Goal: Task Accomplishment & Management: Complete application form

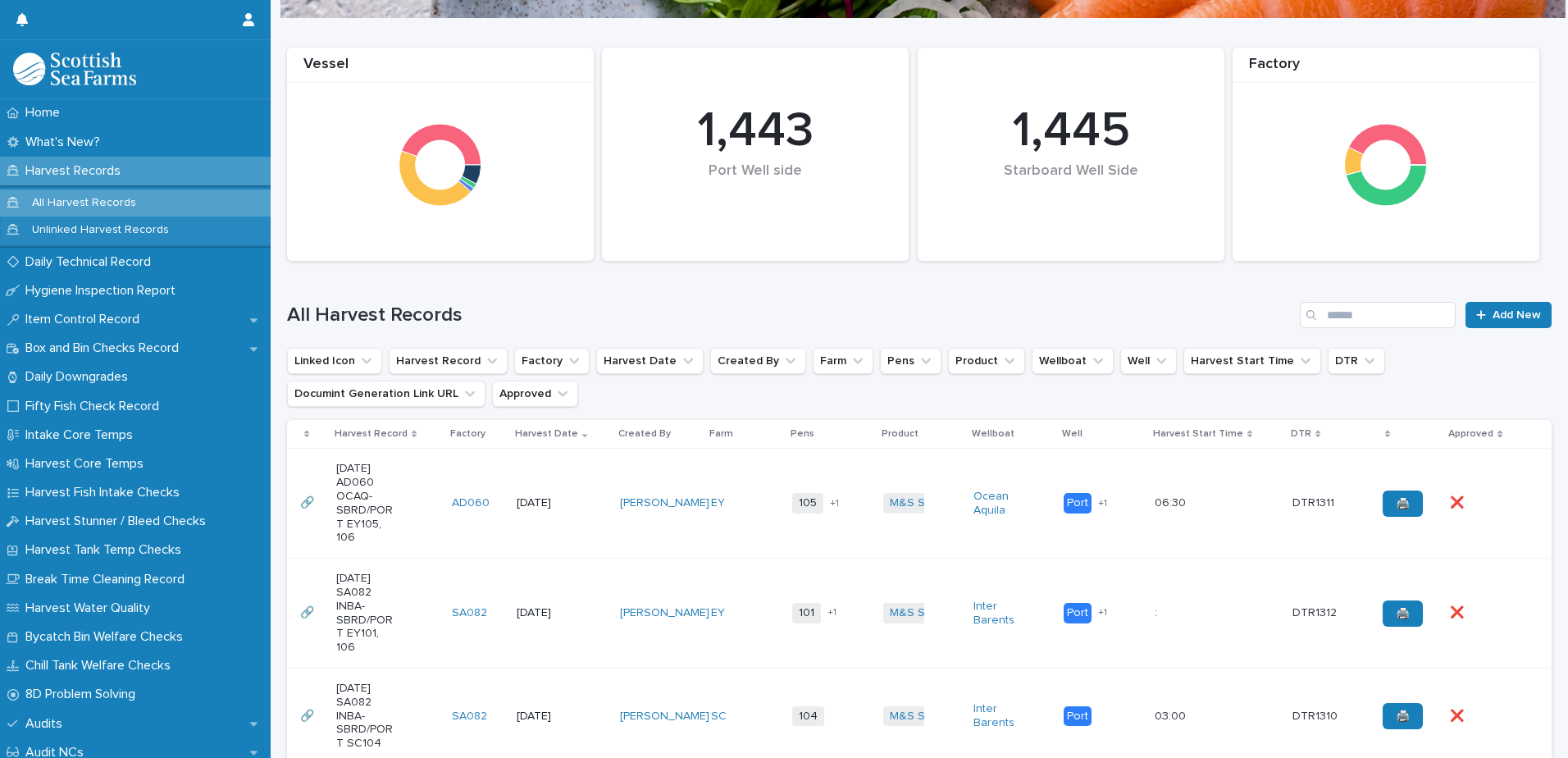
scroll to position [410, 0]
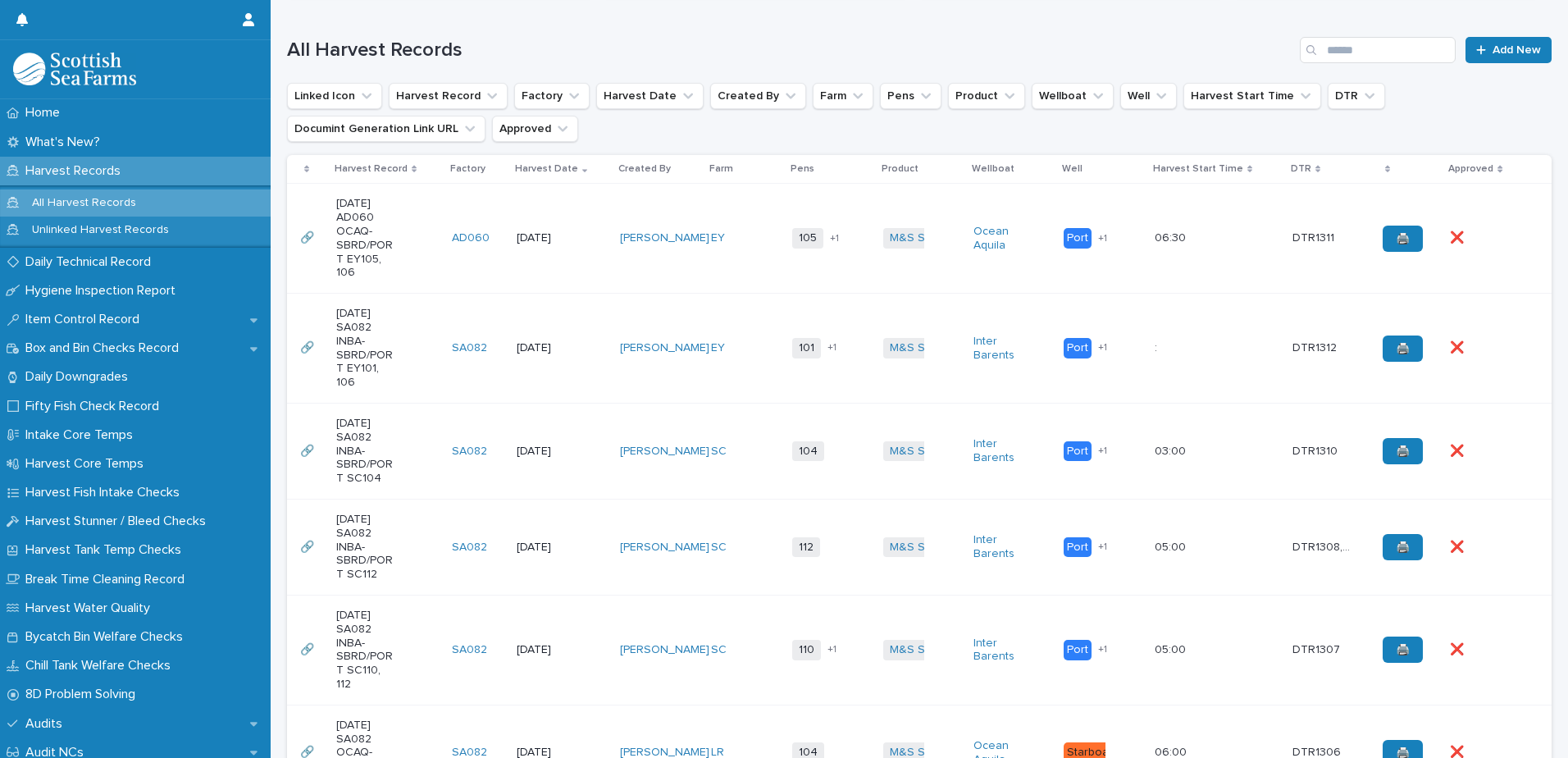
click at [669, 438] on div "[PERSON_NAME]" at bounding box center [658, 452] width 77 height 27
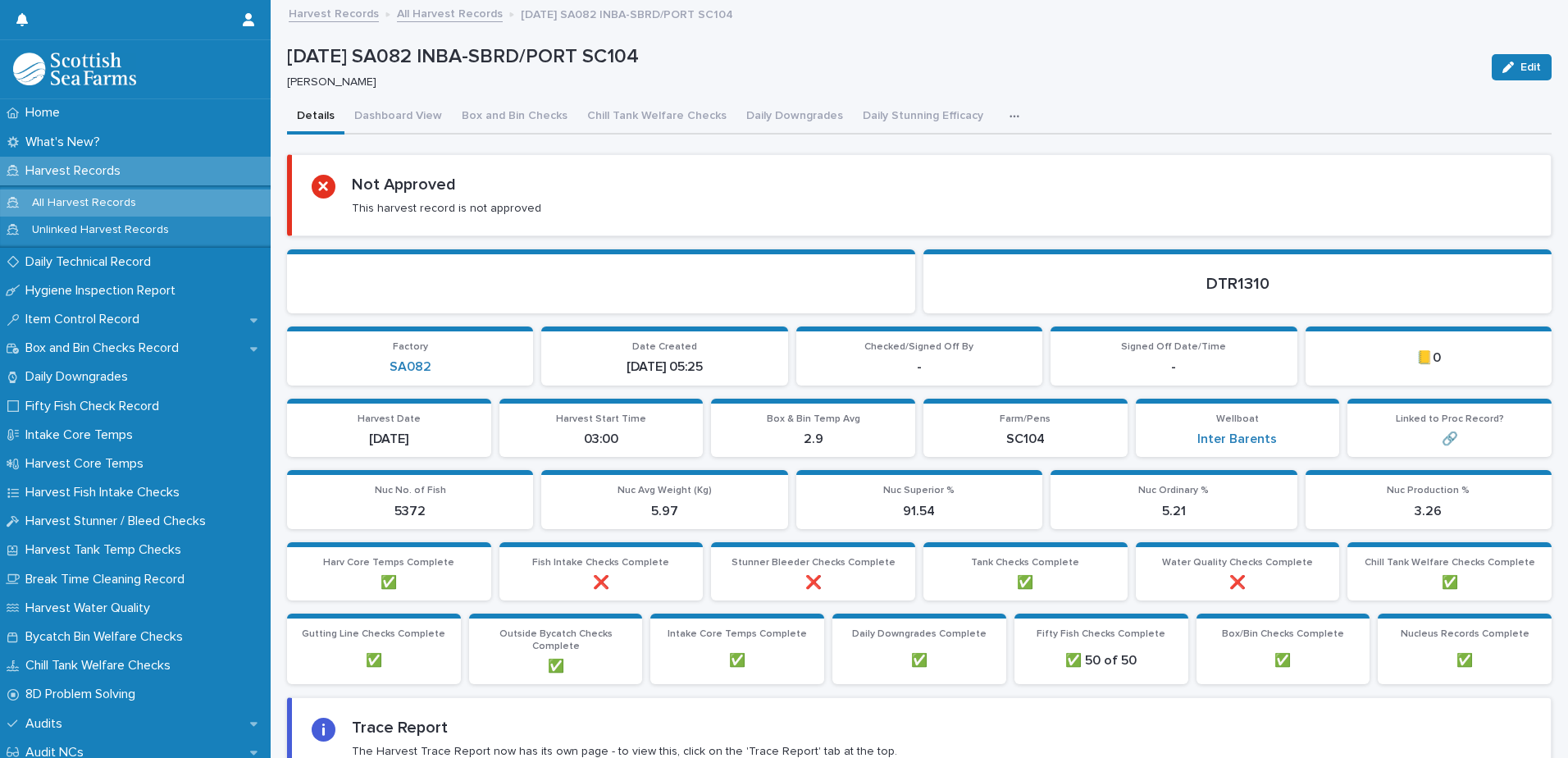
click at [1009, 119] on icon "button" at bounding box center [1014, 117] width 10 height 12
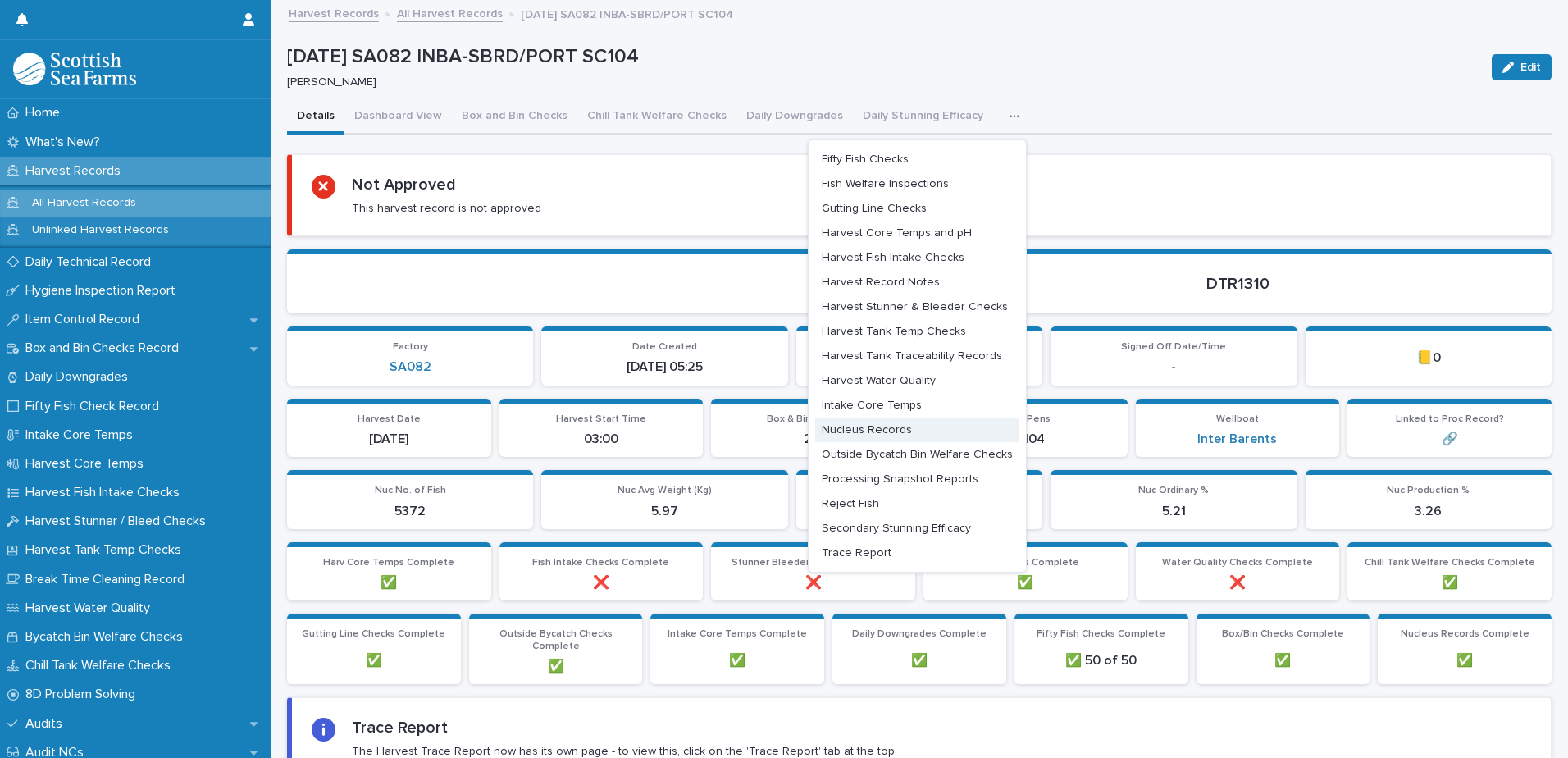
click at [893, 429] on span "Nucleus Records" at bounding box center [867, 429] width 90 height 12
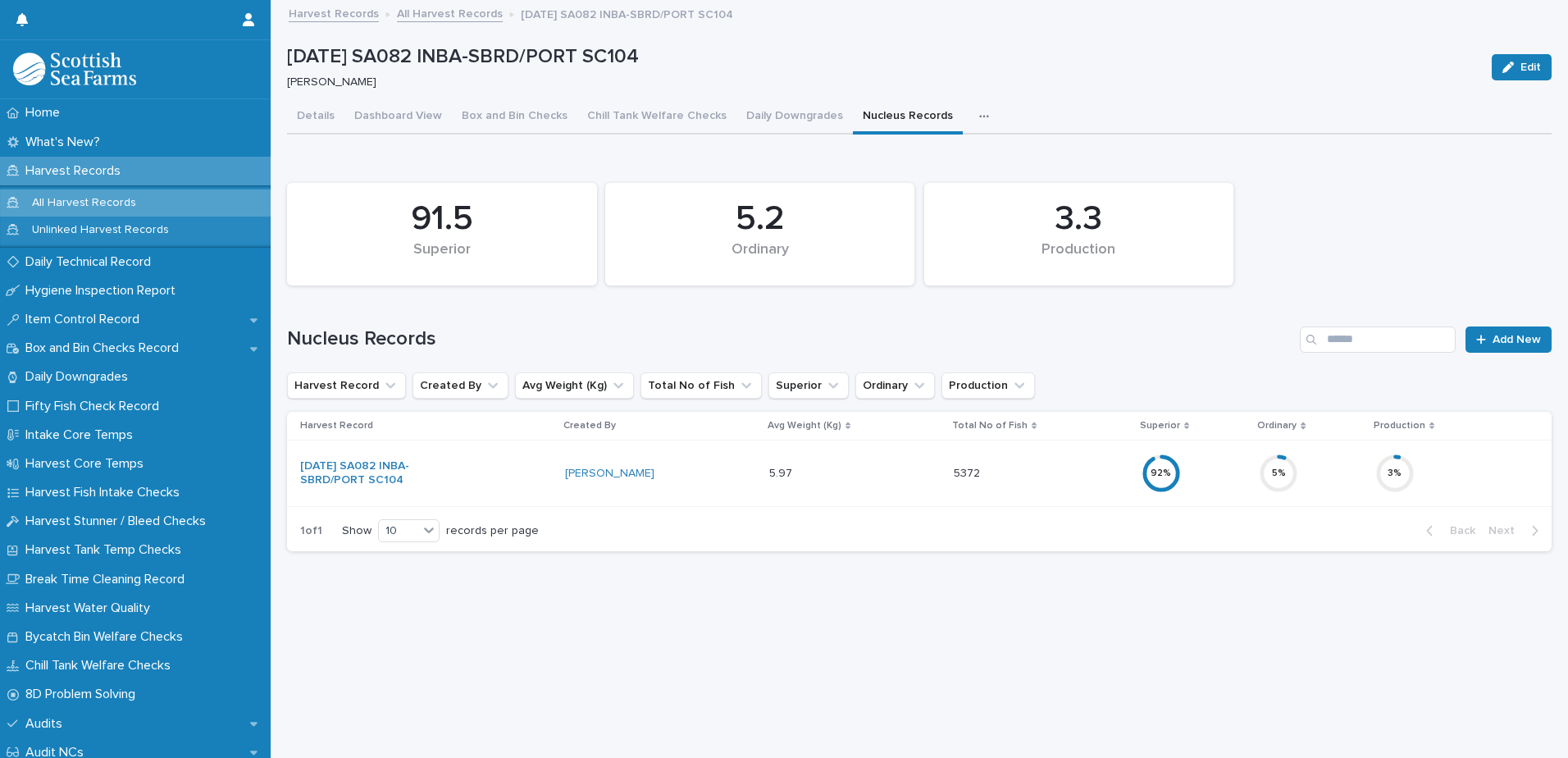
click at [1466, 461] on div "3 %" at bounding box center [1451, 473] width 150 height 52
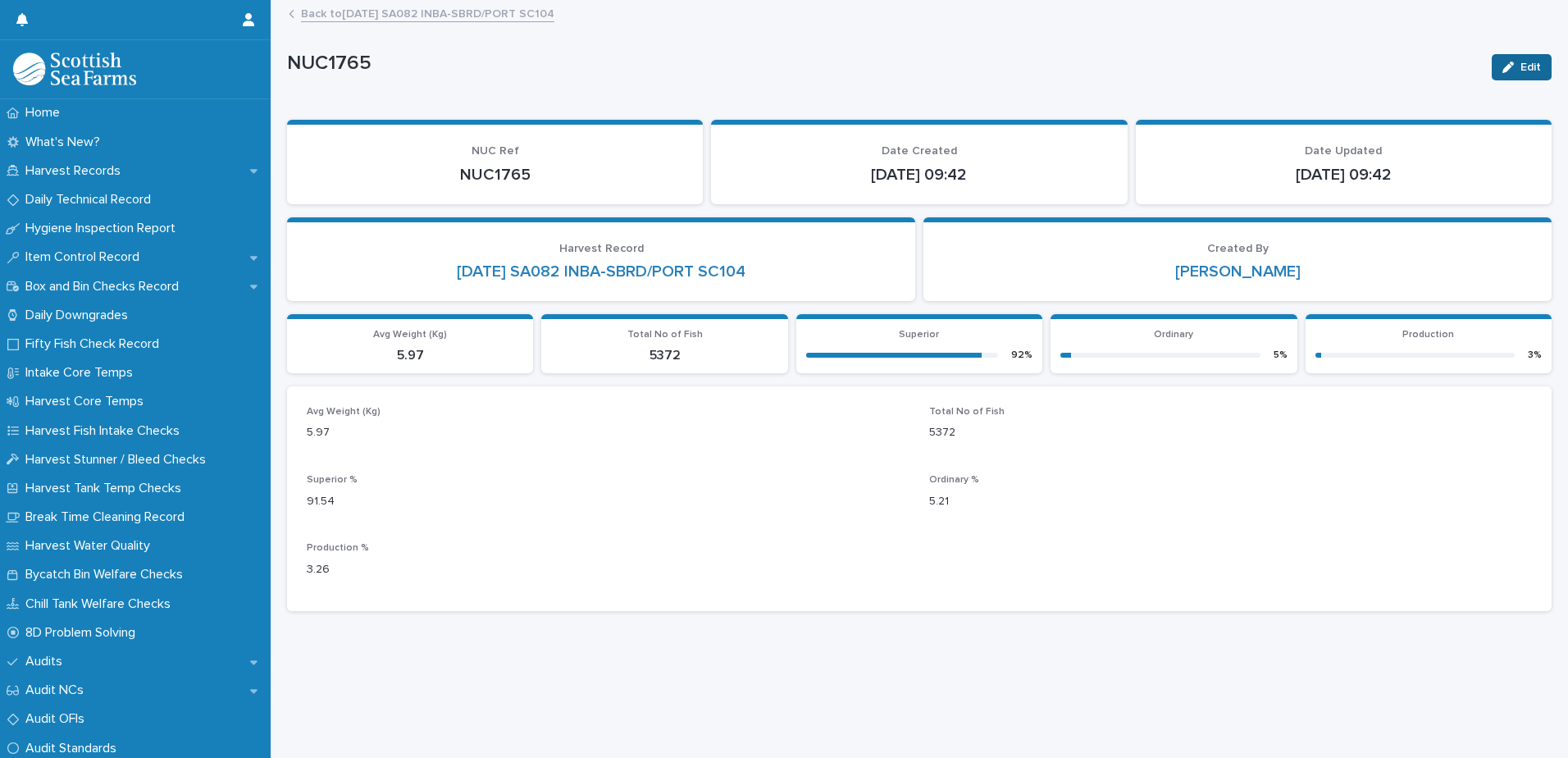
click at [1506, 67] on div "button" at bounding box center [1512, 67] width 18 height 12
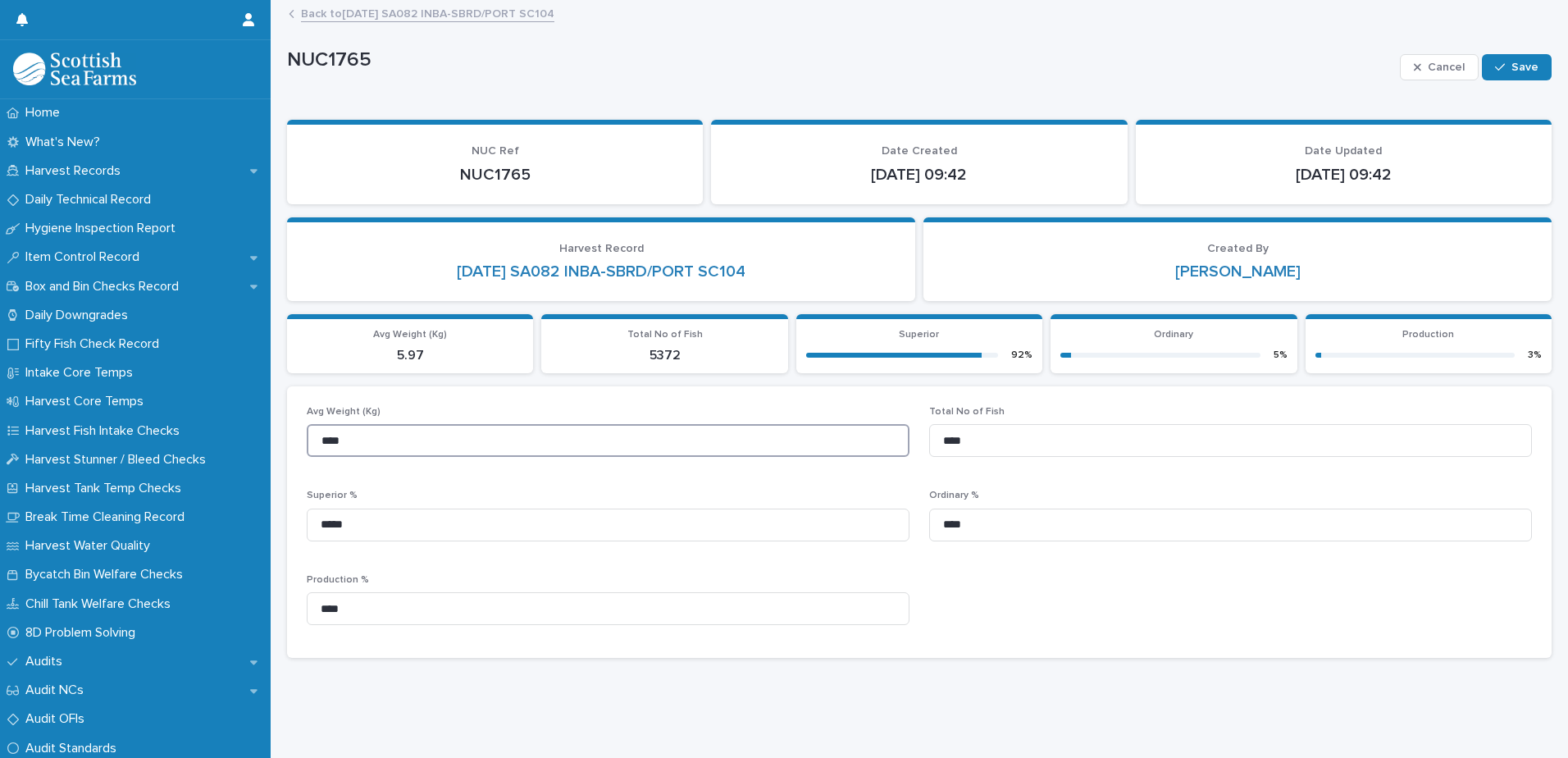
click at [360, 441] on input "****" at bounding box center [607, 440] width 603 height 33
type input "****"
drag, startPoint x: 972, startPoint y: 436, endPoint x: 934, endPoint y: 439, distance: 38.1
click at [934, 439] on input "****" at bounding box center [1230, 440] width 603 height 33
type input "*****"
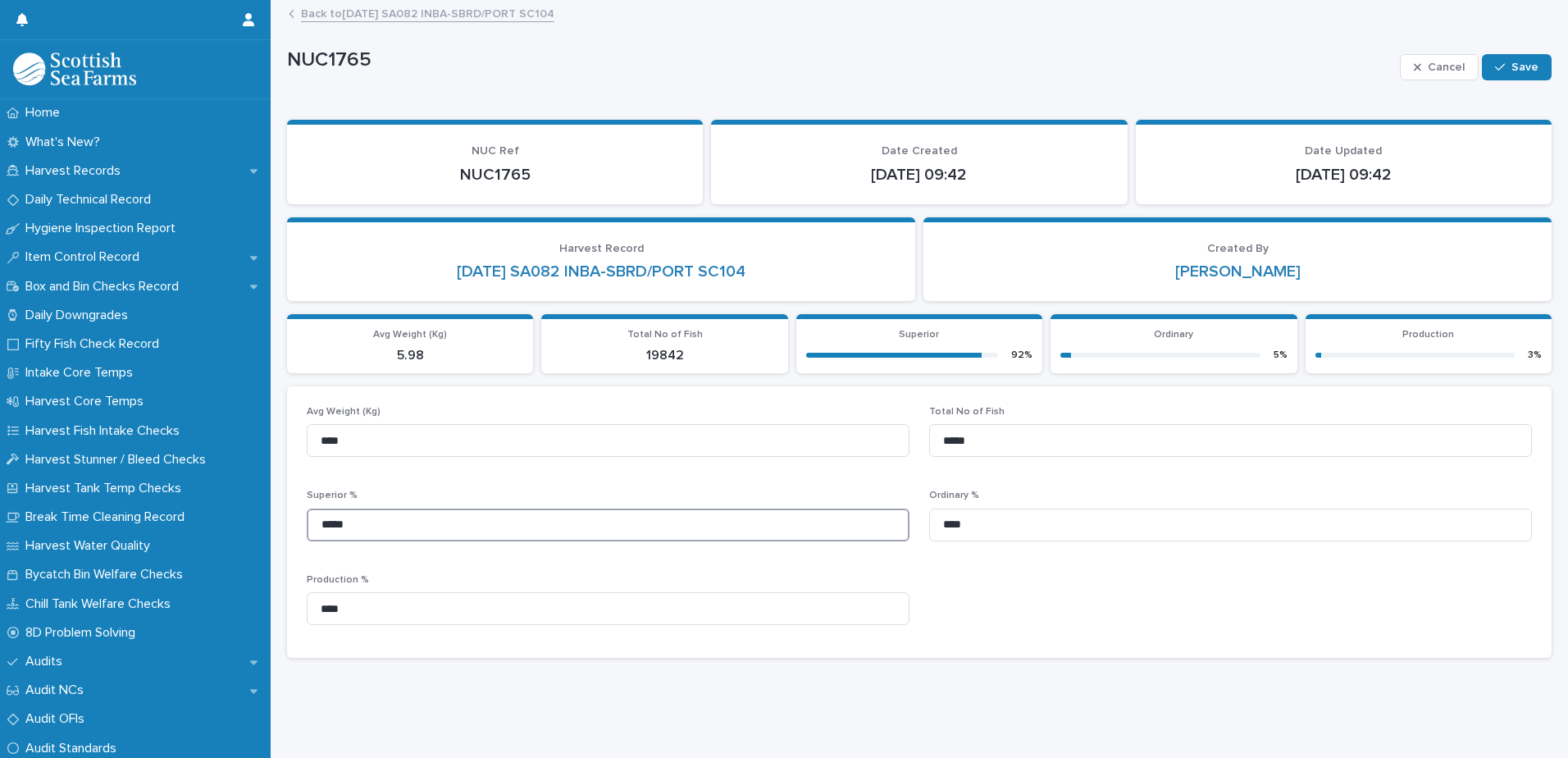
drag, startPoint x: 385, startPoint y: 526, endPoint x: 388, endPoint y: 517, distance: 9.5
click at [385, 527] on input "*****" at bounding box center [607, 525] width 603 height 33
type input "*****"
click at [1032, 523] on input "****" at bounding box center [1230, 525] width 603 height 33
type input "*"
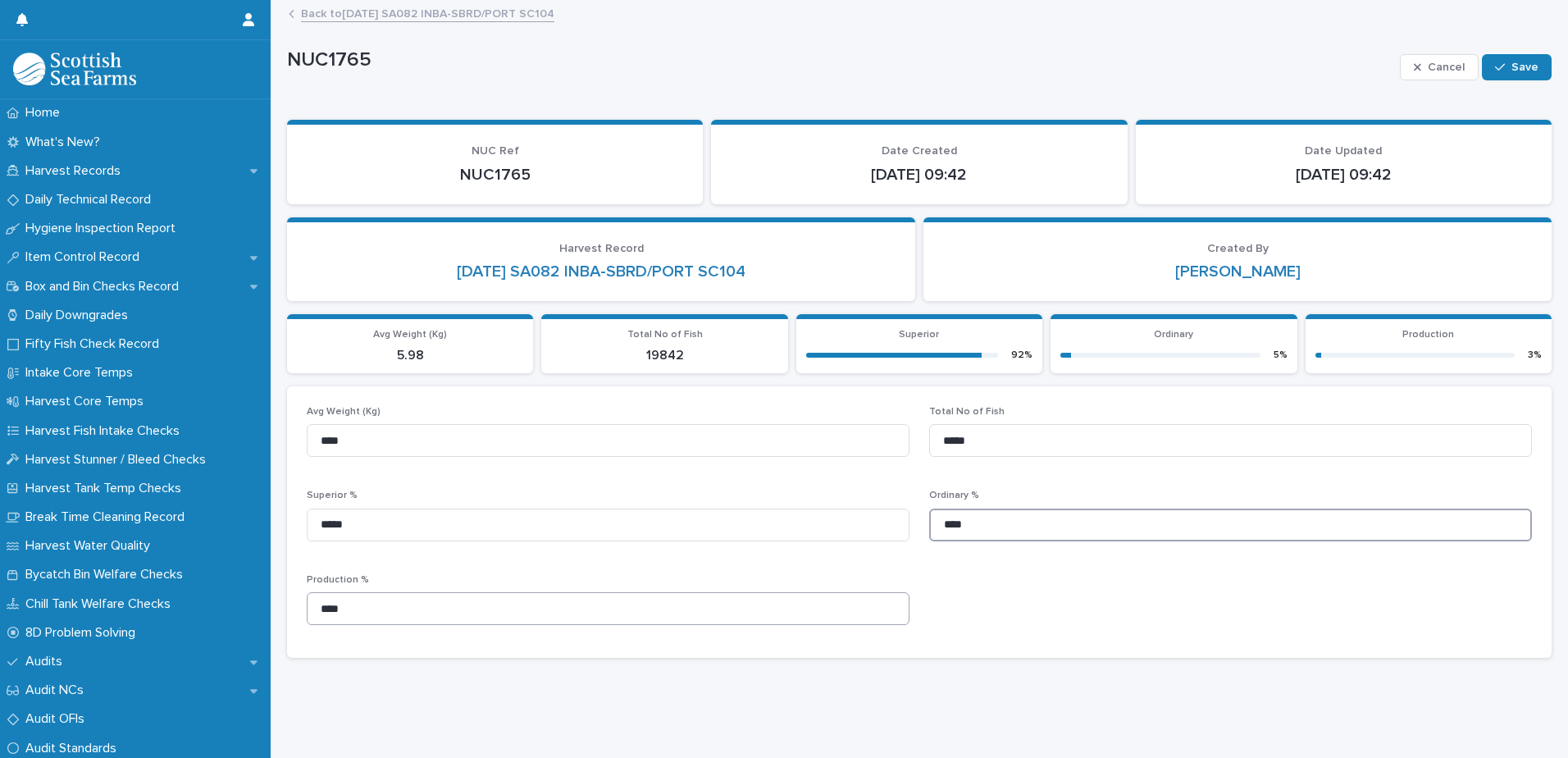
type input "****"
click at [353, 602] on input "****" at bounding box center [607, 608] width 603 height 33
type input "****"
click at [1522, 69] on span "Save" at bounding box center [1526, 67] width 27 height 12
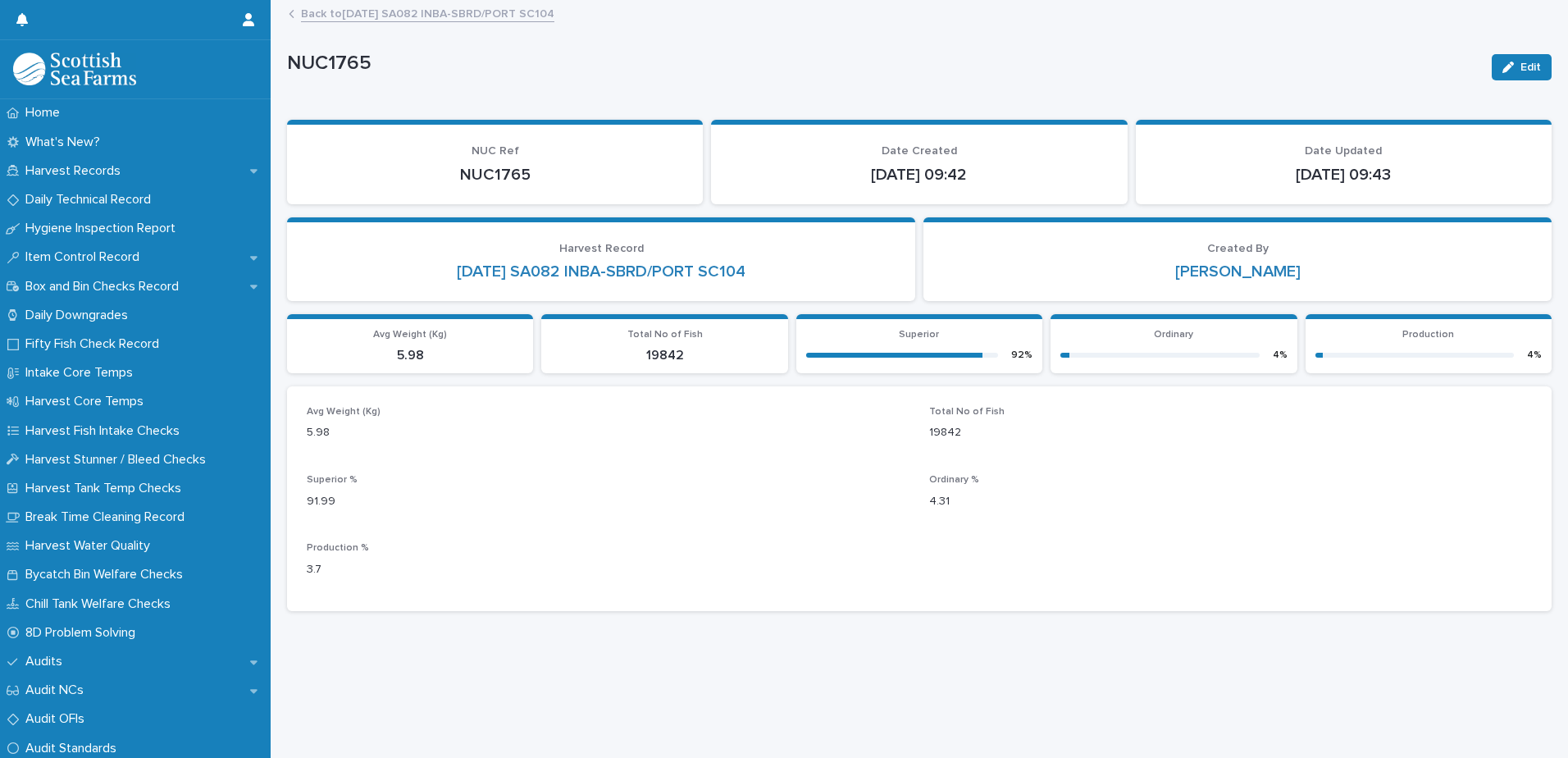
click at [437, 14] on link "Back to [DATE] SA082 INBA-SBRD/PORT SC104" at bounding box center [427, 13] width 253 height 19
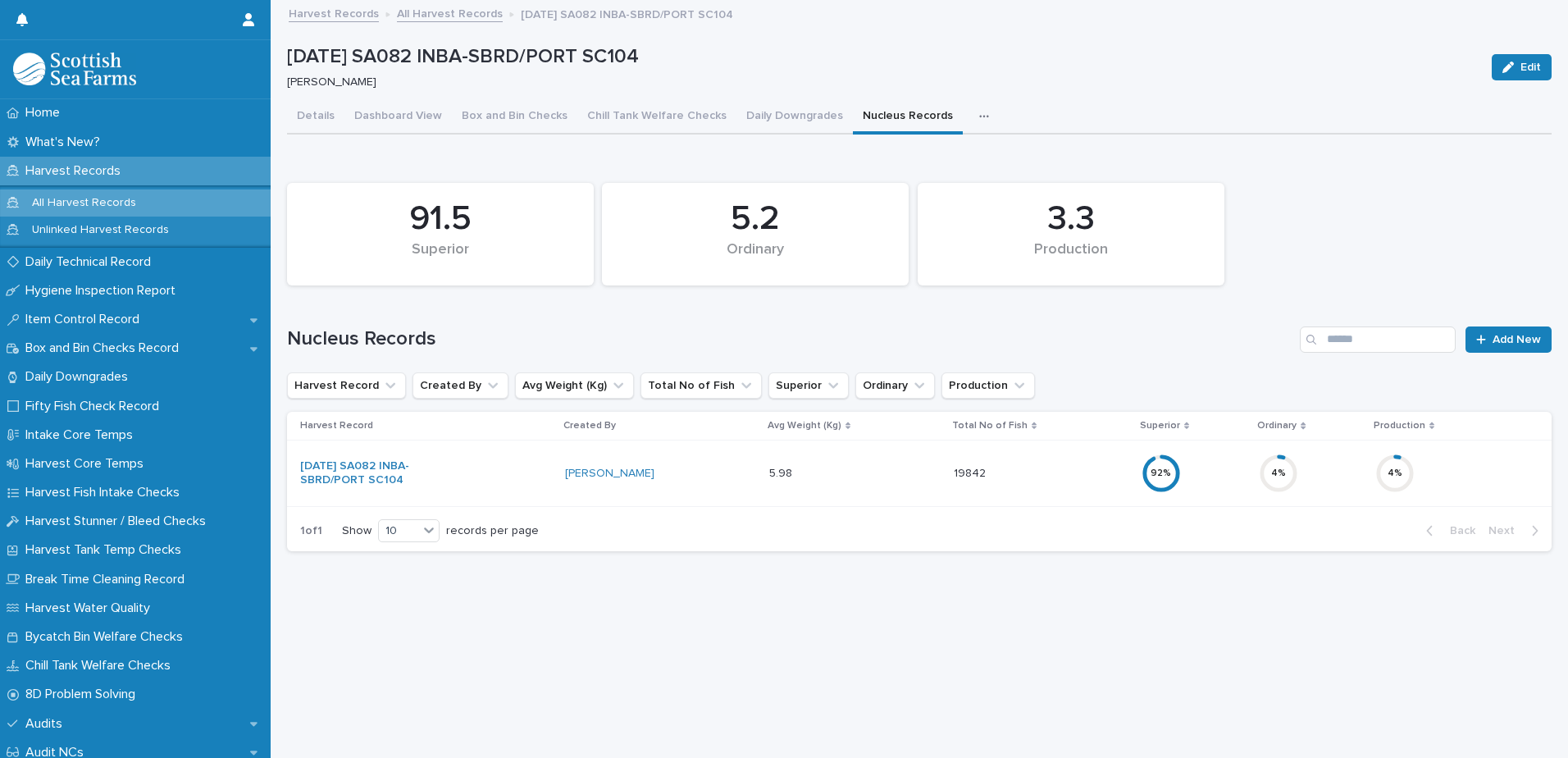
click at [441, 14] on link "All Harvest Records" at bounding box center [449, 13] width 106 height 19
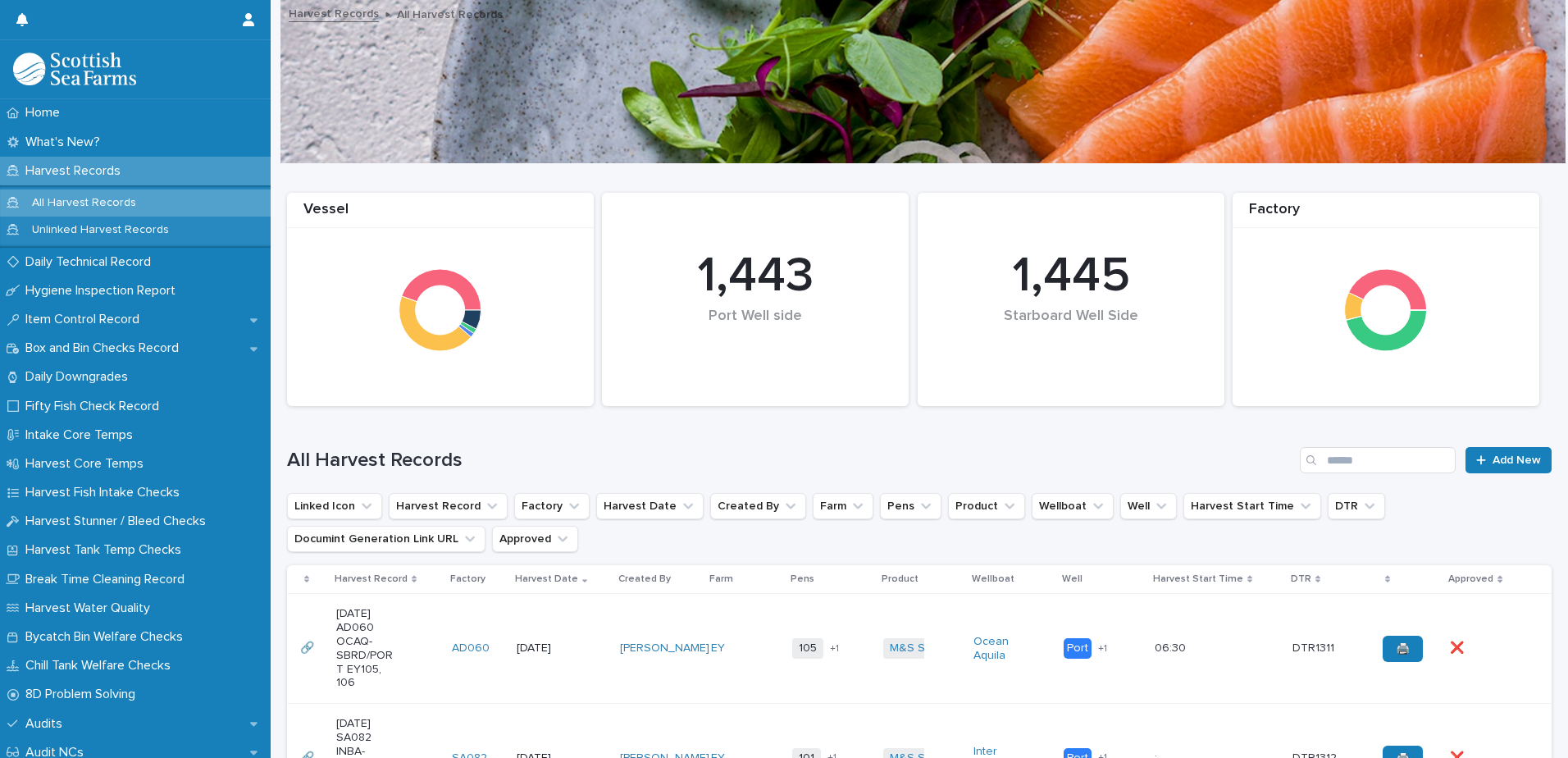
scroll to position [164, 0]
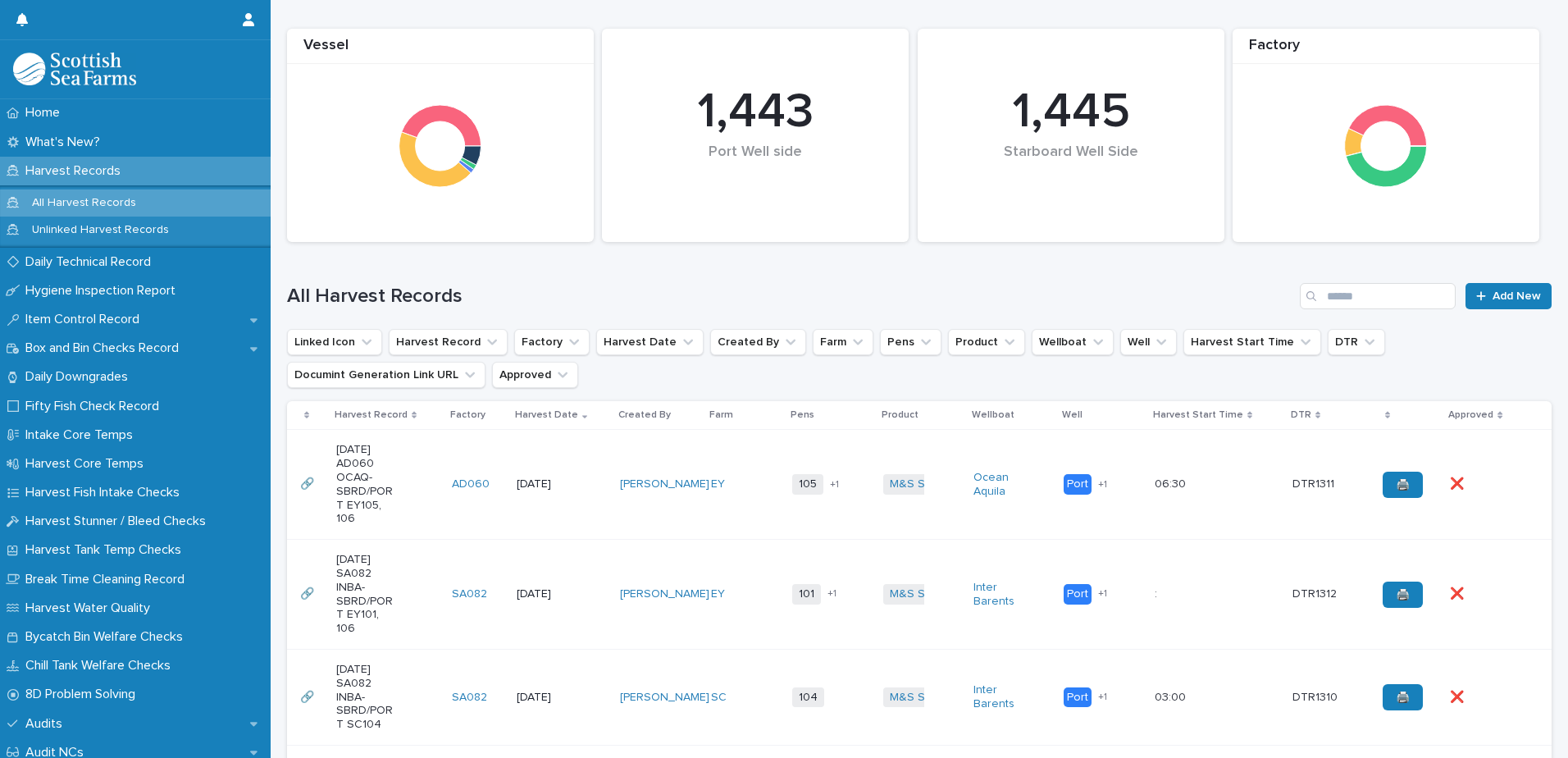
click at [572, 560] on td "[DATE]" at bounding box center [562, 594] width 104 height 110
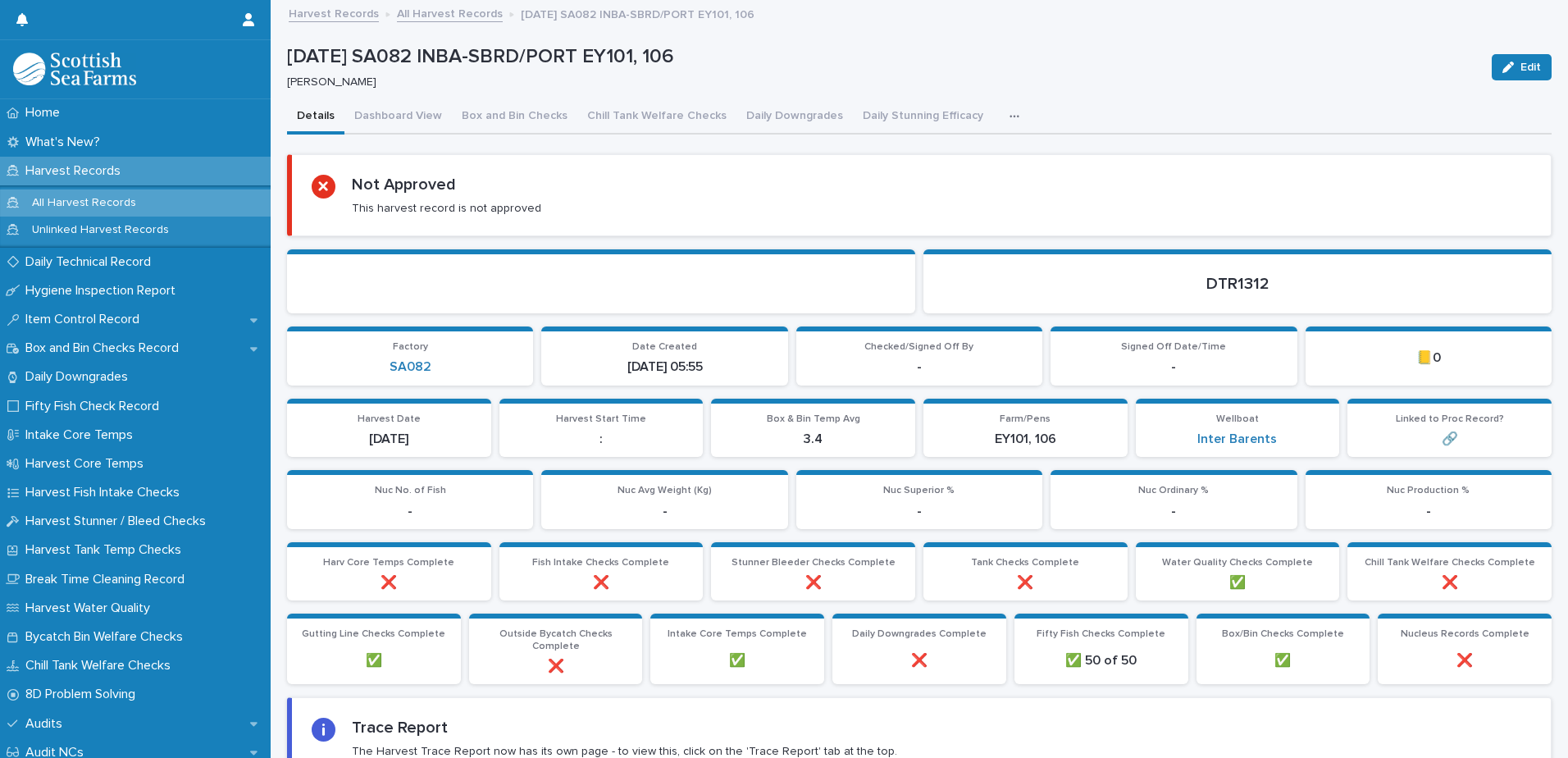
click at [1009, 121] on icon "button" at bounding box center [1014, 117] width 10 height 12
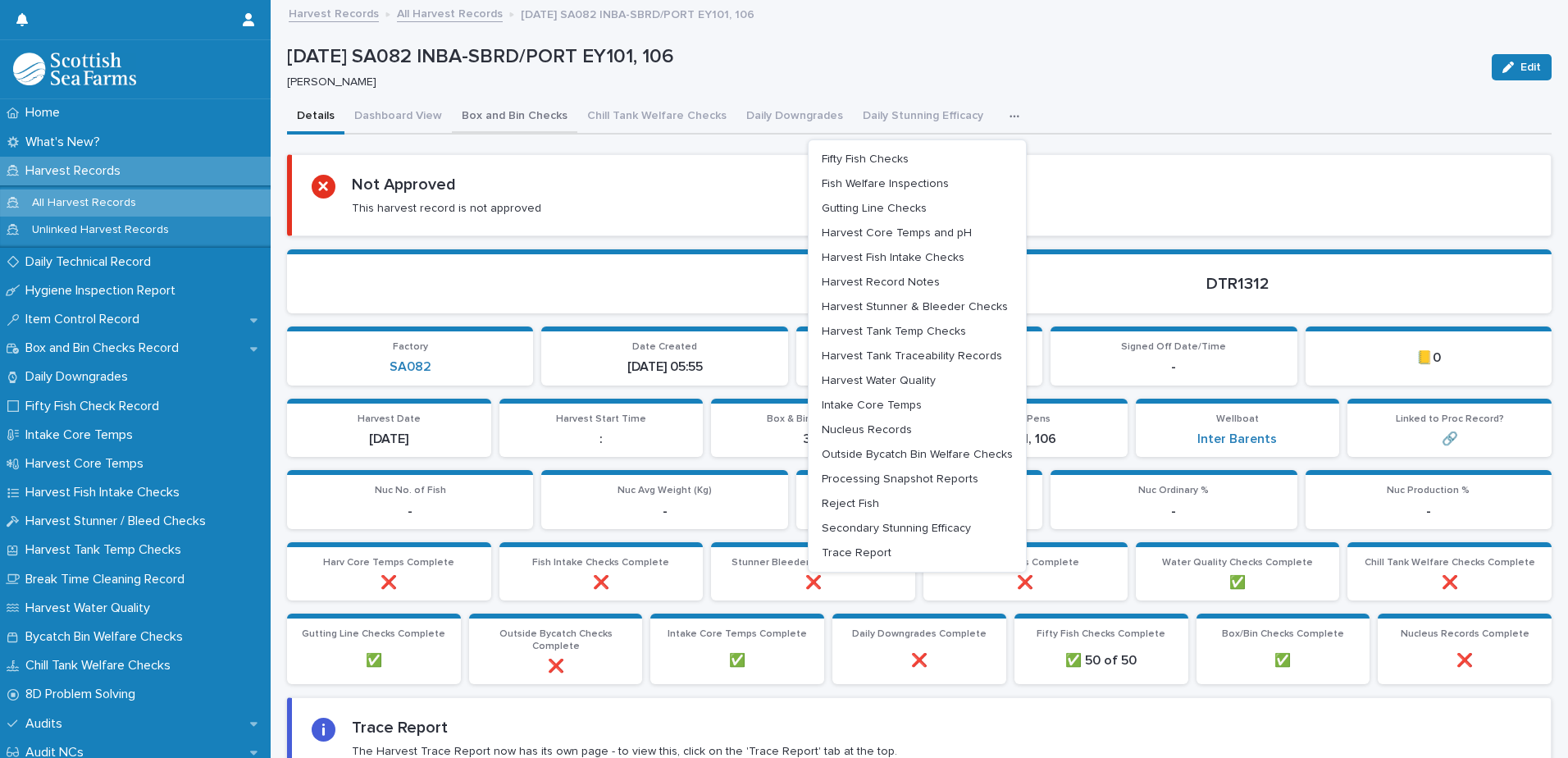
click at [503, 121] on button "Box and Bin Checks" at bounding box center [514, 117] width 126 height 34
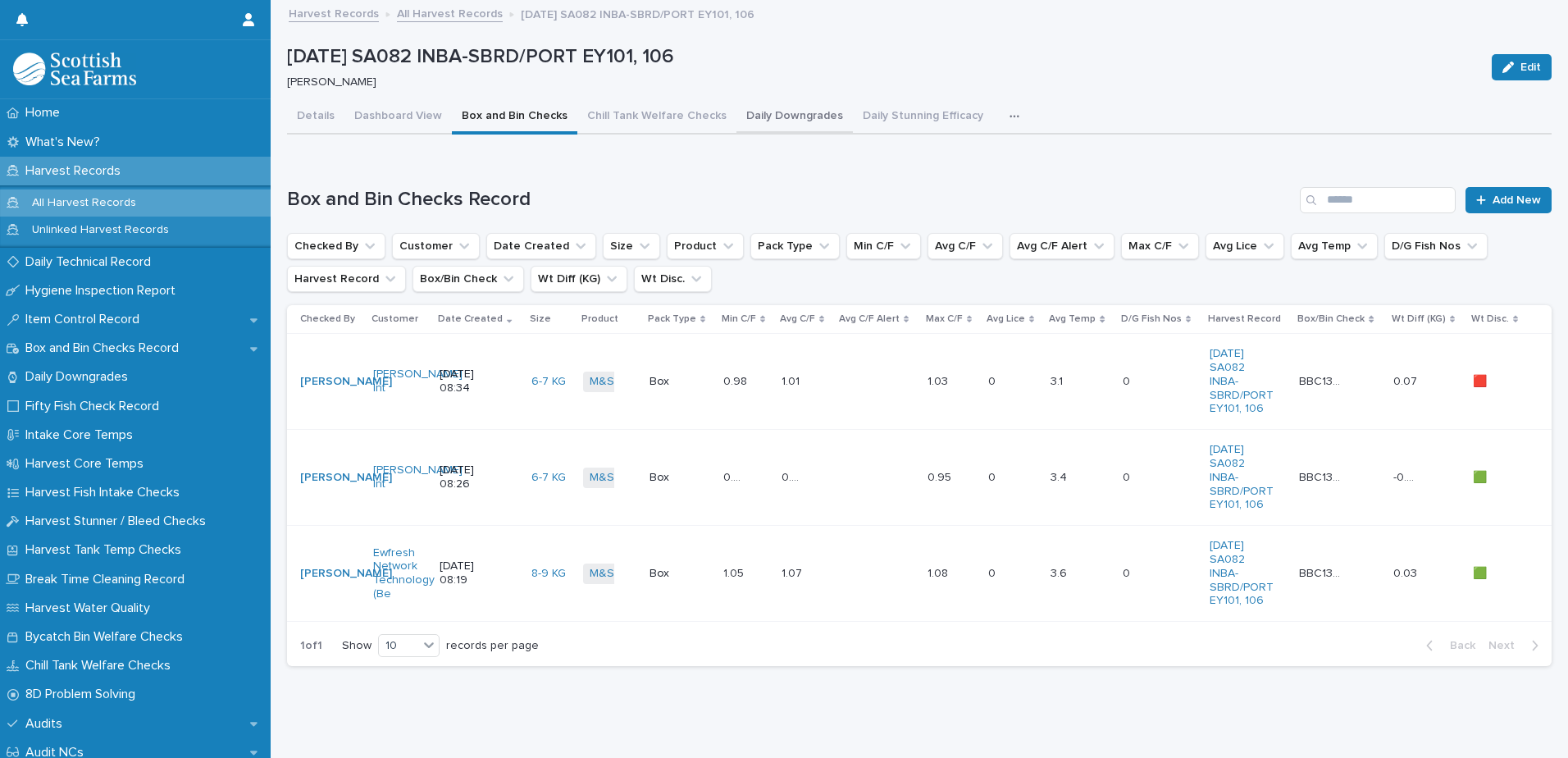
click at [782, 118] on button "Daily Downgrades" at bounding box center [794, 117] width 117 height 34
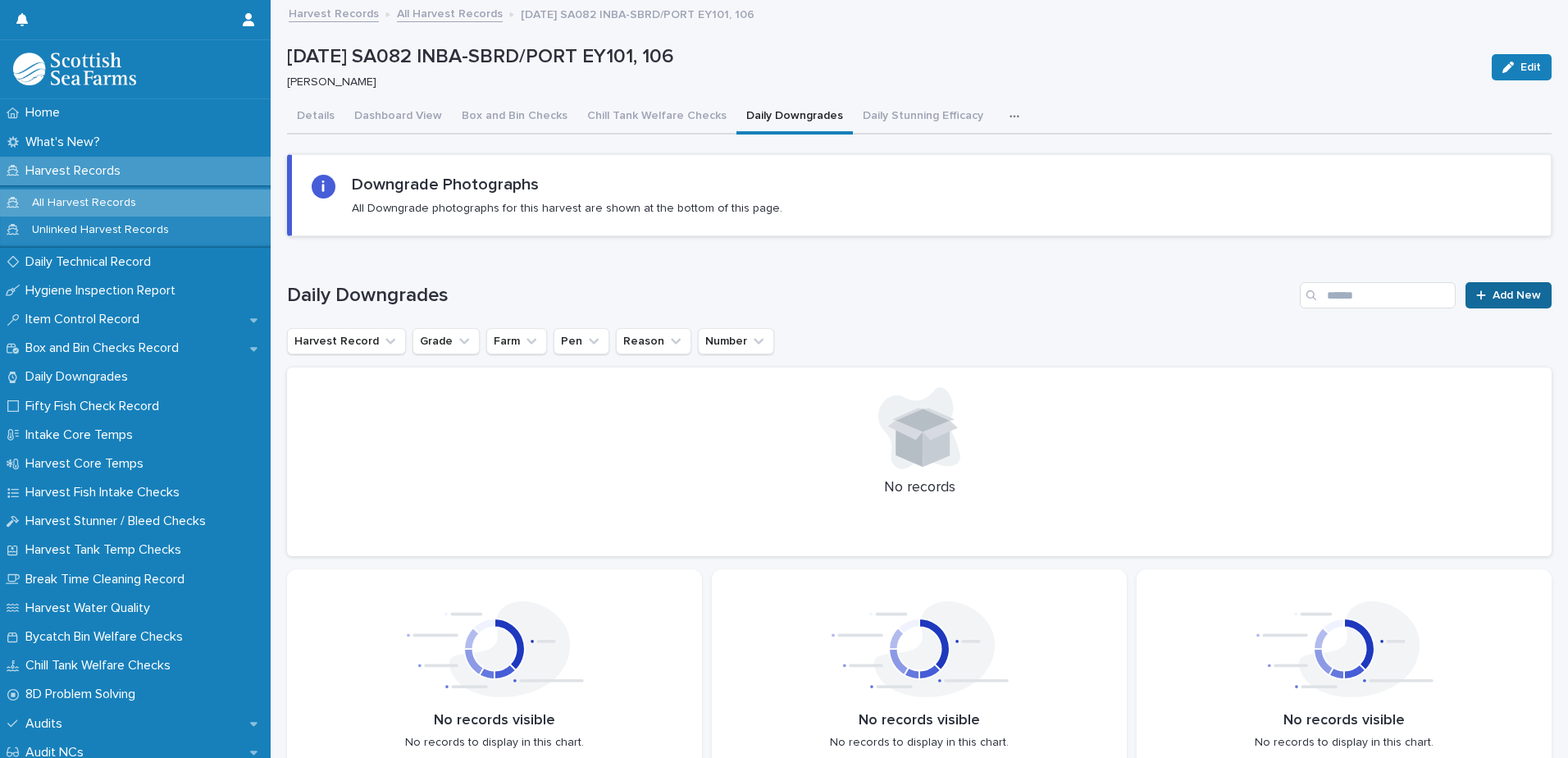
click at [1507, 300] on span "Add New" at bounding box center [1517, 295] width 49 height 12
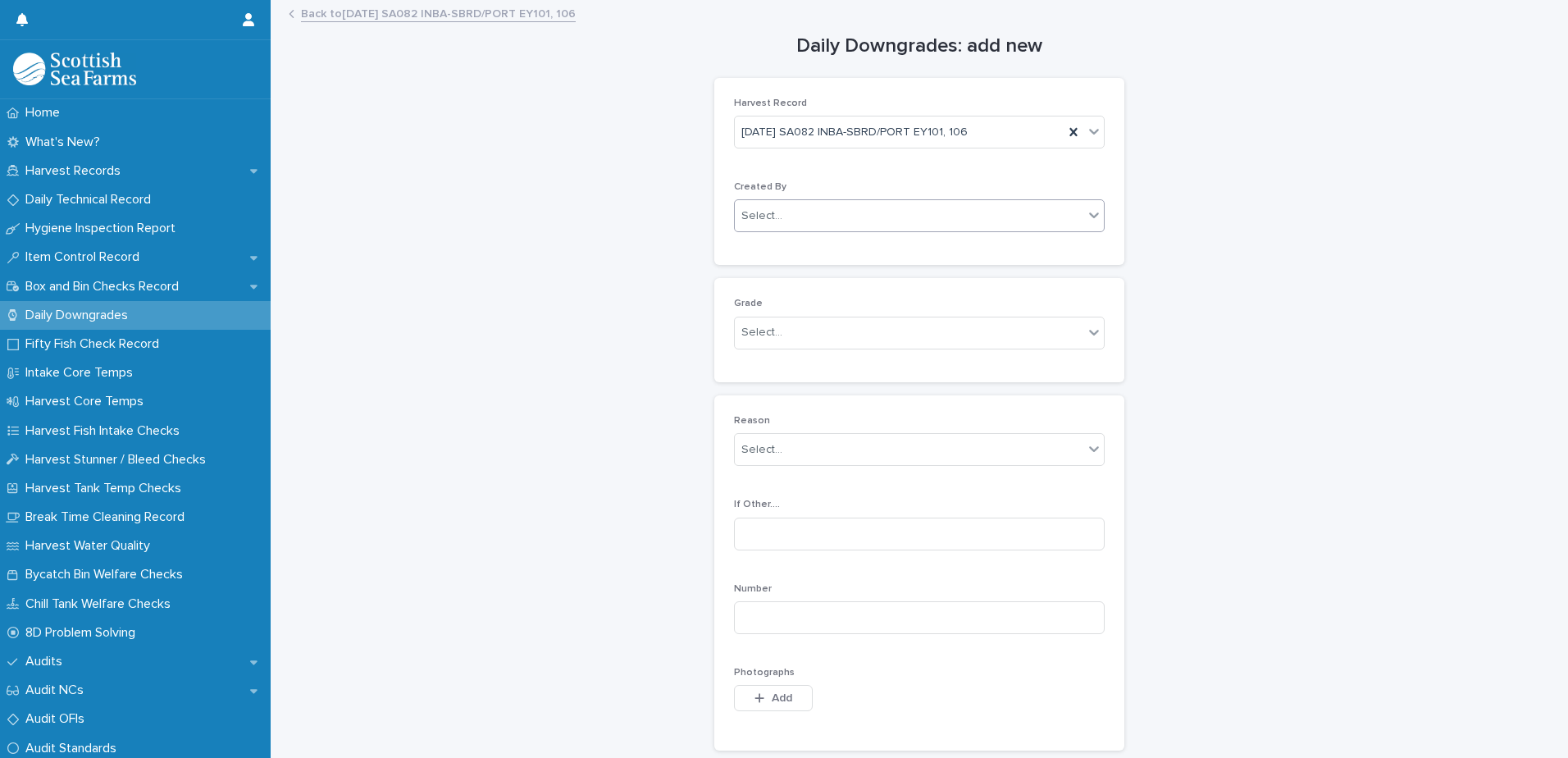
click at [836, 215] on div "Select..." at bounding box center [909, 216] width 349 height 27
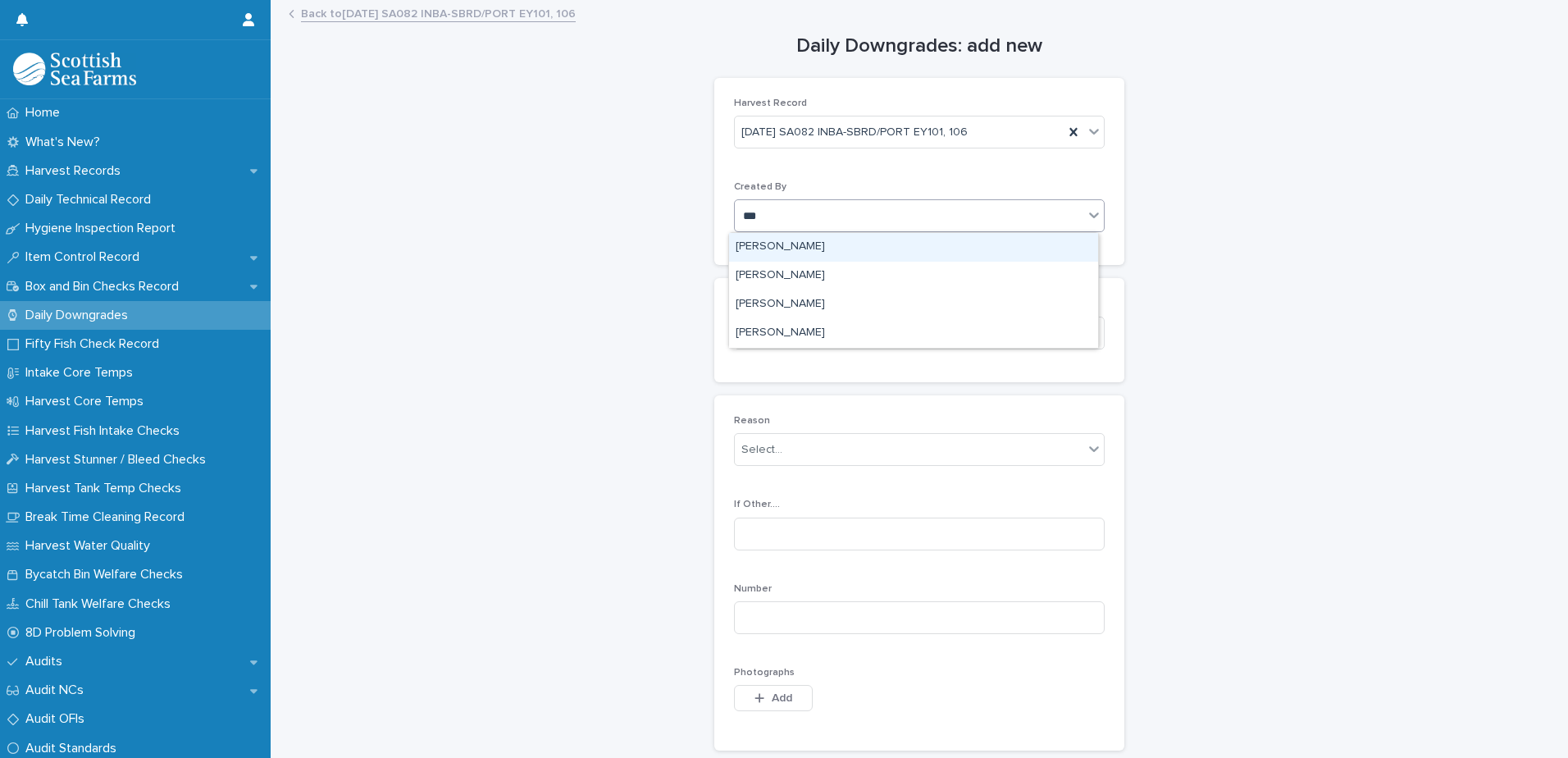
type input "****"
click at [812, 248] on div "[PERSON_NAME]" at bounding box center [914, 248] width 369 height 29
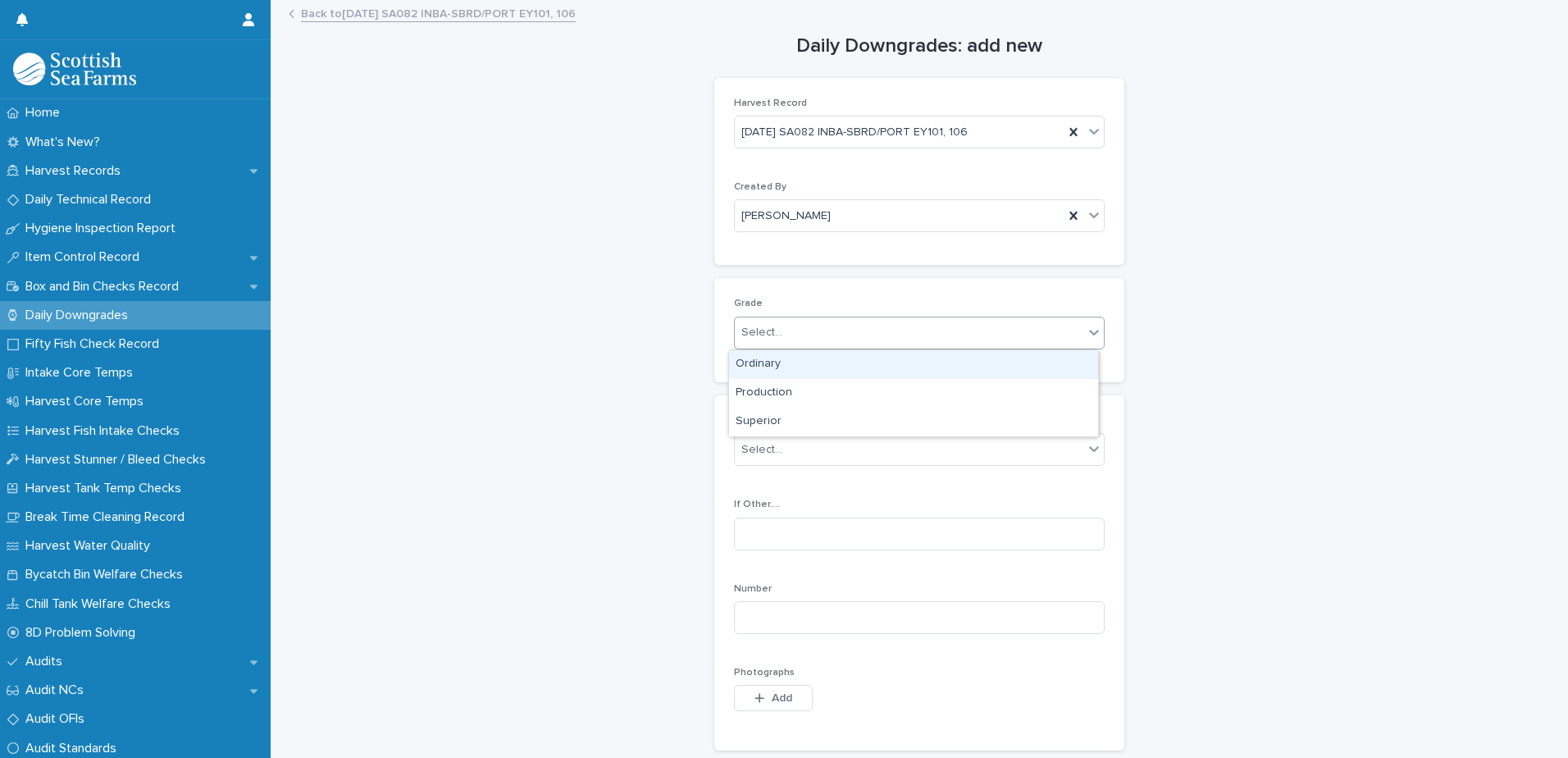
click at [785, 341] on div "Select..." at bounding box center [909, 332] width 349 height 27
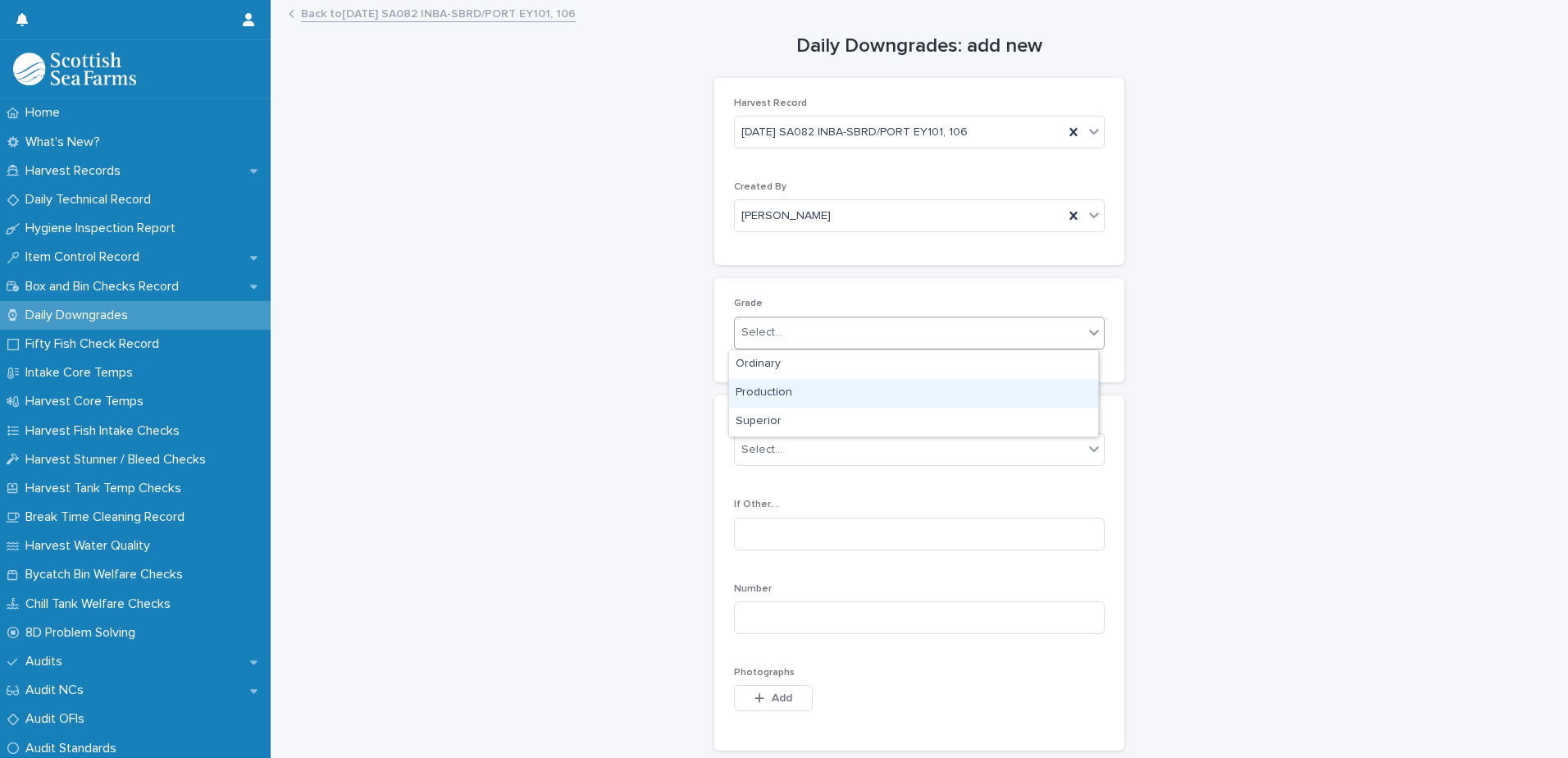
click at [799, 390] on div "Production" at bounding box center [914, 393] width 369 height 29
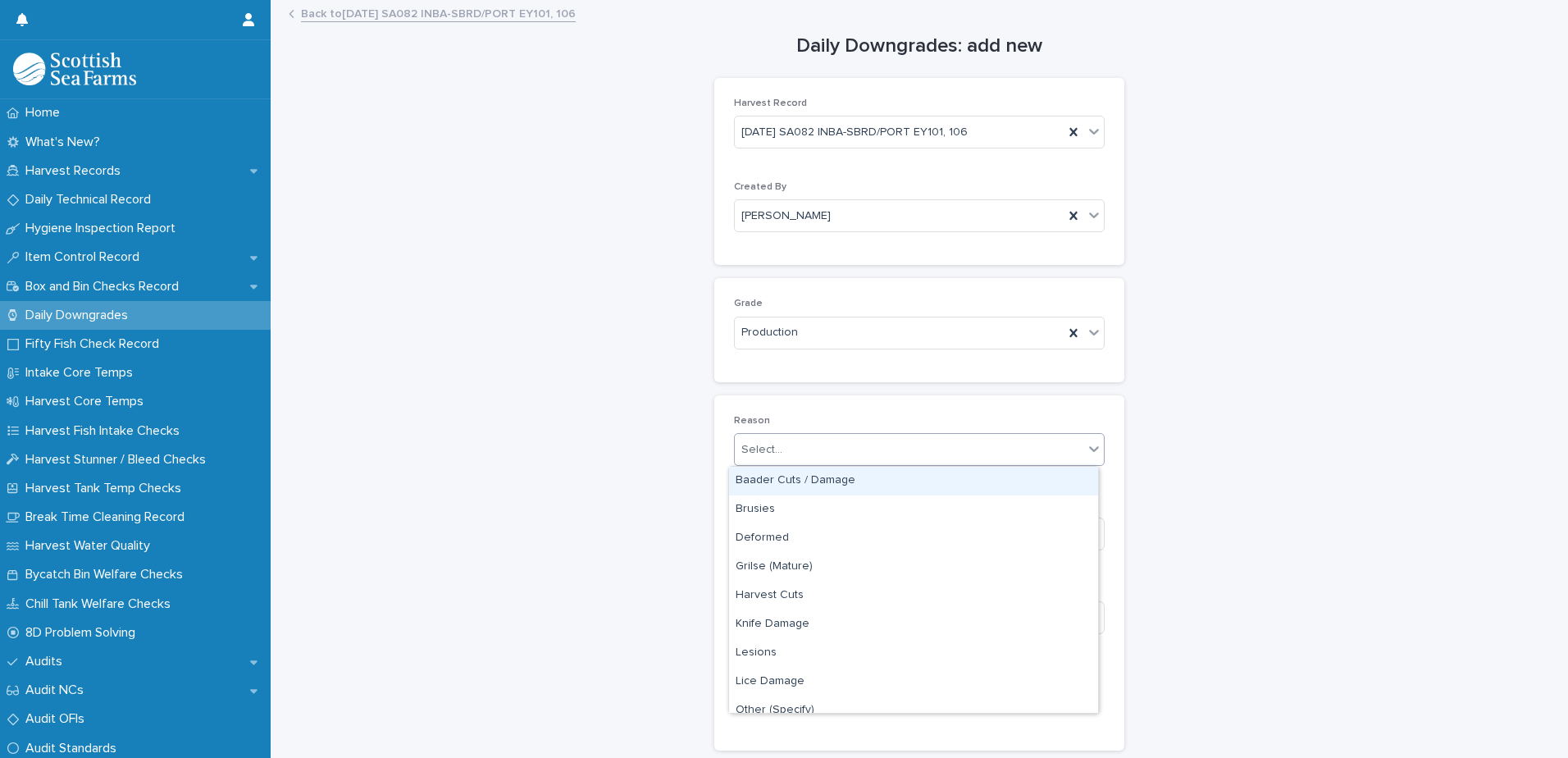
click at [840, 447] on div "Select..." at bounding box center [909, 450] width 349 height 27
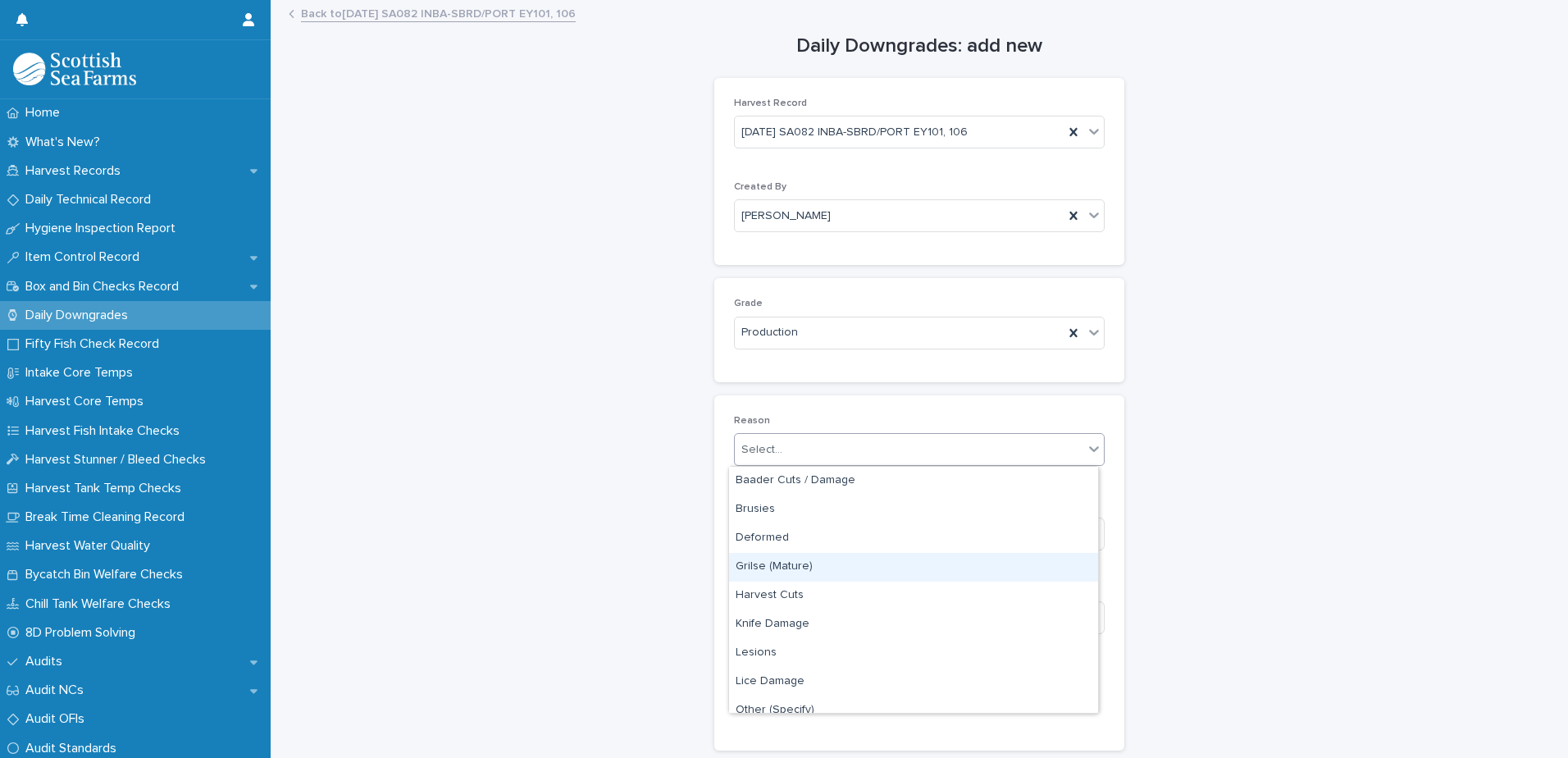
click at [835, 568] on div "Grilse (Mature)" at bounding box center [914, 567] width 369 height 29
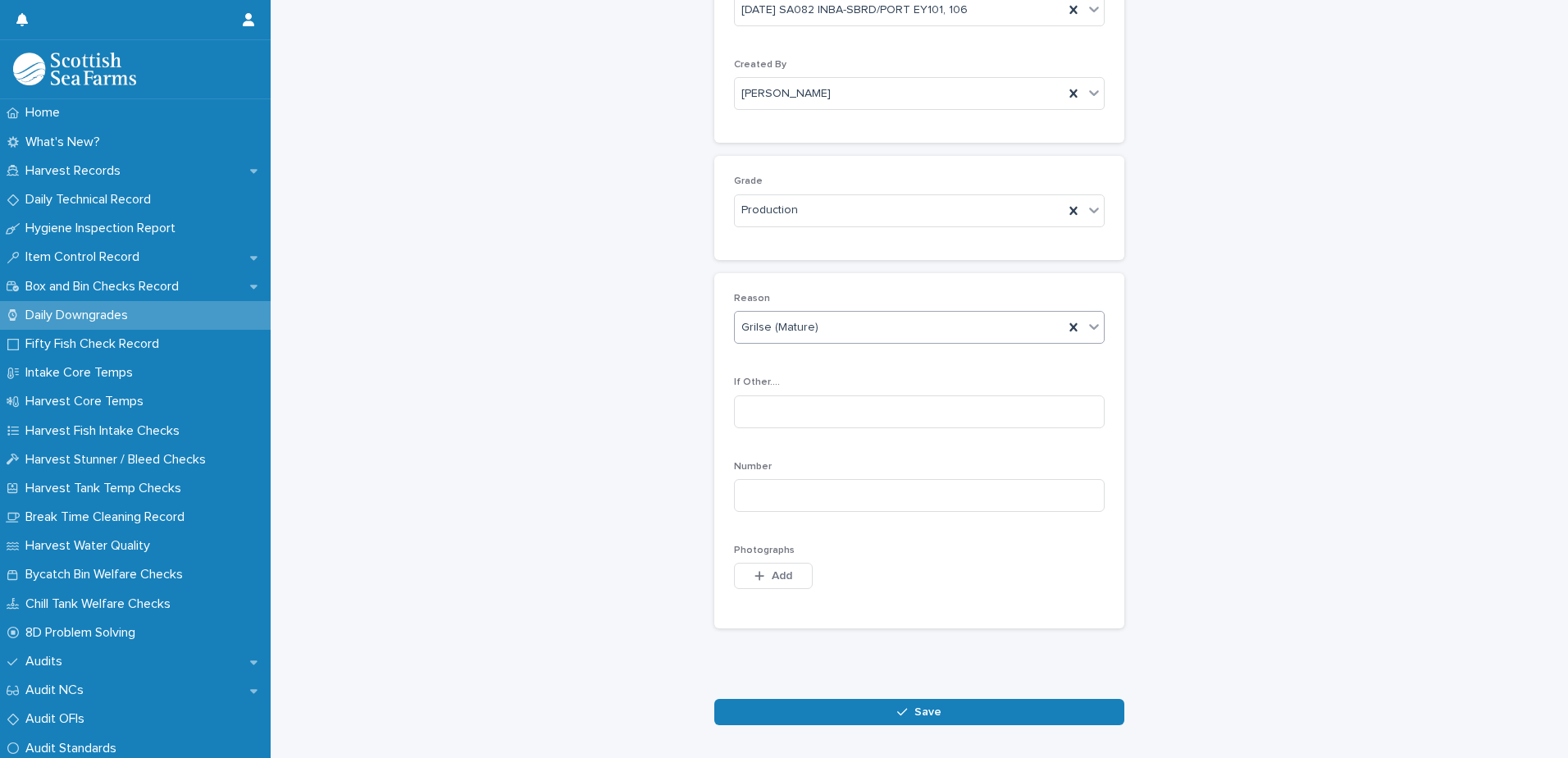
scroll to position [164, 0]
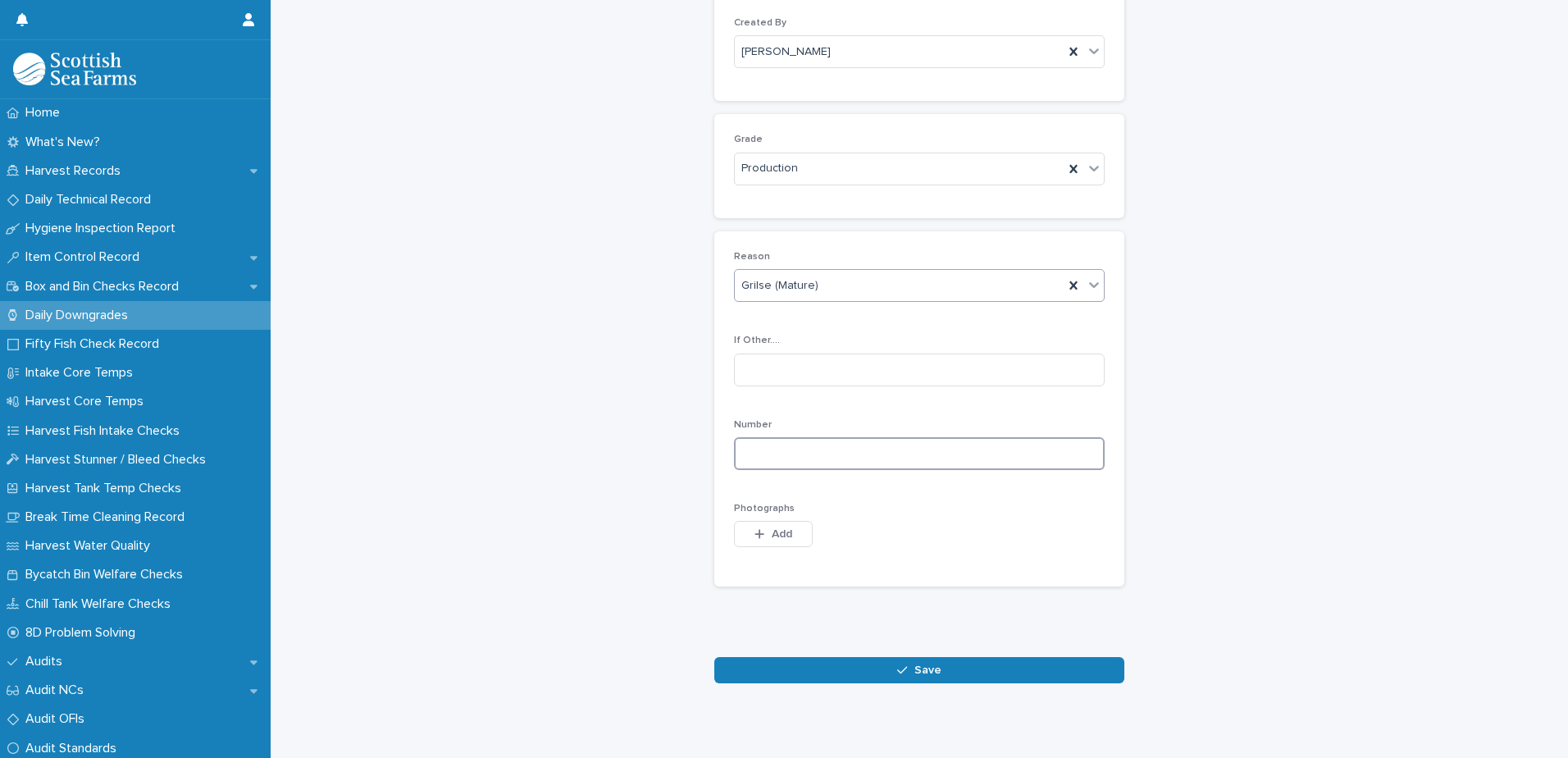
click at [986, 453] on input at bounding box center [919, 454] width 371 height 33
type input "**"
click at [772, 537] on span "Add" at bounding box center [782, 533] width 21 height 12
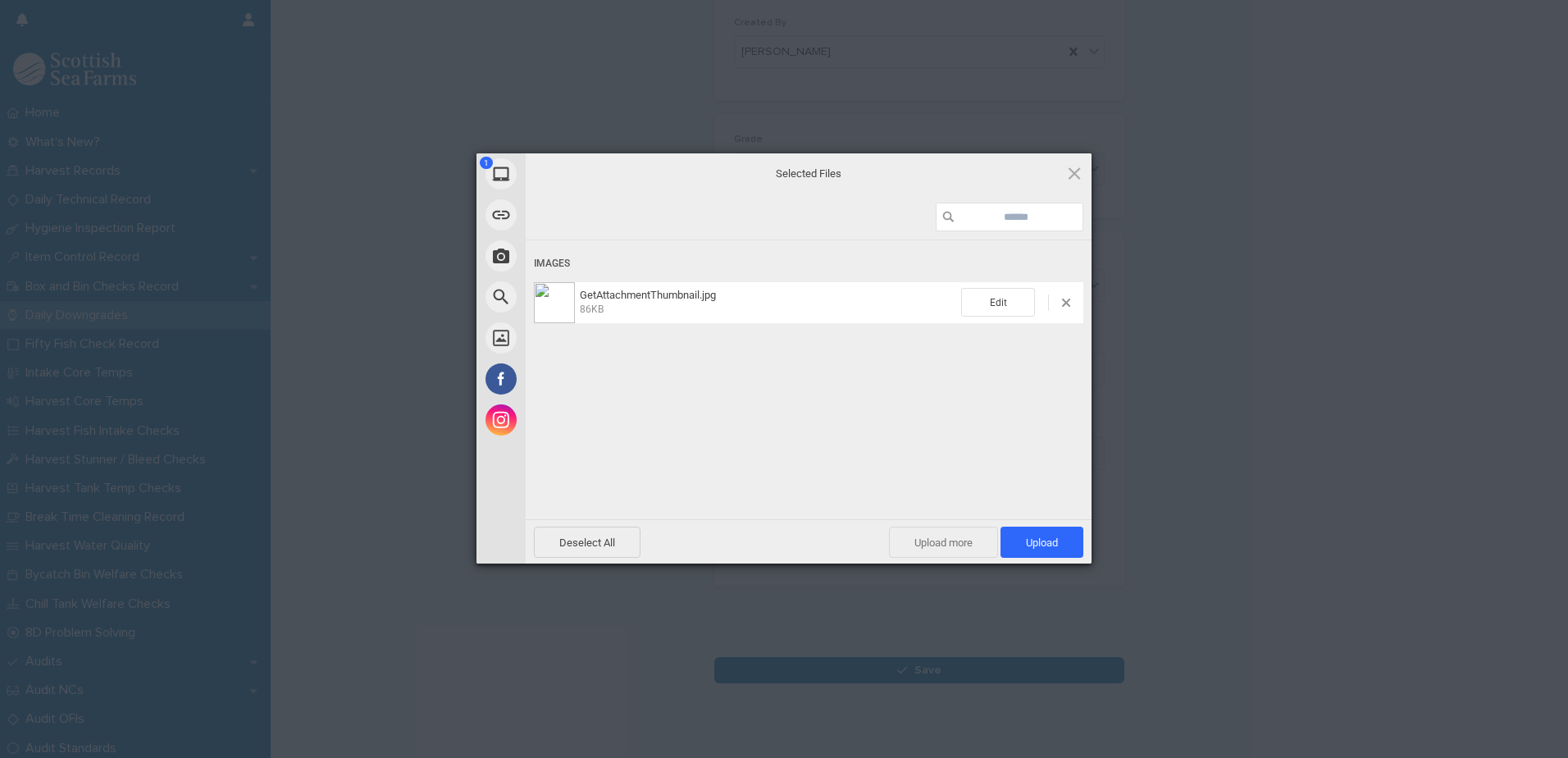
click at [962, 548] on span "Upload more" at bounding box center [944, 542] width 109 height 31
click at [939, 543] on span "Upload more" at bounding box center [925, 542] width 109 height 31
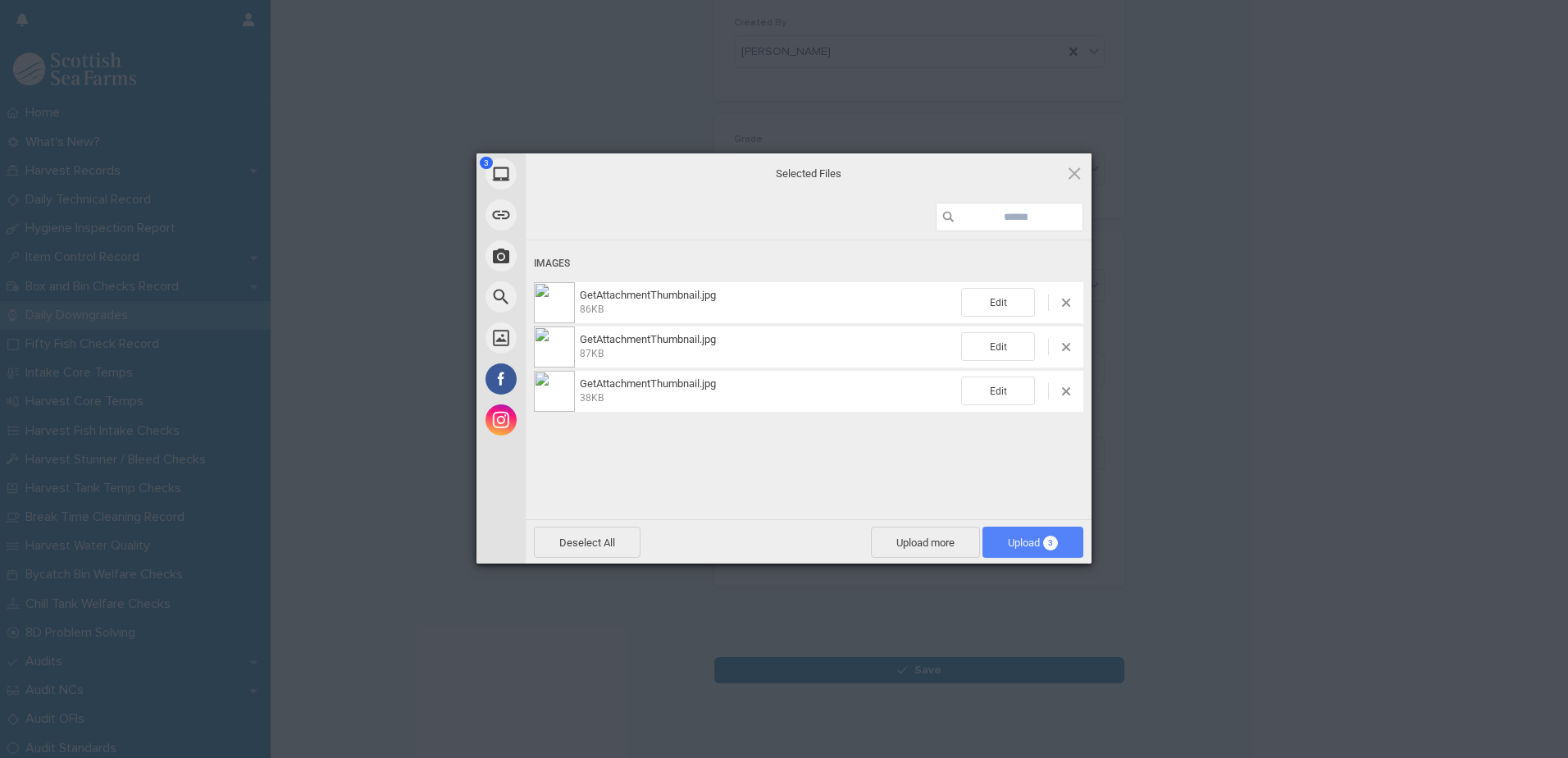
click at [1021, 546] on span "Upload 3" at bounding box center [1032, 543] width 50 height 13
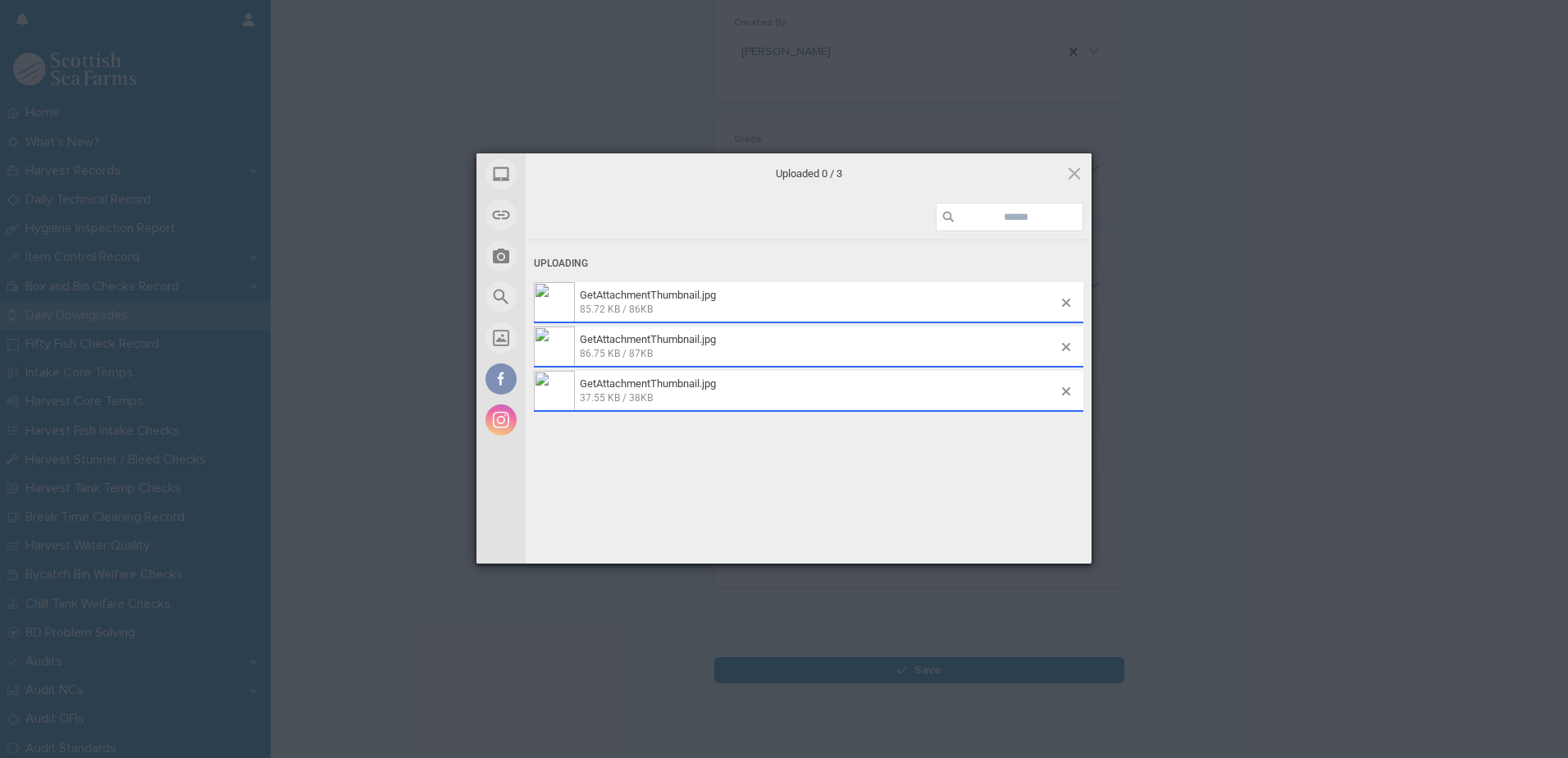
scroll to position [193, 0]
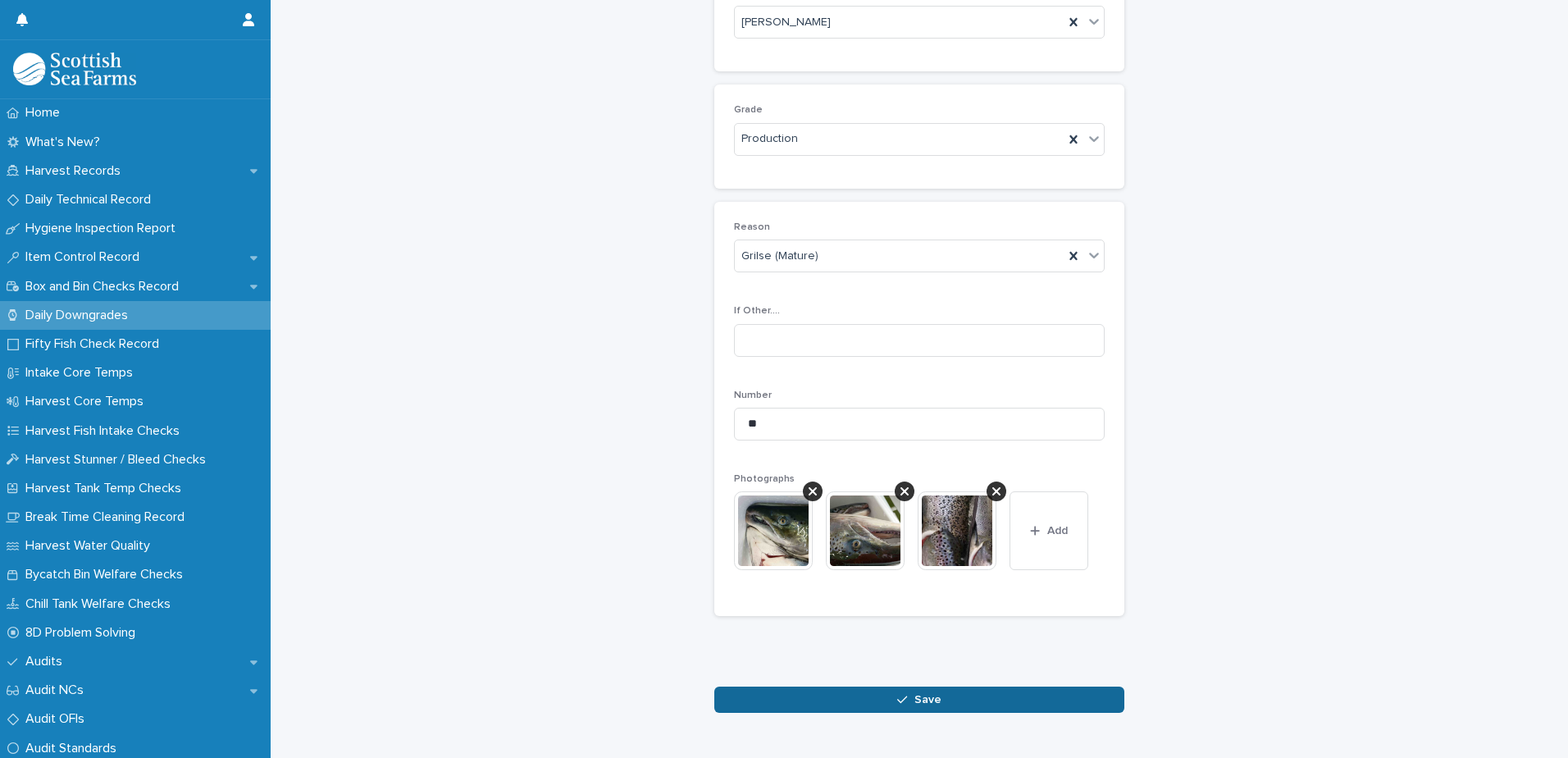
click at [915, 700] on span "Save" at bounding box center [928, 699] width 27 height 12
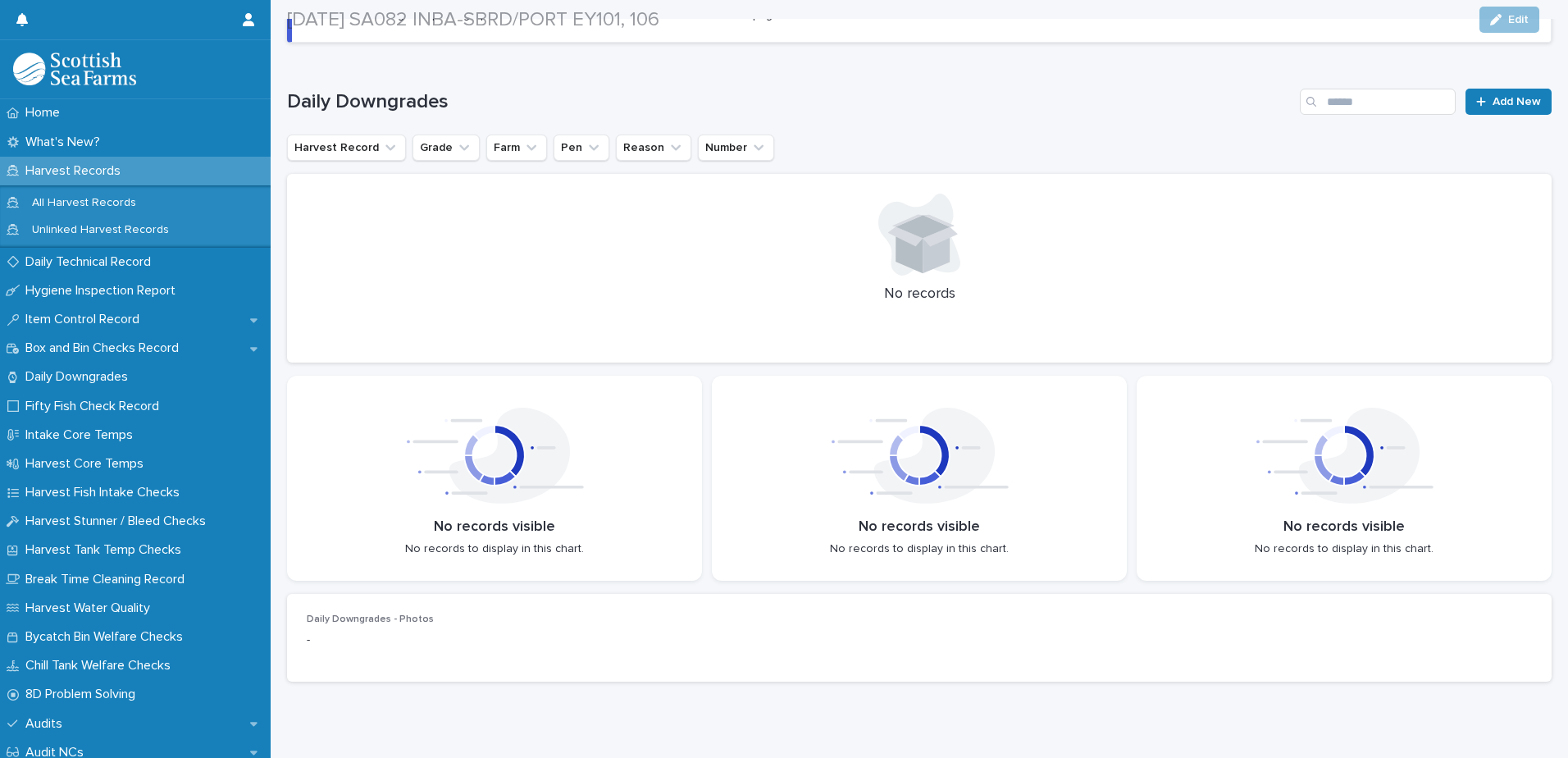
scroll to position [195, 0]
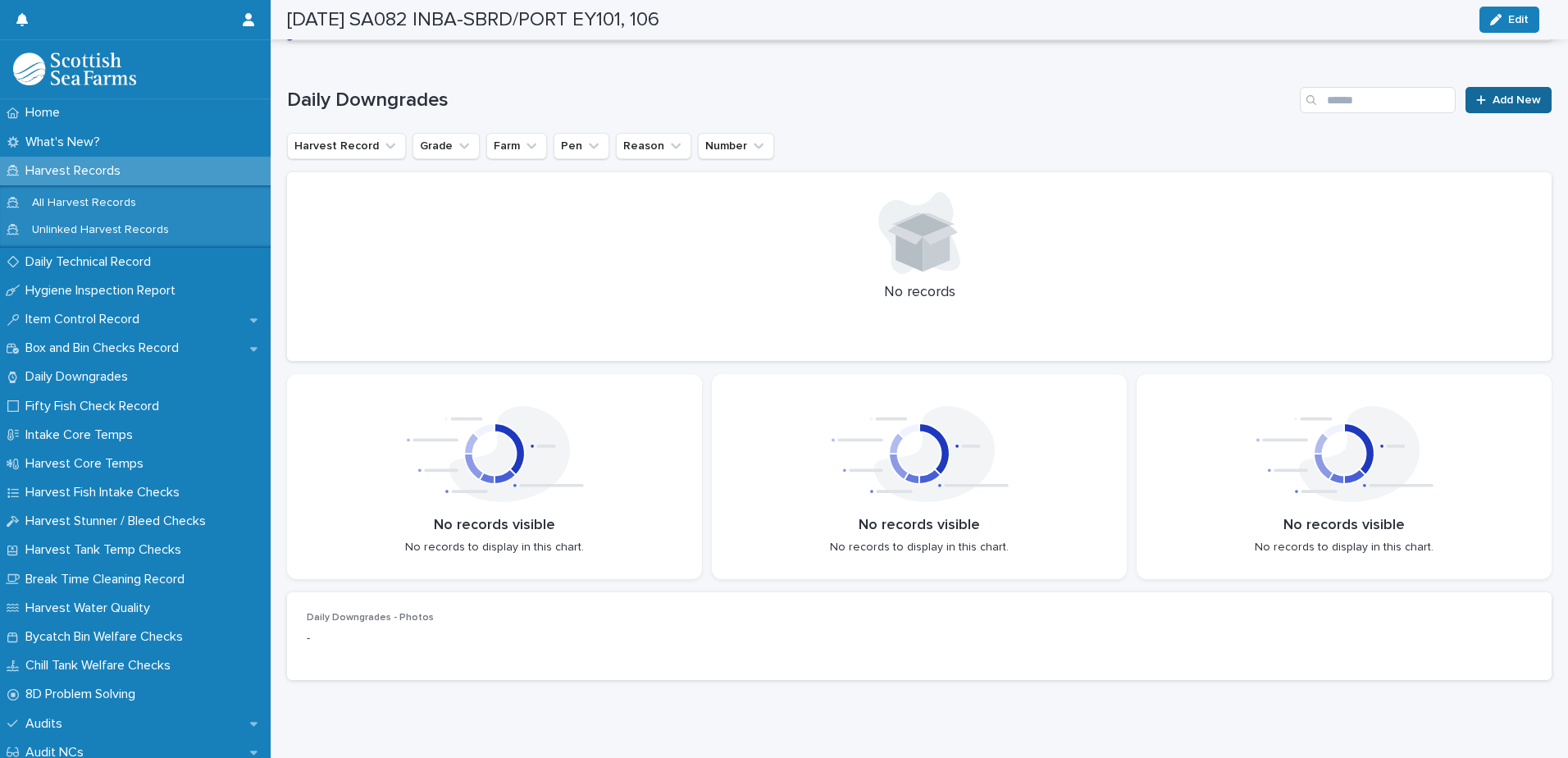
click at [1498, 95] on span "Add New" at bounding box center [1517, 99] width 49 height 12
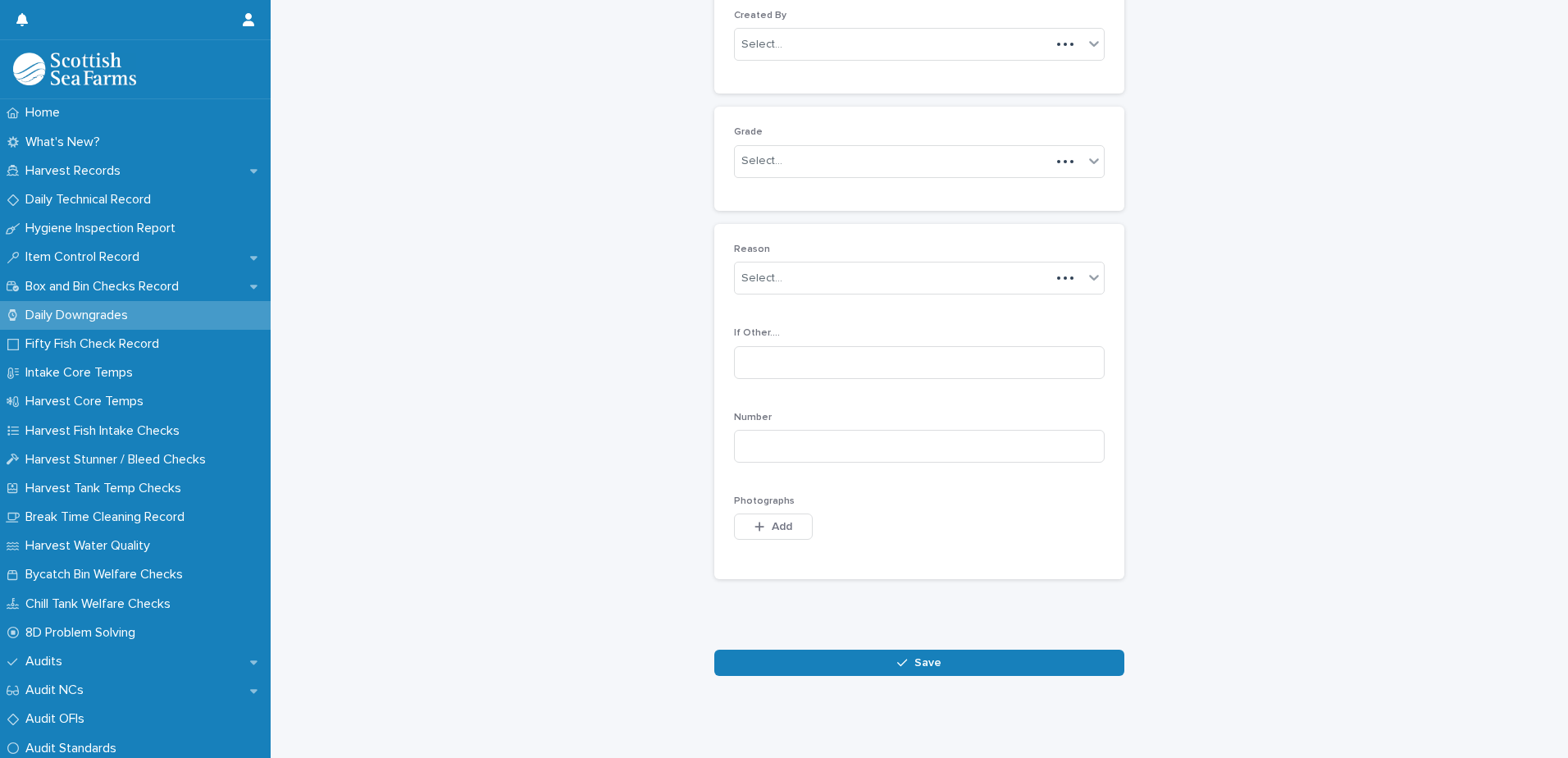
scroll to position [159, 0]
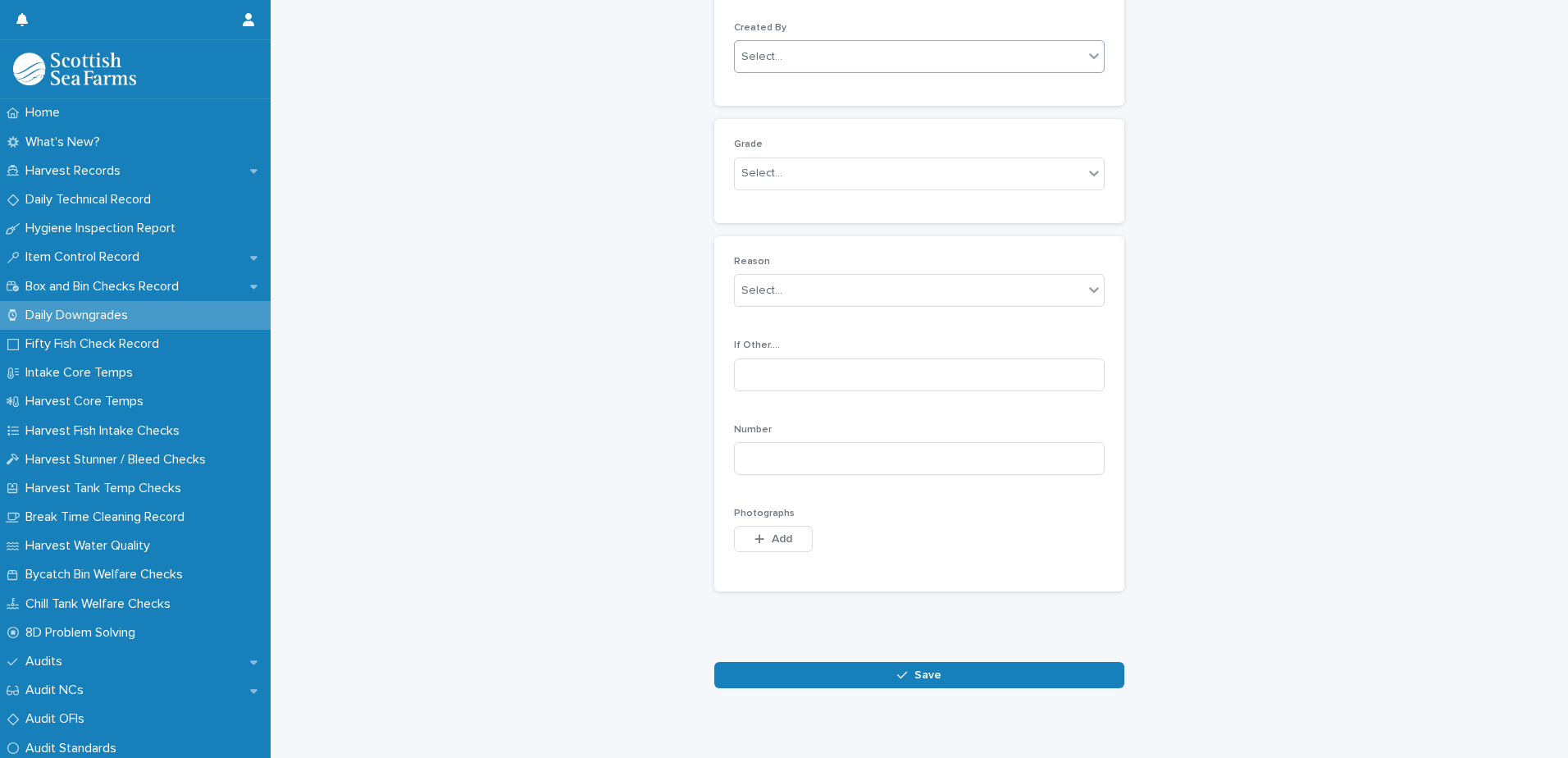
click at [836, 51] on div "Select..." at bounding box center [909, 57] width 349 height 27
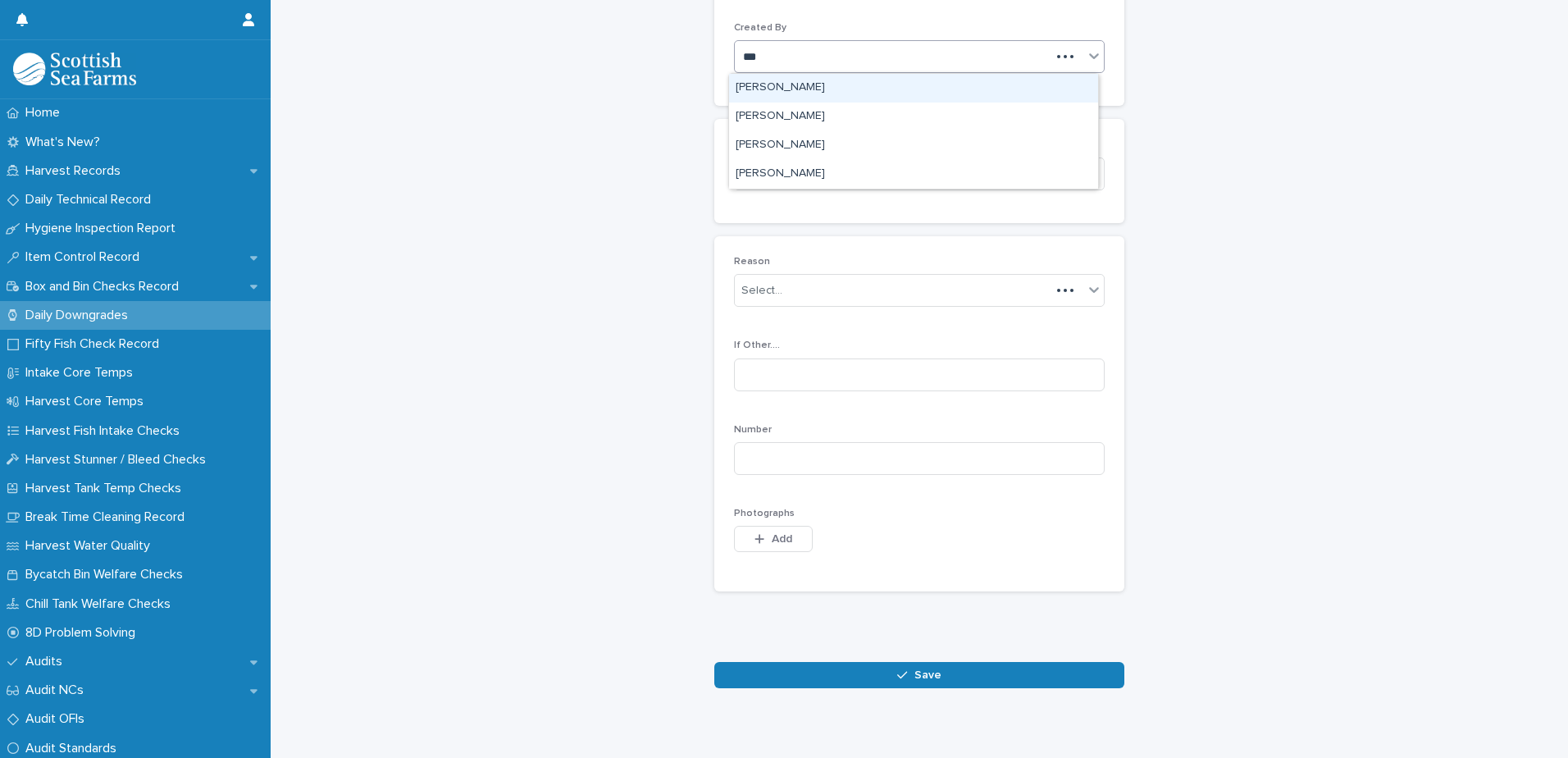
type input "****"
click at [798, 89] on div "[PERSON_NAME]" at bounding box center [914, 89] width 369 height 29
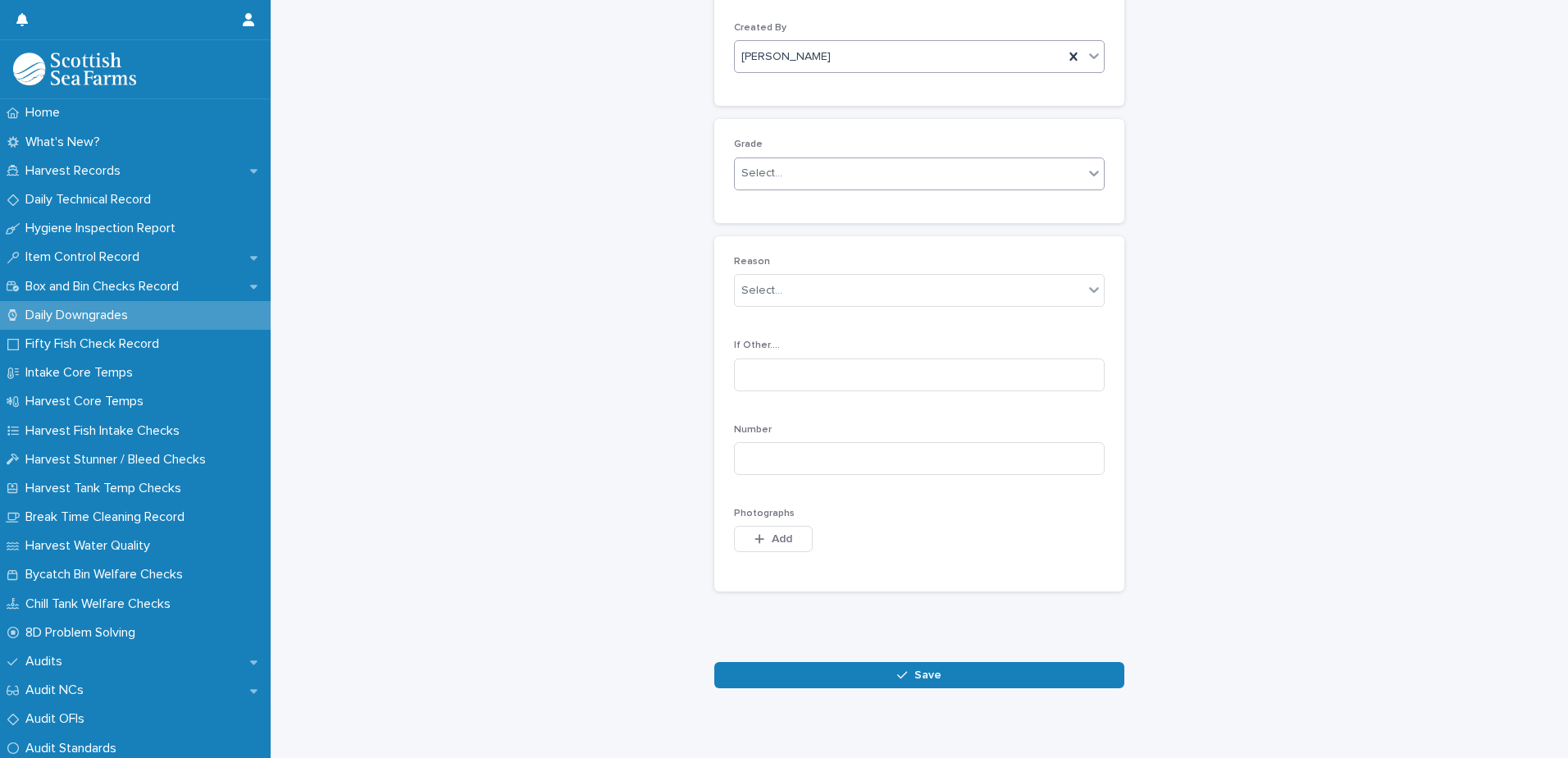
click at [805, 166] on div "Select..." at bounding box center [909, 173] width 349 height 27
click at [792, 228] on div "Production" at bounding box center [914, 234] width 369 height 29
click at [859, 295] on div "Select..." at bounding box center [909, 291] width 349 height 27
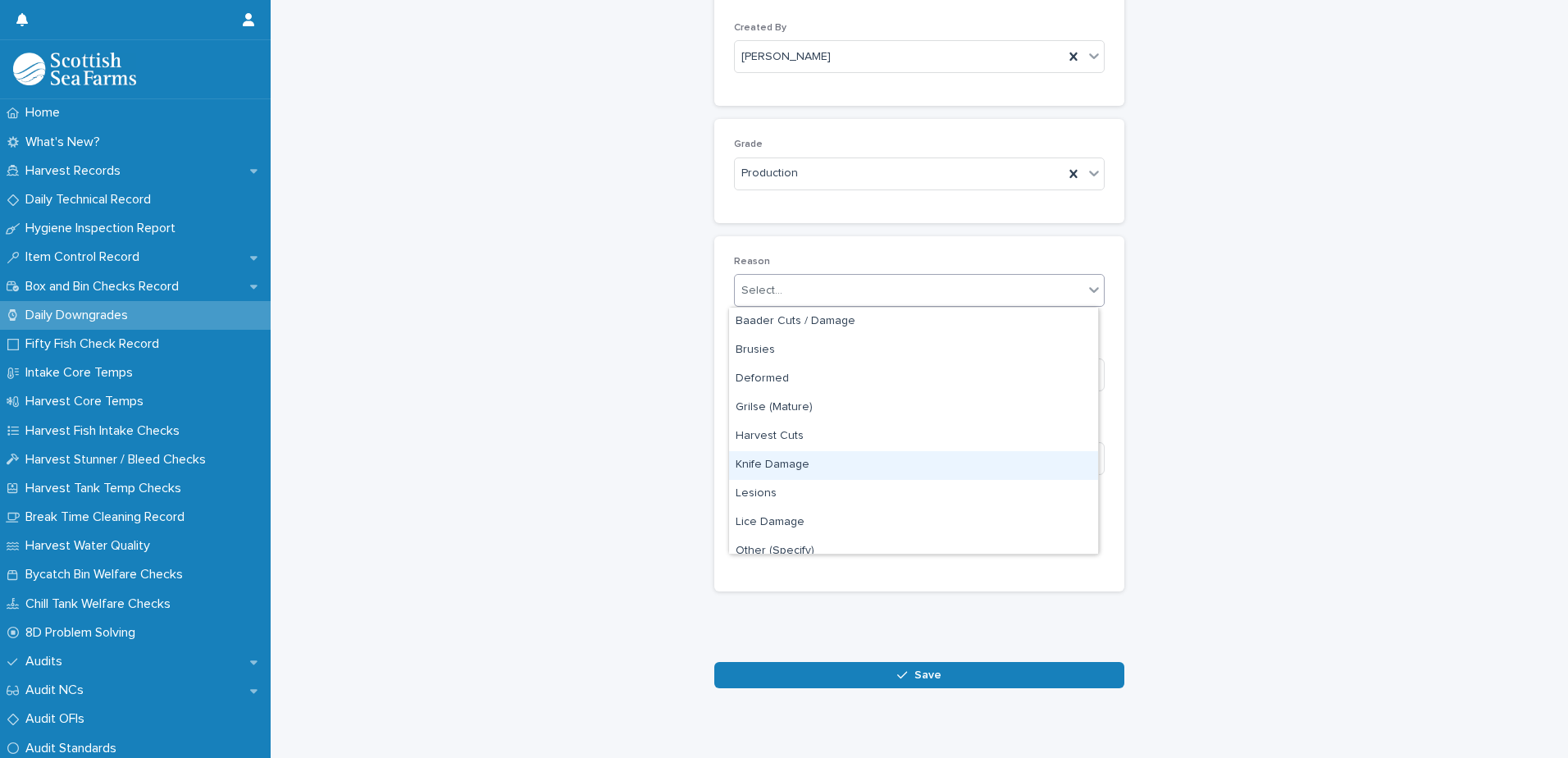
scroll to position [164, 0]
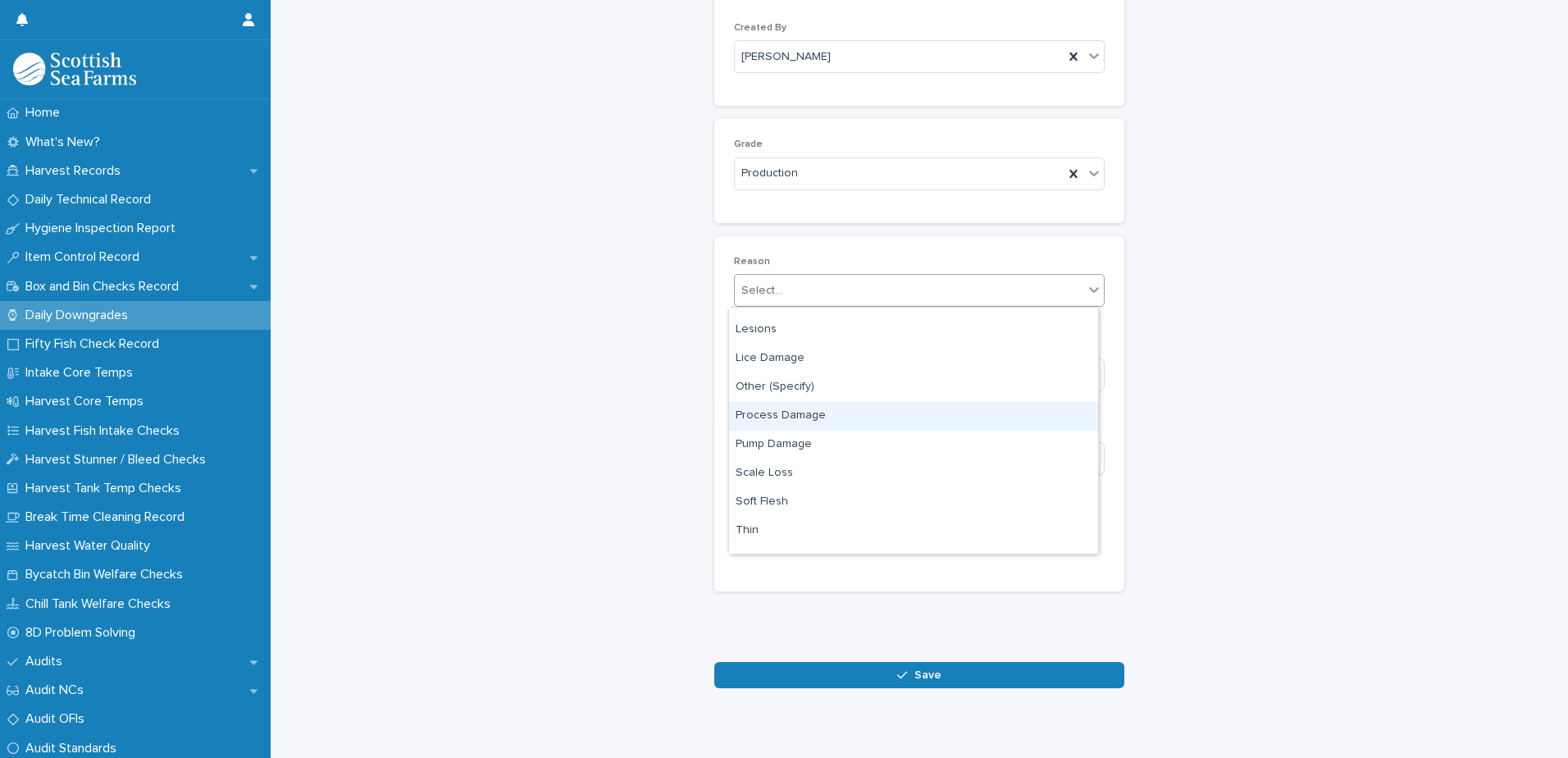
click at [852, 416] on div "Process Damage" at bounding box center [914, 416] width 369 height 29
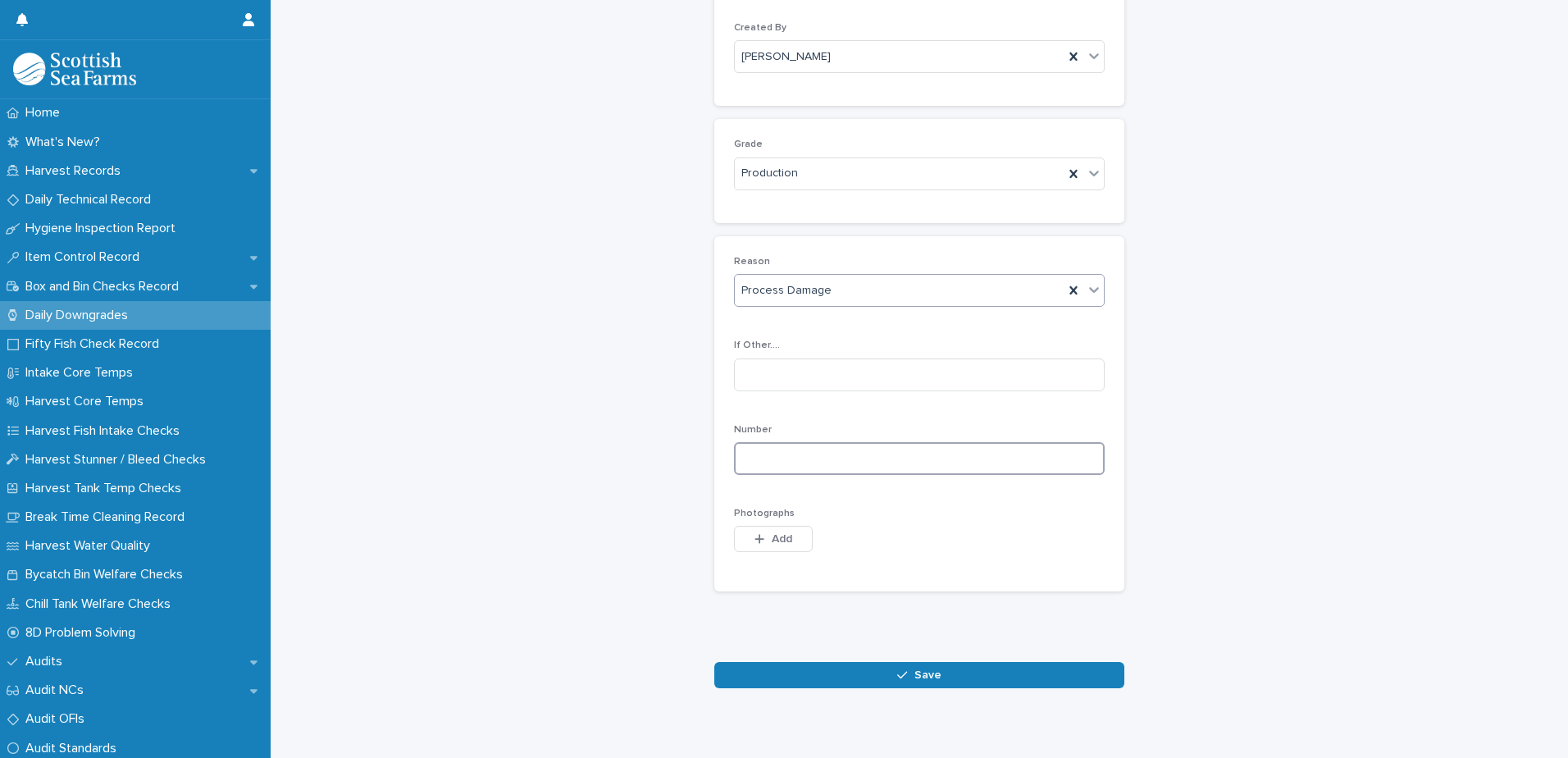
click at [953, 456] on input at bounding box center [919, 458] width 371 height 33
type input "*"
click at [772, 542] on span "Add" at bounding box center [782, 538] width 21 height 12
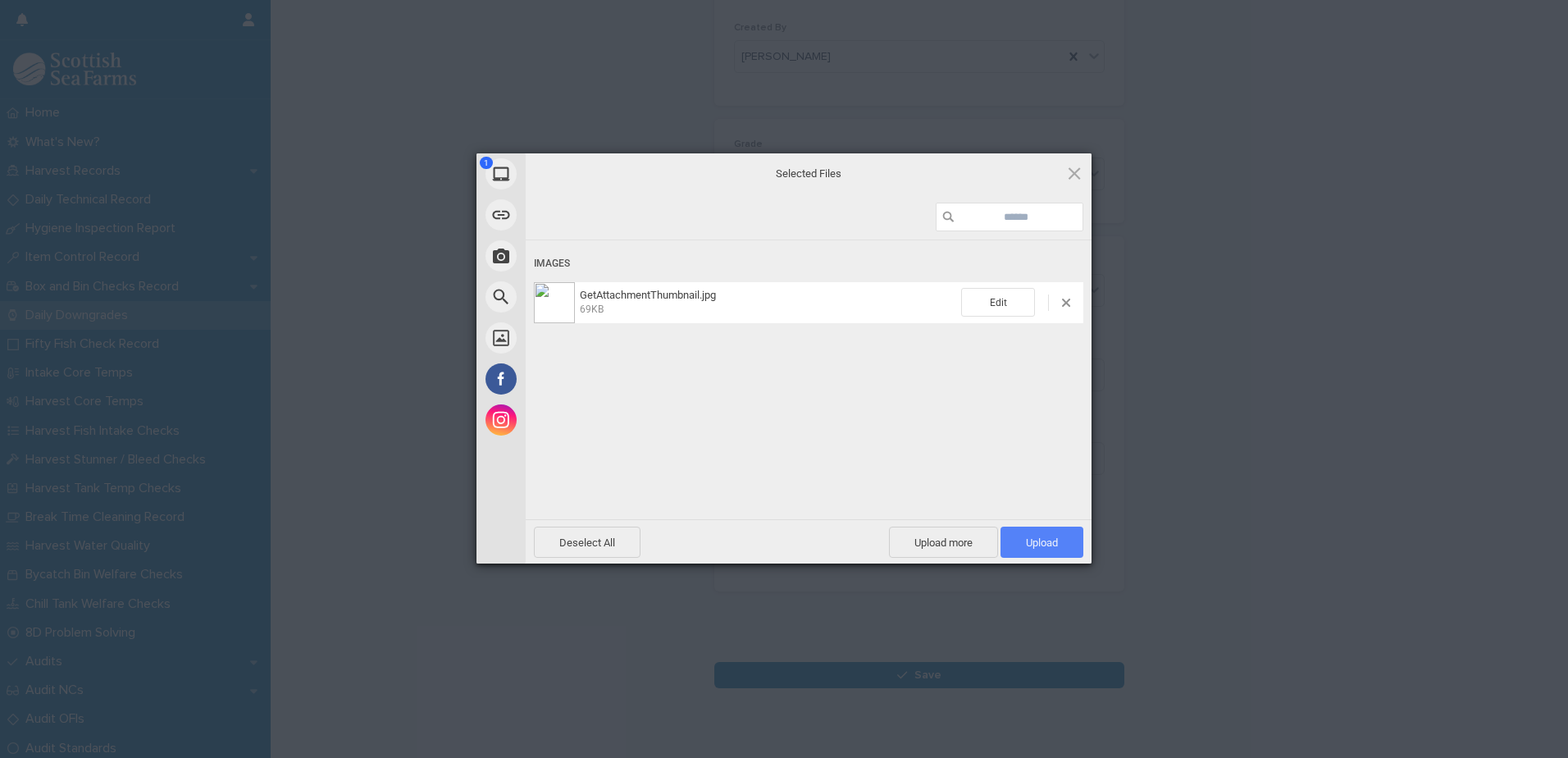
click at [1052, 551] on span "Upload 1" at bounding box center [1042, 542] width 83 height 31
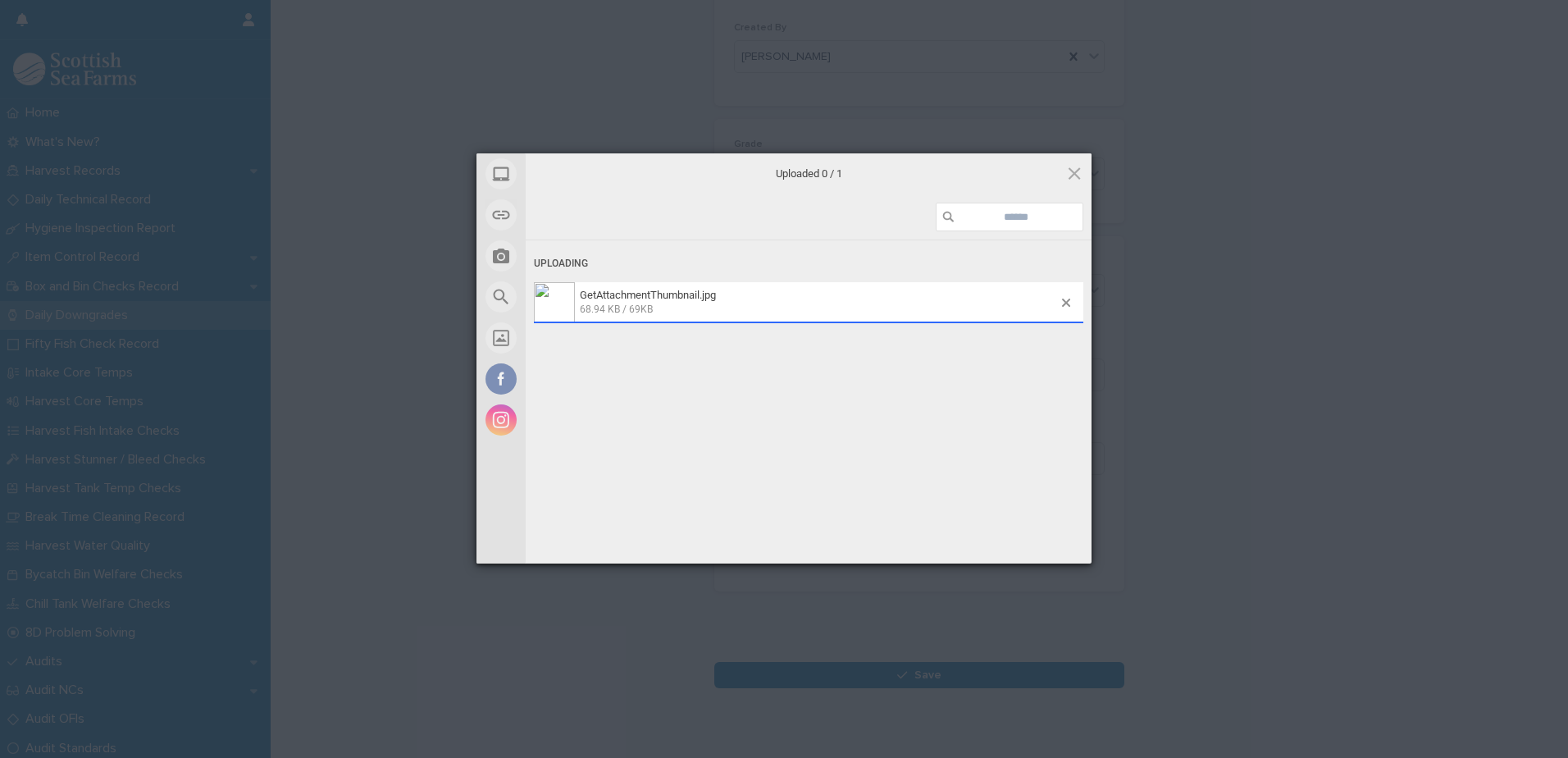
scroll to position [189, 0]
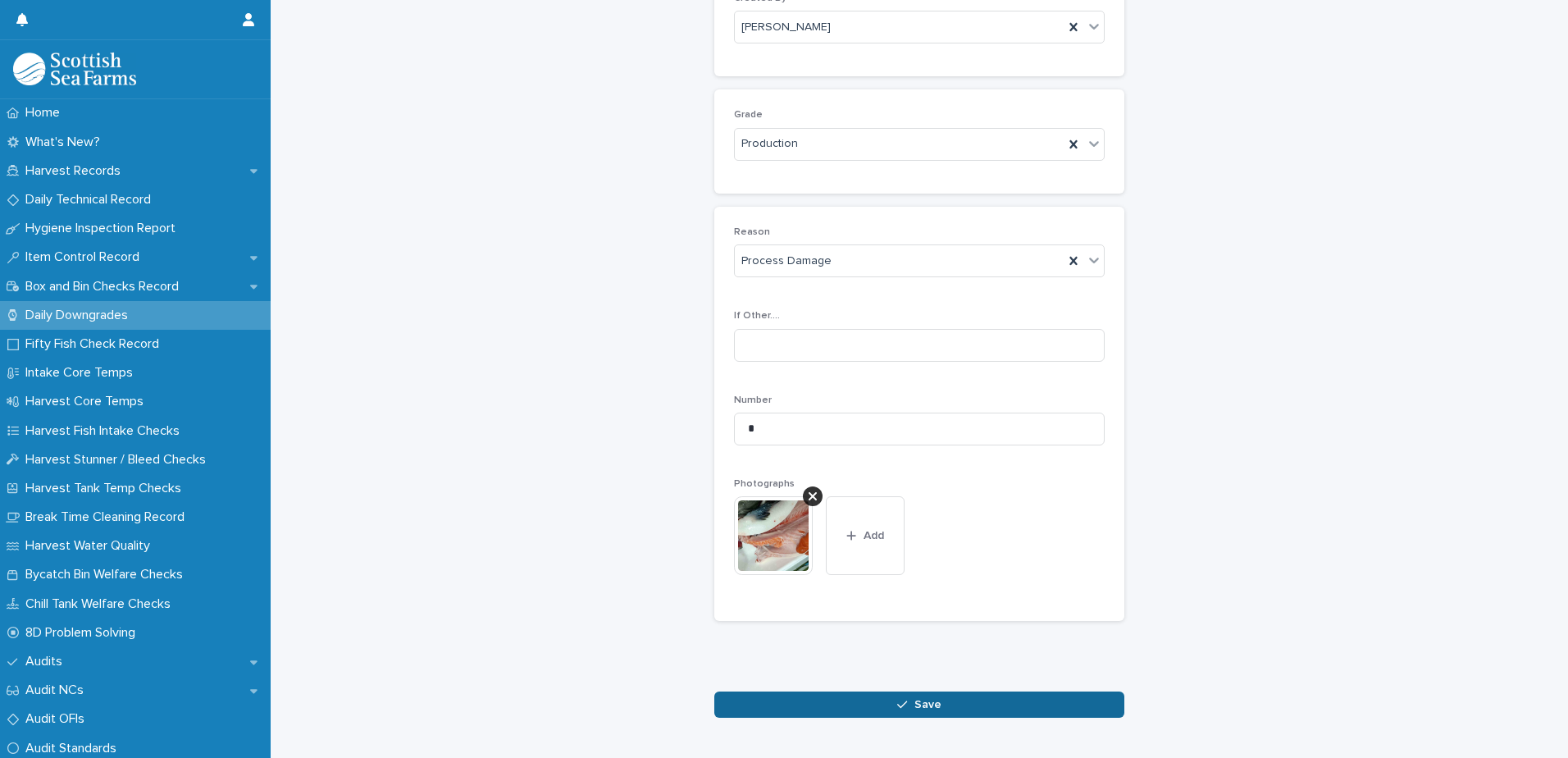
click at [904, 704] on div "button" at bounding box center [906, 704] width 16 height 12
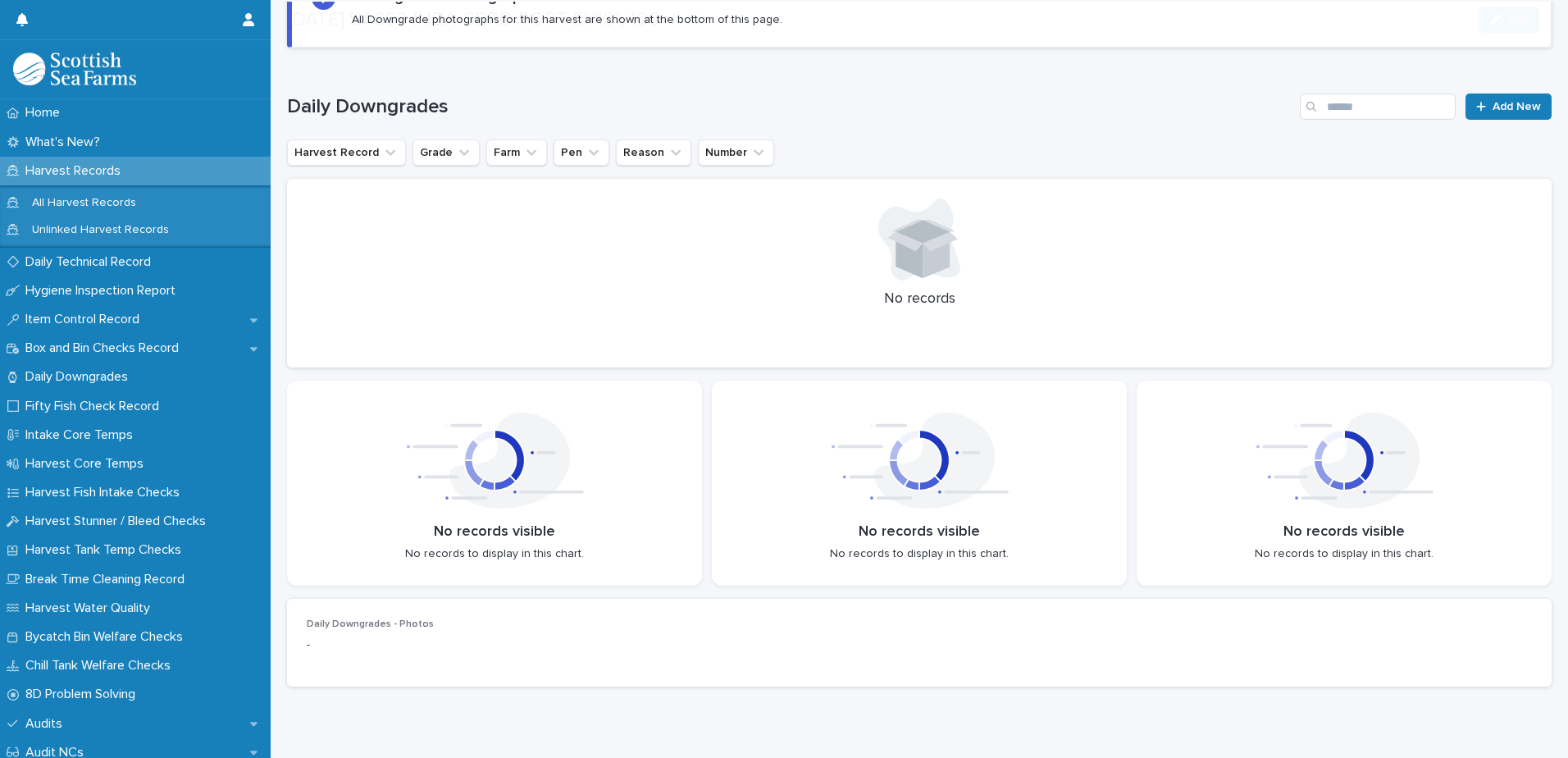
scroll to position [191, 0]
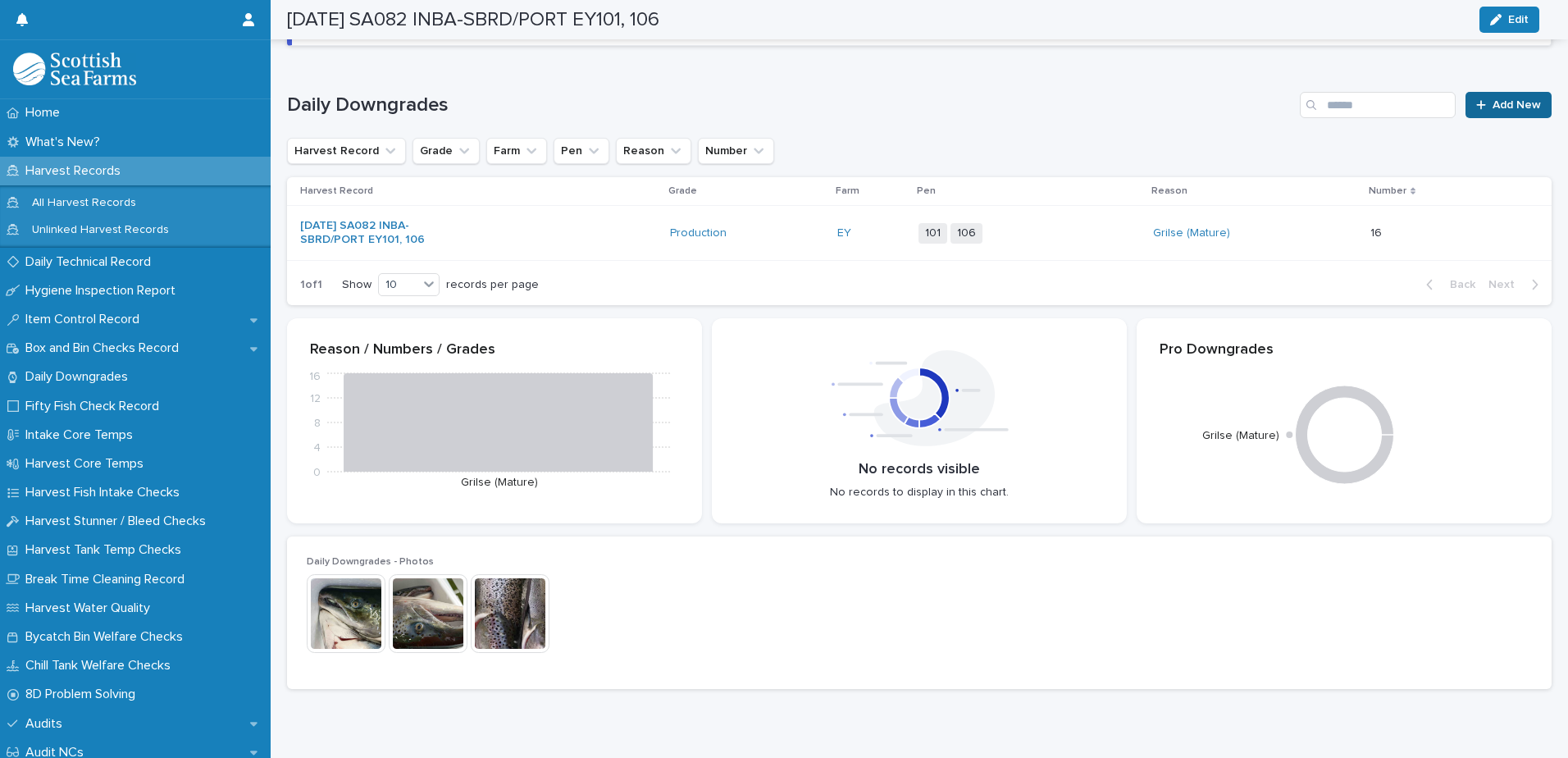
click at [1504, 102] on span "Add New" at bounding box center [1517, 105] width 49 height 12
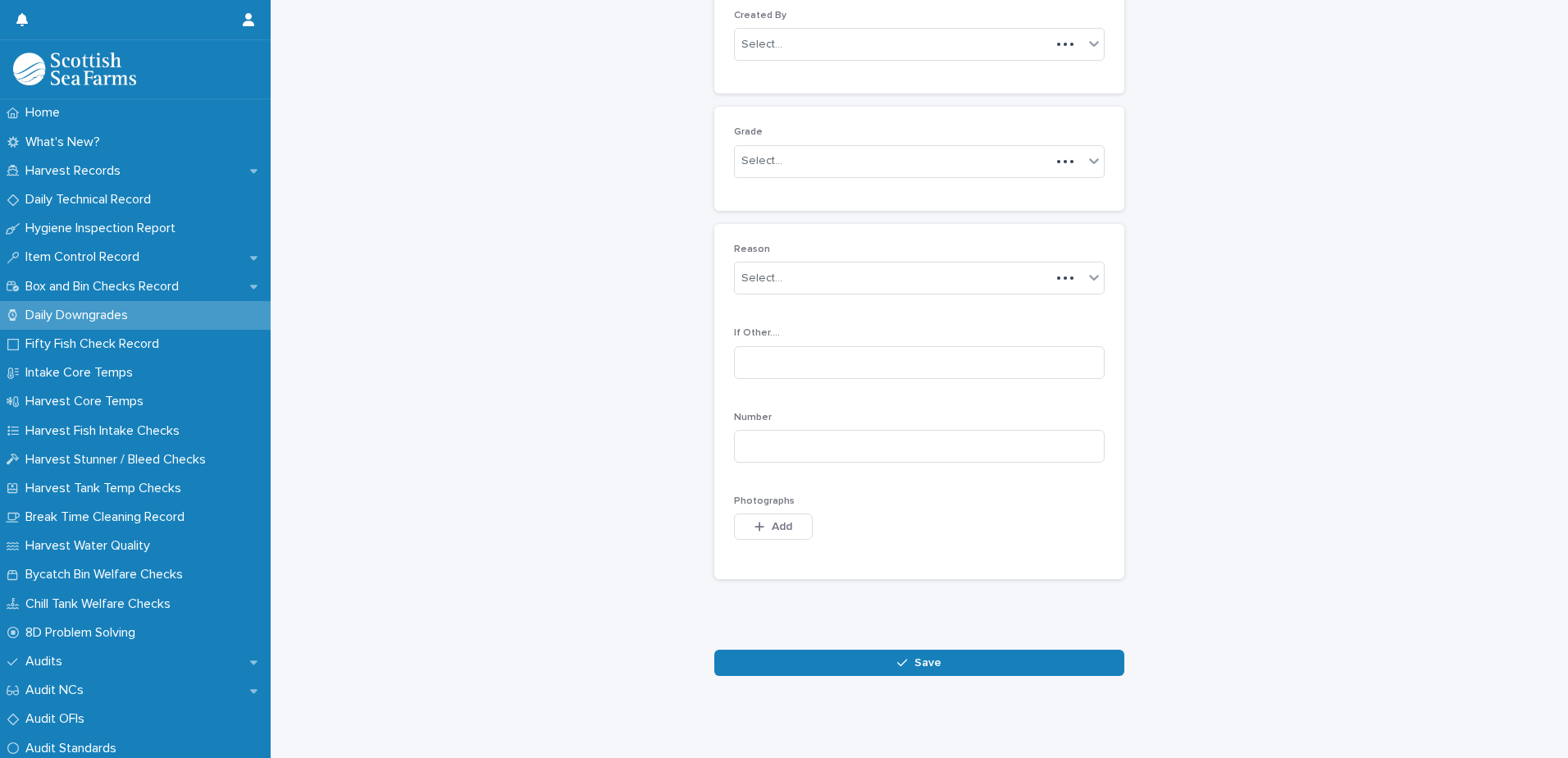
scroll to position [159, 0]
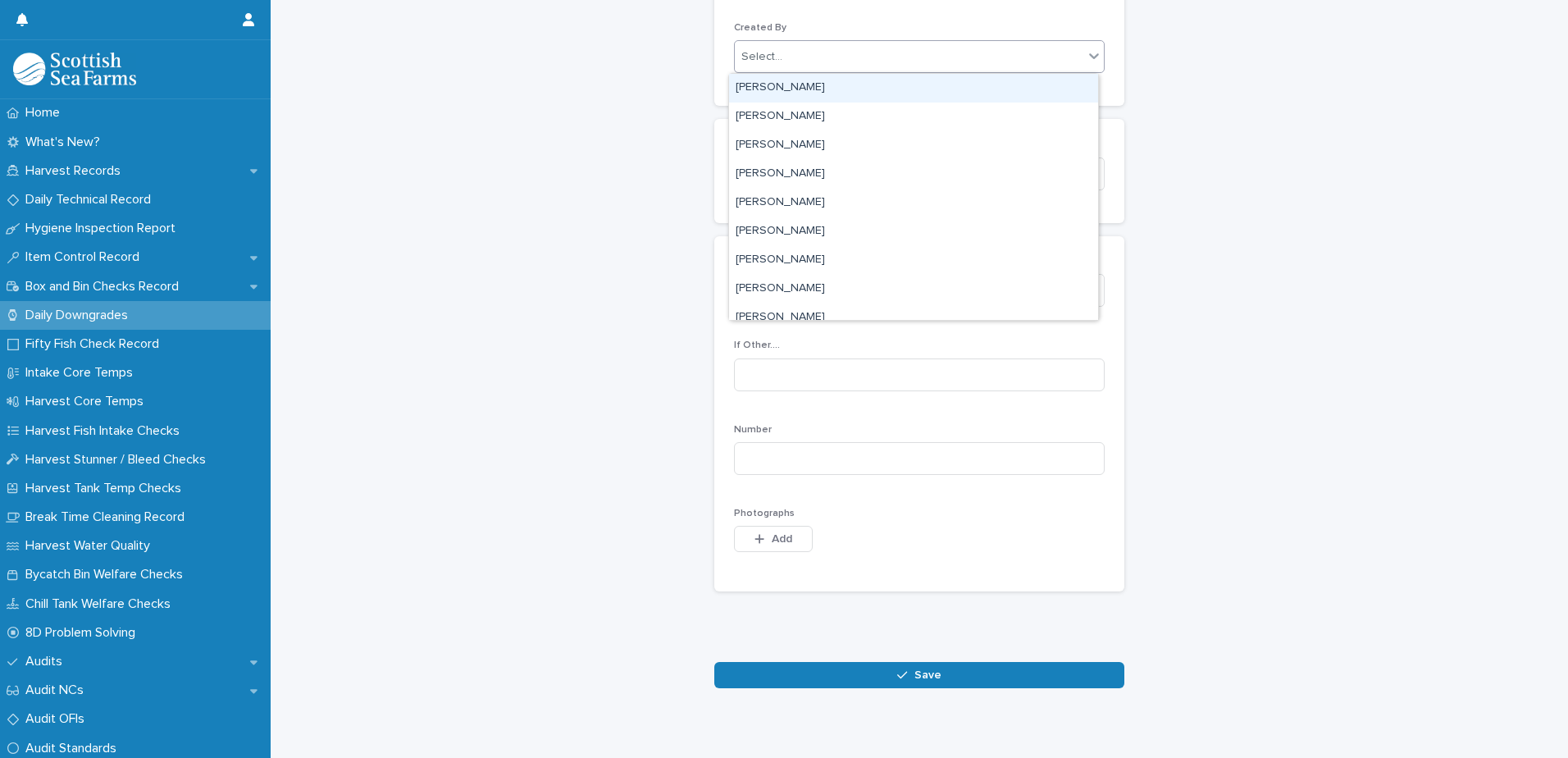
click at [910, 54] on div "Select..." at bounding box center [909, 57] width 349 height 27
type input "****"
click at [906, 89] on div "[PERSON_NAME]" at bounding box center [914, 89] width 369 height 29
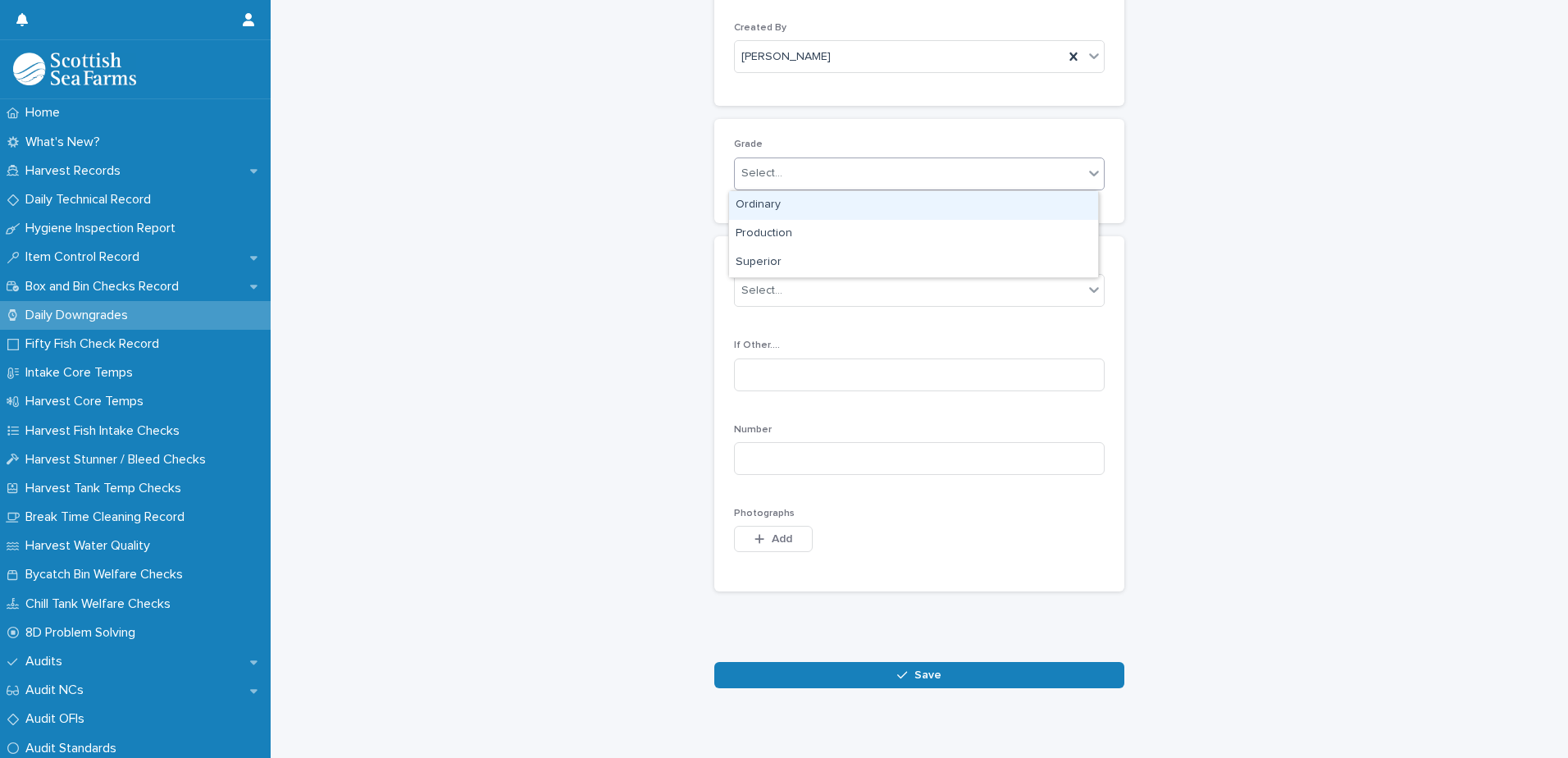
click at [826, 175] on div "Select..." at bounding box center [909, 173] width 349 height 27
click at [829, 209] on div "Ordinary" at bounding box center [914, 205] width 369 height 29
click at [860, 285] on div "Select..." at bounding box center [909, 291] width 349 height 27
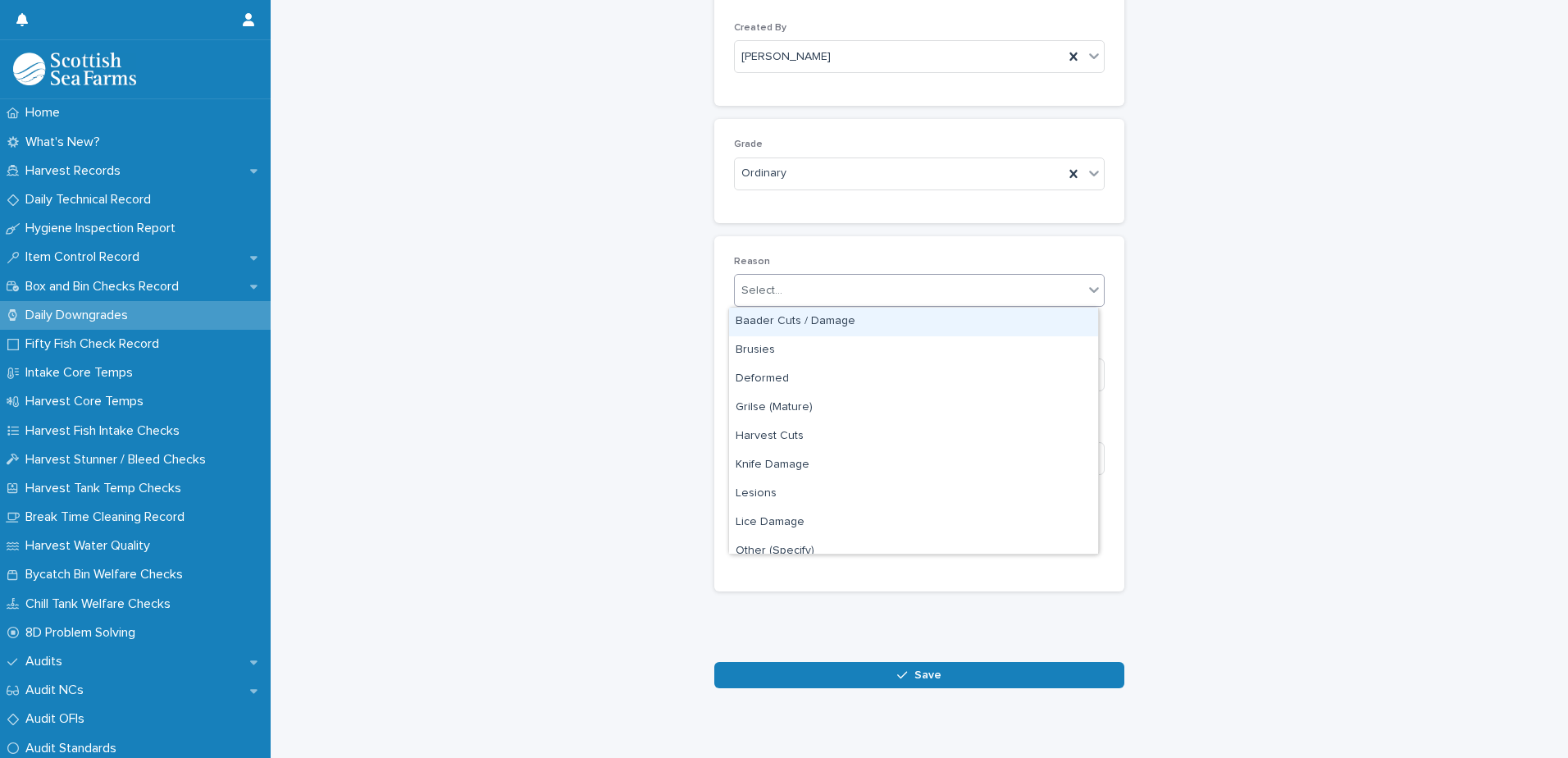
click at [868, 322] on div "Baader Cuts / Damage" at bounding box center [914, 322] width 369 height 29
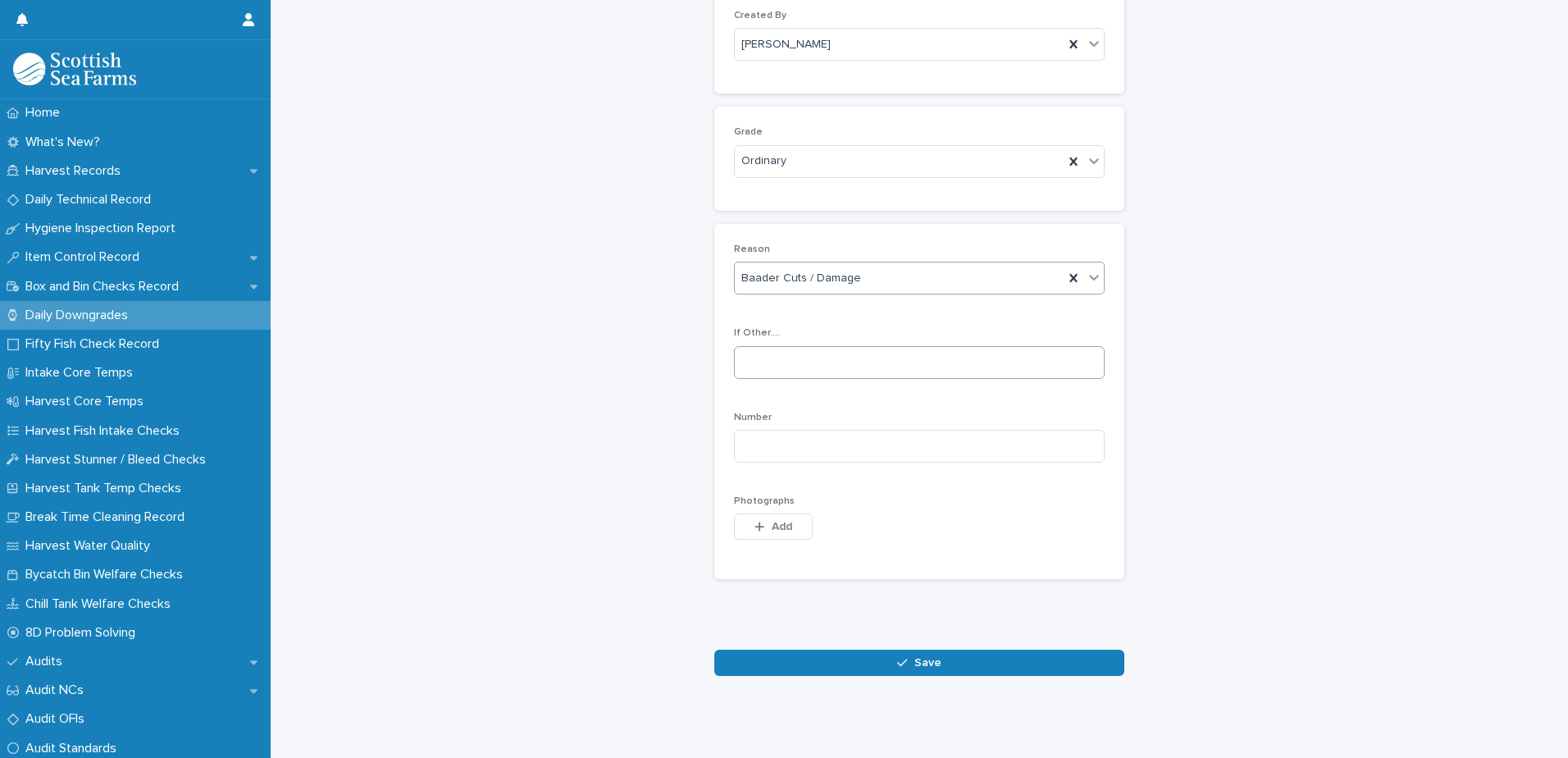
scroll to position [183, 0]
click at [944, 439] on input at bounding box center [919, 446] width 371 height 33
type input "*"
click at [774, 520] on span "Add" at bounding box center [782, 526] width 21 height 12
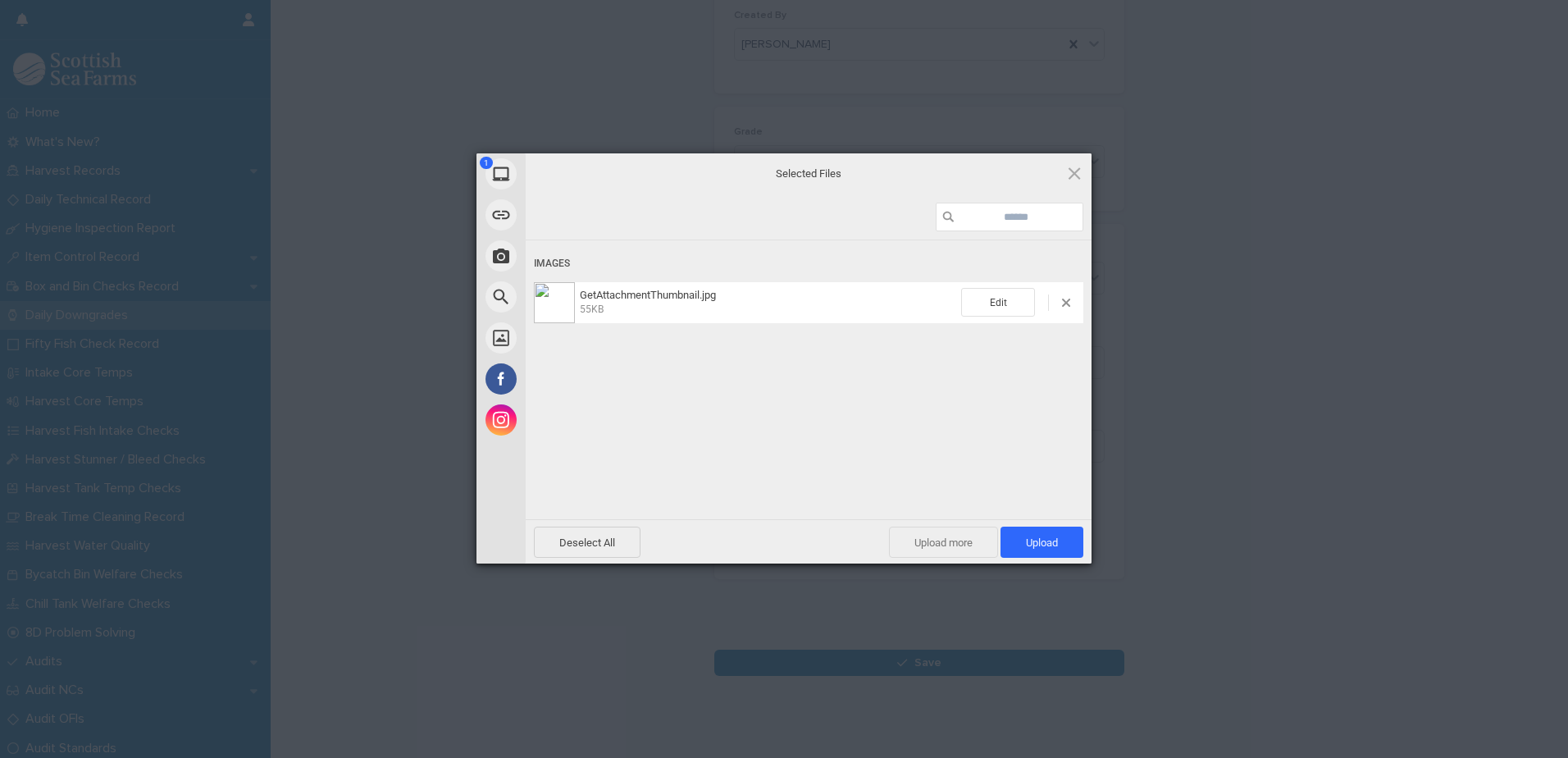
click at [969, 543] on span "Upload more" at bounding box center [944, 542] width 109 height 31
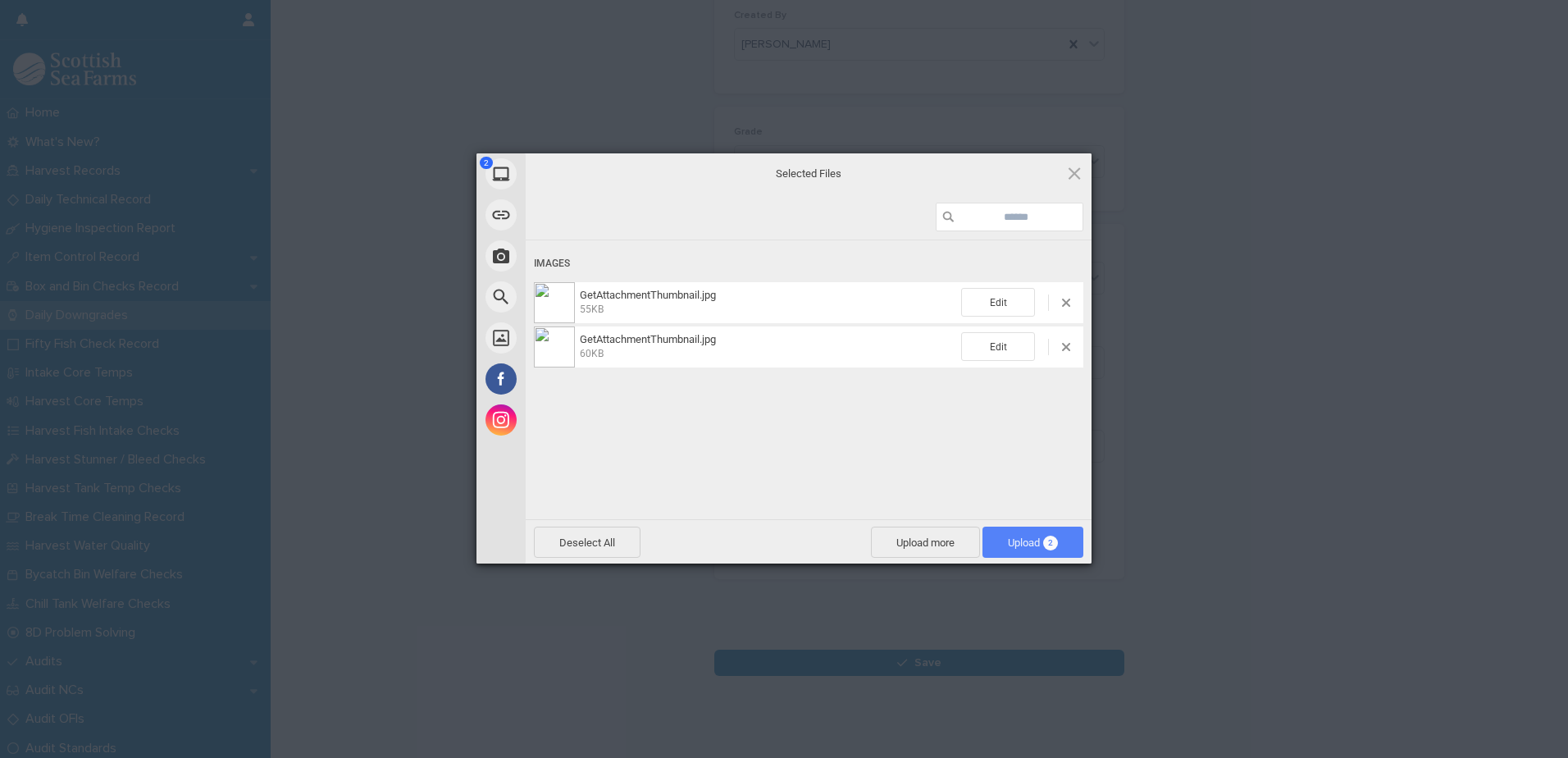
click at [1017, 537] on span "Upload 2" at bounding box center [1032, 543] width 50 height 13
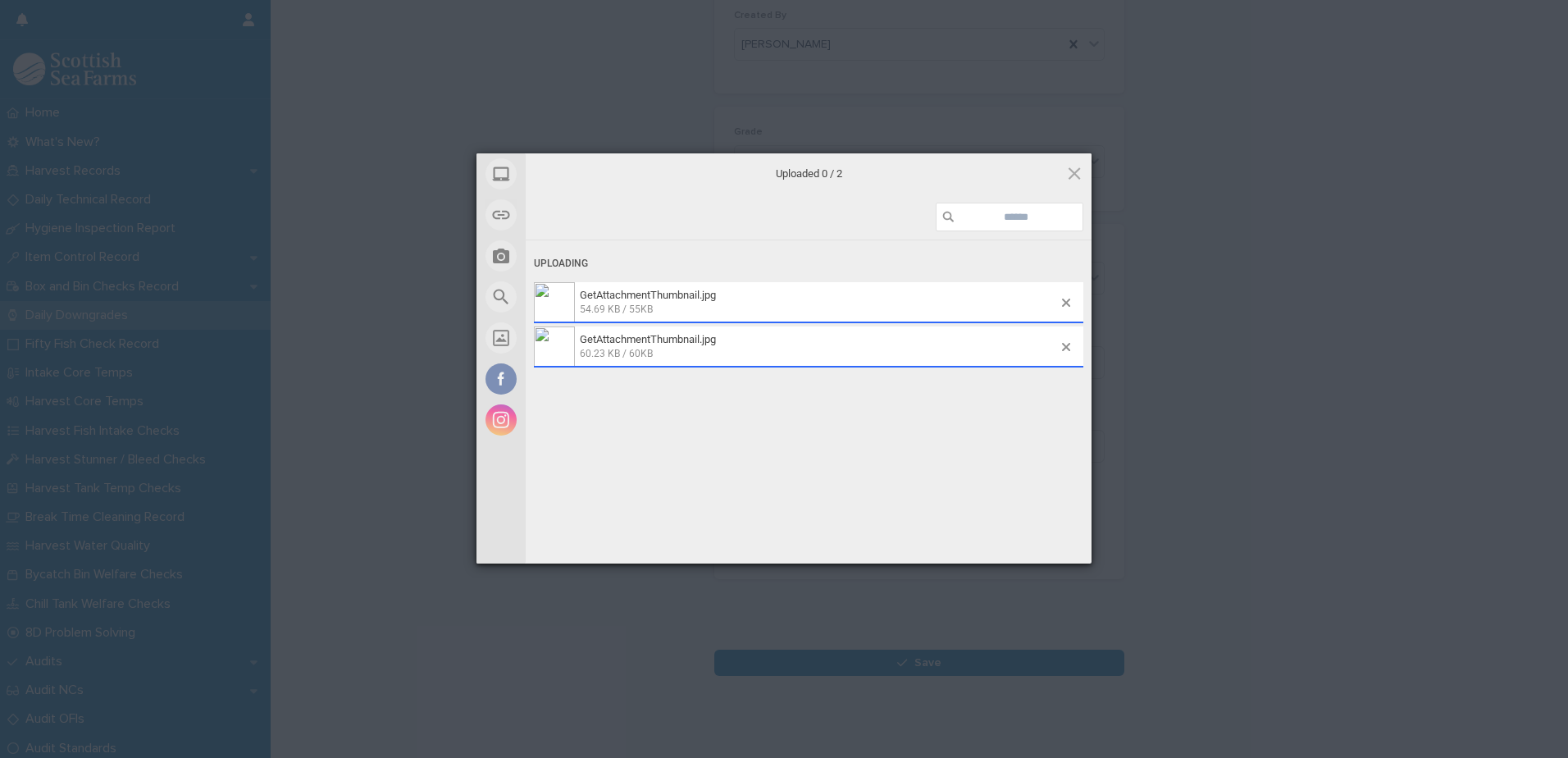
scroll to position [213, 0]
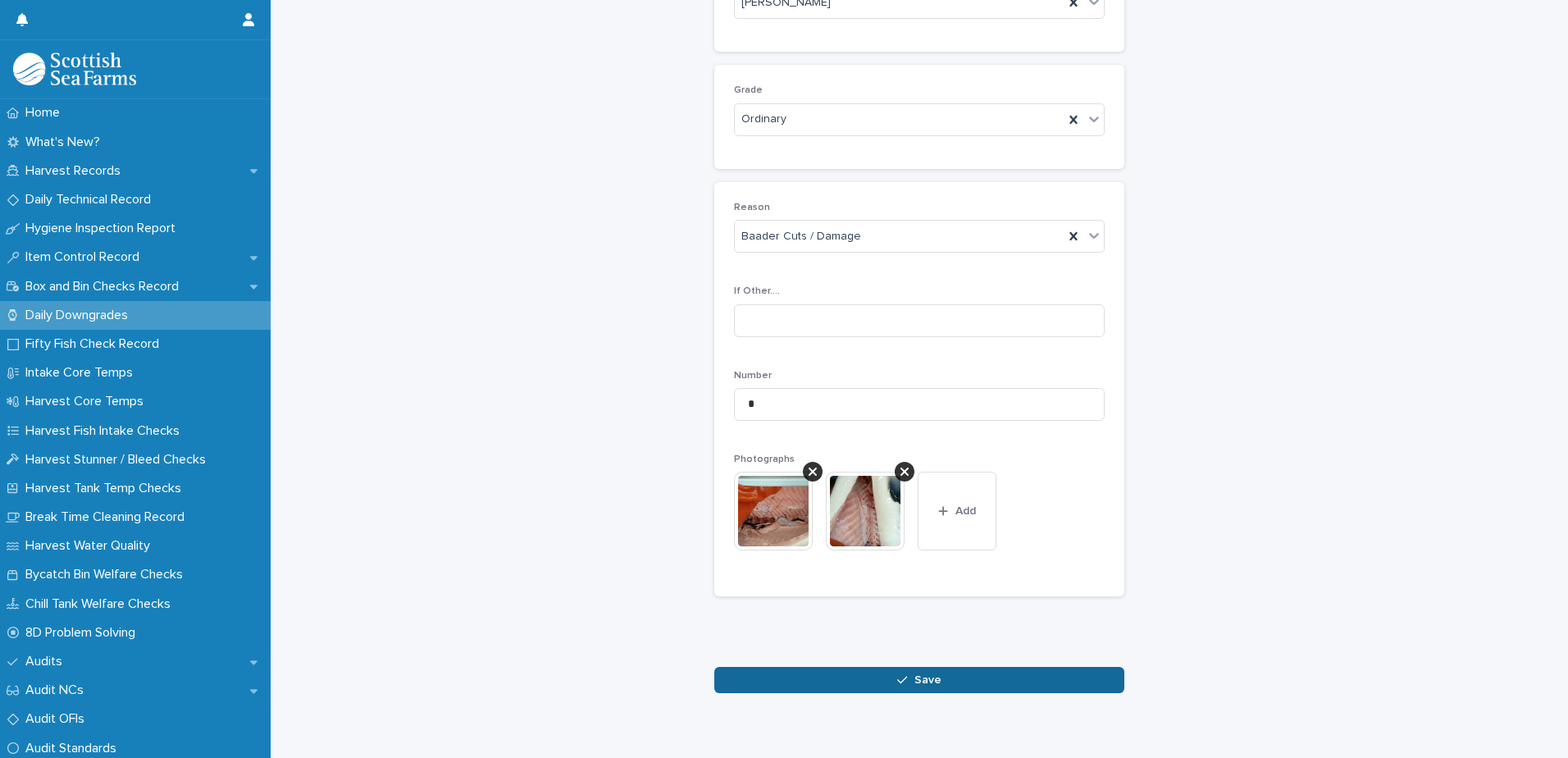
click at [939, 679] on button "Save" at bounding box center [919, 679] width 410 height 26
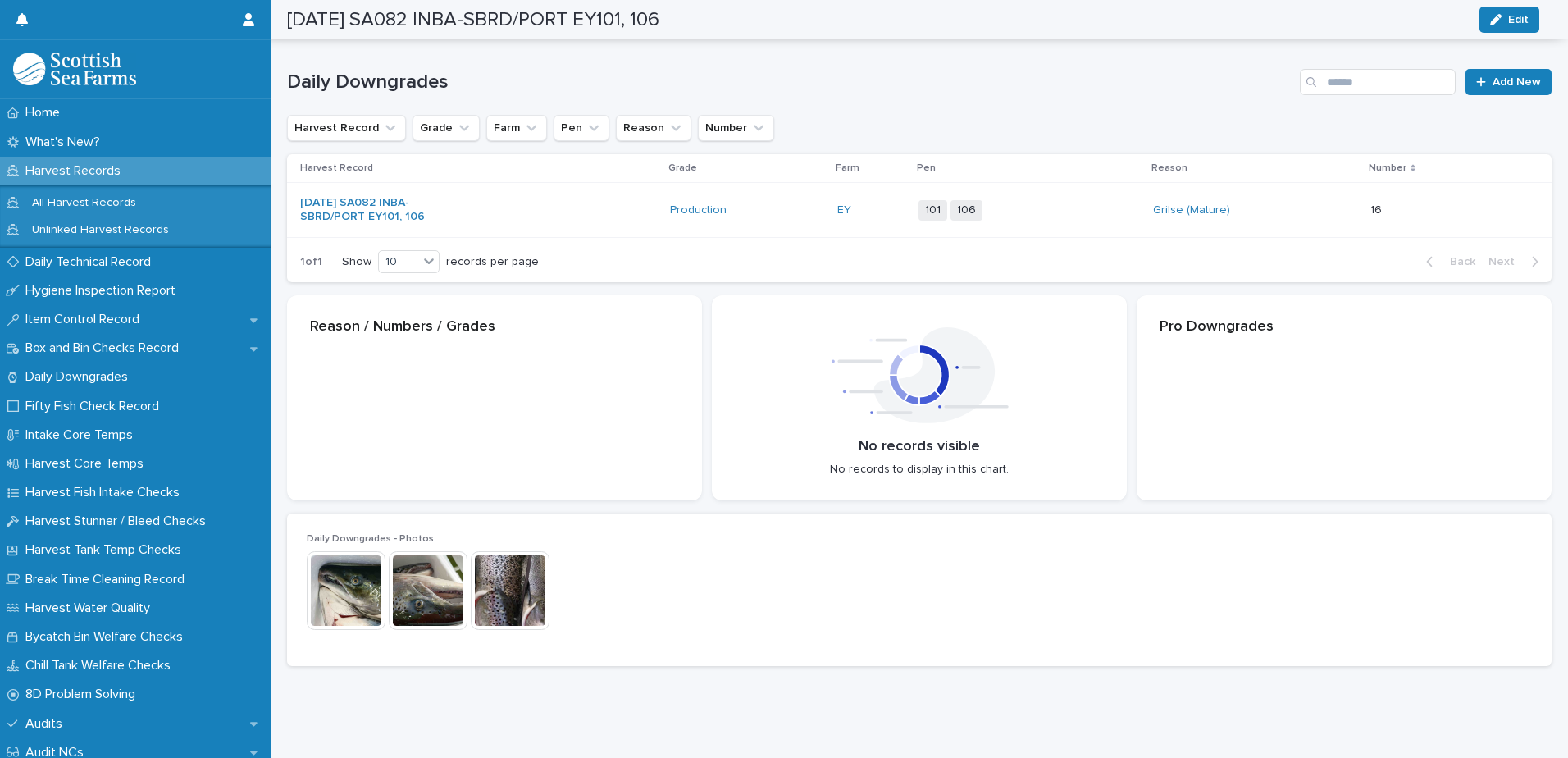
scroll to position [215, 0]
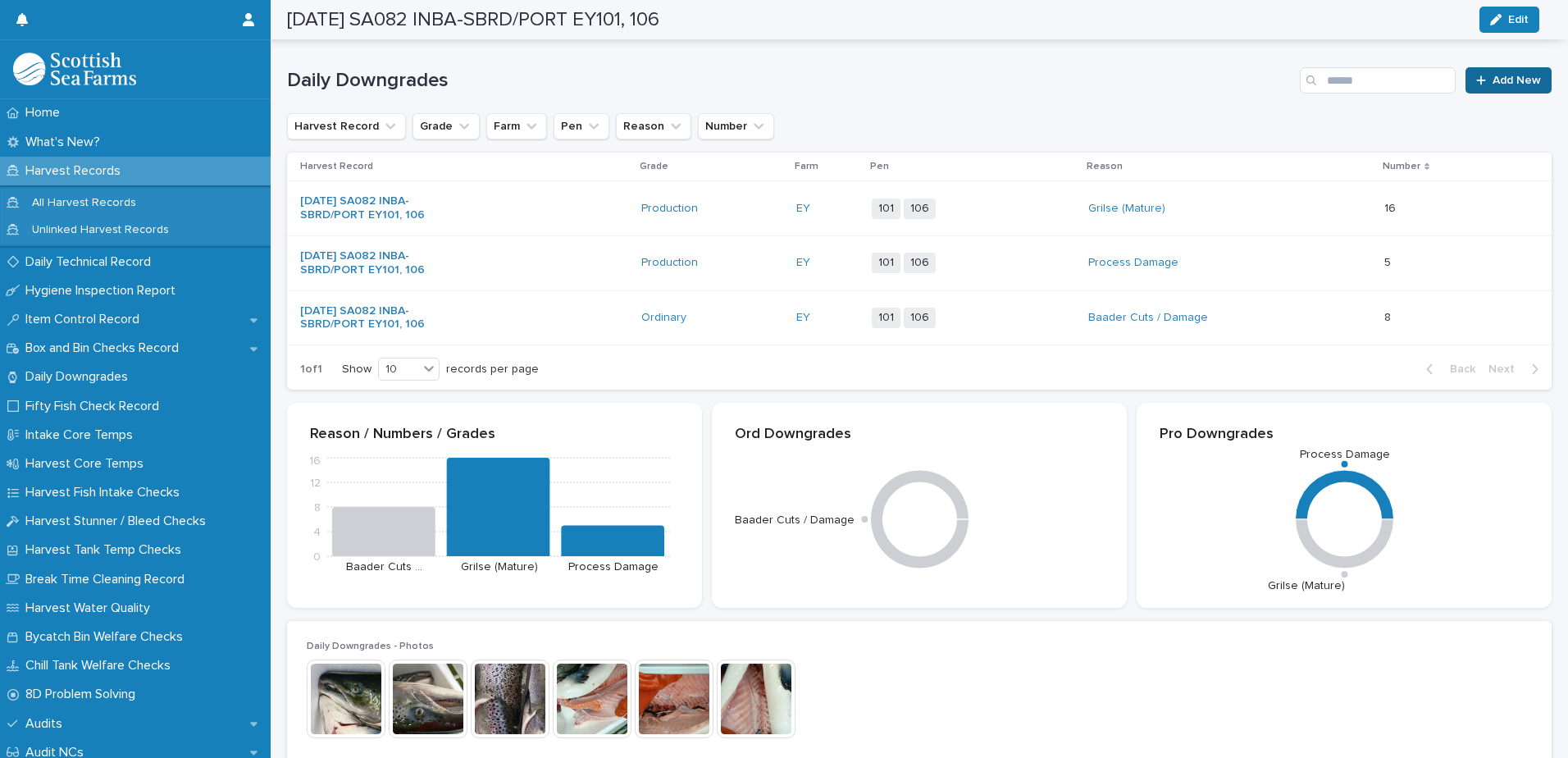
click at [1509, 86] on link "Add New" at bounding box center [1508, 80] width 86 height 26
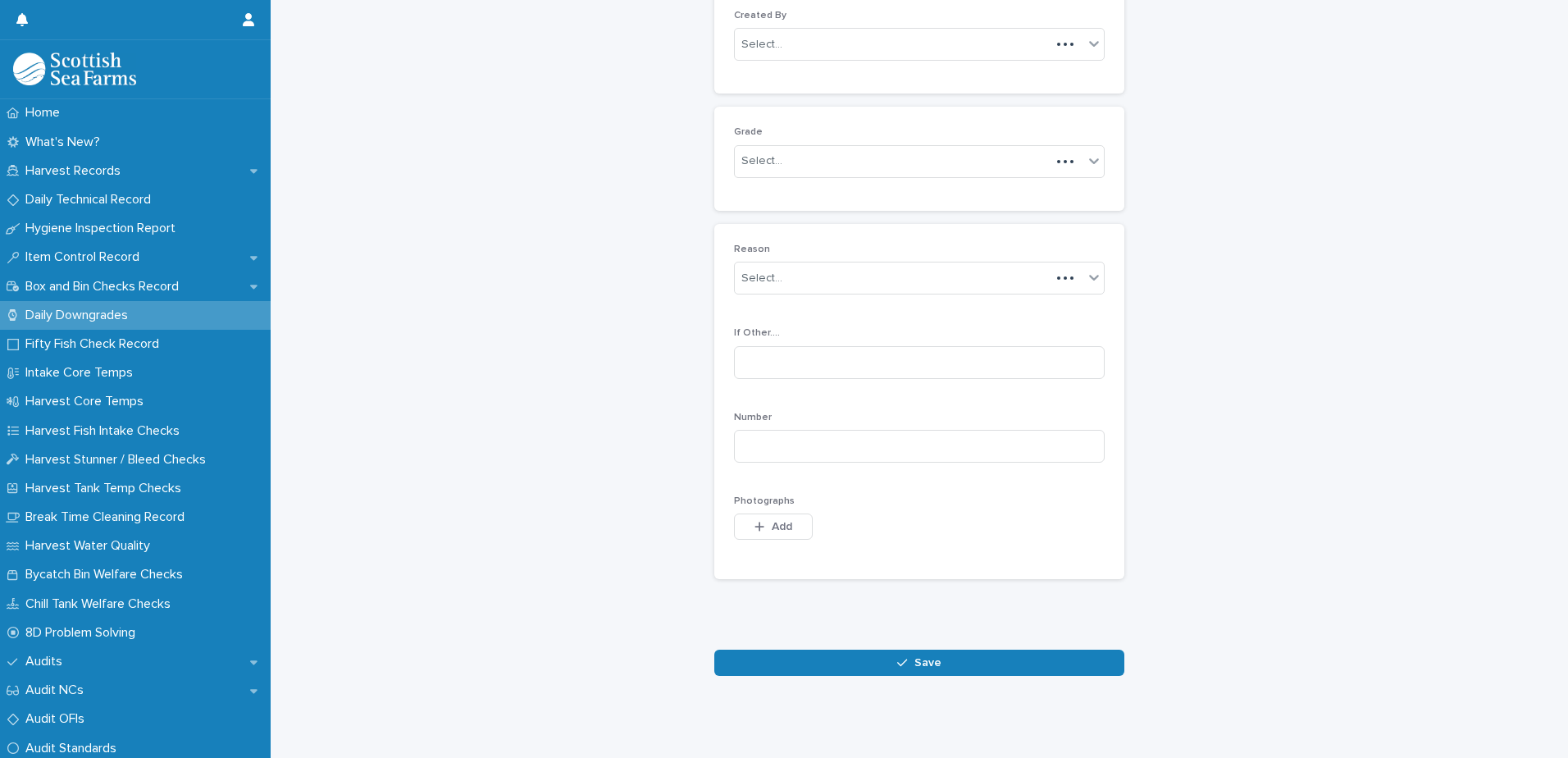
scroll to position [159, 0]
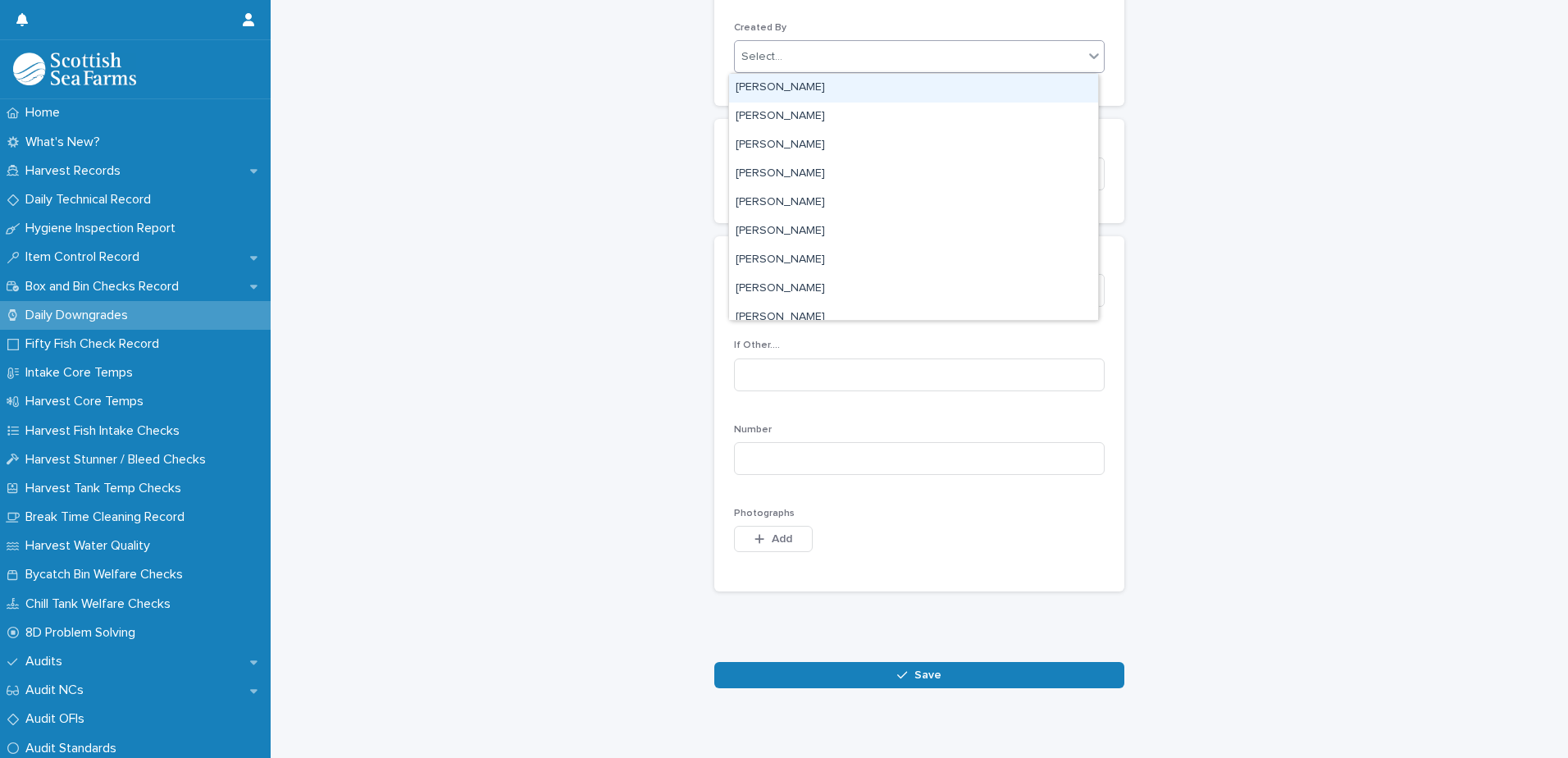
click at [892, 54] on div "Select..." at bounding box center [909, 57] width 349 height 27
type input "****"
click at [862, 86] on div "[PERSON_NAME]" at bounding box center [914, 89] width 369 height 29
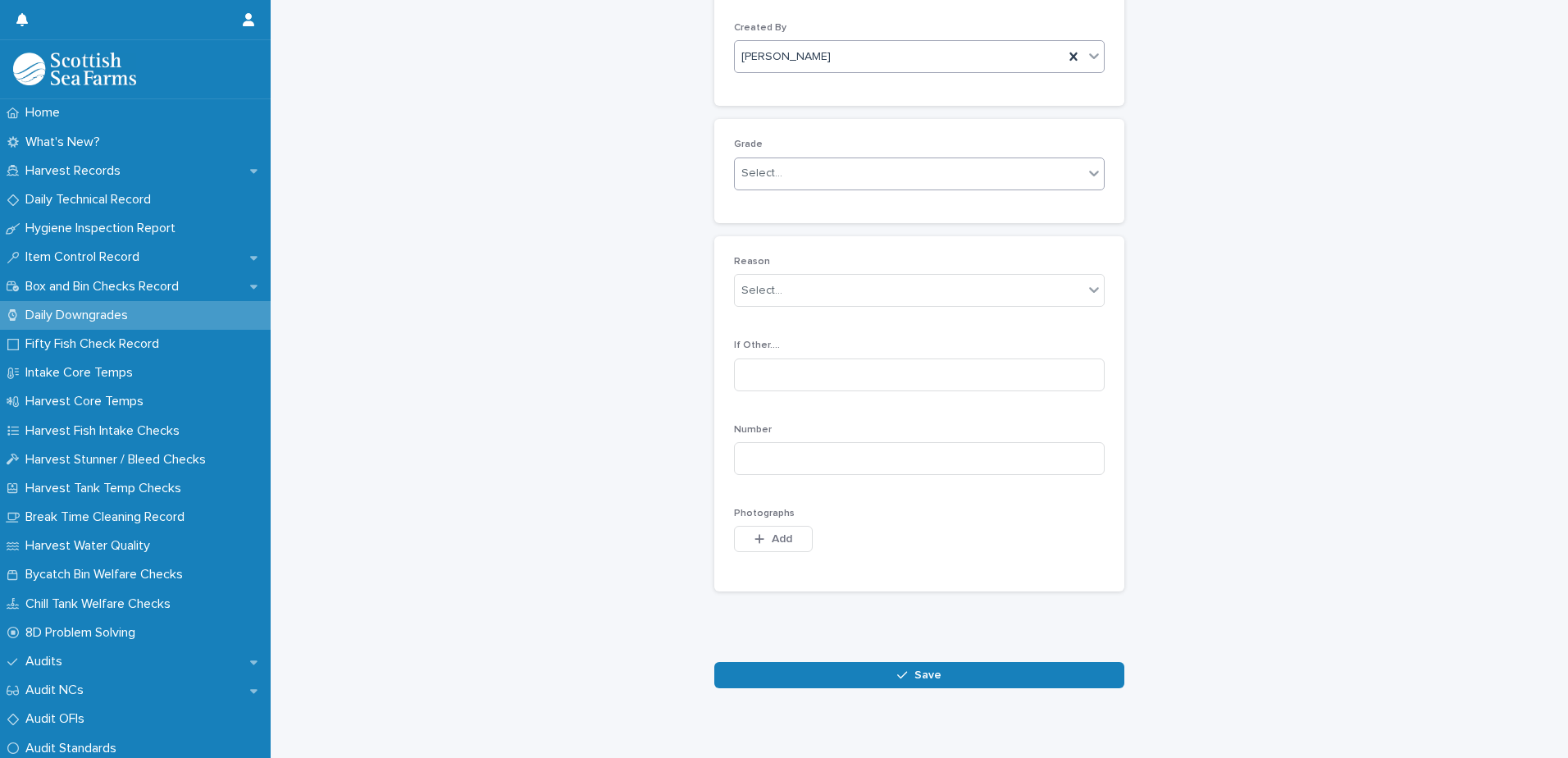
click at [826, 164] on div "Select..." at bounding box center [909, 173] width 349 height 27
click at [821, 232] on div "Production" at bounding box center [914, 234] width 369 height 29
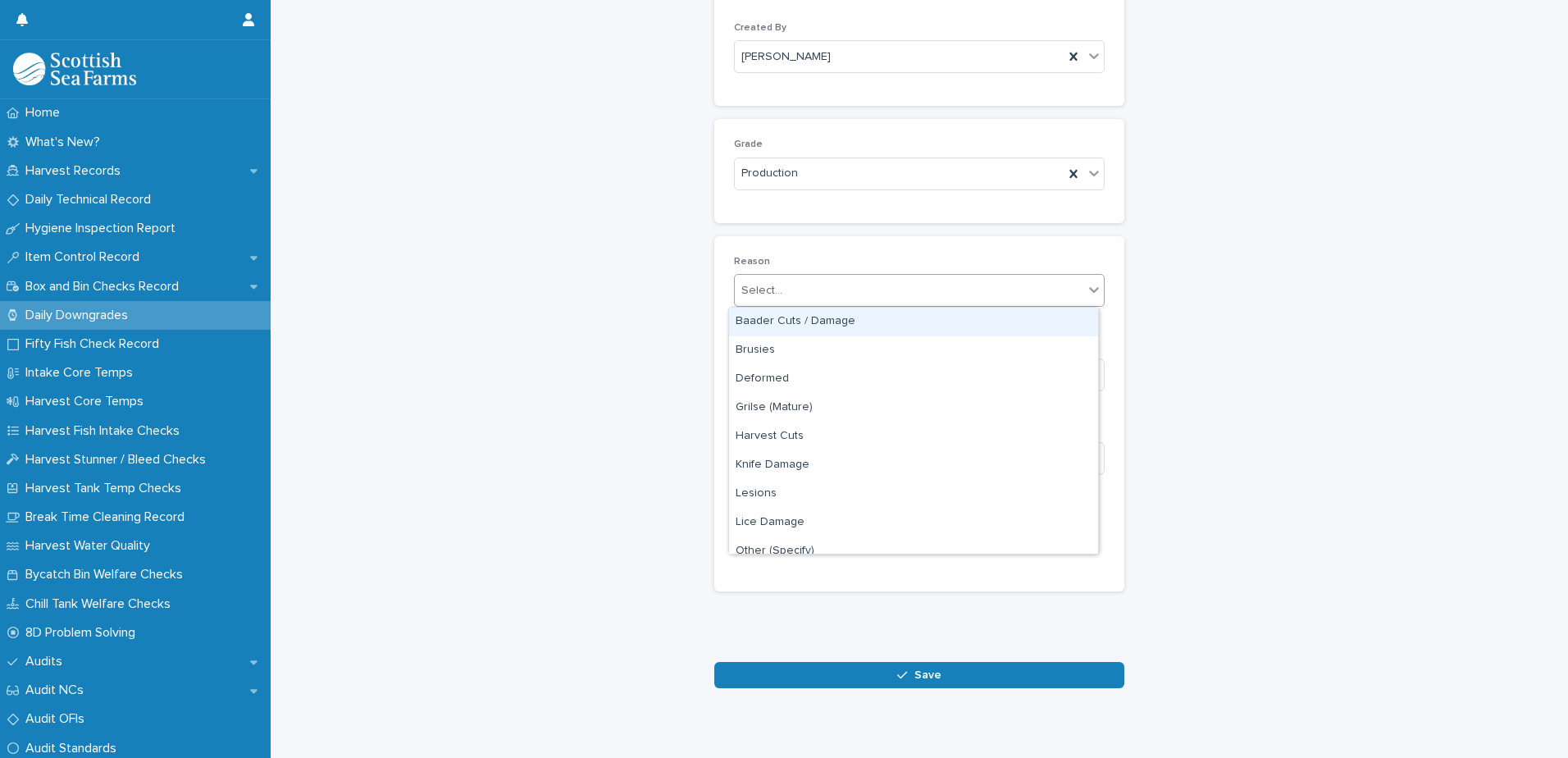
click at [837, 287] on div "Select..." at bounding box center [909, 291] width 349 height 27
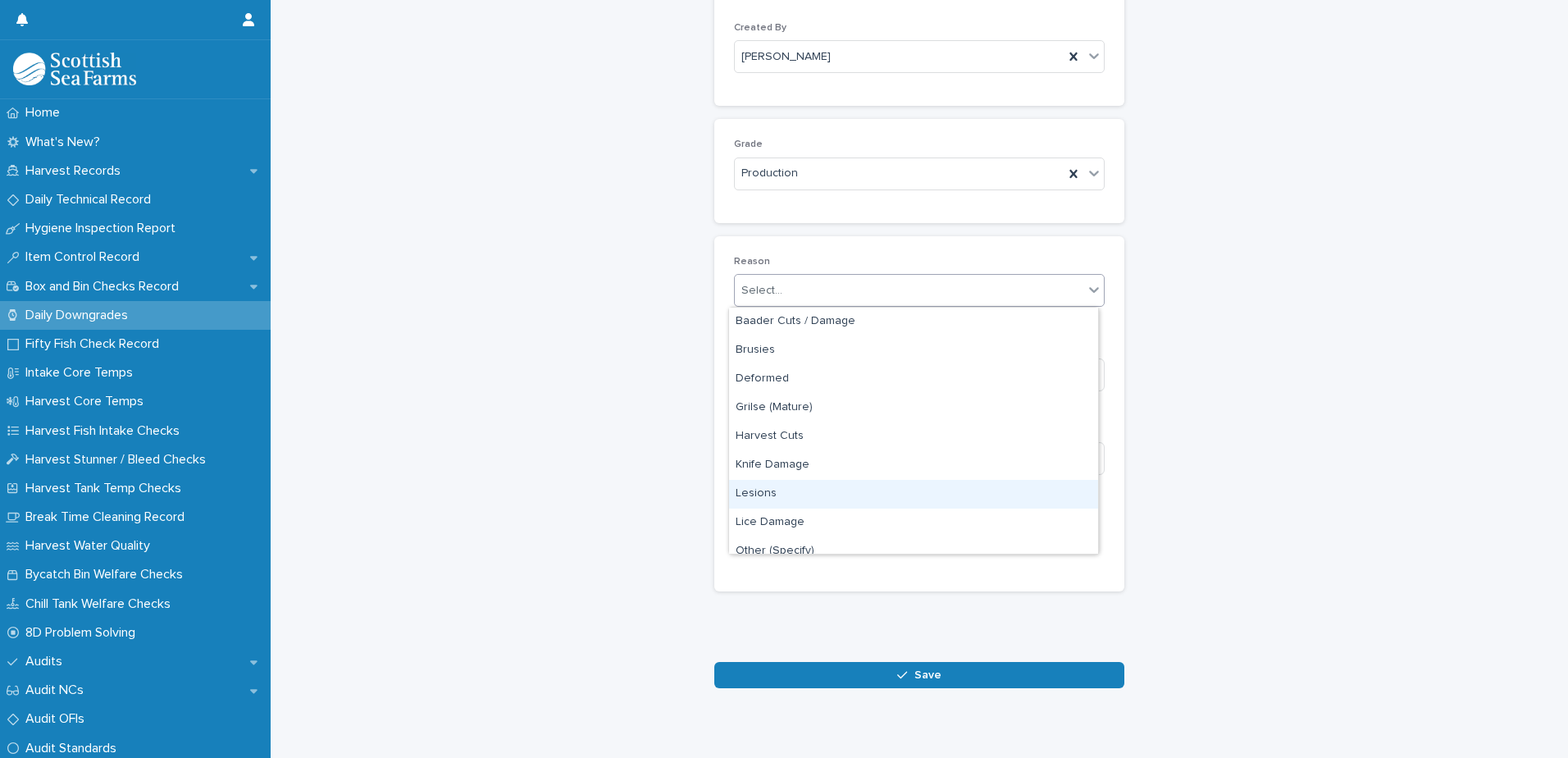
click at [805, 492] on div "Lesions" at bounding box center [914, 494] width 369 height 29
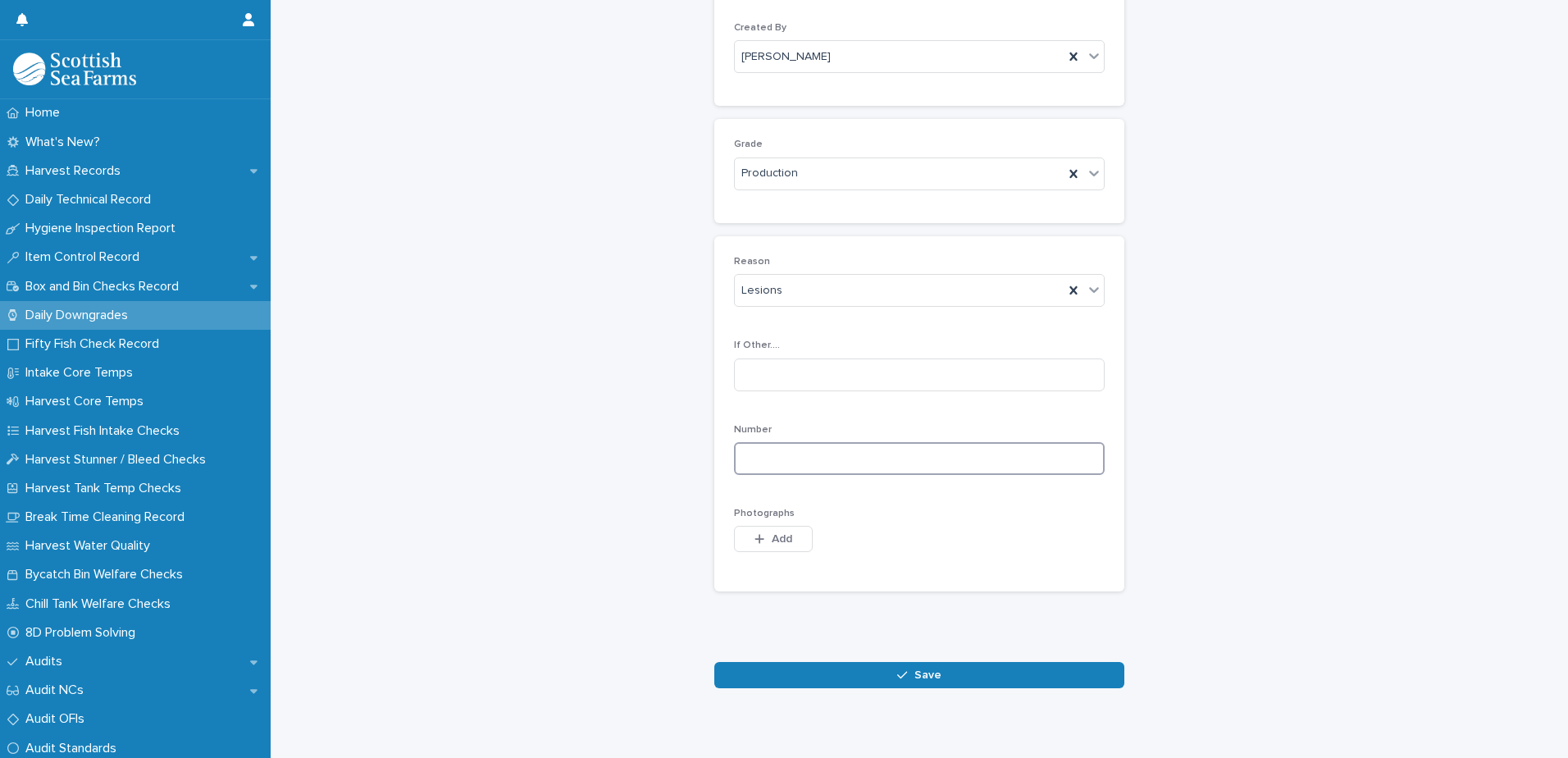
click at [885, 458] on input at bounding box center [919, 458] width 371 height 33
type input "*"
click at [775, 538] on span "Add" at bounding box center [782, 538] width 21 height 12
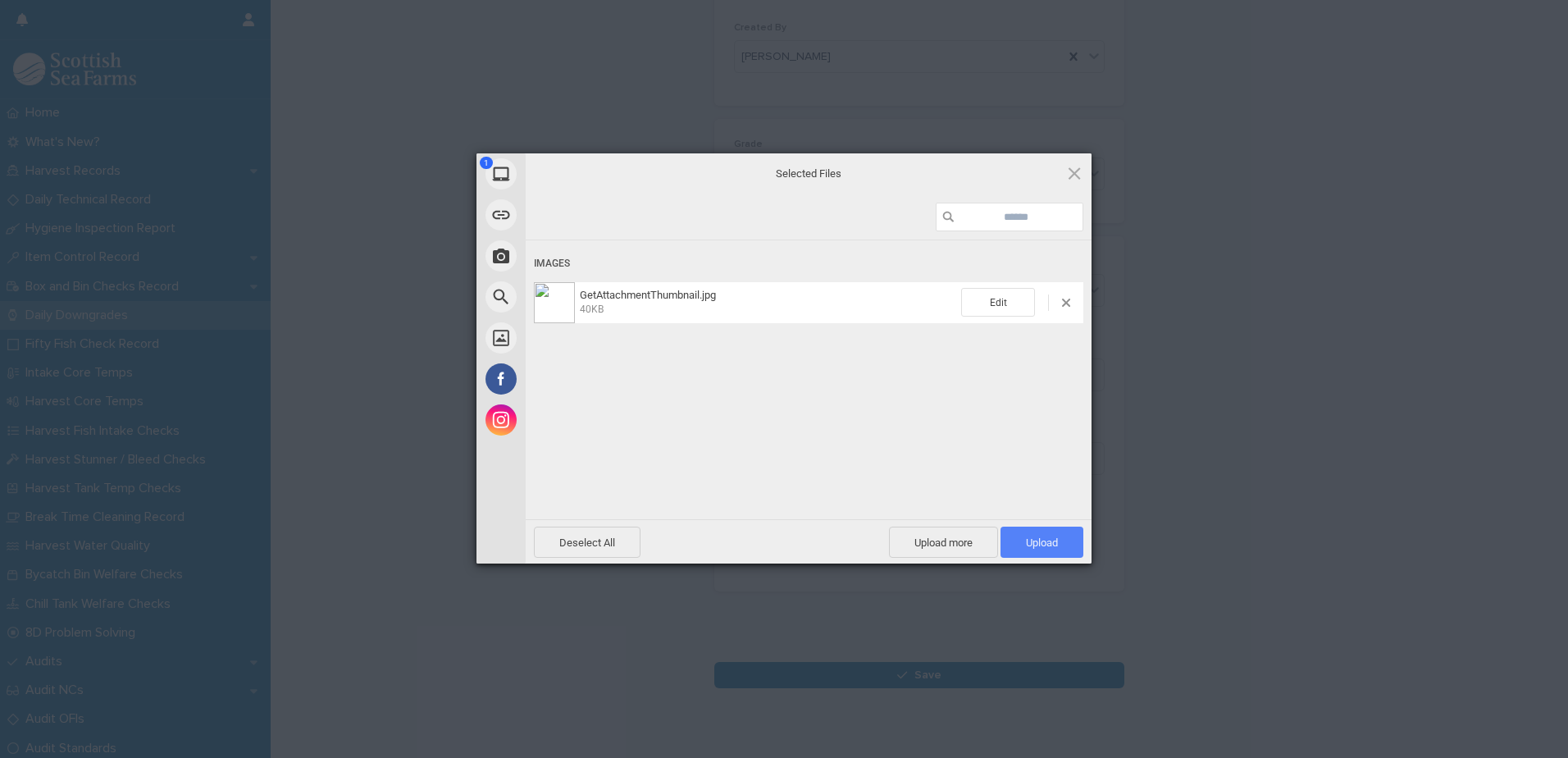
click at [1045, 547] on span "Upload 1" at bounding box center [1042, 542] width 83 height 31
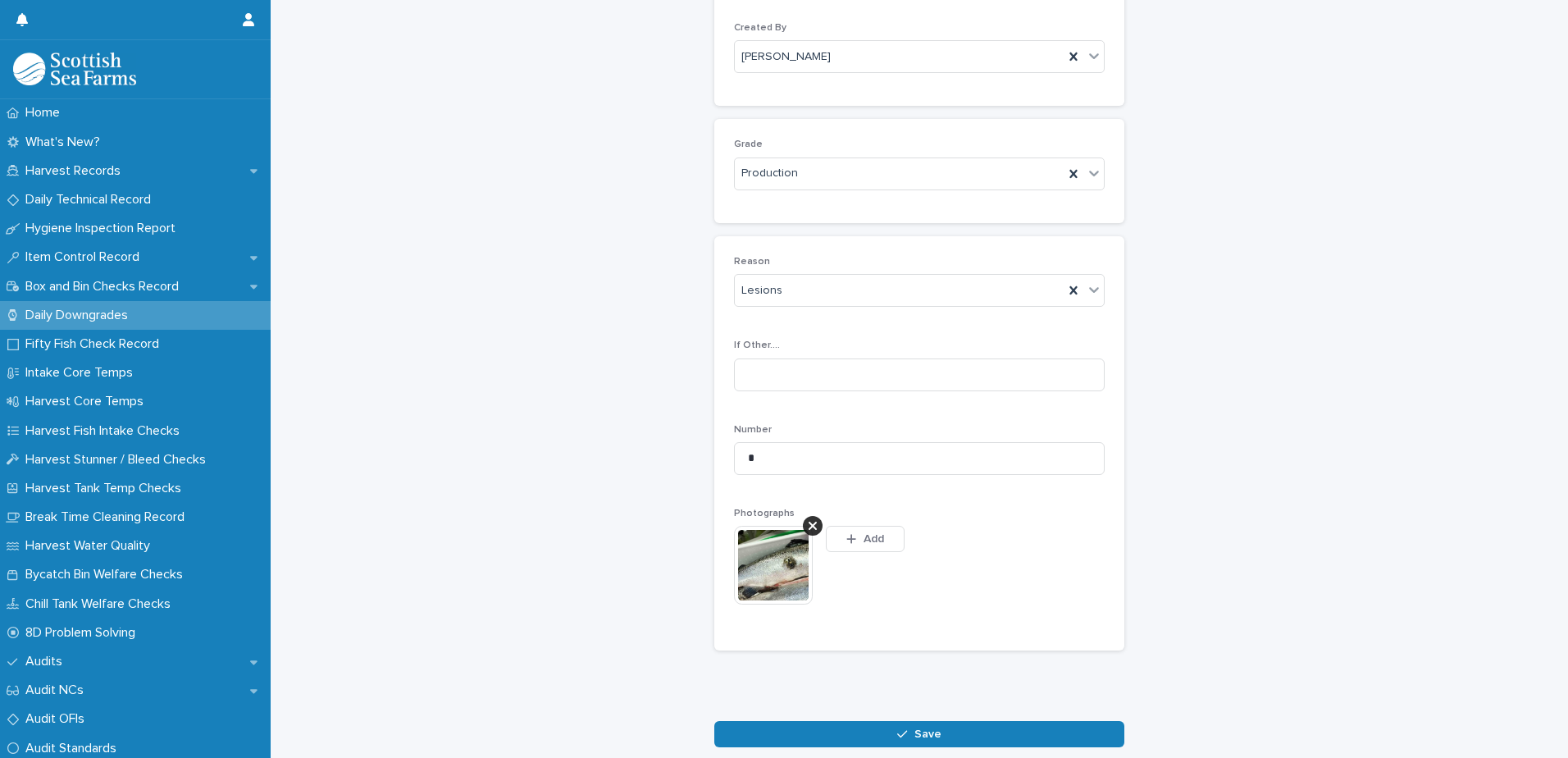
scroll to position [189, 0]
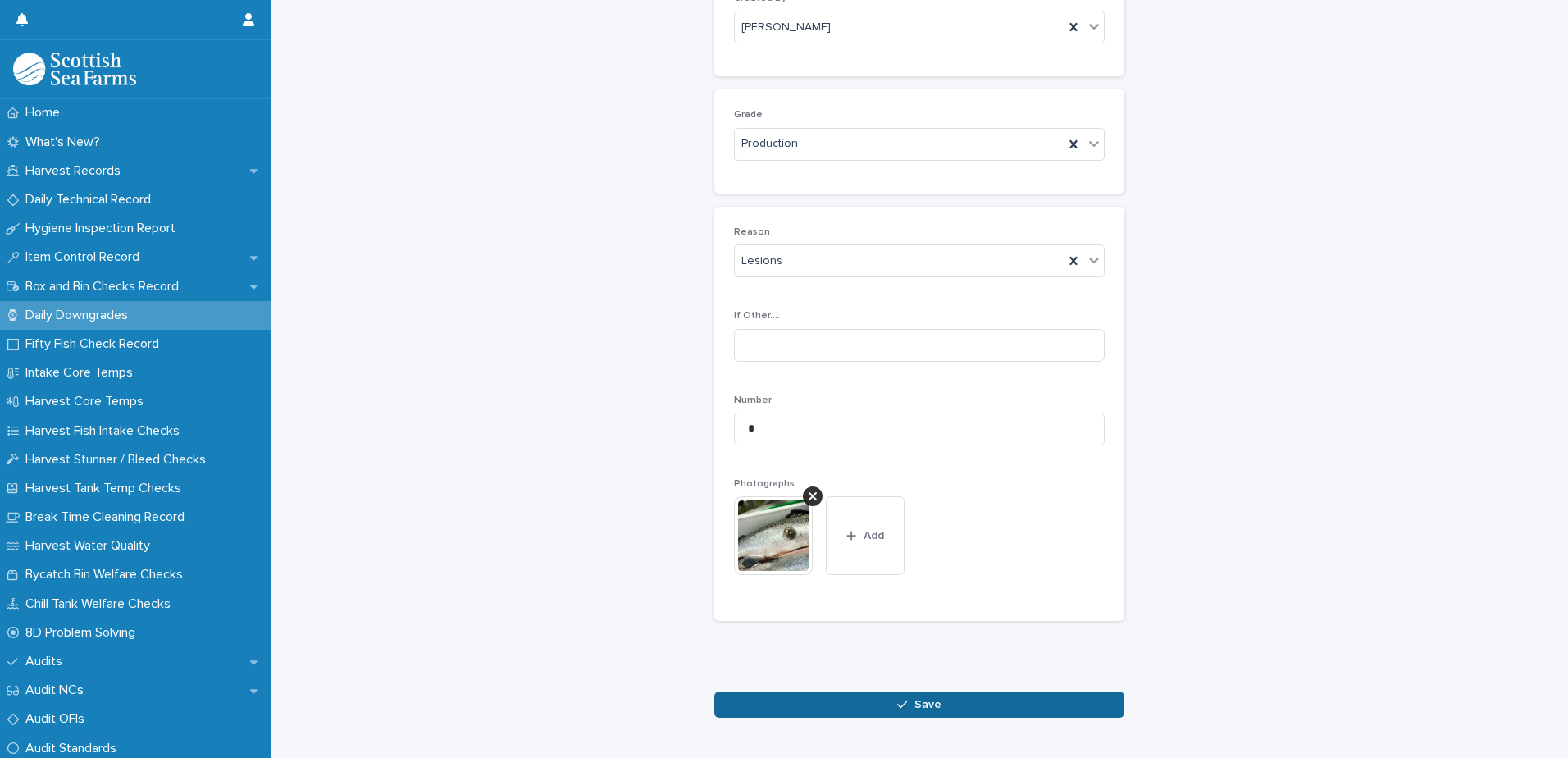
drag, startPoint x: 936, startPoint y: 706, endPoint x: 944, endPoint y: 698, distance: 11.3
click at [935, 706] on button "Save" at bounding box center [919, 704] width 410 height 26
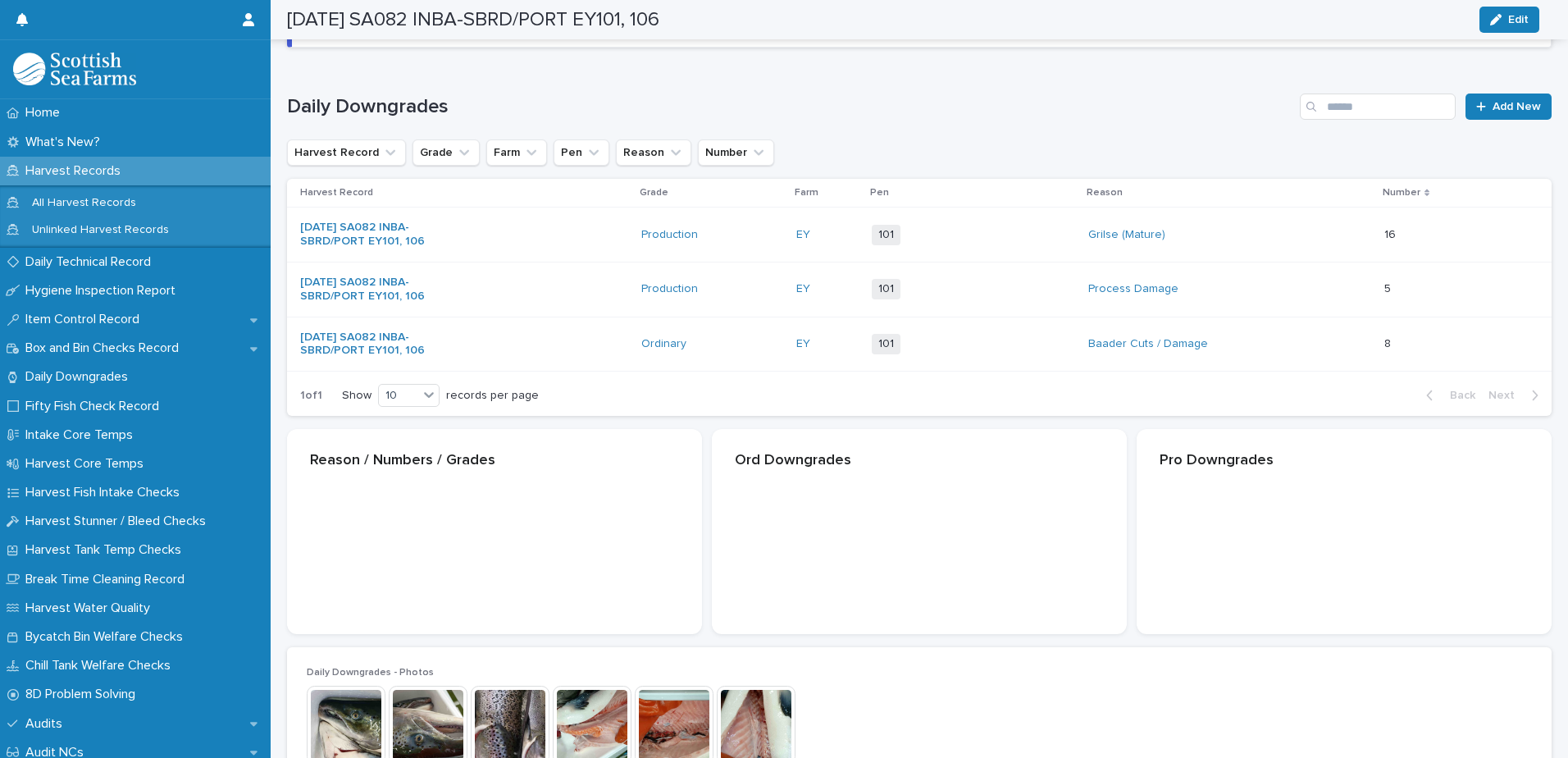
scroll to position [191, 0]
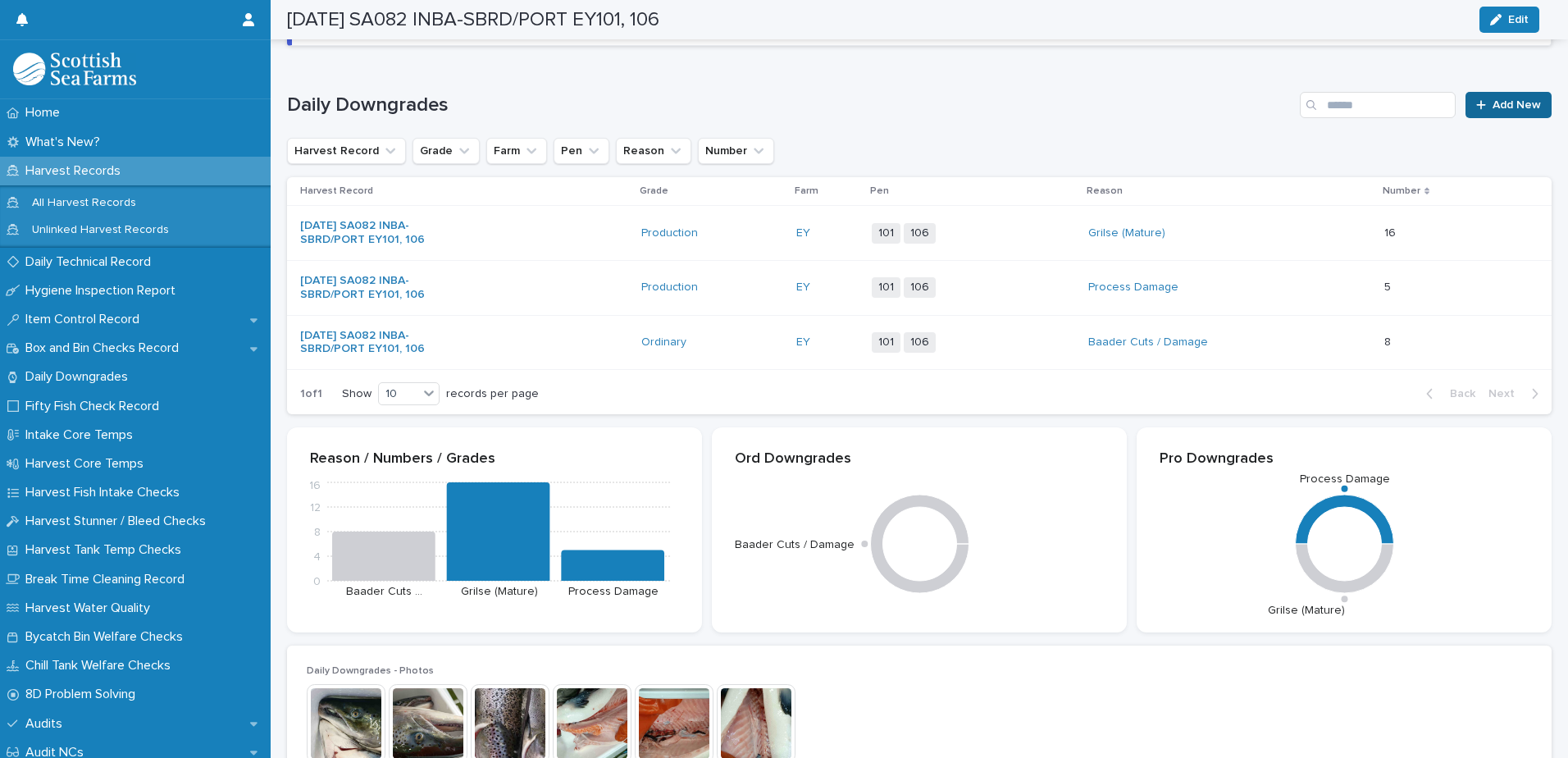
click at [1493, 106] on span "Add New" at bounding box center [1517, 105] width 49 height 12
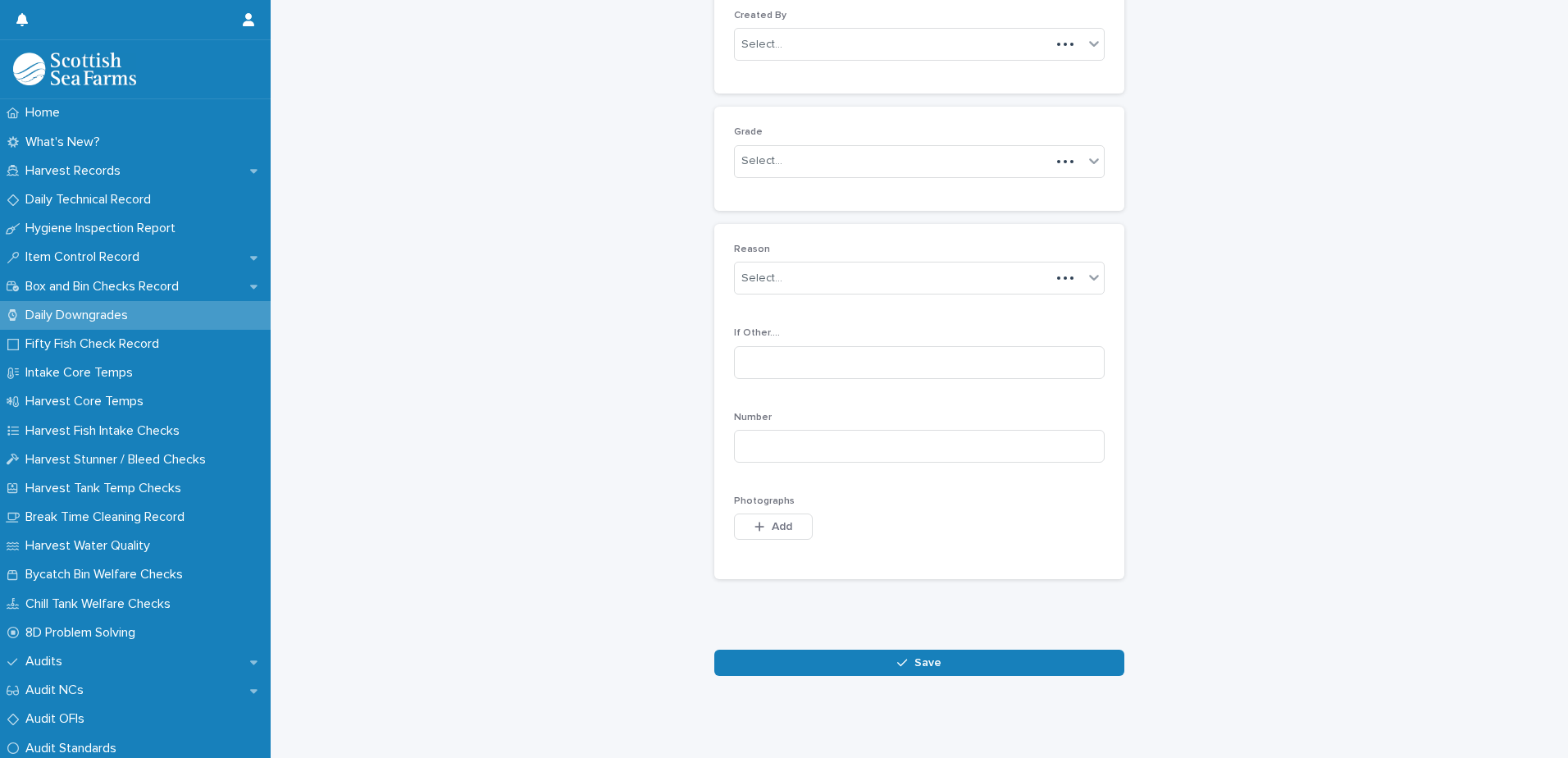
scroll to position [159, 0]
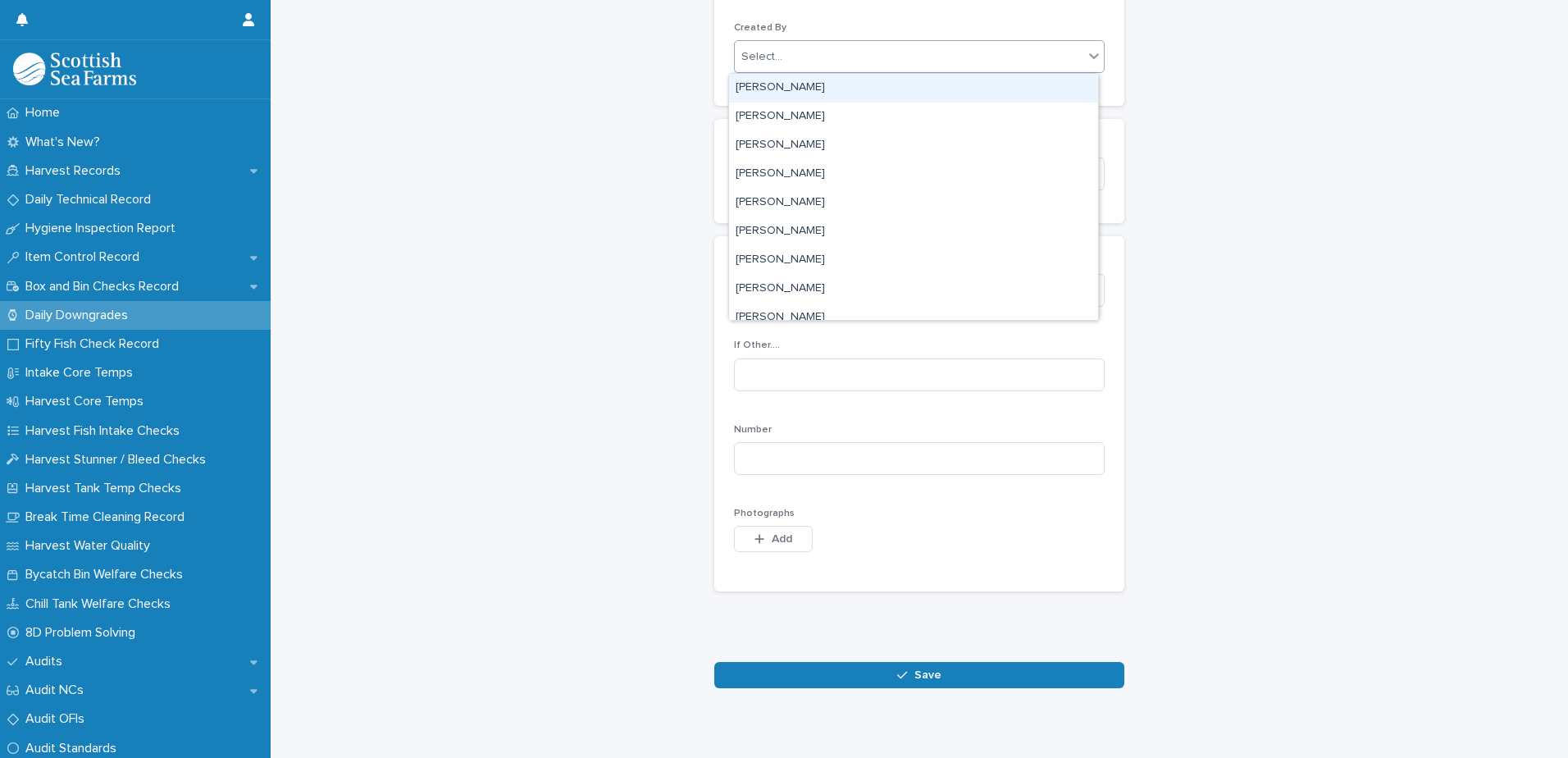
click at [772, 57] on div "Select..." at bounding box center [761, 57] width 41 height 17
type input "****"
click at [812, 87] on div "[PERSON_NAME]" at bounding box center [914, 89] width 369 height 29
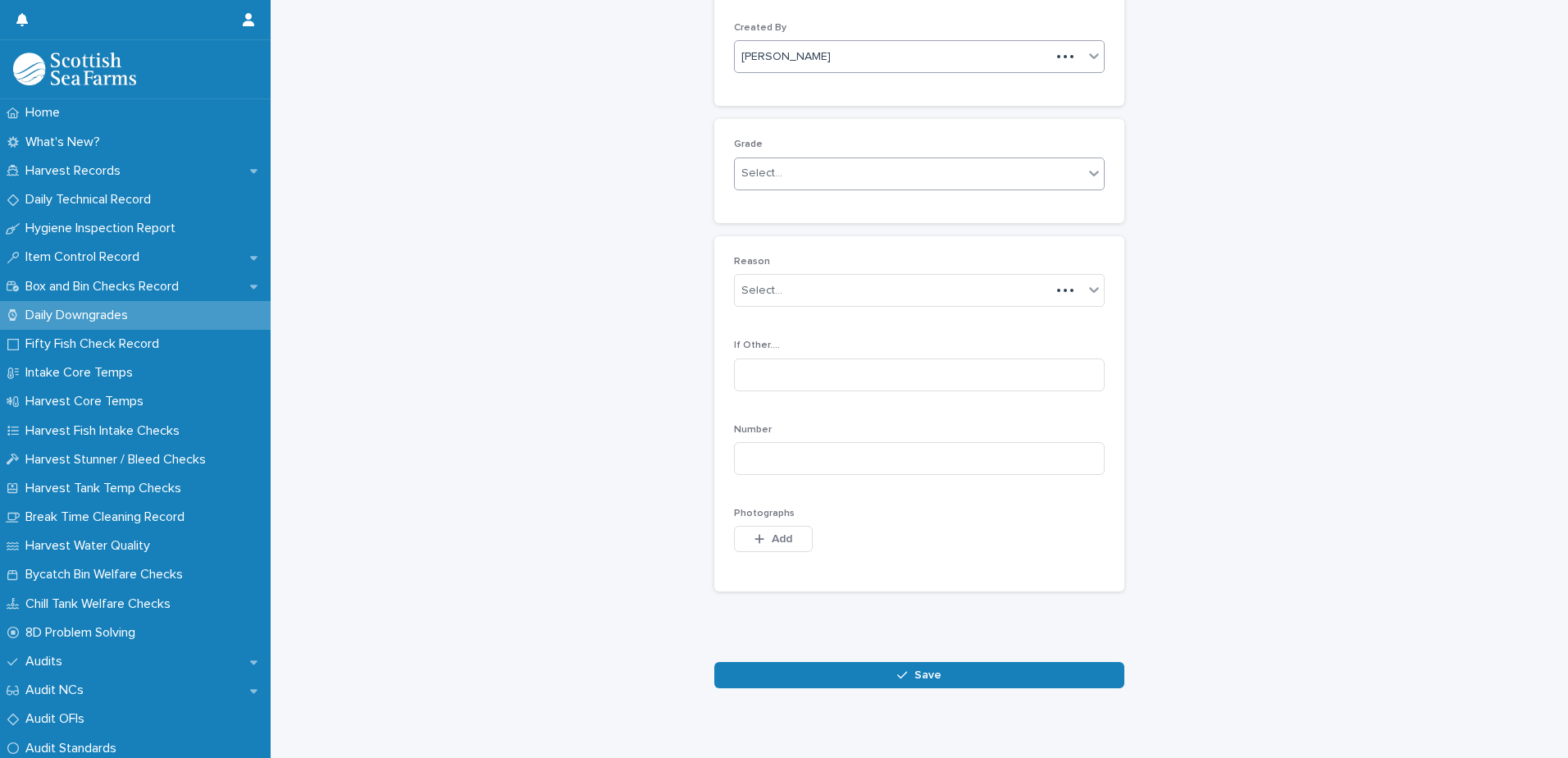
click at [805, 170] on div "Select..." at bounding box center [909, 173] width 349 height 27
click at [807, 205] on div "Ordinary" at bounding box center [914, 205] width 369 height 29
click at [859, 290] on div "Select..." at bounding box center [909, 291] width 349 height 27
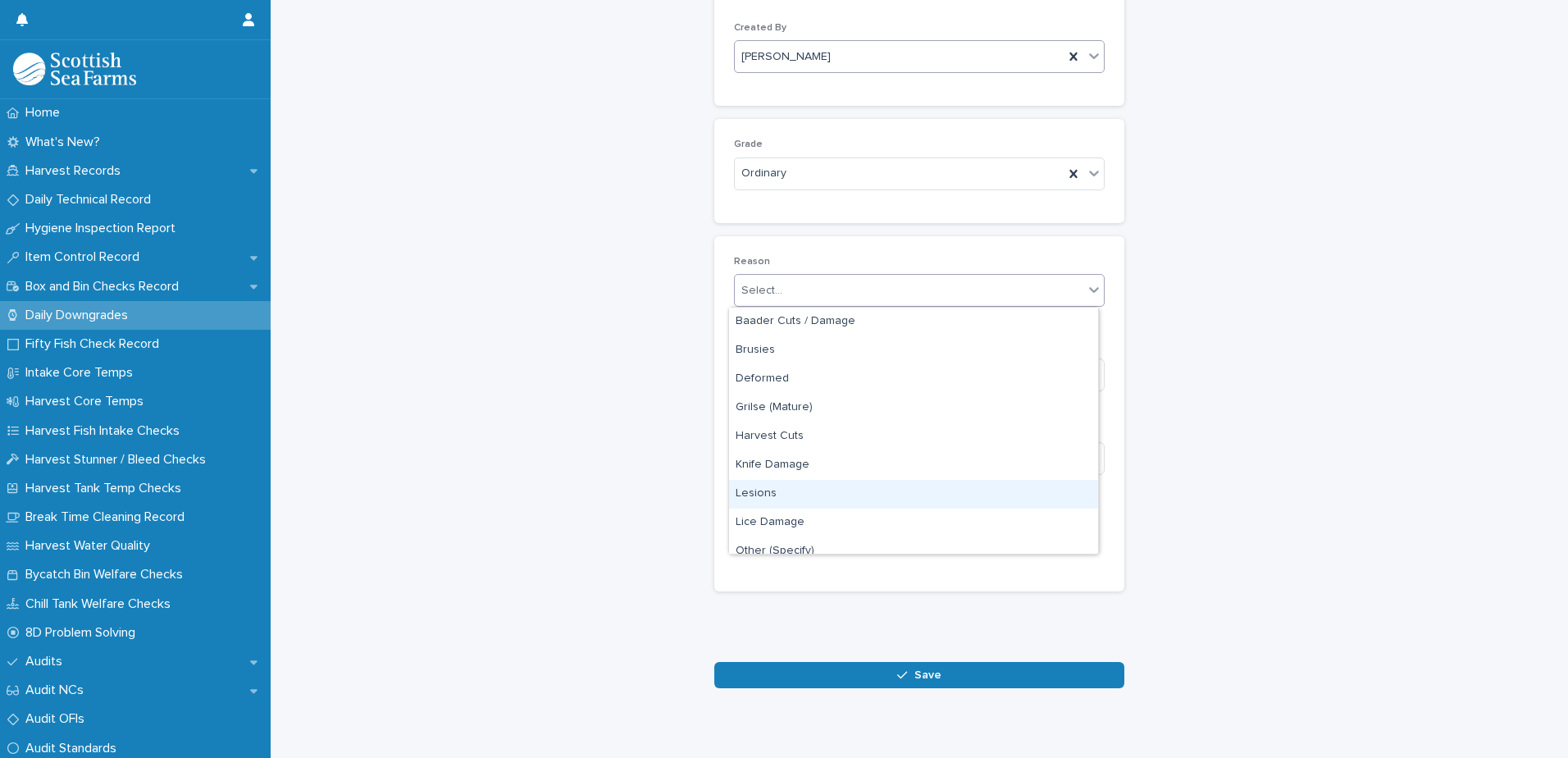
click at [830, 492] on div "Lesions" at bounding box center [914, 494] width 369 height 29
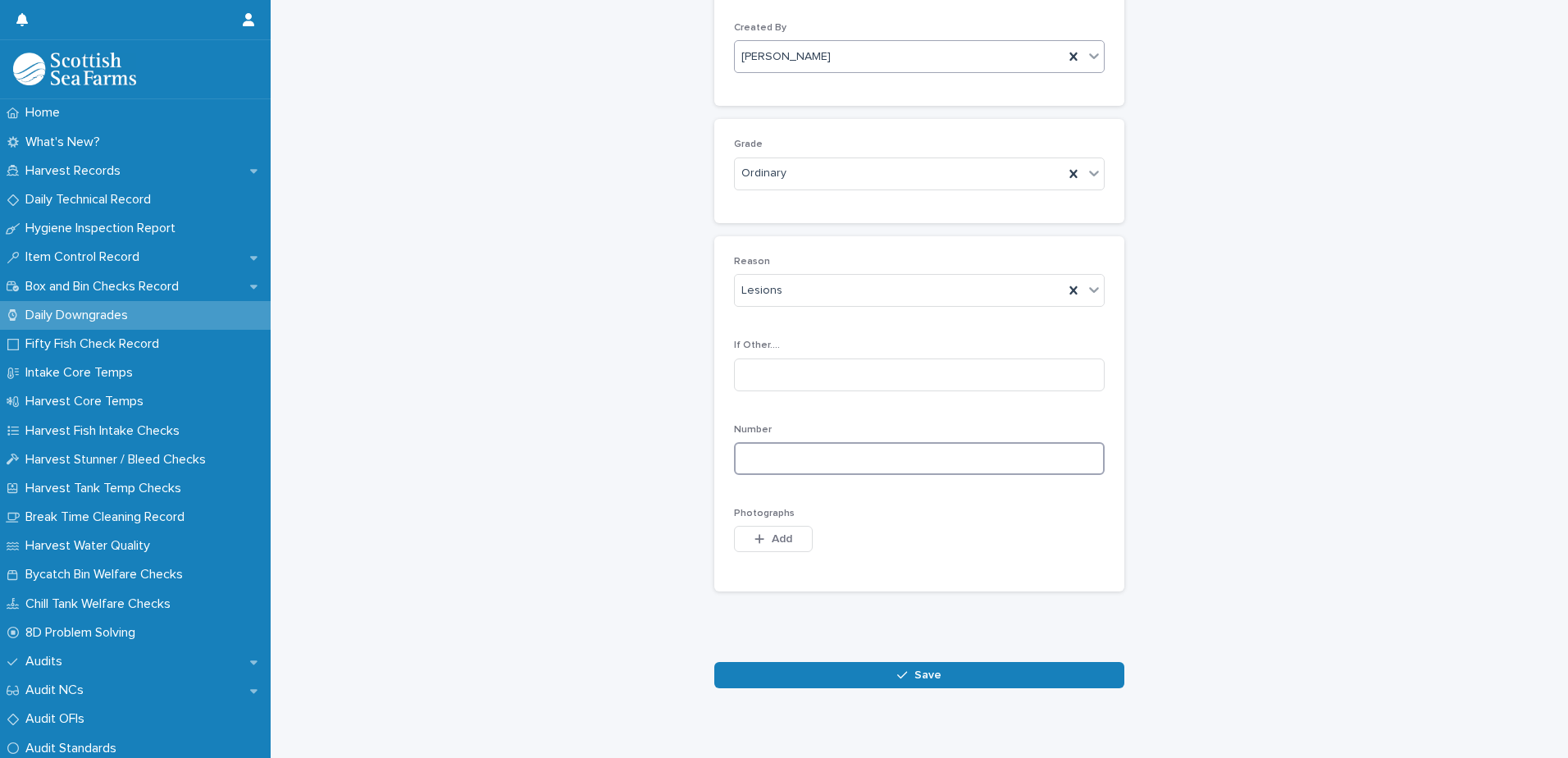
click at [861, 461] on input at bounding box center [919, 458] width 371 height 33
type input "*"
click at [935, 675] on button "Save" at bounding box center [919, 674] width 410 height 26
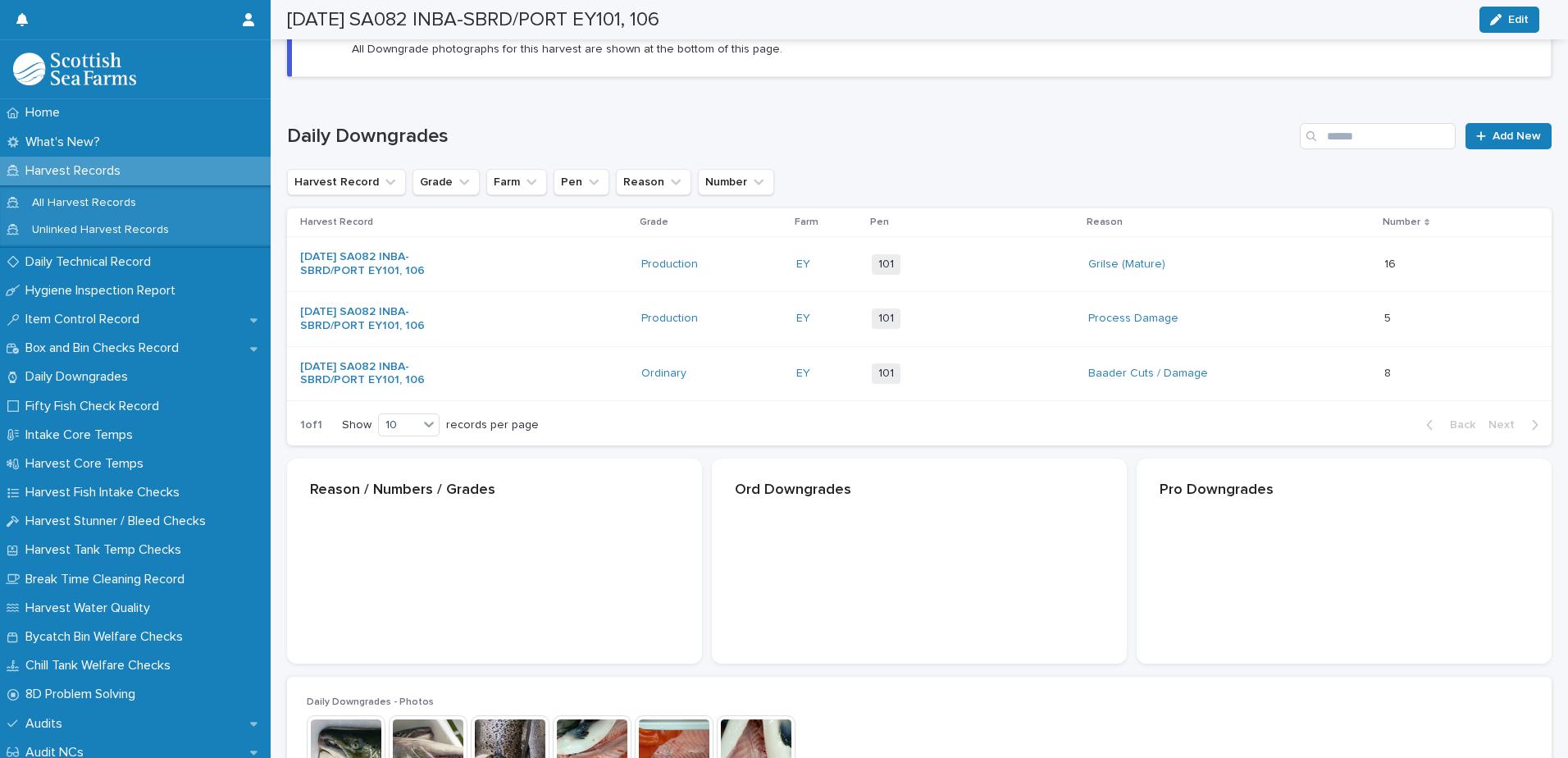
scroll to position [161, 0]
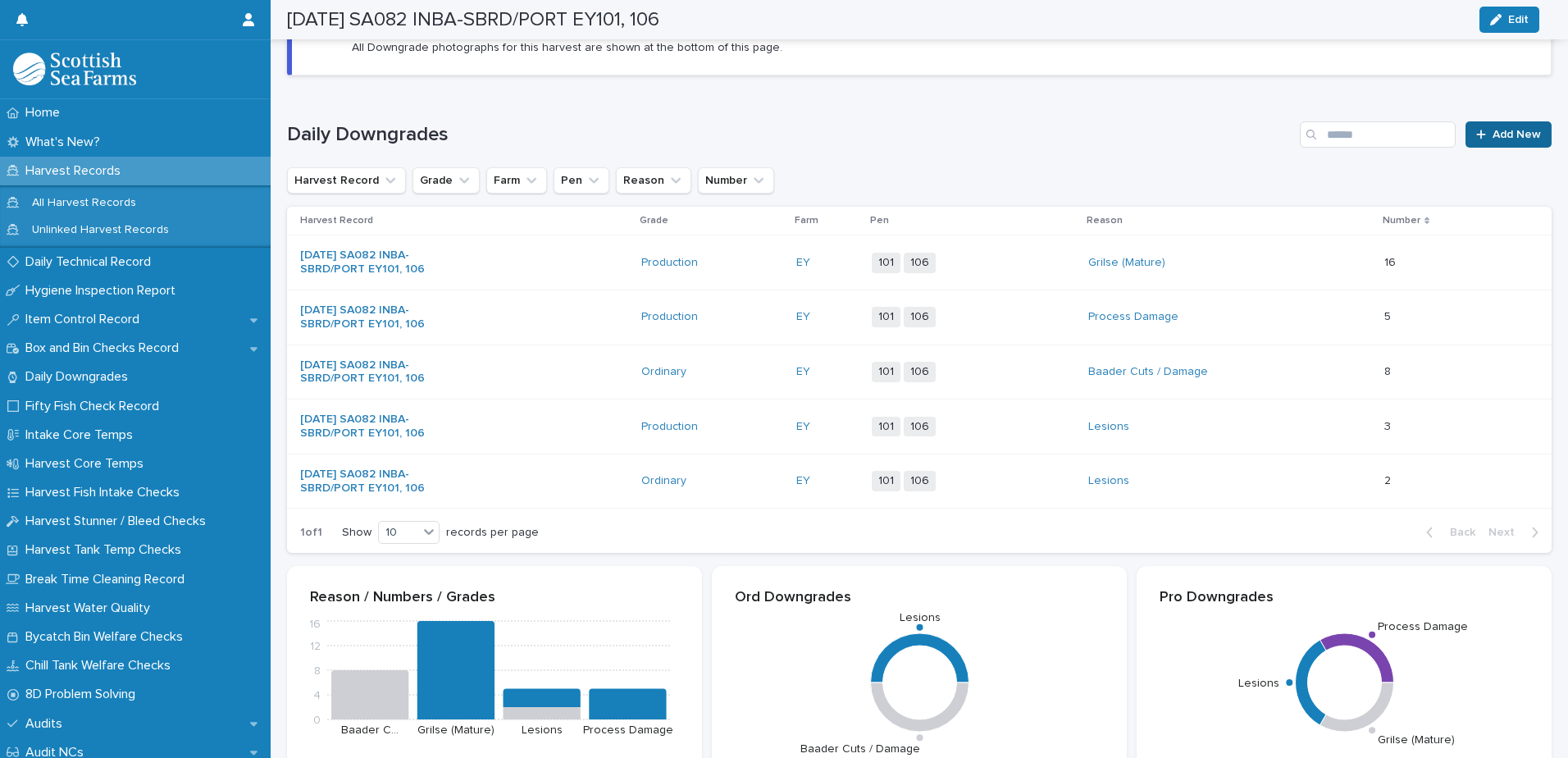
click at [1499, 142] on link "Add New" at bounding box center [1508, 134] width 86 height 26
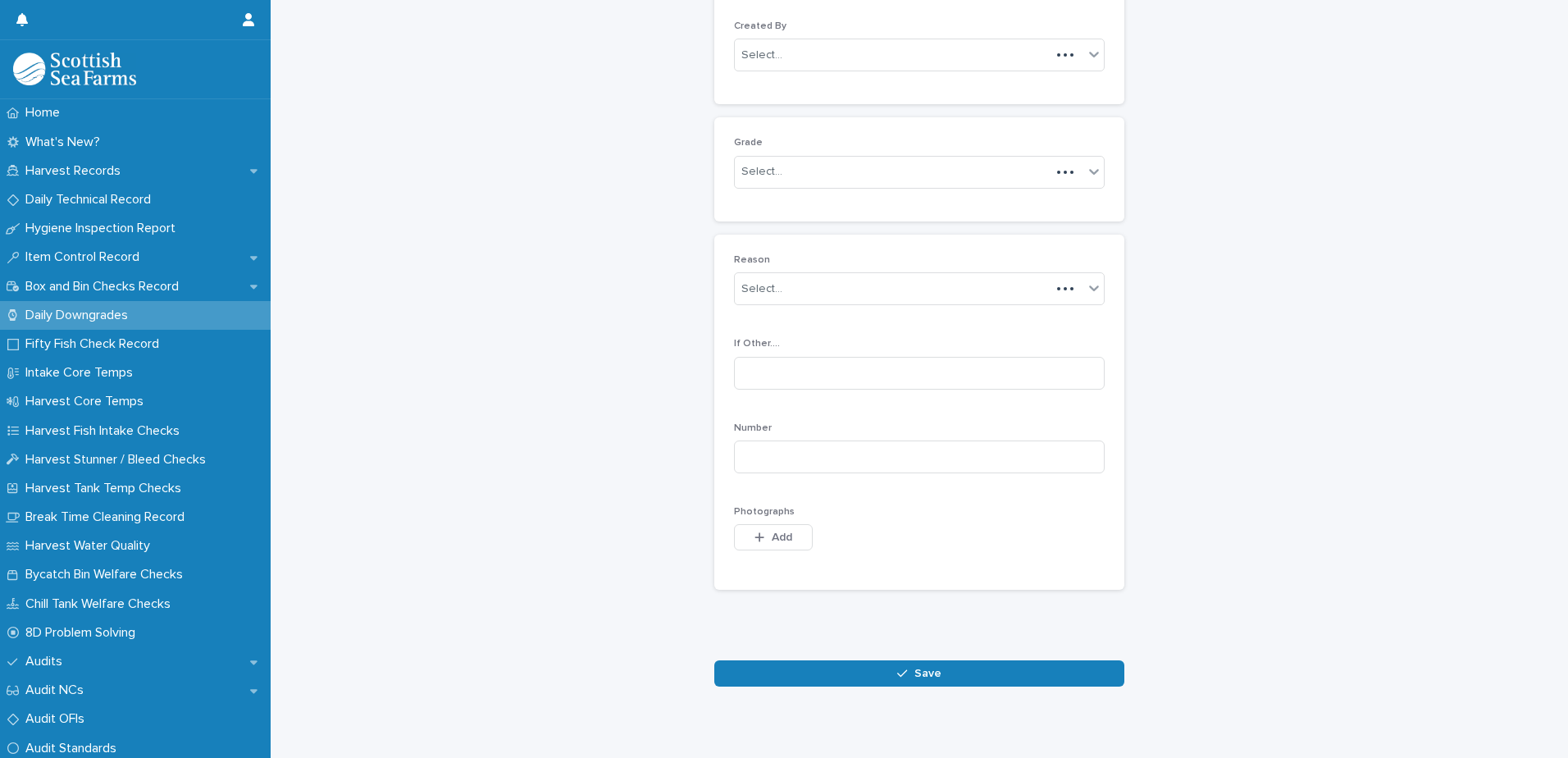
scroll to position [159, 0]
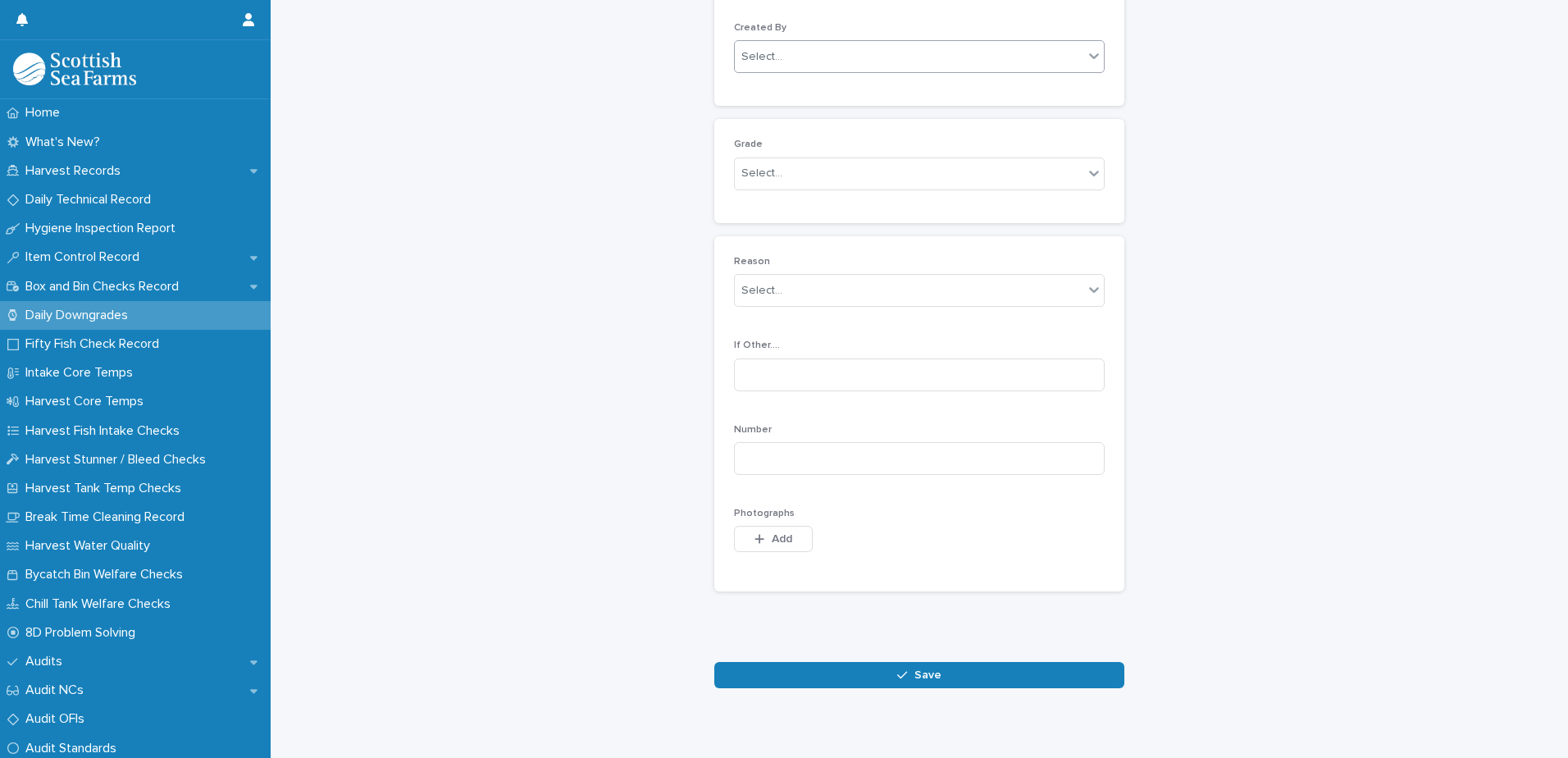
click at [807, 59] on div "Select..." at bounding box center [909, 57] width 349 height 27
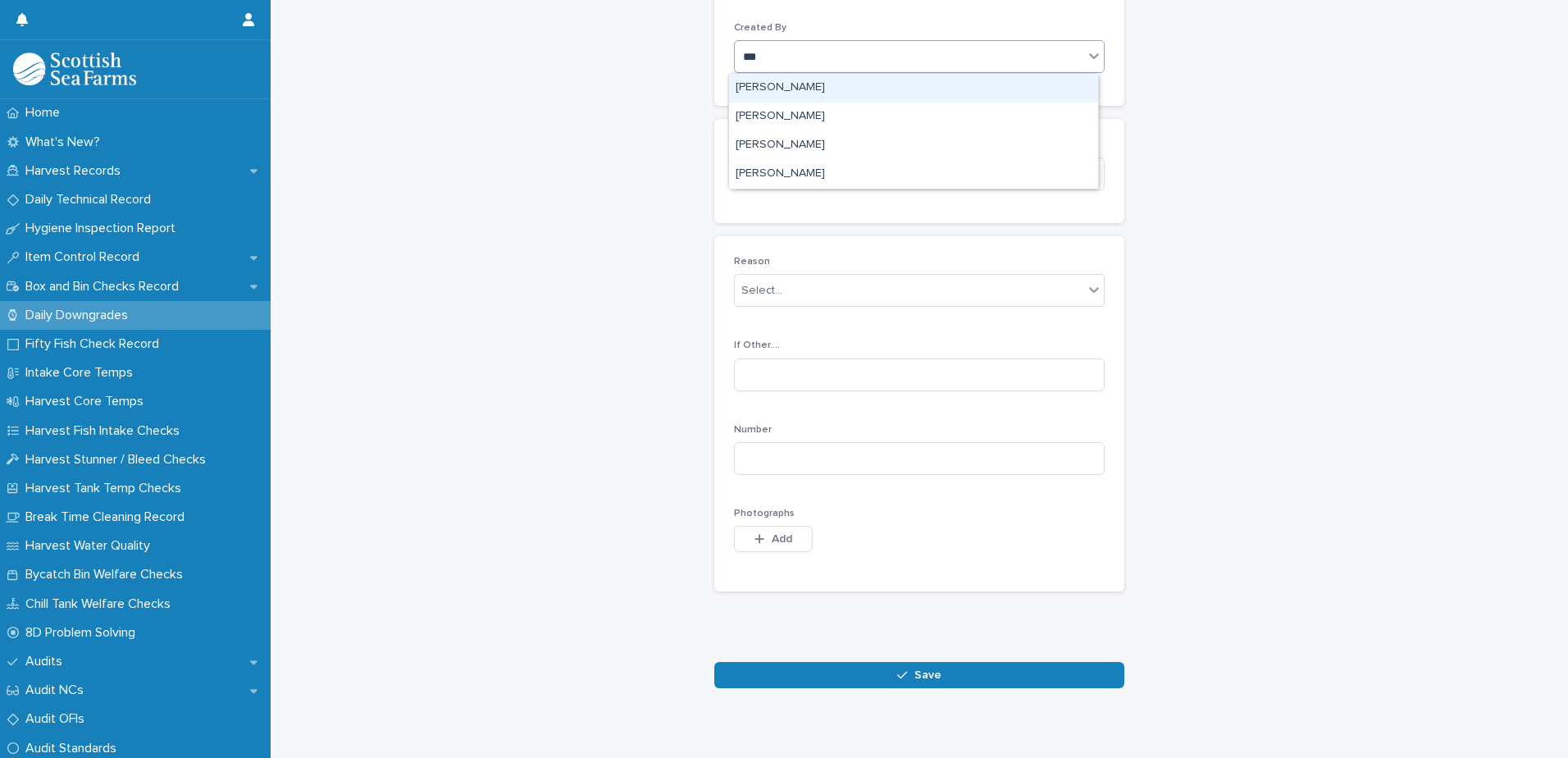
type input "****"
click at [795, 90] on div "[PERSON_NAME]" at bounding box center [914, 89] width 369 height 29
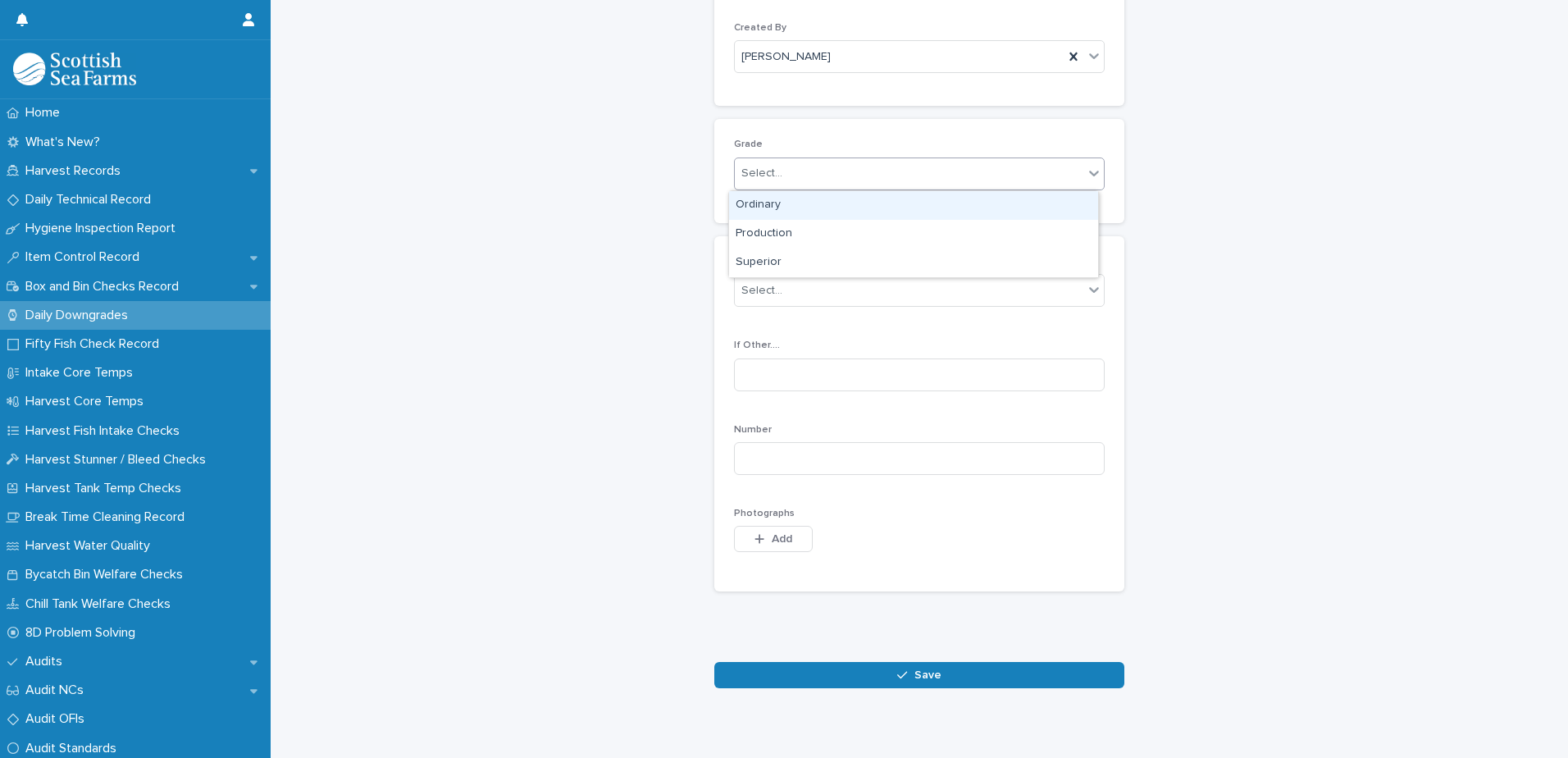
click at [822, 177] on div "Select..." at bounding box center [909, 173] width 349 height 27
click at [830, 203] on div "Ordinary" at bounding box center [914, 205] width 369 height 29
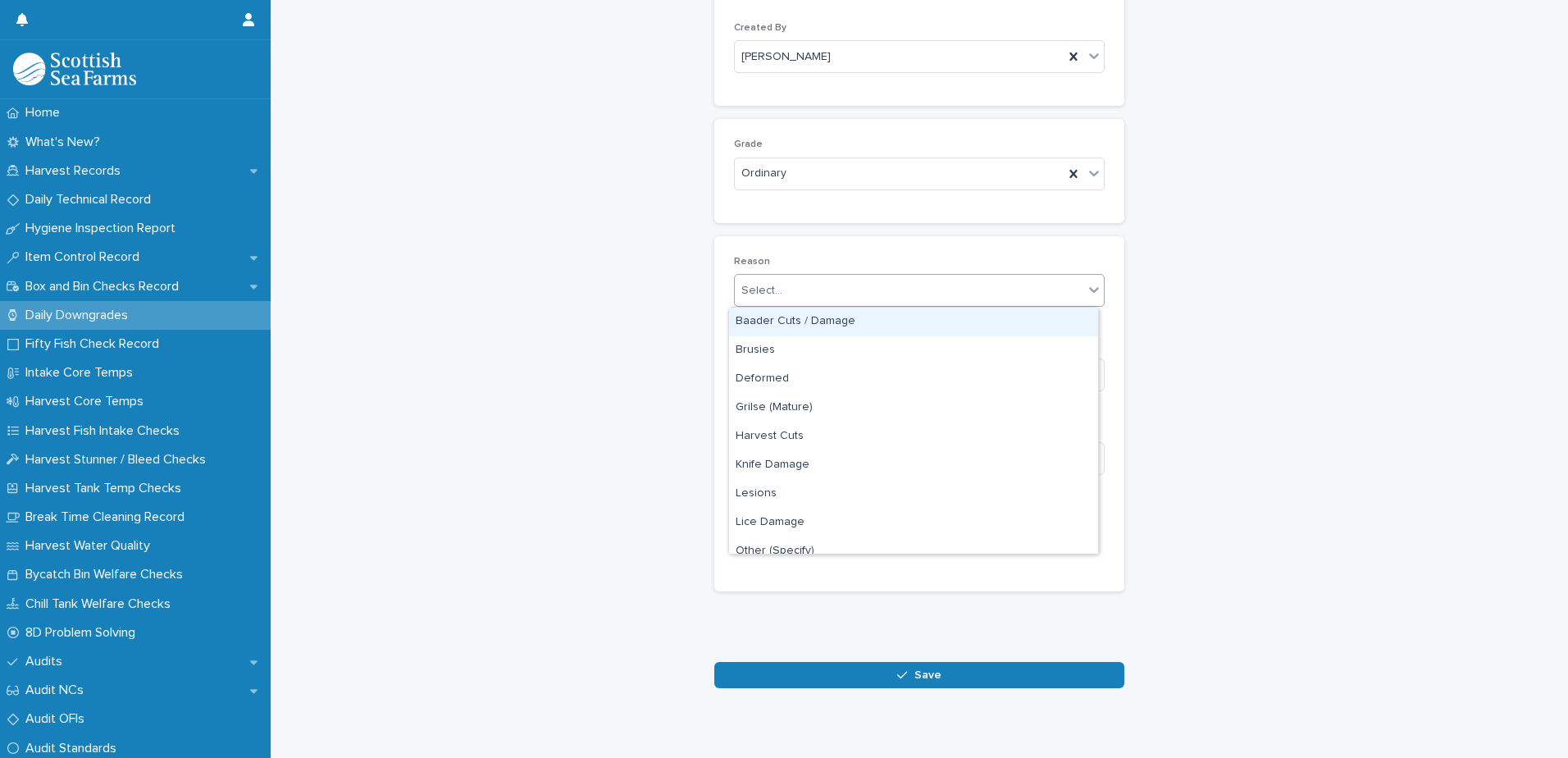
click at [831, 291] on div "Select..." at bounding box center [909, 291] width 349 height 27
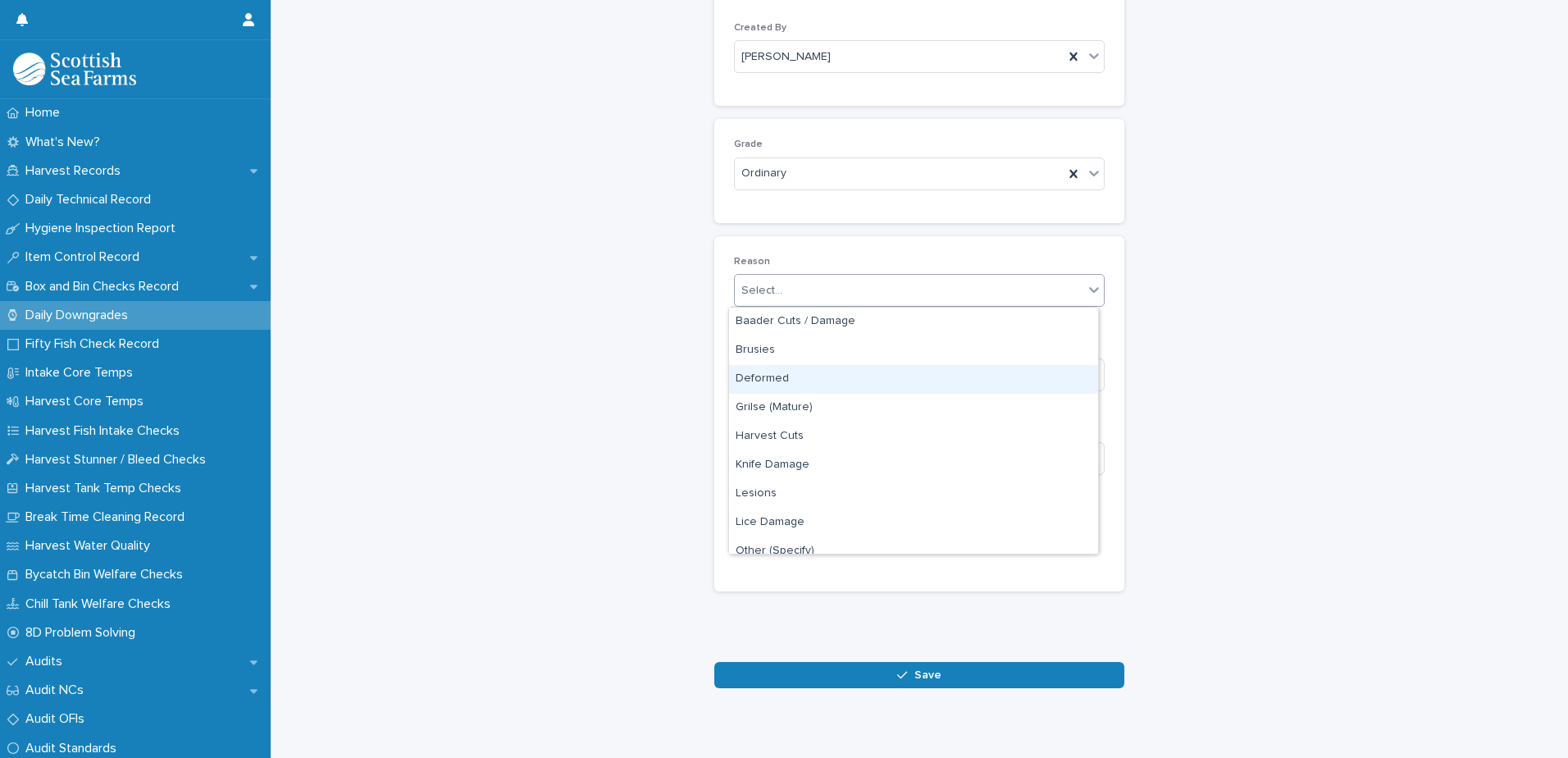
click at [858, 378] on div "Deformed" at bounding box center [914, 379] width 369 height 29
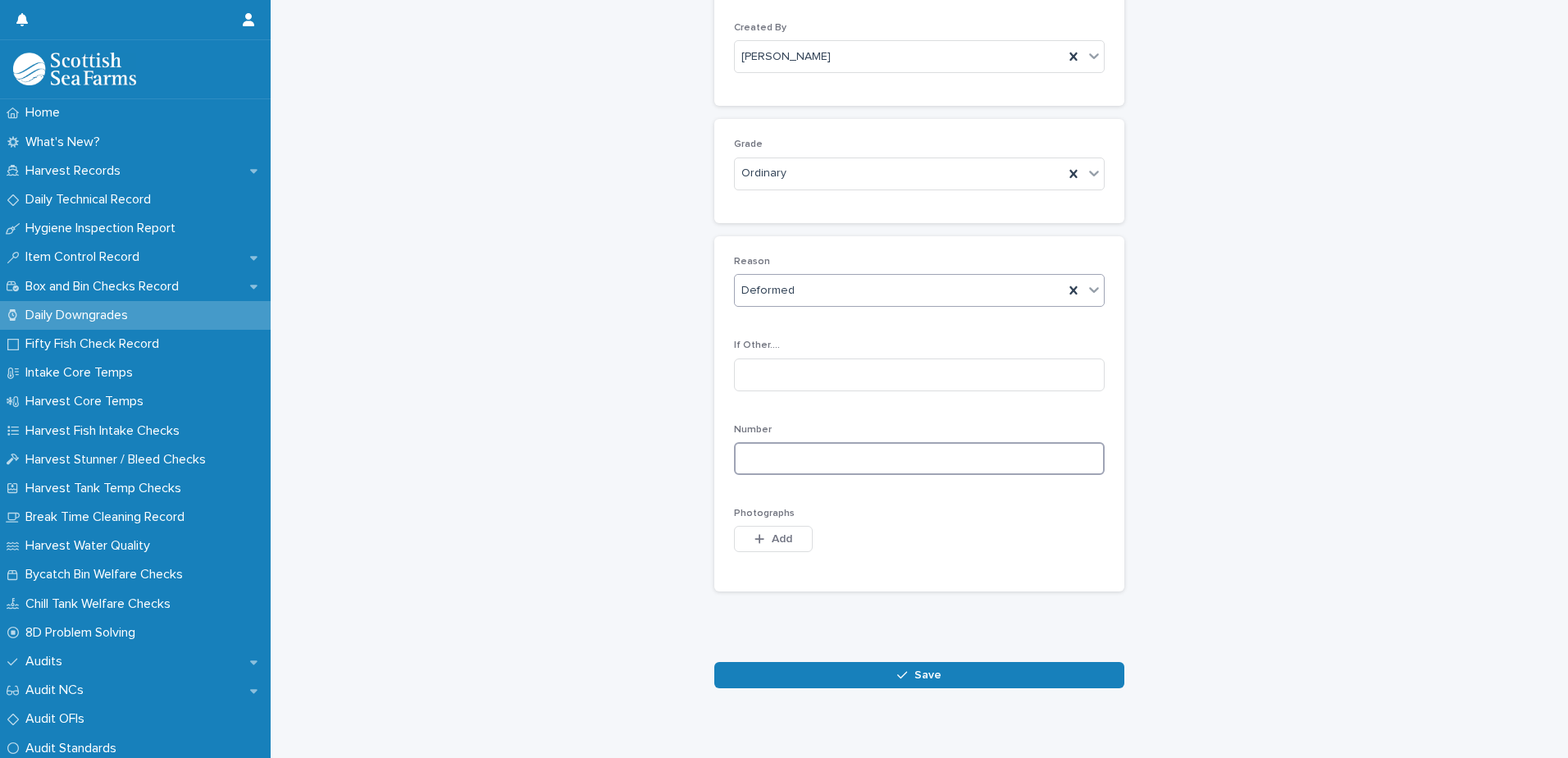
click at [914, 451] on input at bounding box center [919, 458] width 371 height 33
type input "*"
click at [782, 538] on span "Add" at bounding box center [782, 538] width 21 height 12
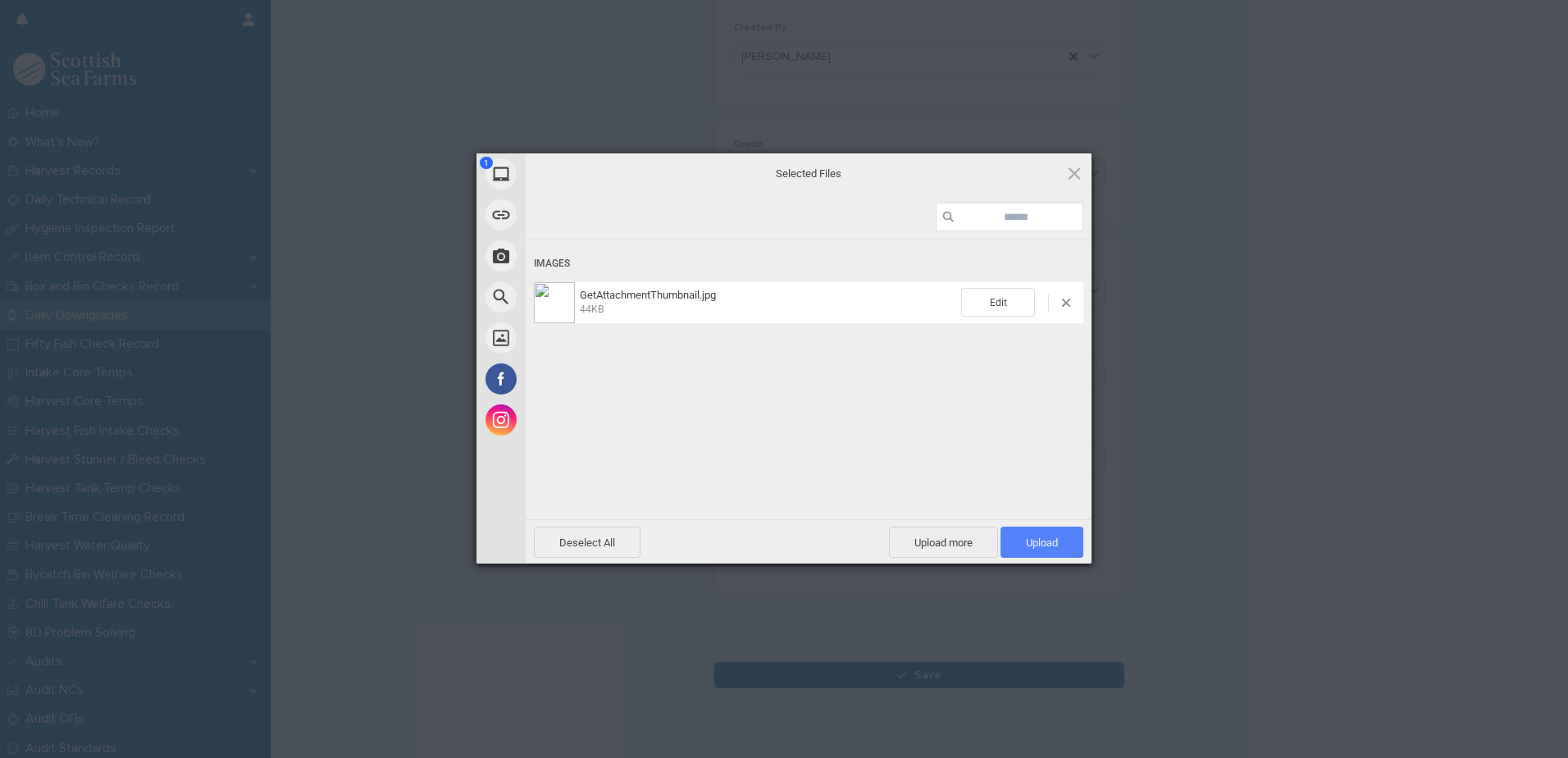
click at [1043, 537] on span "Upload 1" at bounding box center [1041, 543] width 32 height 13
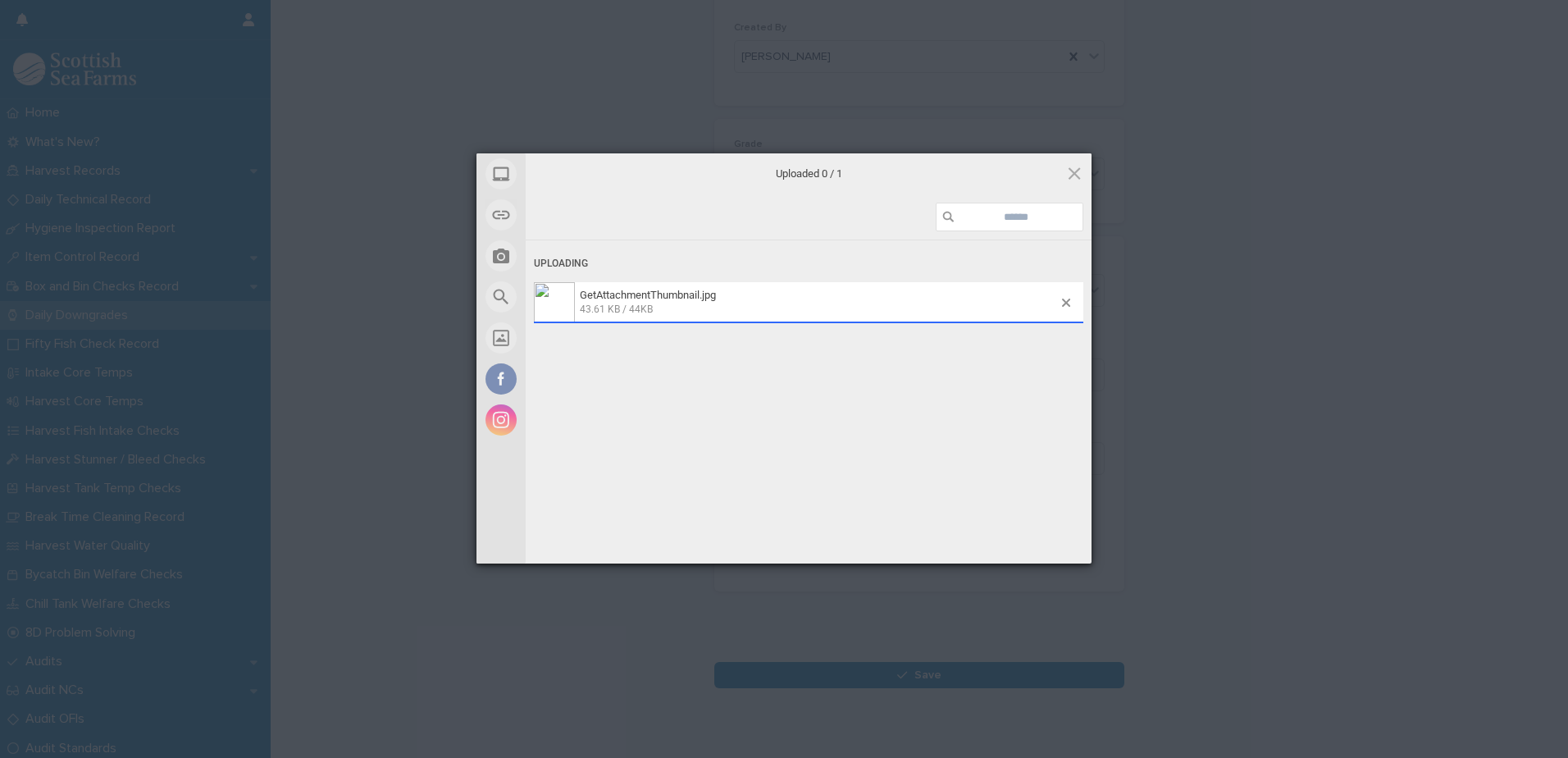
scroll to position [189, 0]
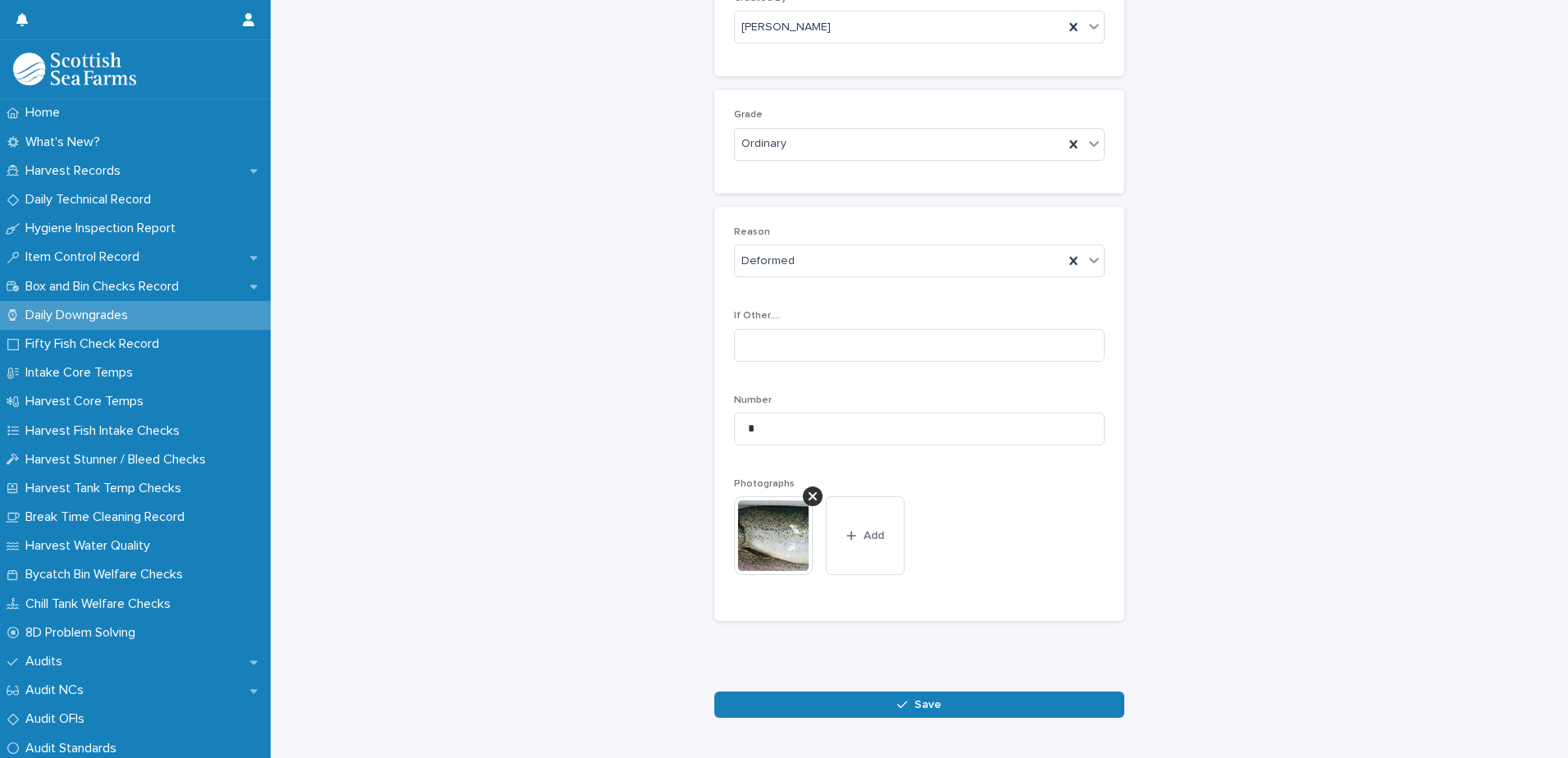
click at [945, 700] on button "Save" at bounding box center [919, 704] width 410 height 26
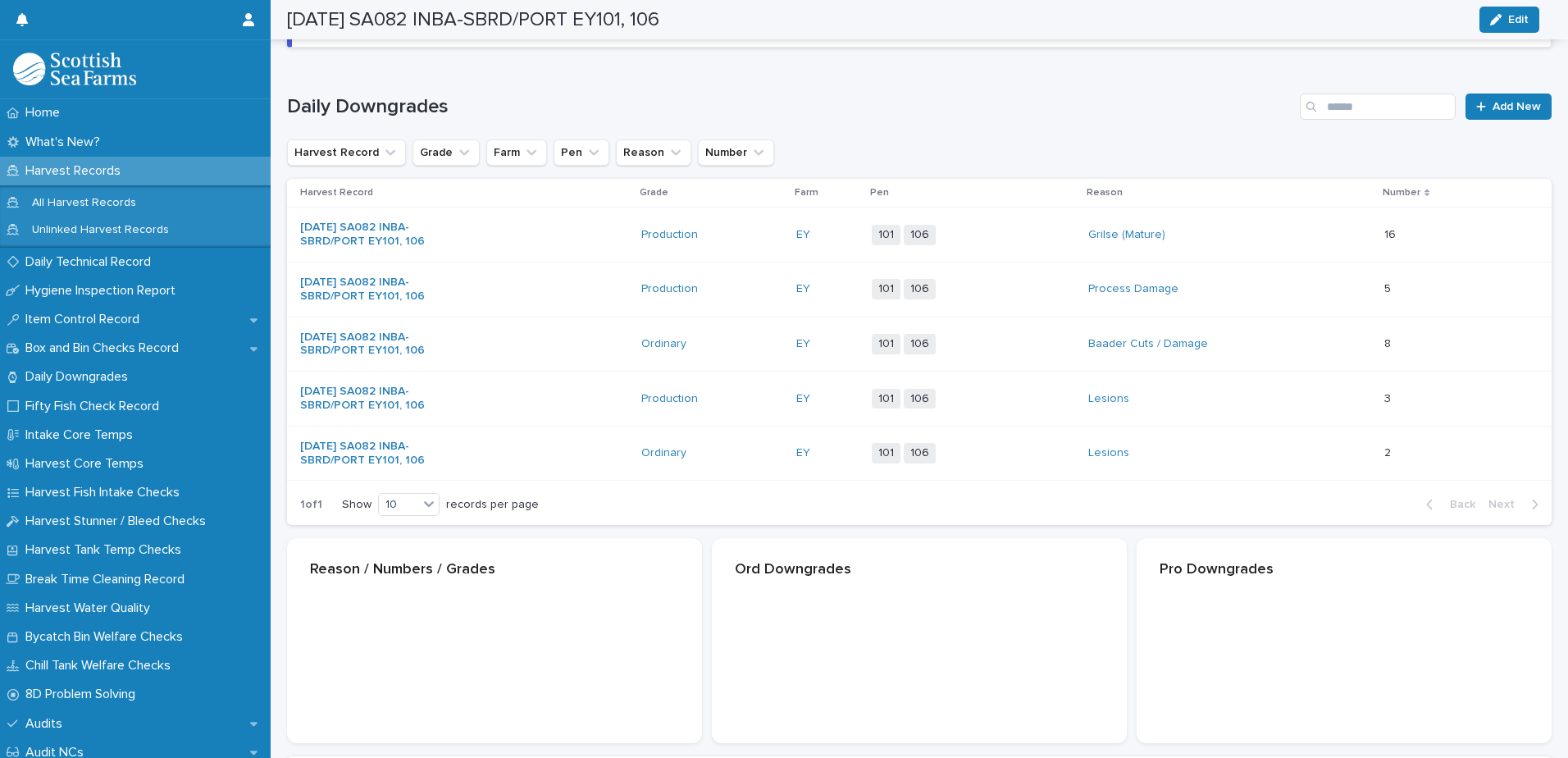
scroll to position [191, 0]
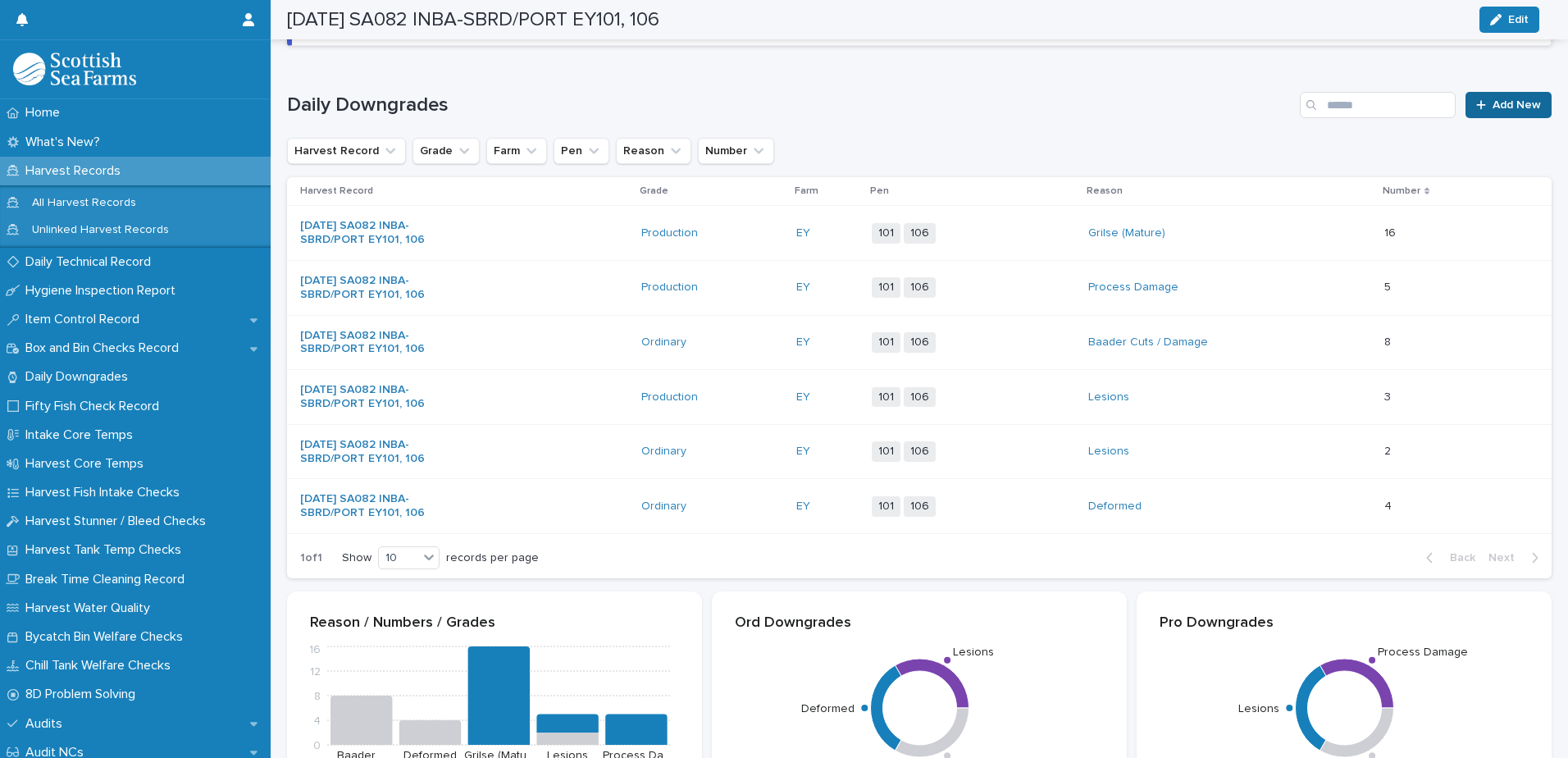
click at [1506, 105] on span "Add New" at bounding box center [1517, 105] width 49 height 12
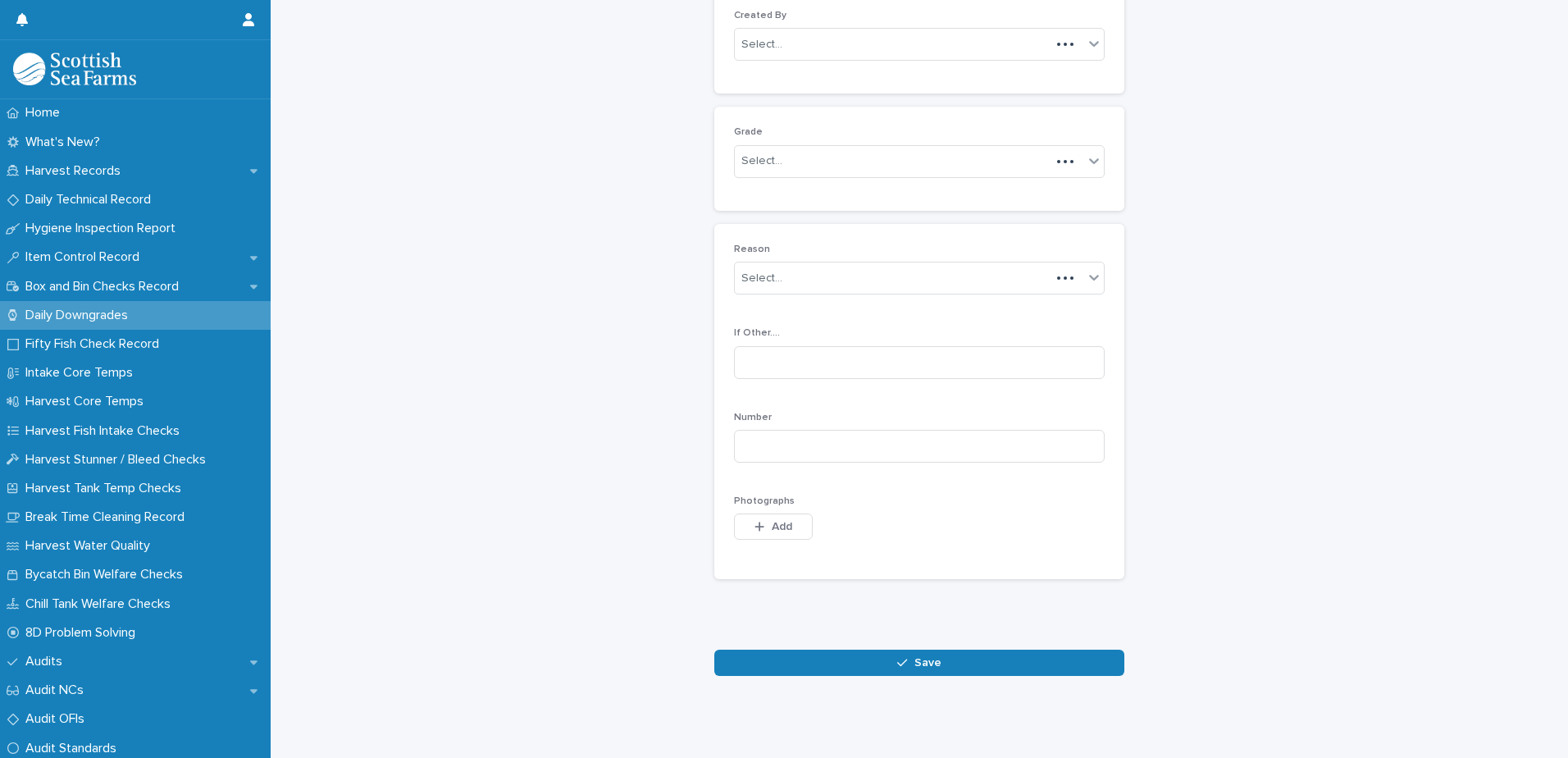
scroll to position [159, 0]
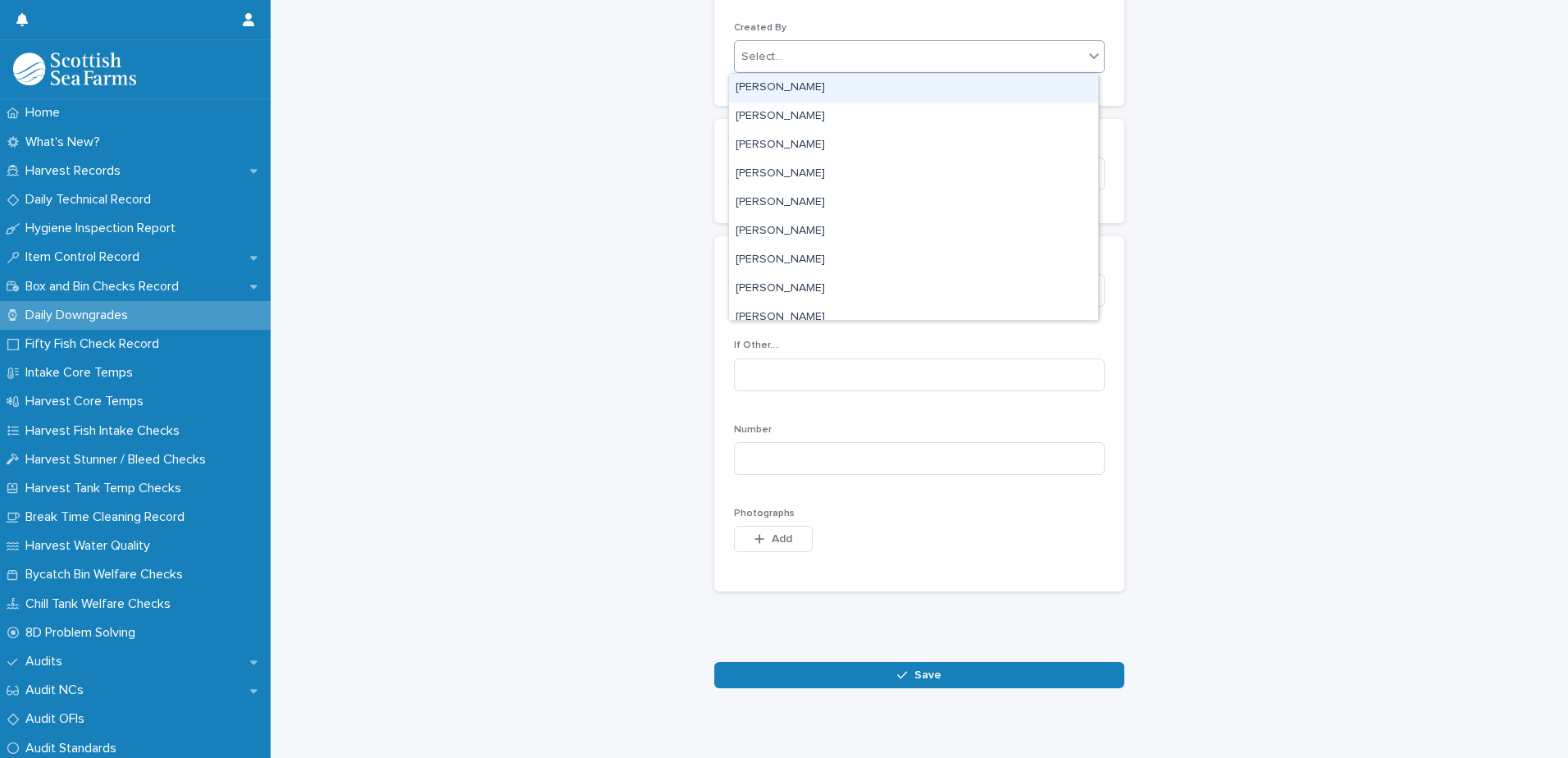
click at [880, 68] on div "Select..." at bounding box center [909, 57] width 349 height 27
type input "****"
click at [840, 89] on div "[PERSON_NAME]" at bounding box center [914, 89] width 369 height 29
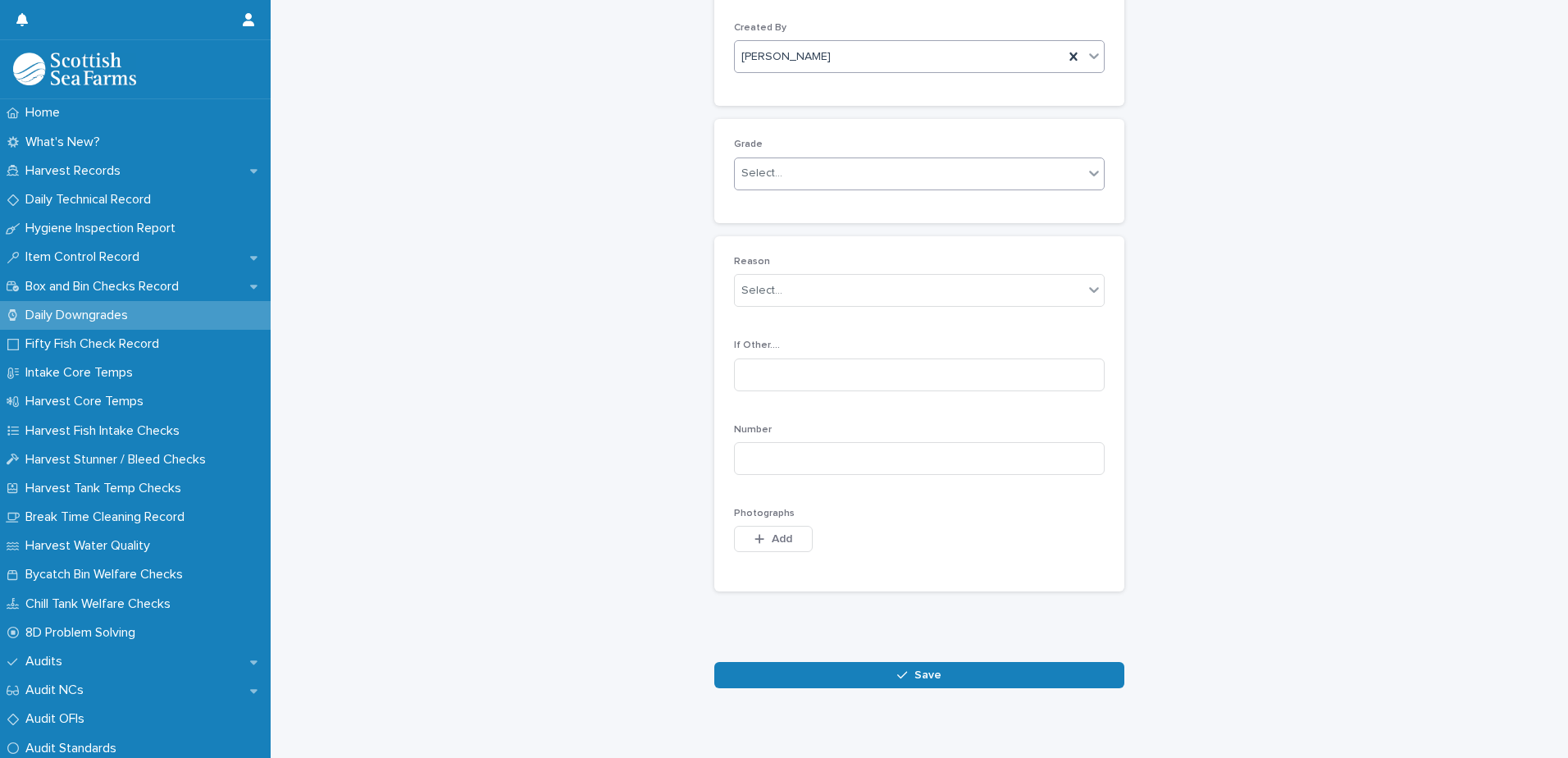
click at [826, 176] on div "Select..." at bounding box center [909, 173] width 349 height 27
click at [818, 236] on div "Production" at bounding box center [914, 234] width 369 height 29
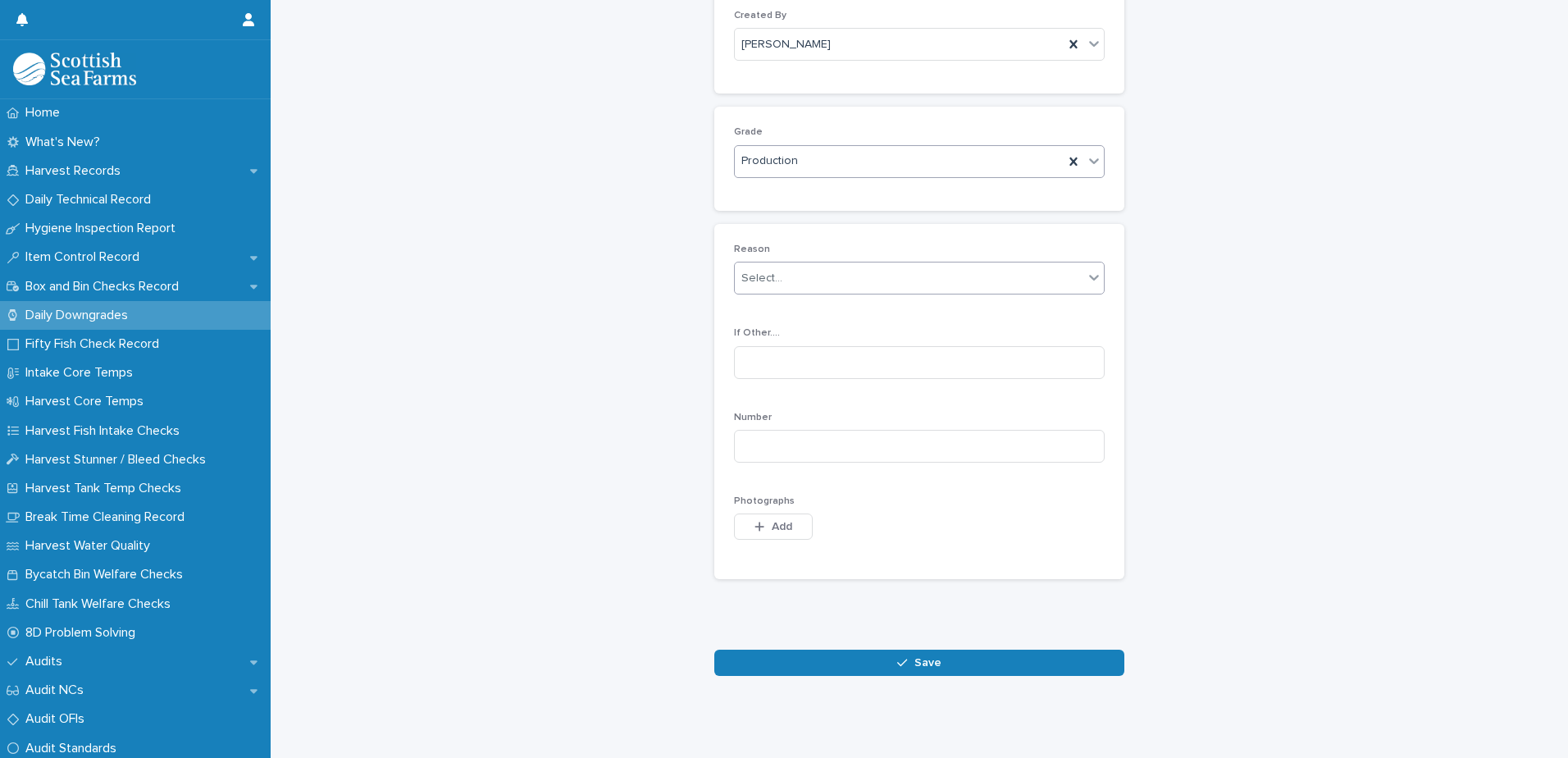
scroll to position [183, 0]
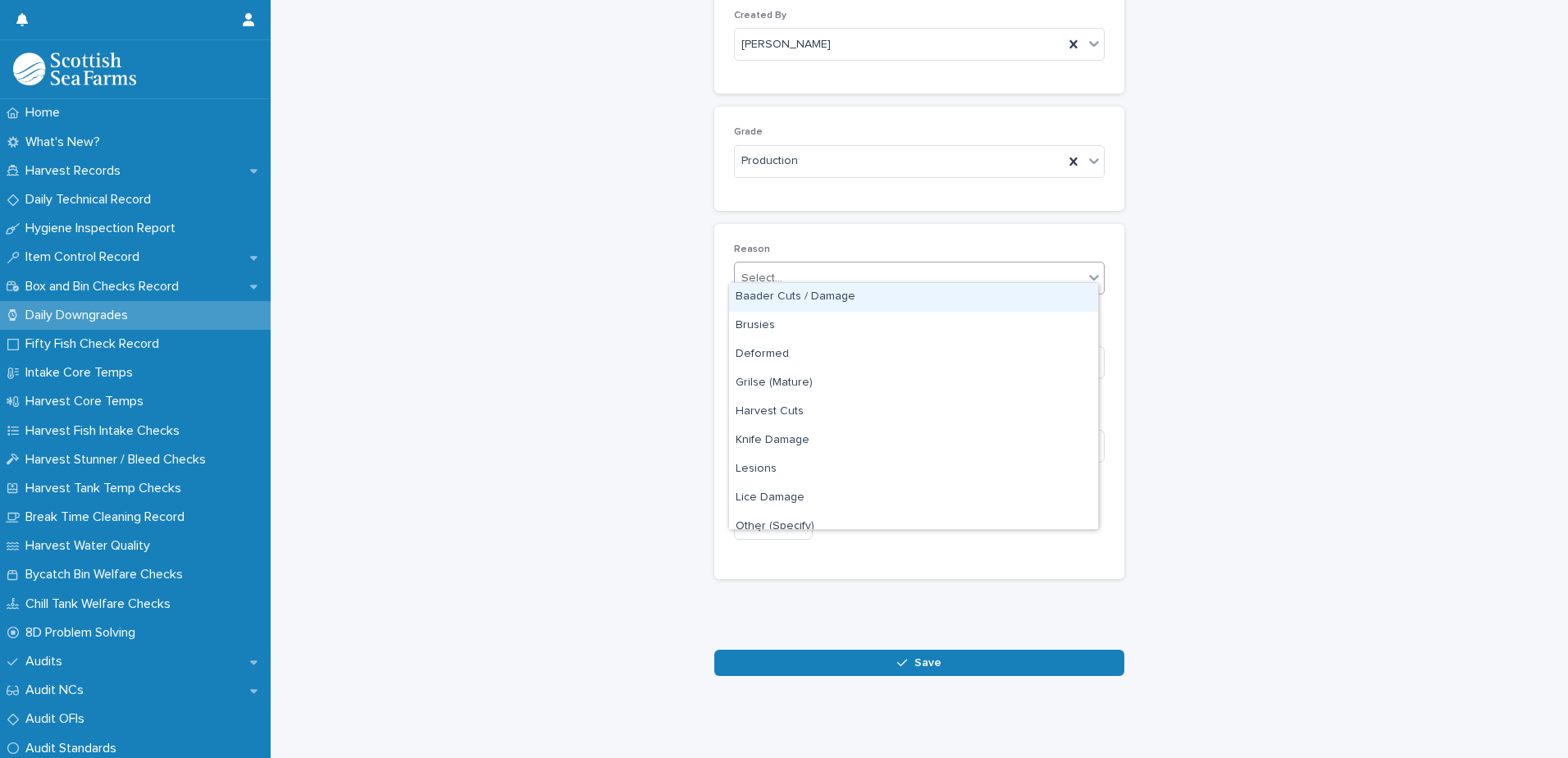
click at [865, 276] on div "Select..." at bounding box center [909, 278] width 349 height 27
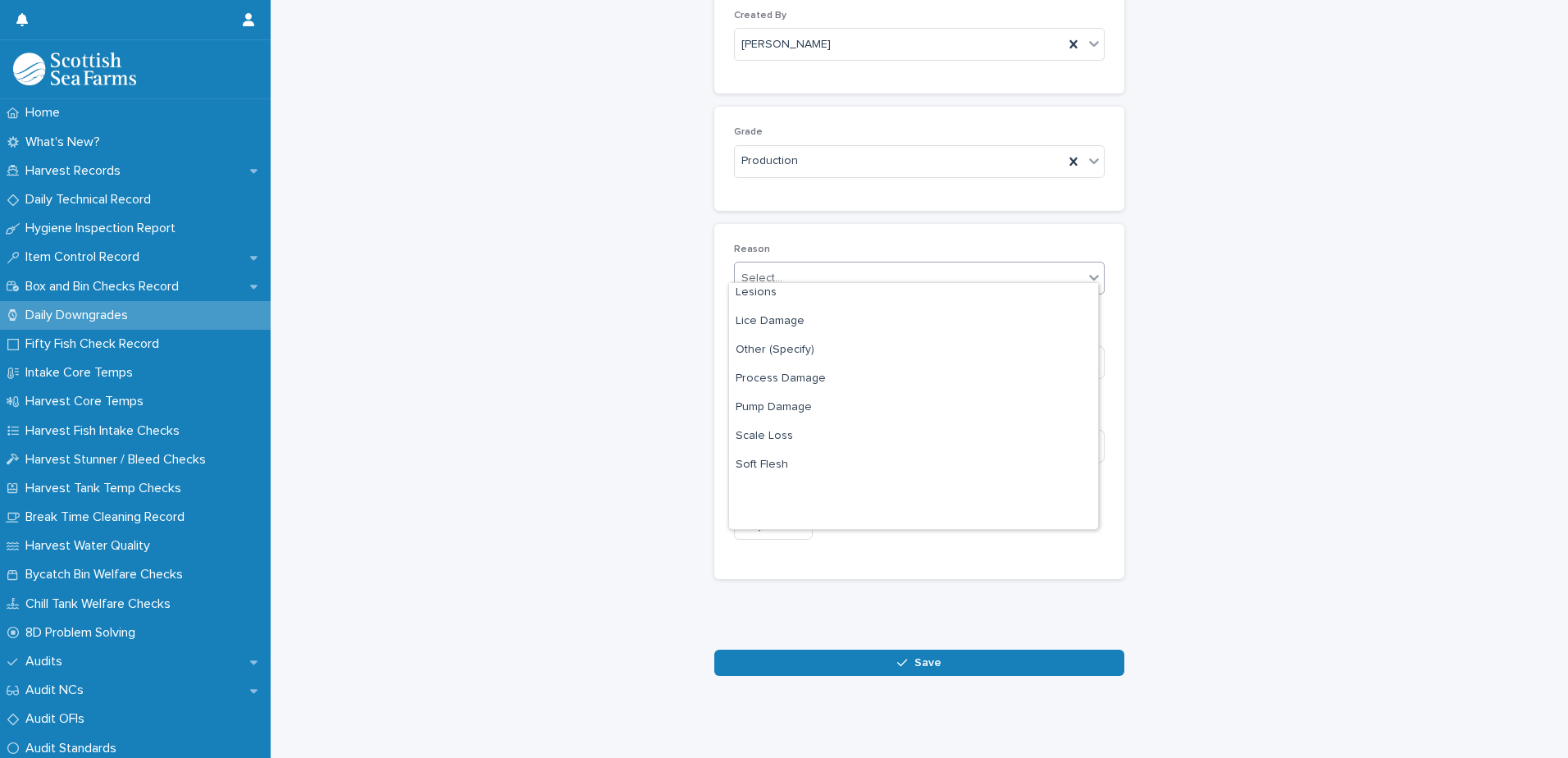
scroll to position [242, 0]
drag, startPoint x: 818, startPoint y: 501, endPoint x: 818, endPoint y: 483, distance: 18.0
click at [818, 483] on div "Vacc. Scars" at bounding box center [914, 486] width 369 height 29
click at [894, 434] on input at bounding box center [919, 446] width 371 height 33
type input "*"
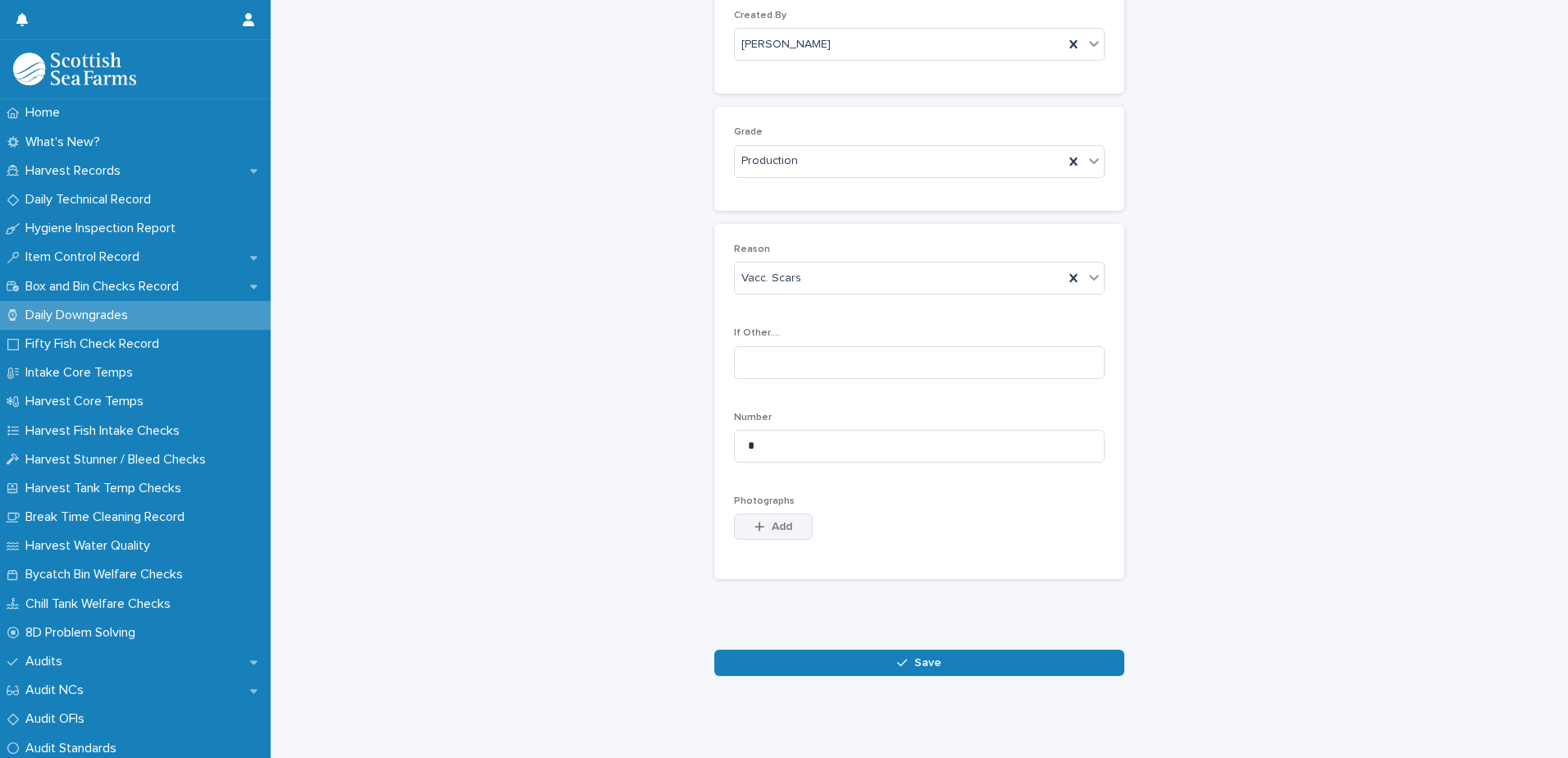
click at [781, 520] on span "Add" at bounding box center [782, 526] width 21 height 12
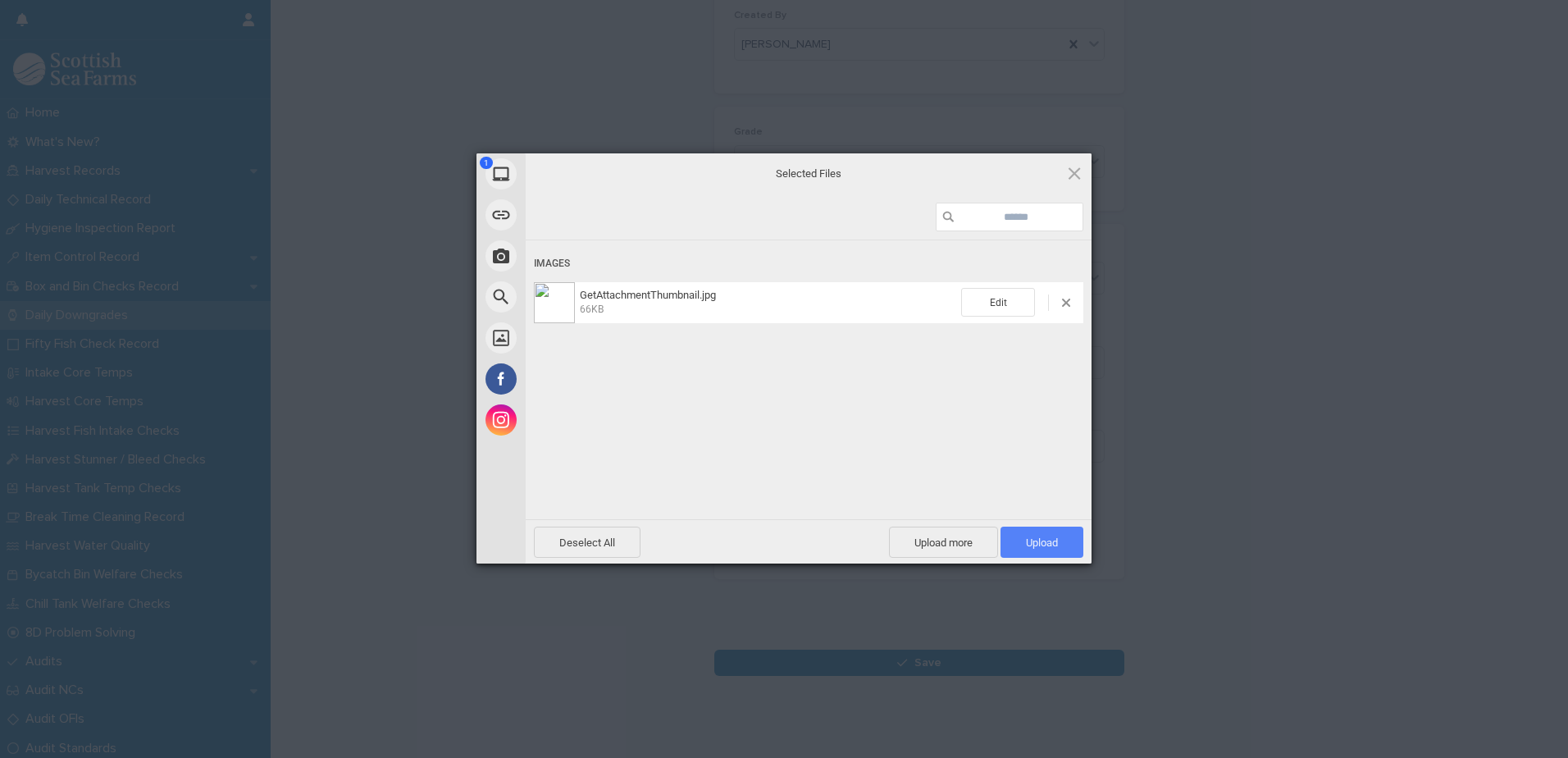
click at [1044, 542] on span "Upload 1" at bounding box center [1041, 543] width 32 height 13
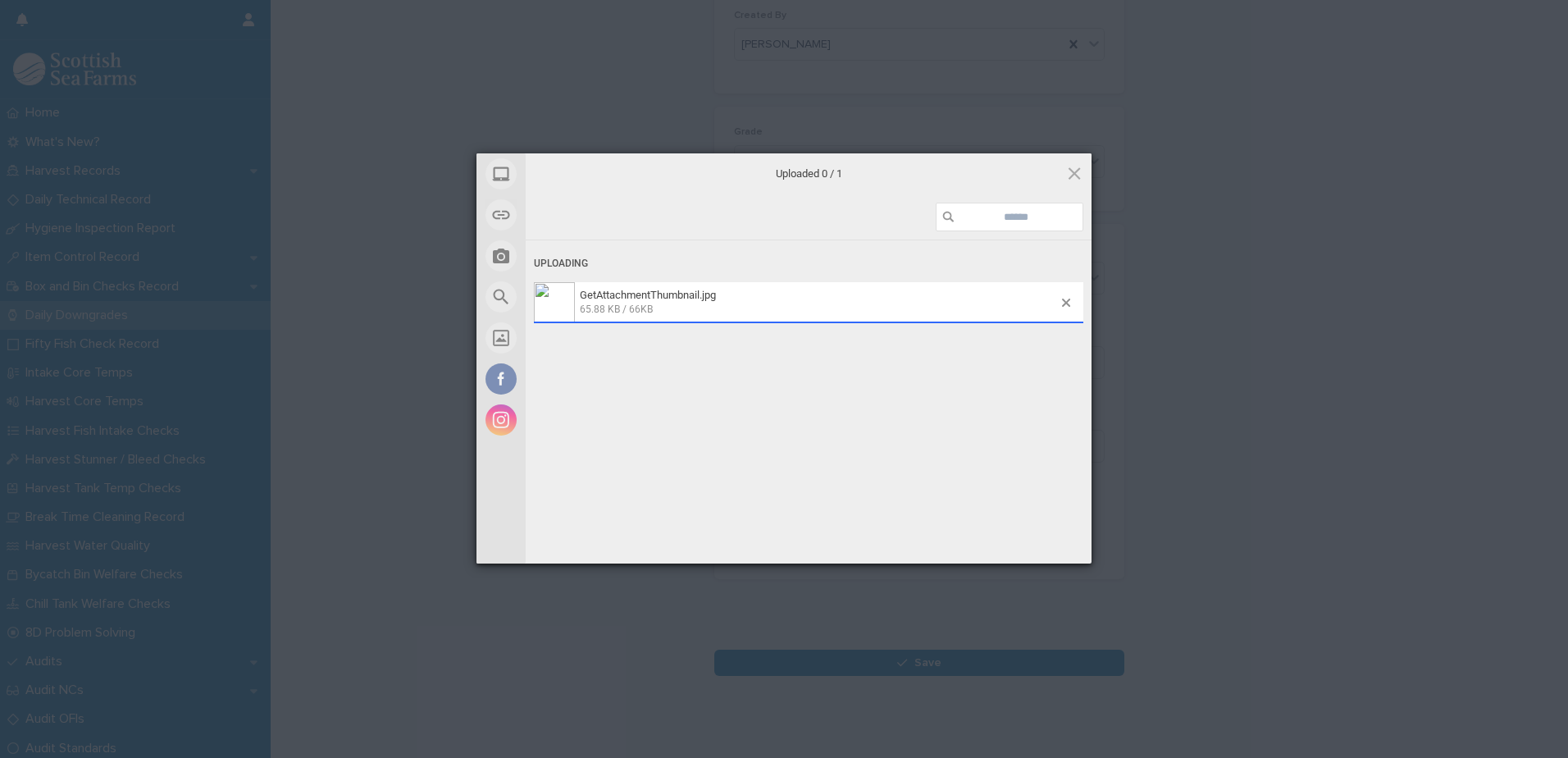
scroll to position [213, 0]
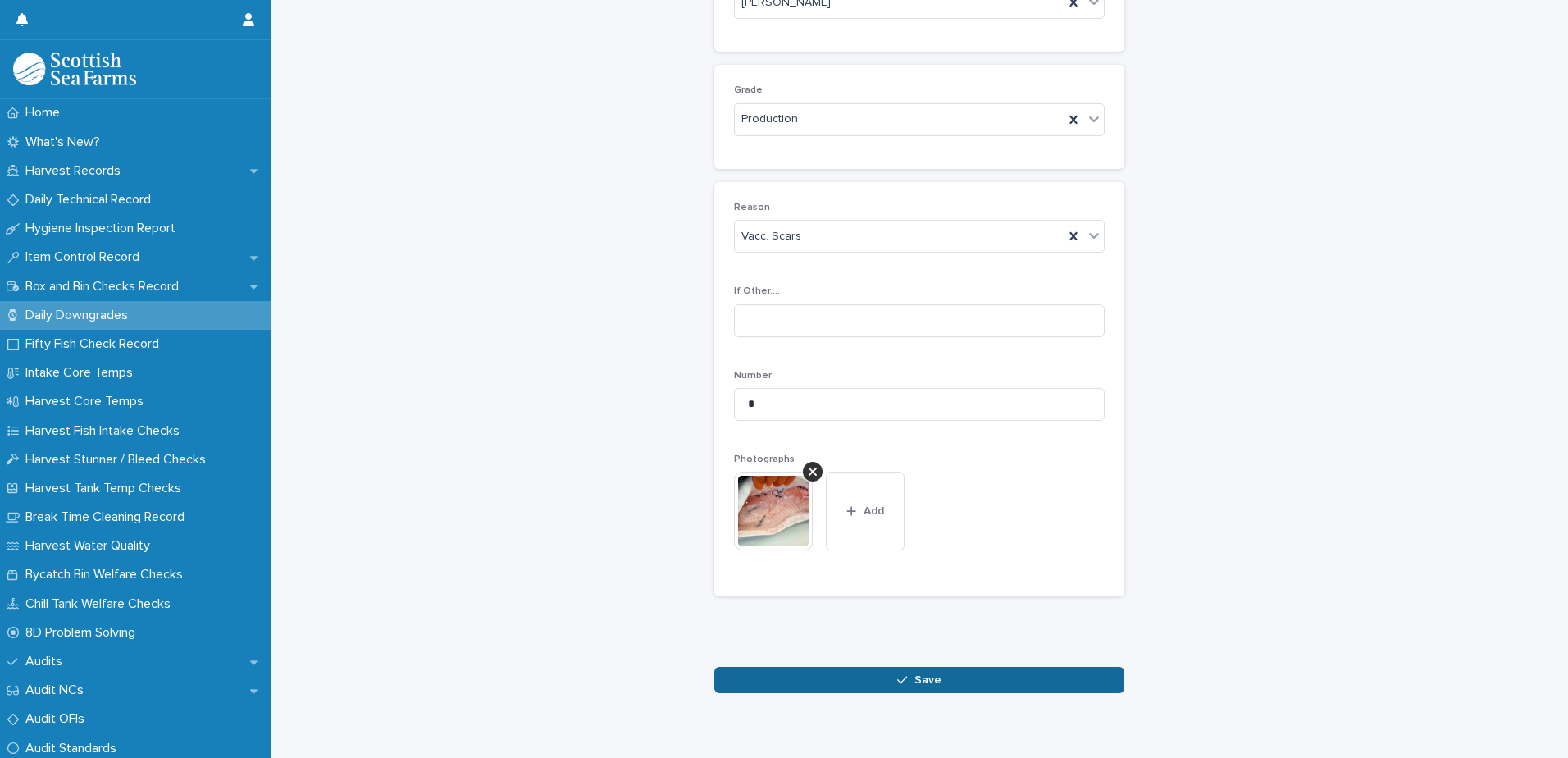
click at [919, 686] on span "Save" at bounding box center [928, 679] width 27 height 12
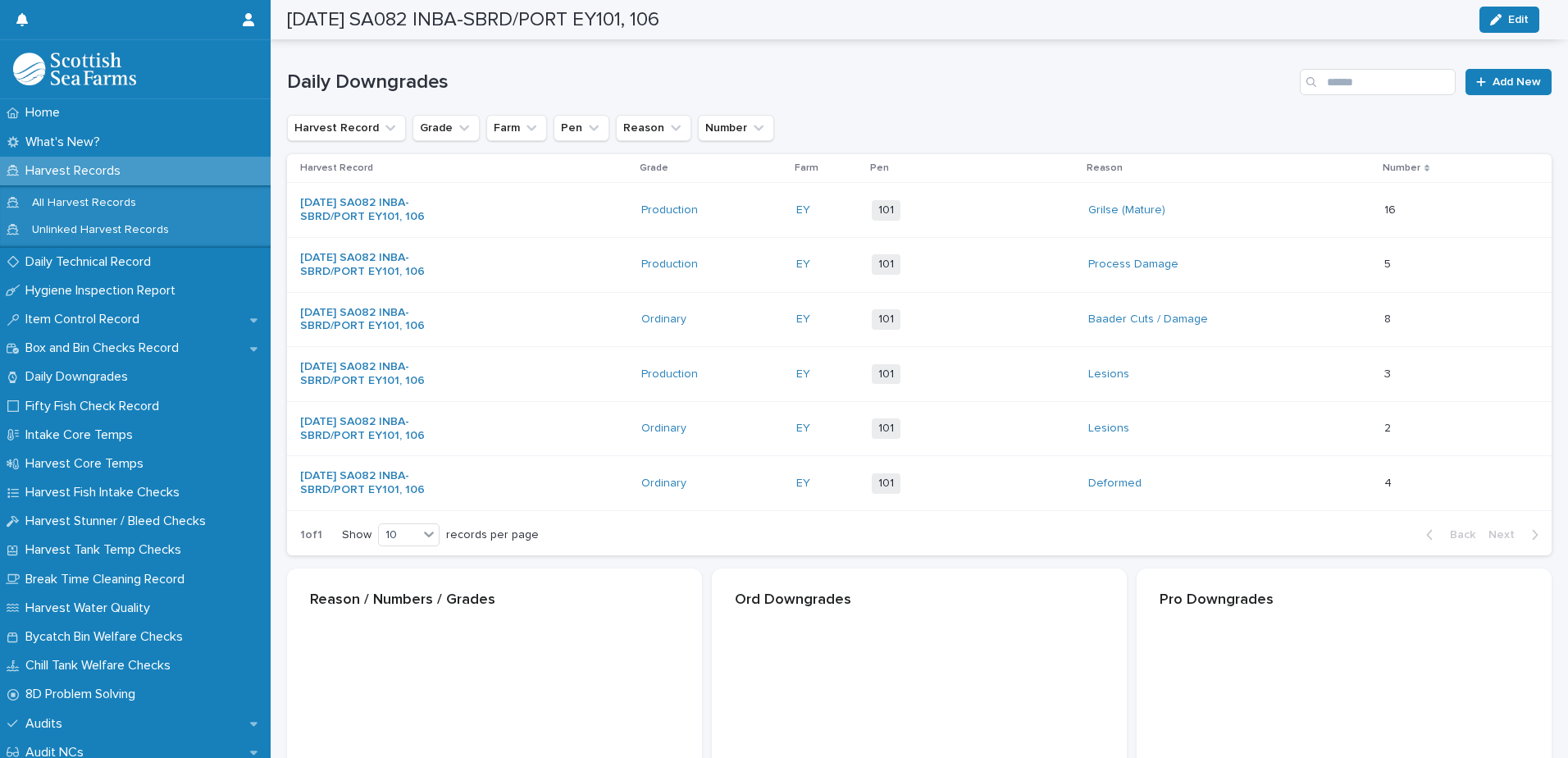
scroll to position [215, 0]
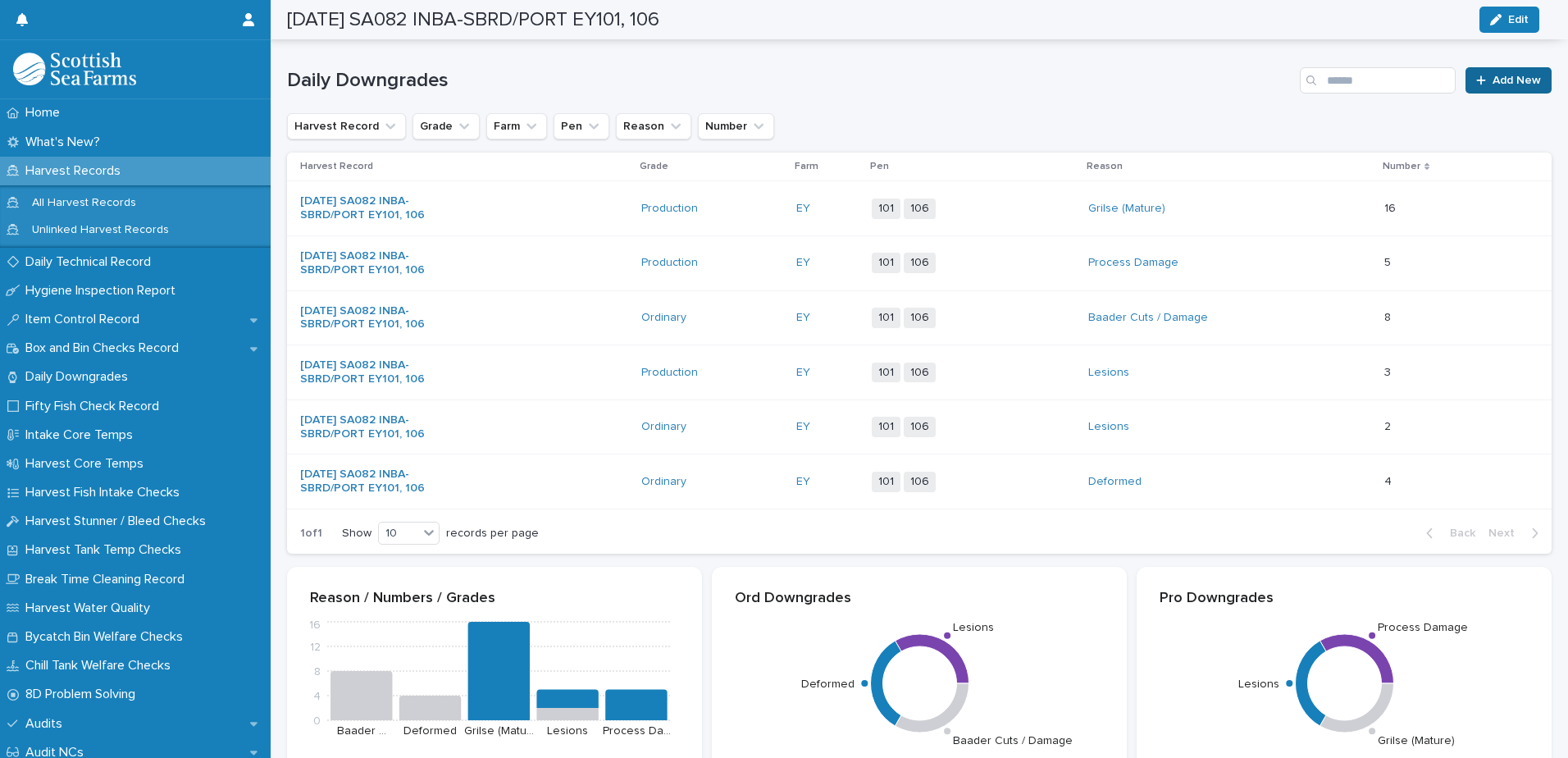
click at [1515, 80] on span "Add New" at bounding box center [1517, 80] width 49 height 12
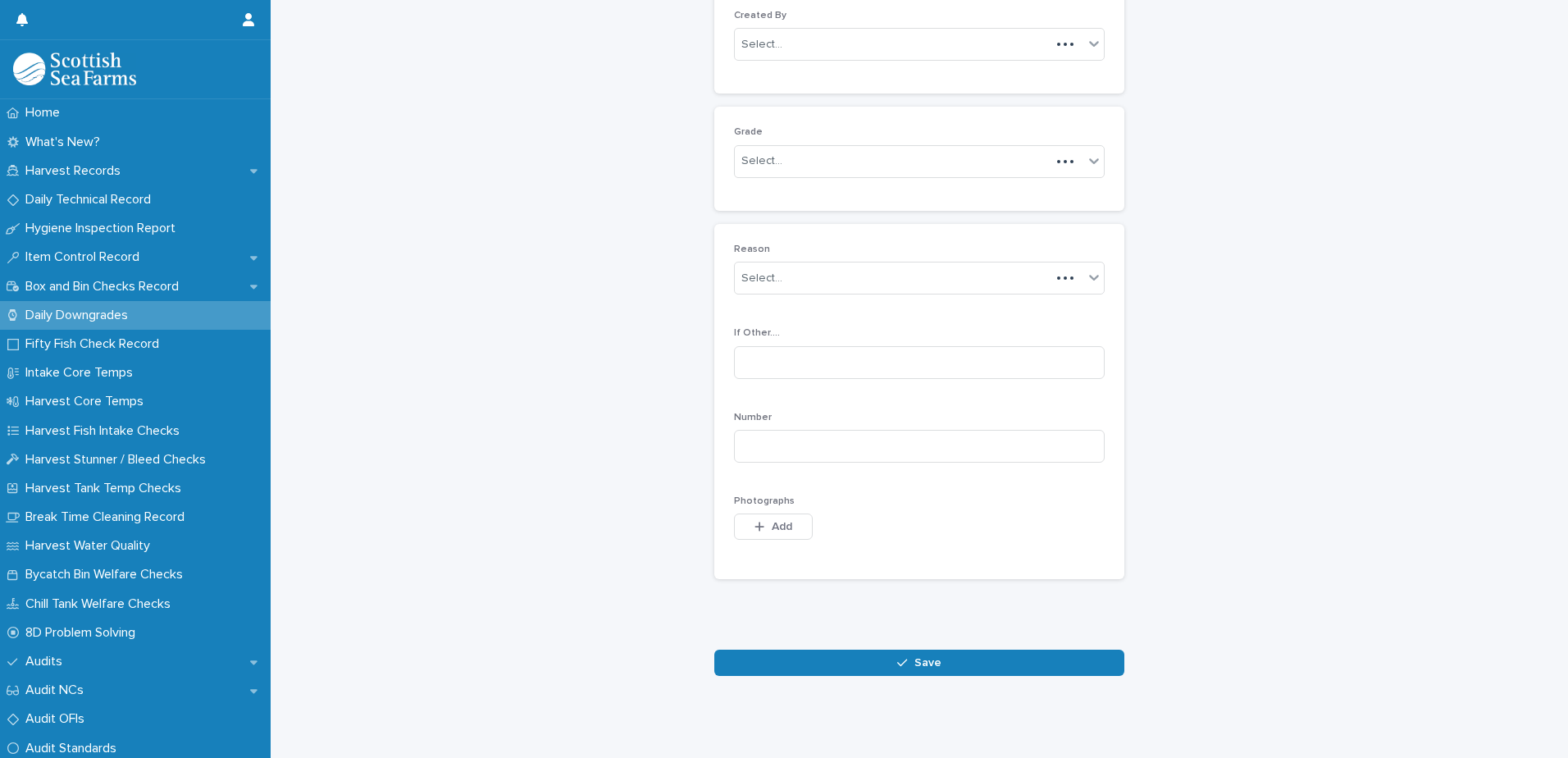
scroll to position [159, 0]
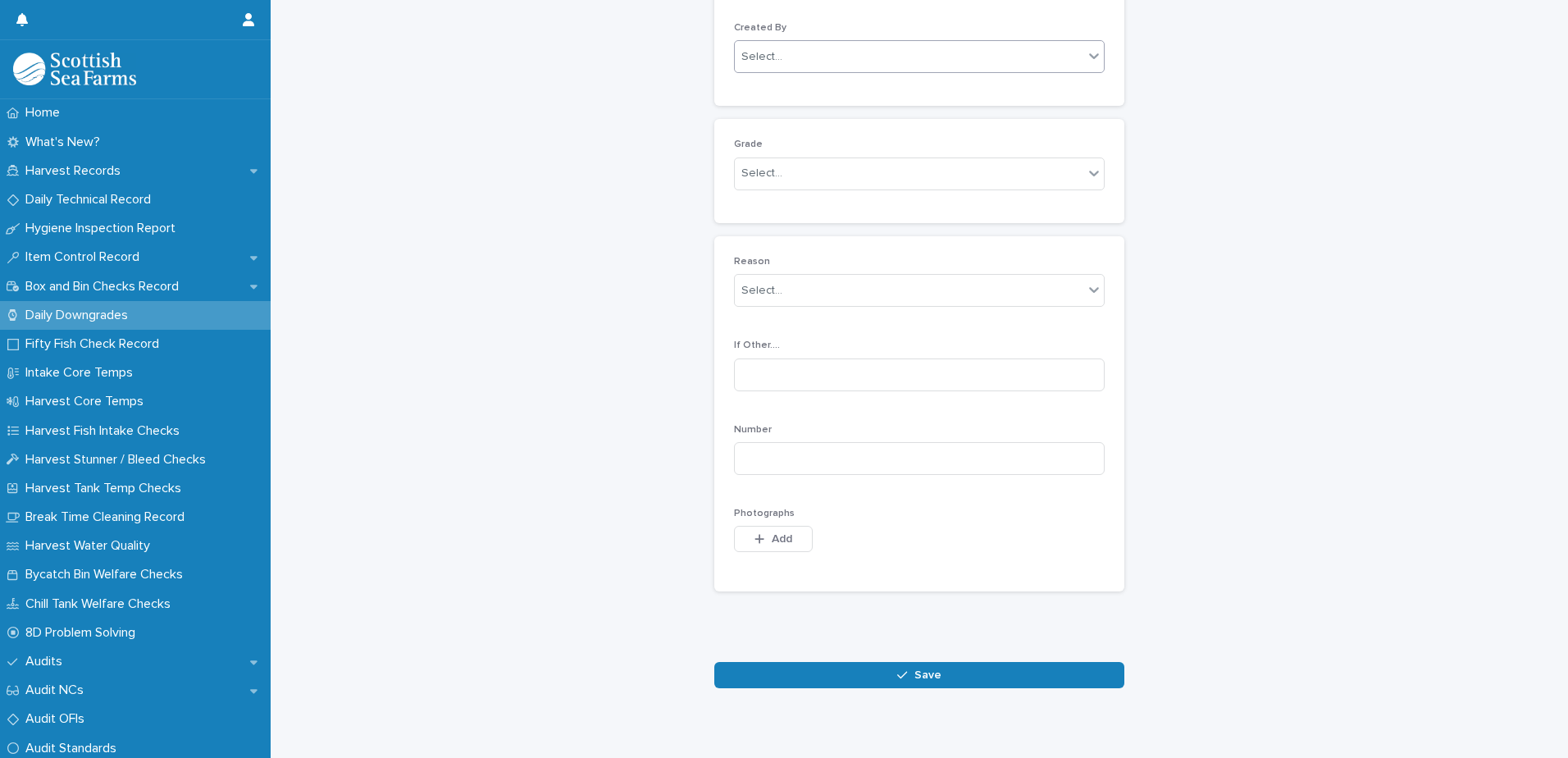
click at [964, 56] on div "Select..." at bounding box center [909, 57] width 349 height 27
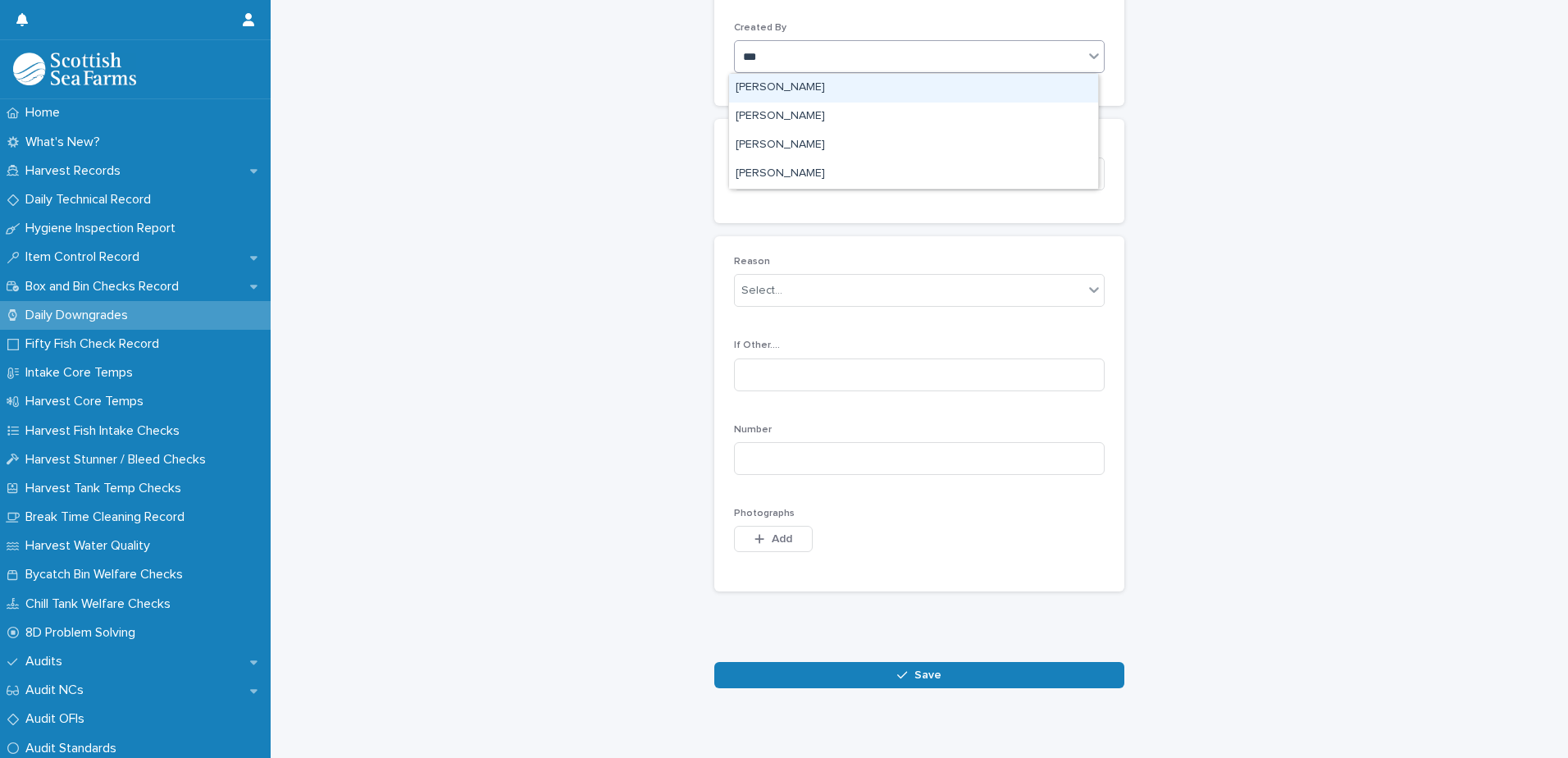
type input "****"
click at [870, 97] on div "[PERSON_NAME]" at bounding box center [914, 89] width 369 height 29
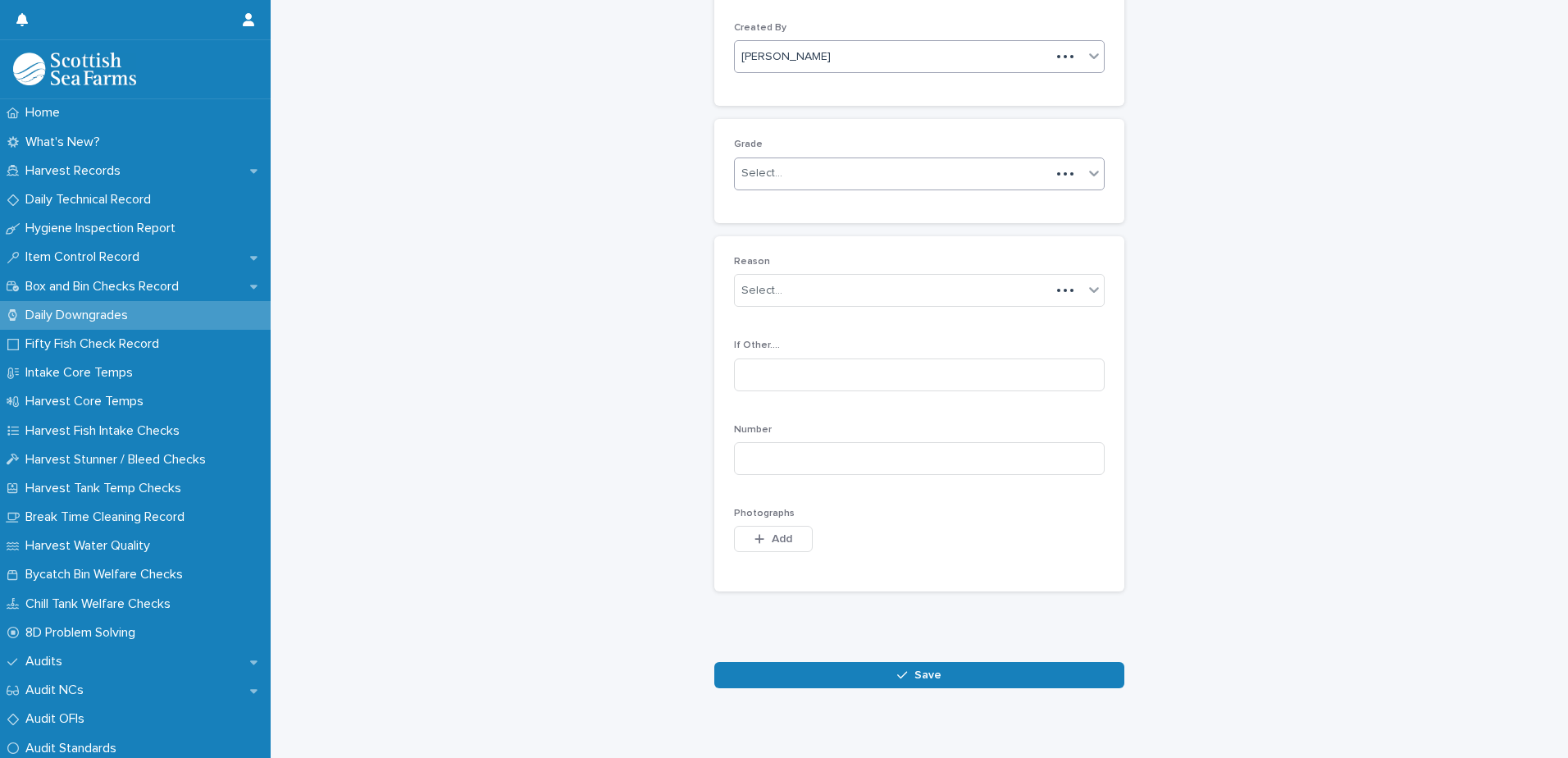
click at [831, 173] on div "Select..." at bounding box center [892, 173] width 315 height 27
click at [800, 209] on div "Ordinary" at bounding box center [914, 205] width 369 height 29
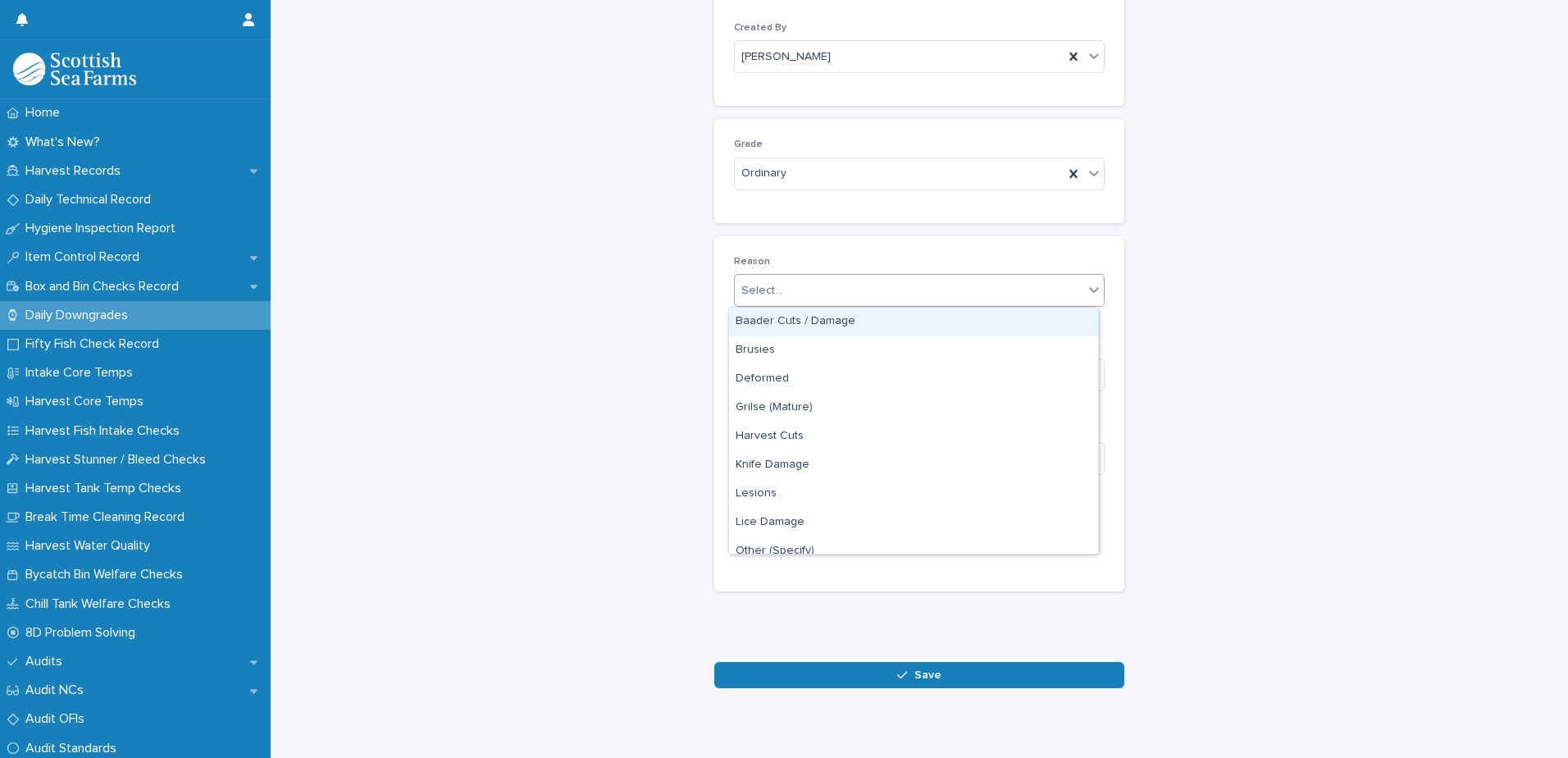
click at [807, 287] on div "Select..." at bounding box center [909, 291] width 349 height 27
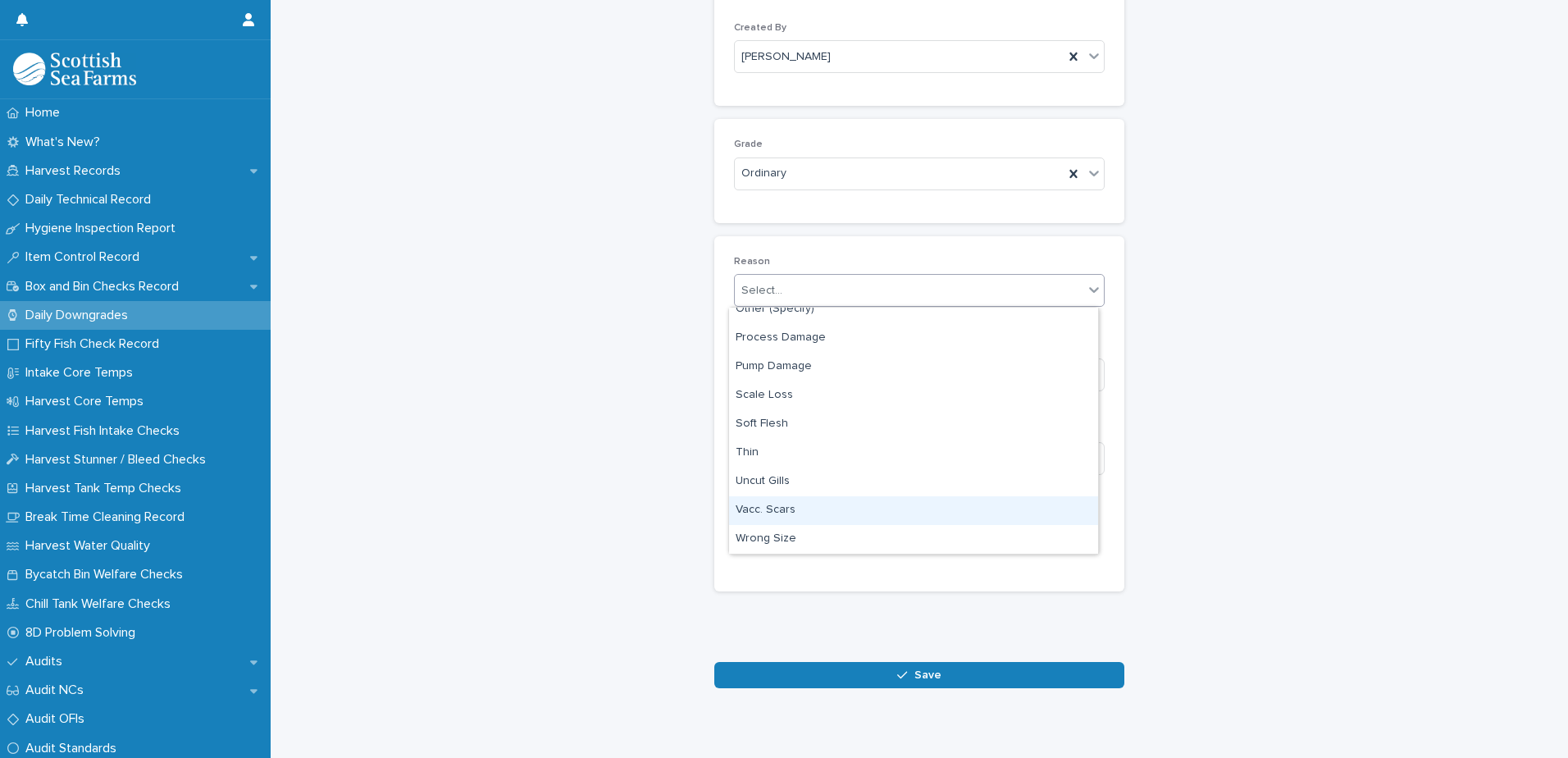
click at [831, 514] on div "Vacc. Scars" at bounding box center [914, 510] width 369 height 29
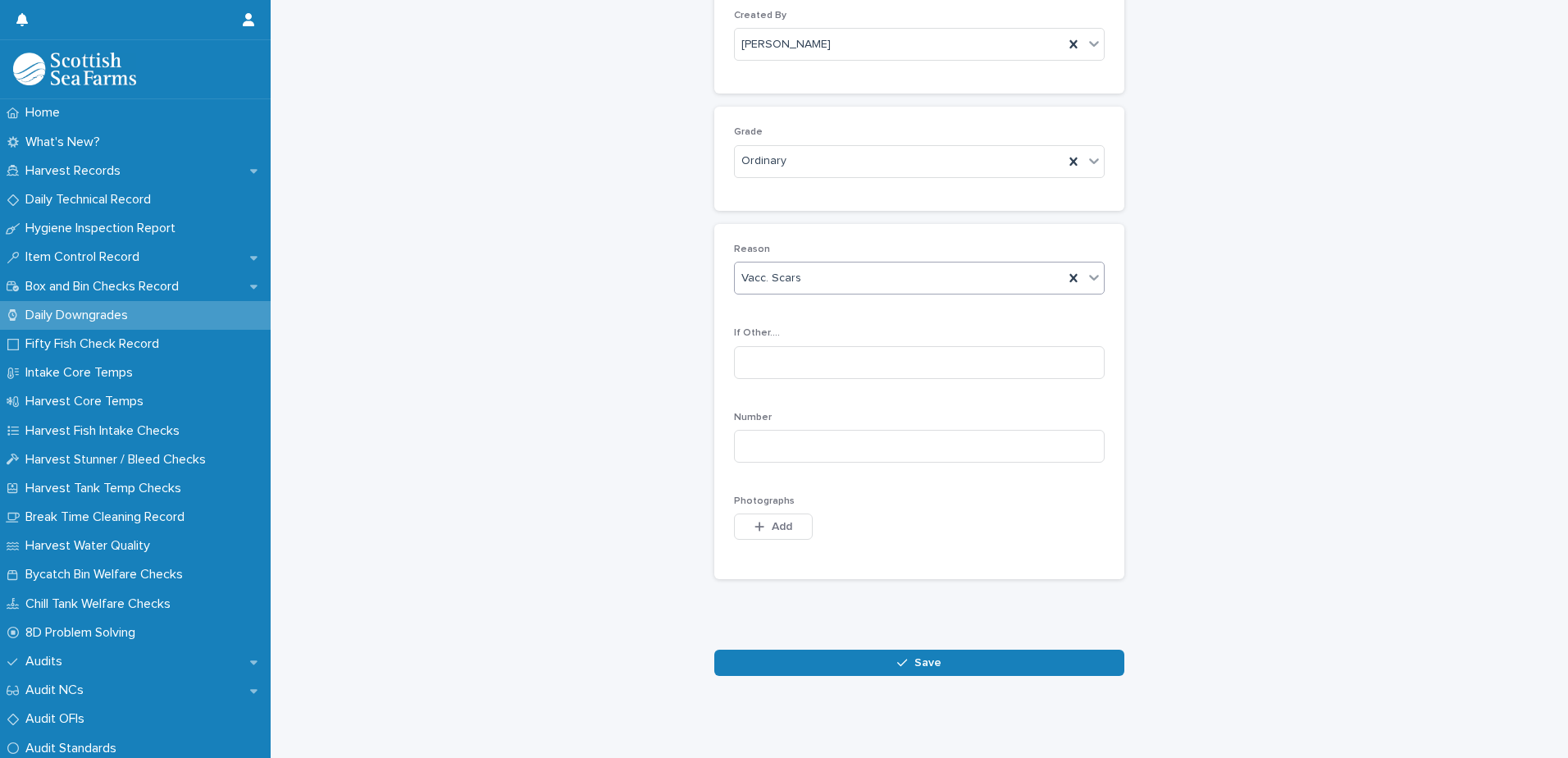
scroll to position [183, 0]
click at [823, 434] on input at bounding box center [919, 446] width 371 height 33
type input "*"
click at [901, 657] on icon "button" at bounding box center [902, 662] width 10 height 12
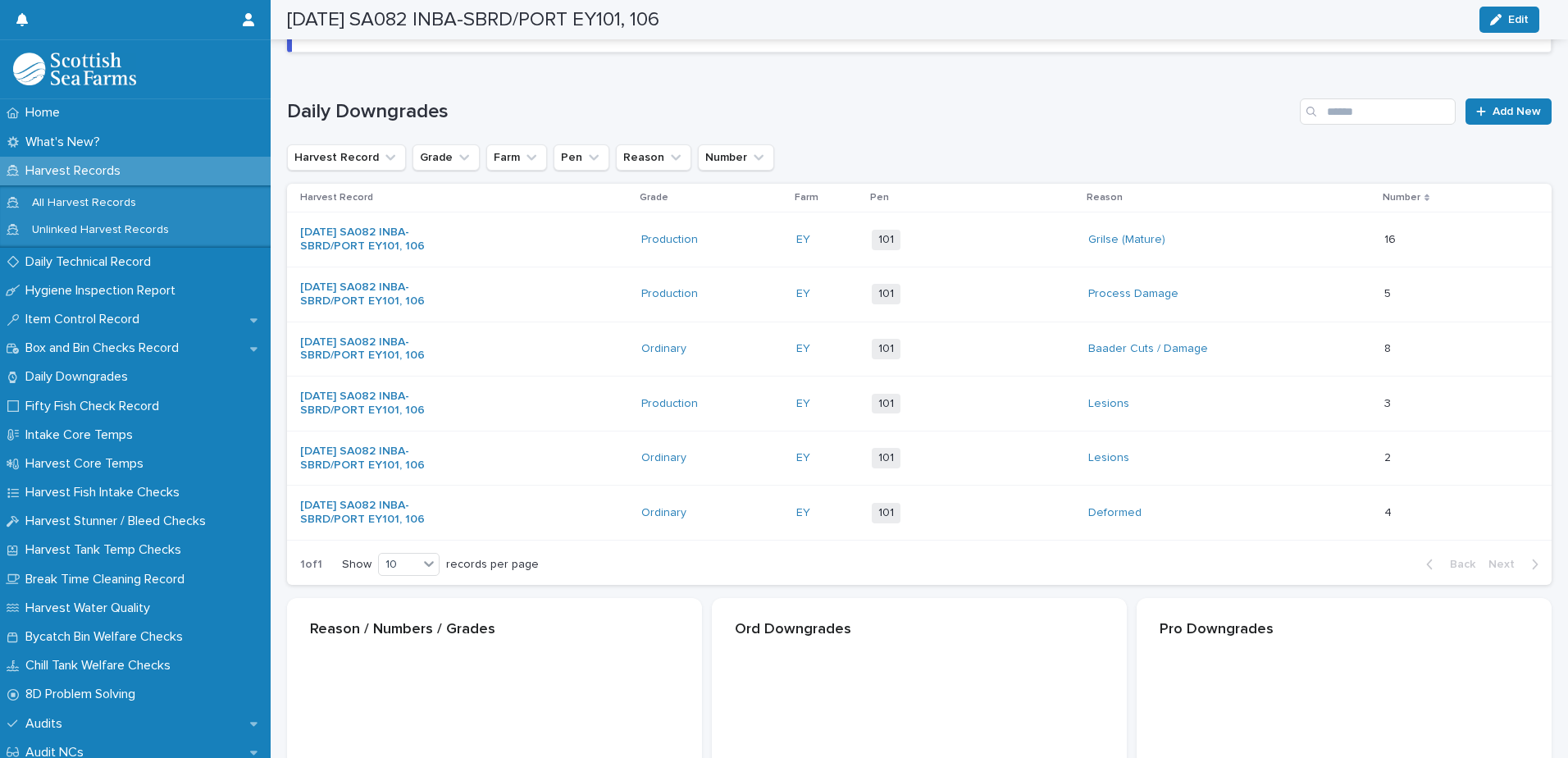
scroll to position [185, 0]
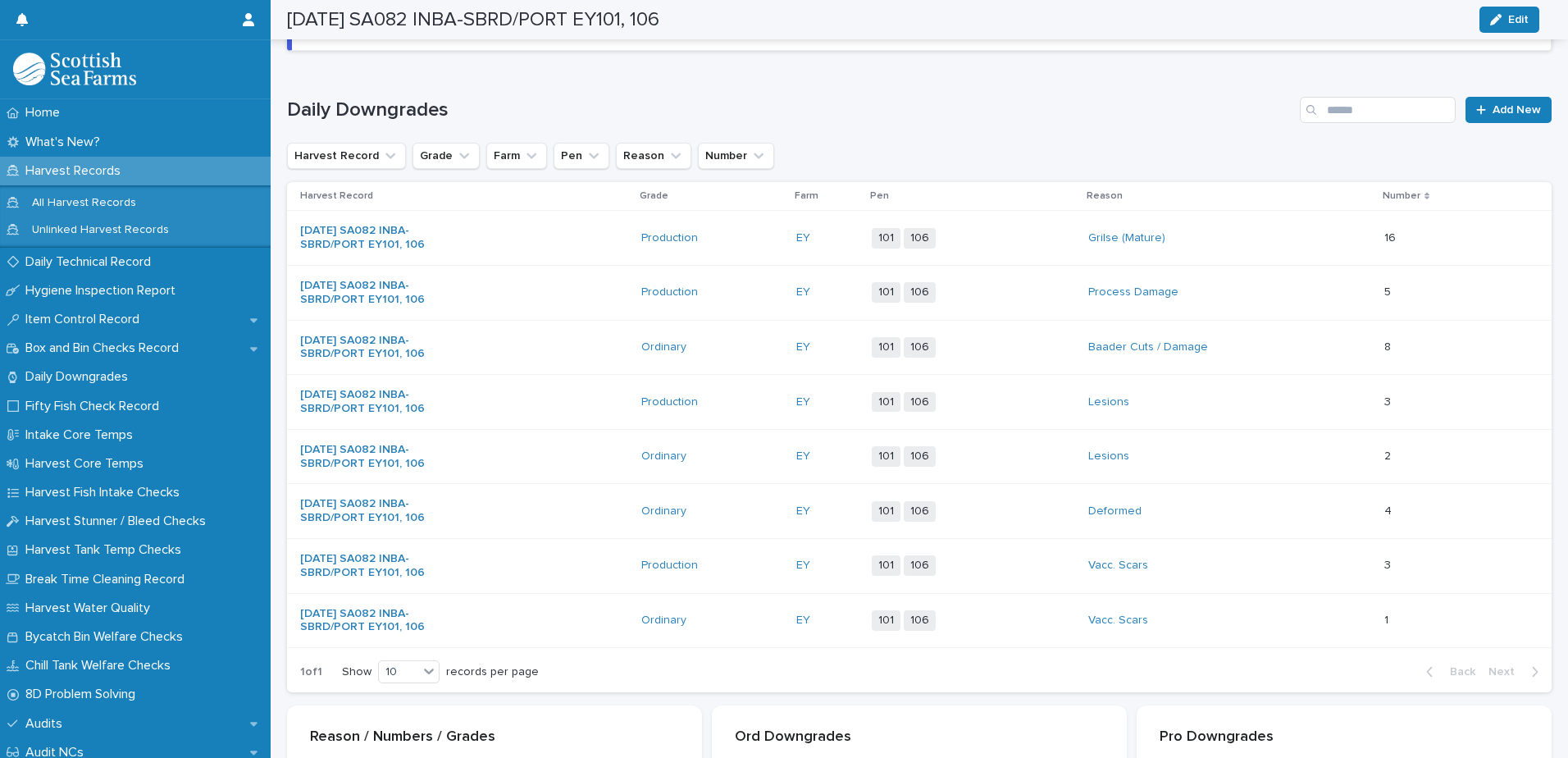
click at [1230, 342] on div "Baader Cuts / Damage" at bounding box center [1229, 347] width 283 height 27
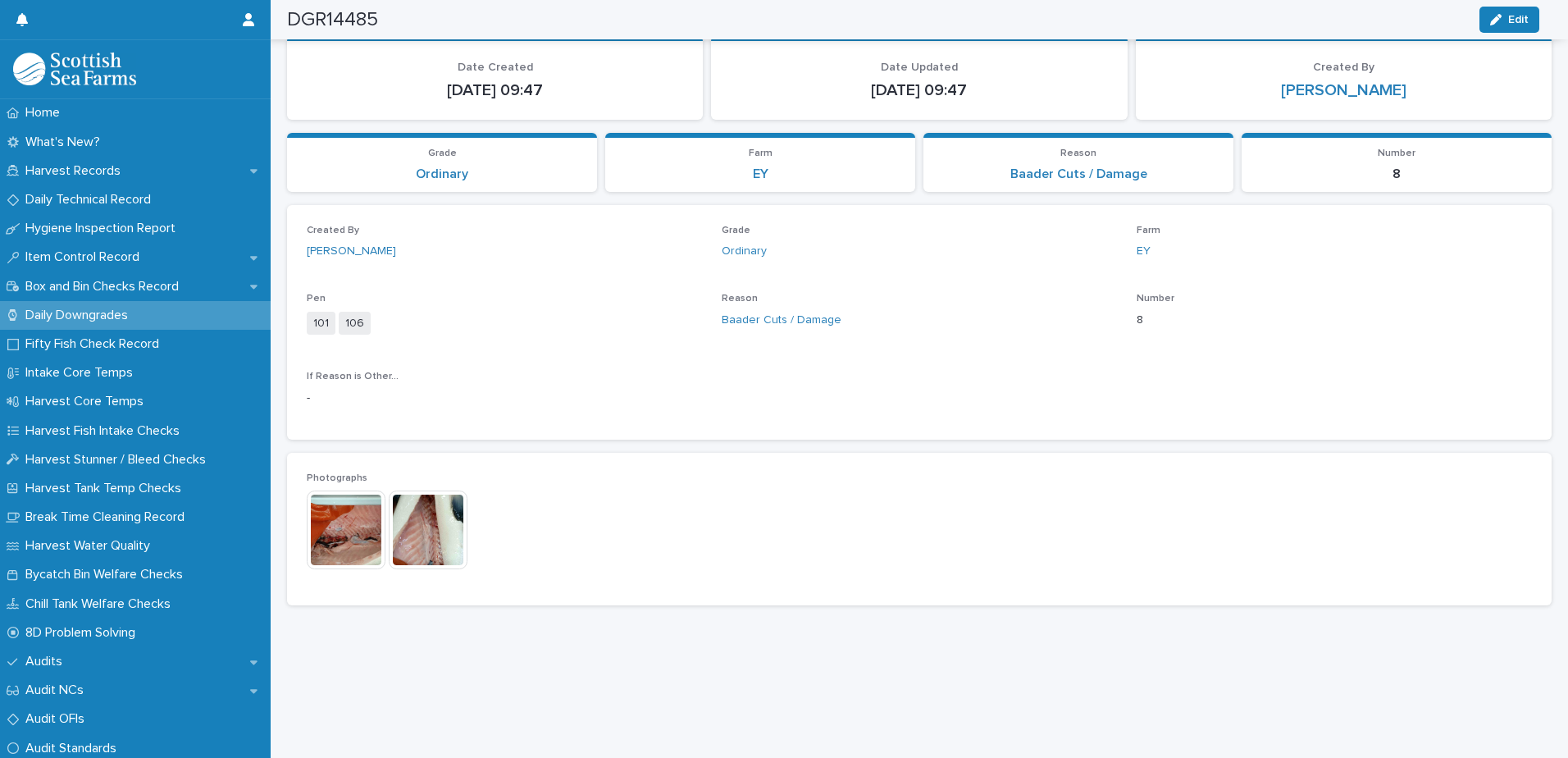
scroll to position [50, 0]
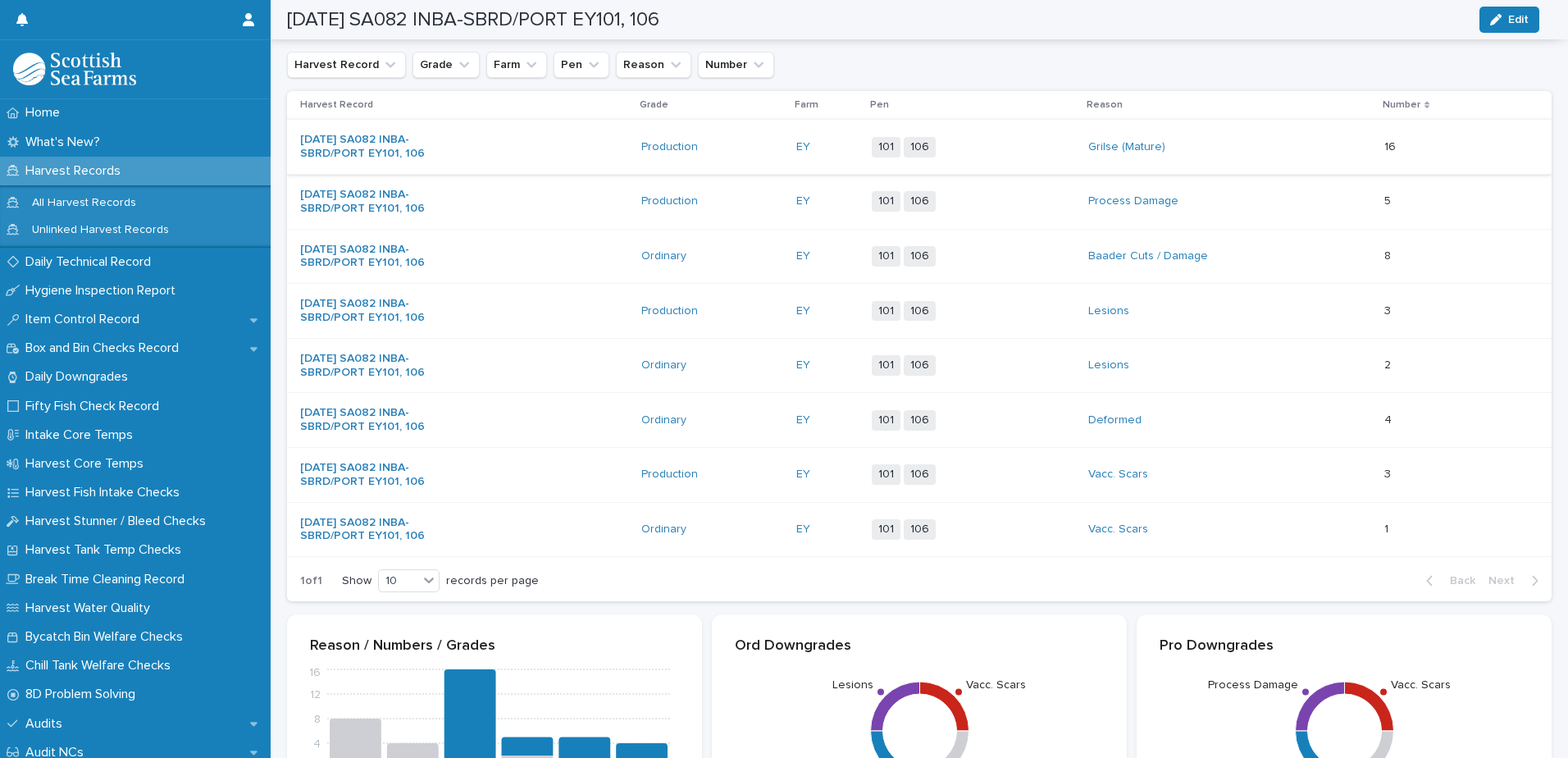
scroll to position [296, 0]
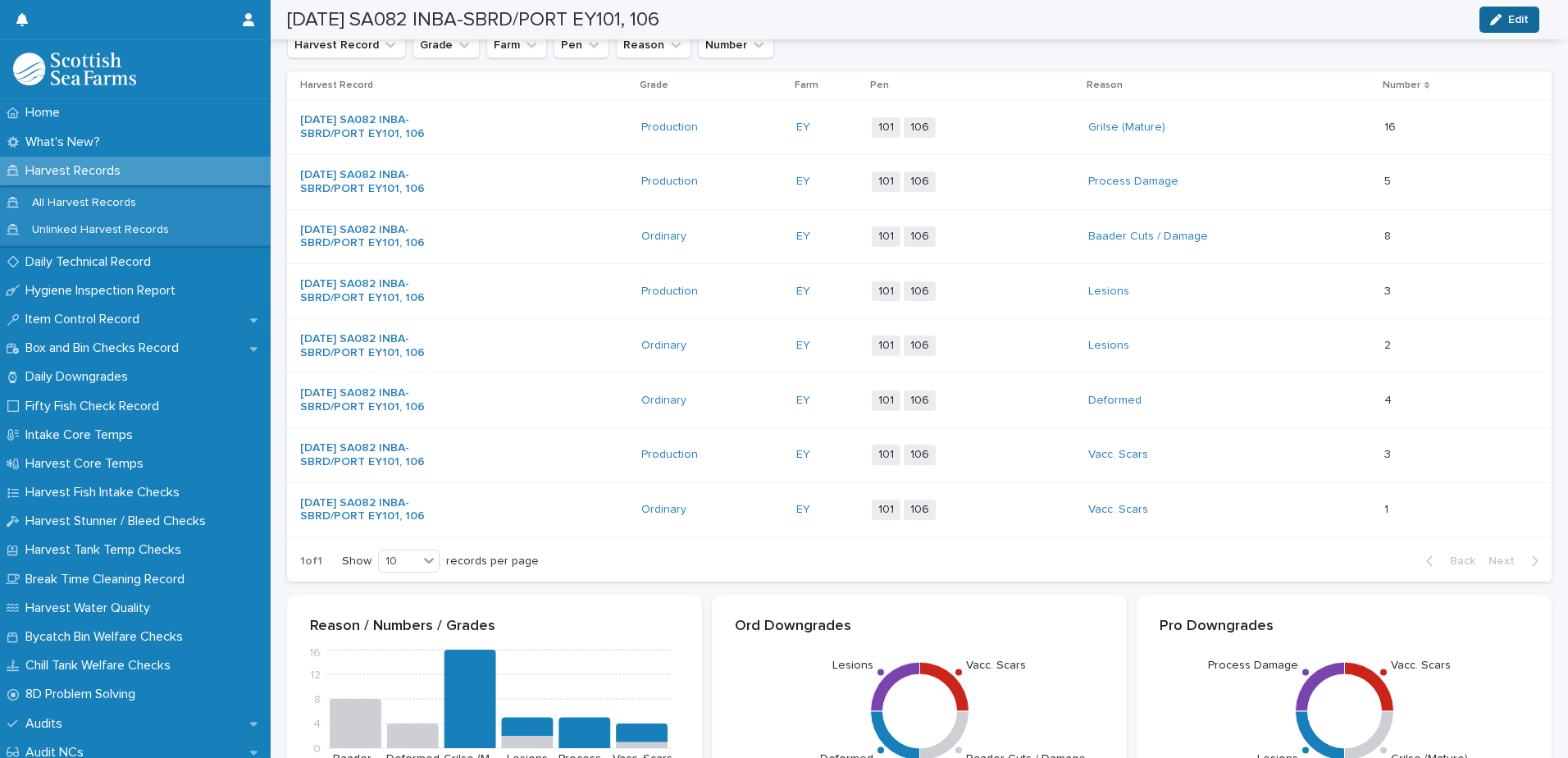
click at [1505, 20] on div "button" at bounding box center [1499, 19] width 18 height 12
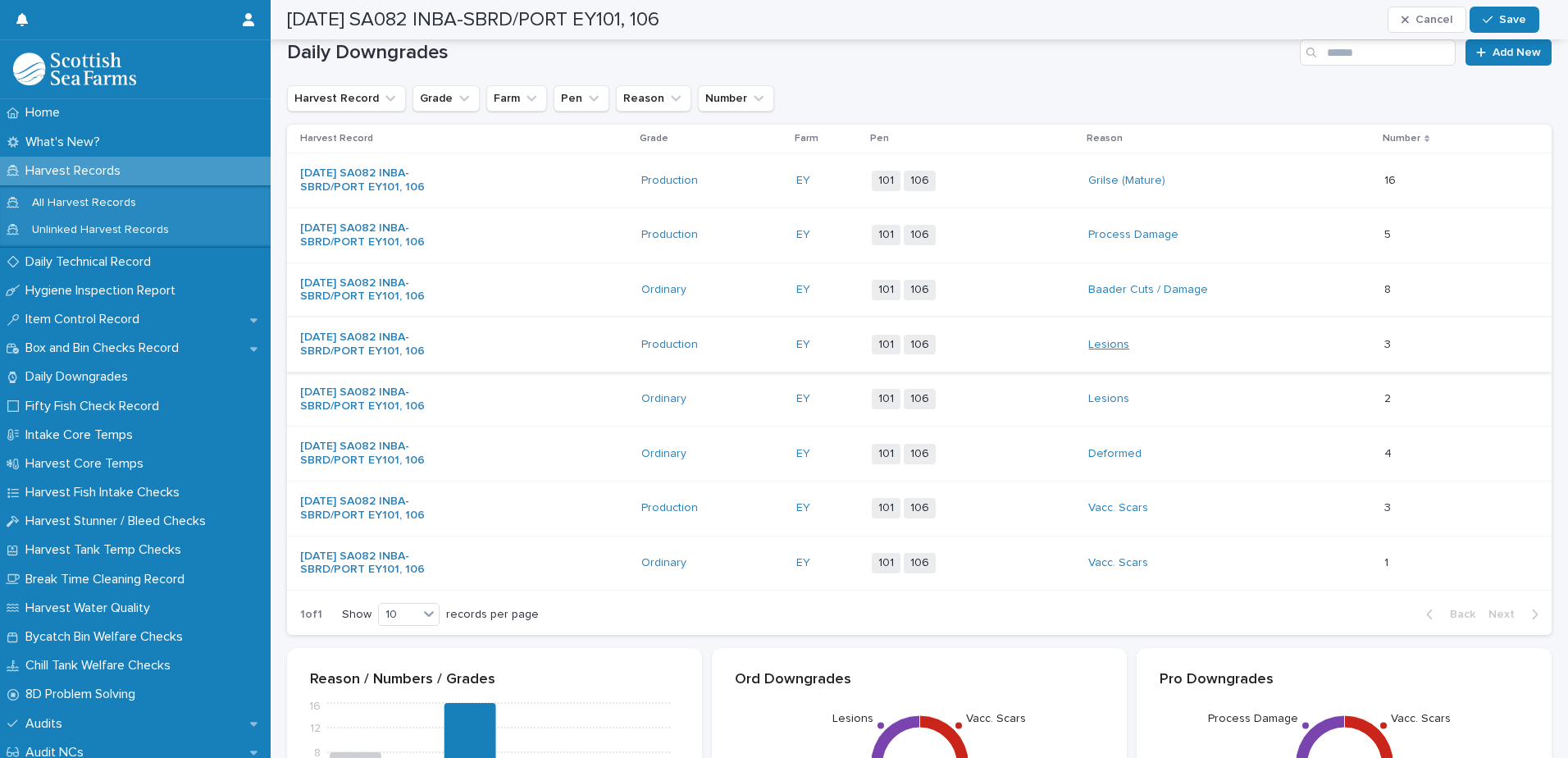
scroll to position [132, 0]
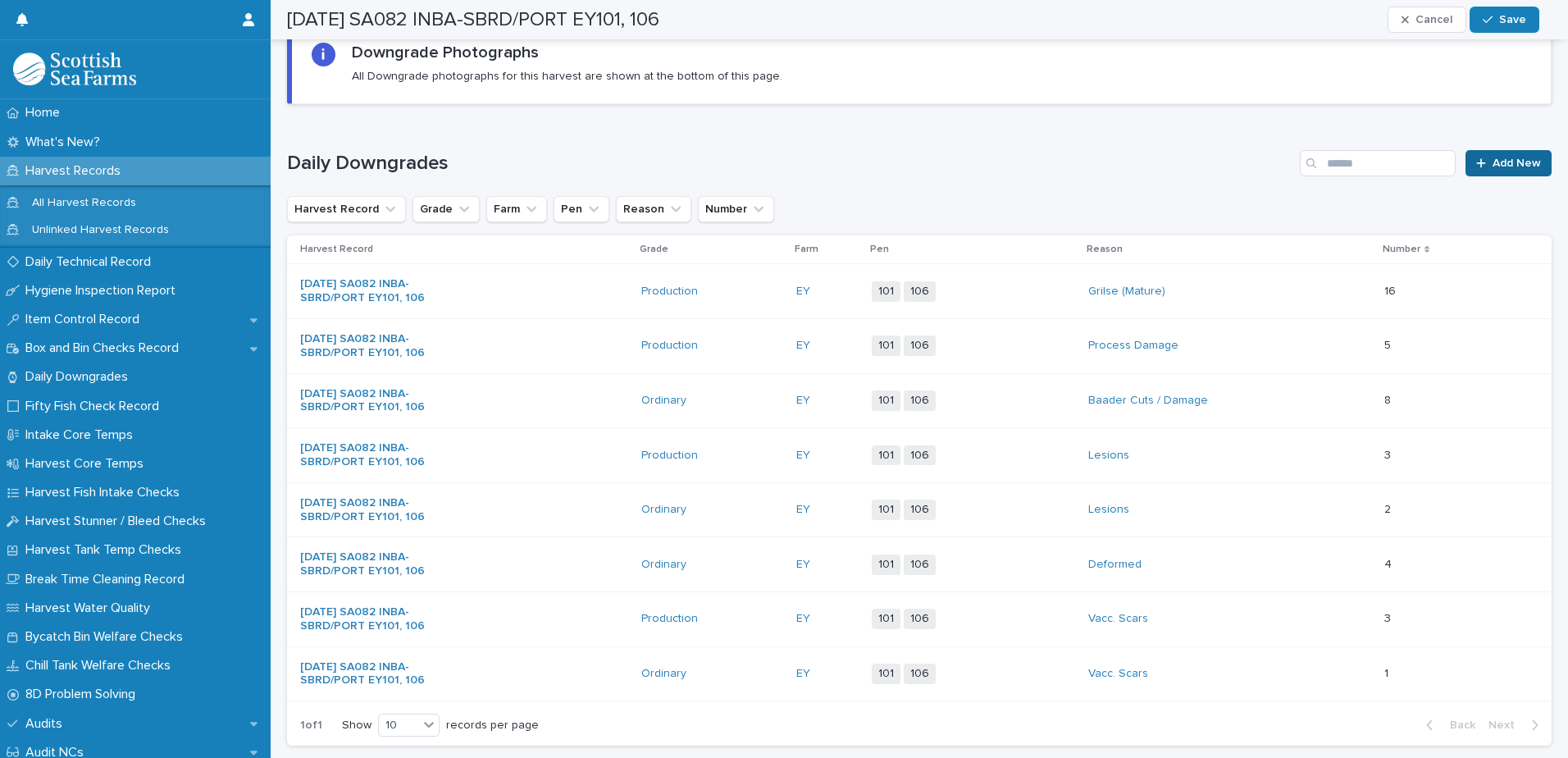
click at [1507, 163] on span "Add New" at bounding box center [1517, 163] width 49 height 12
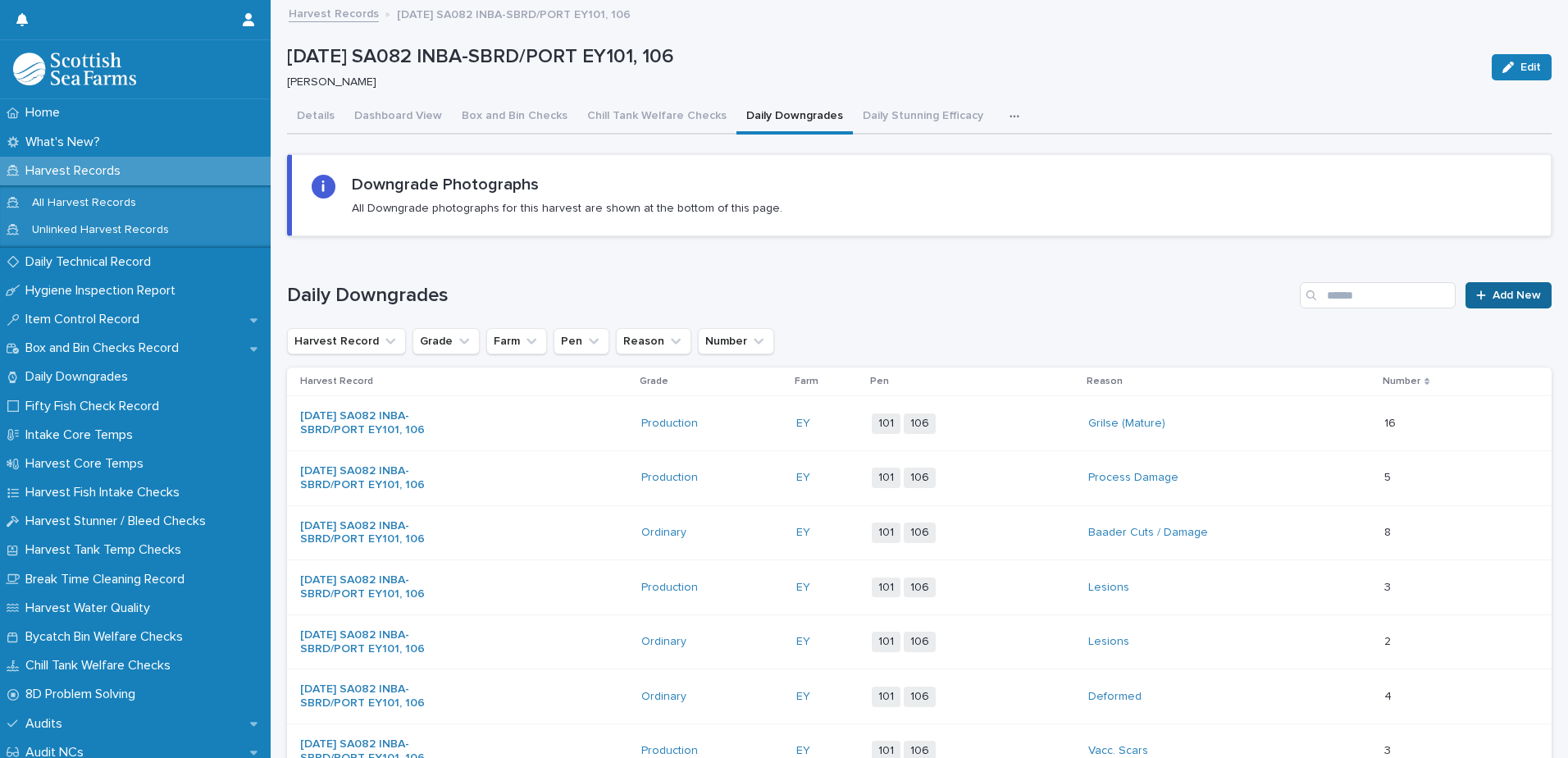
click at [1496, 297] on span "Add New" at bounding box center [1517, 295] width 49 height 12
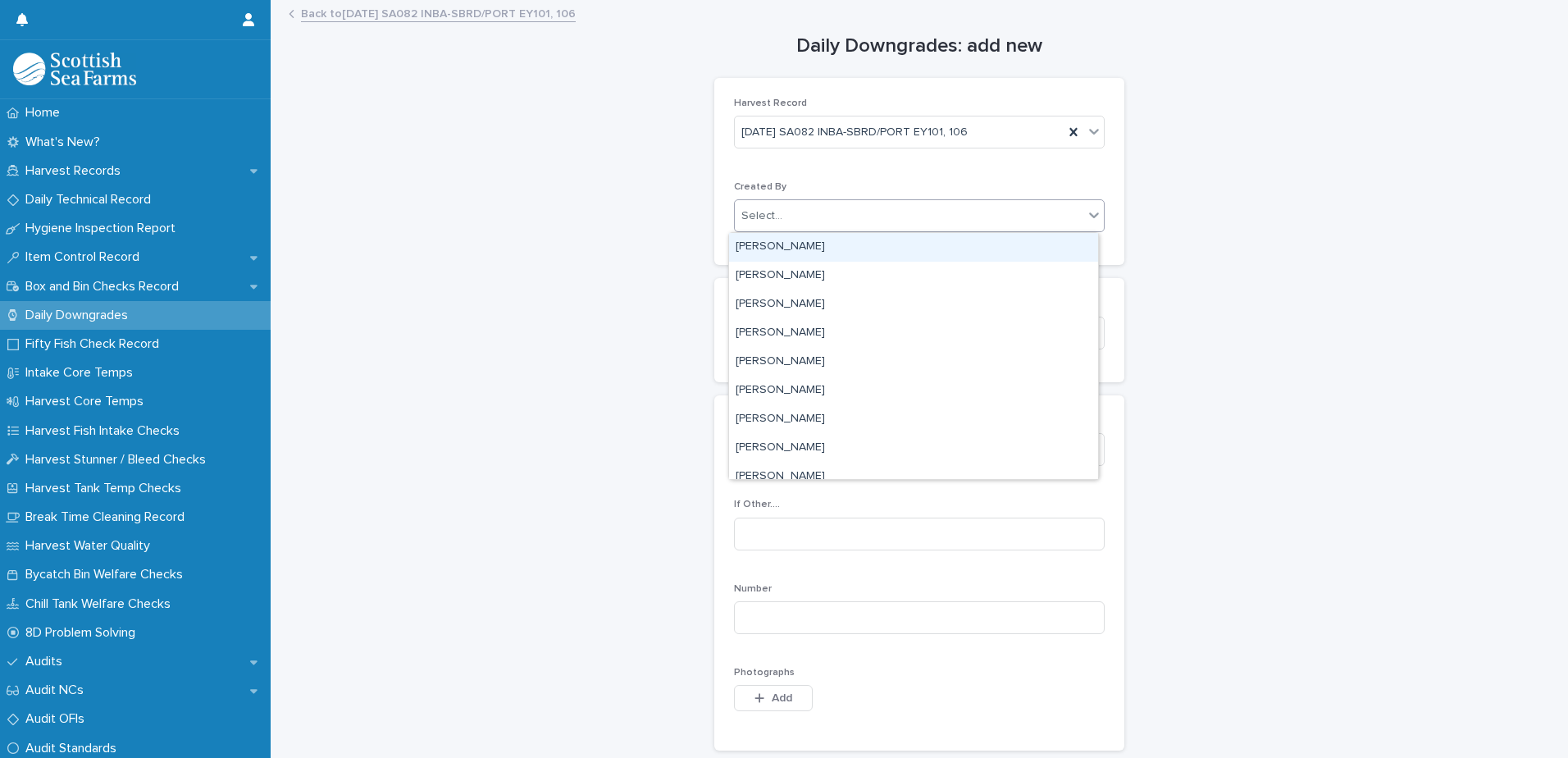
click at [830, 213] on div "Select..." at bounding box center [909, 216] width 349 height 27
type input "****"
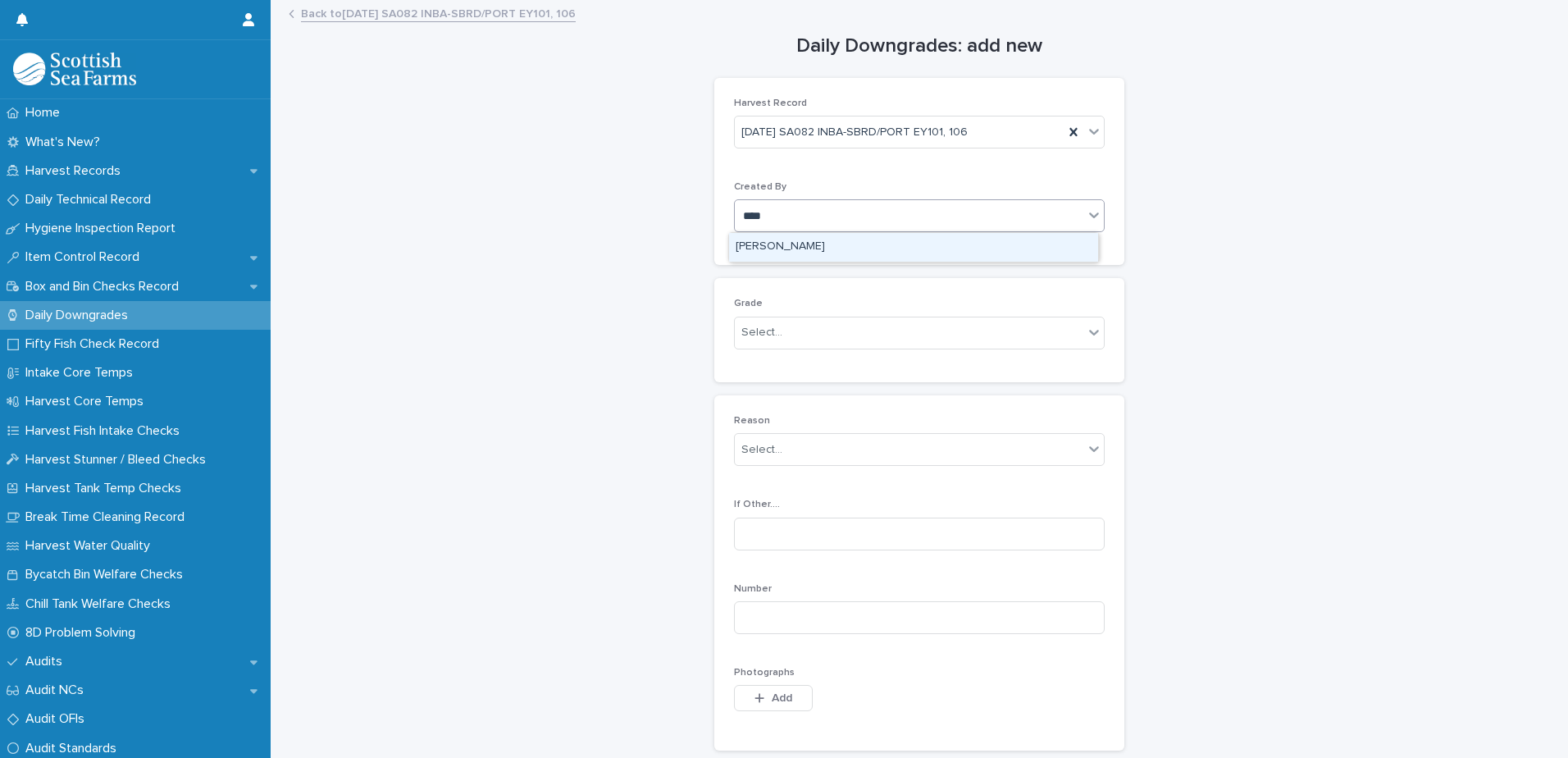
click at [800, 251] on div "[PERSON_NAME]" at bounding box center [914, 248] width 369 height 29
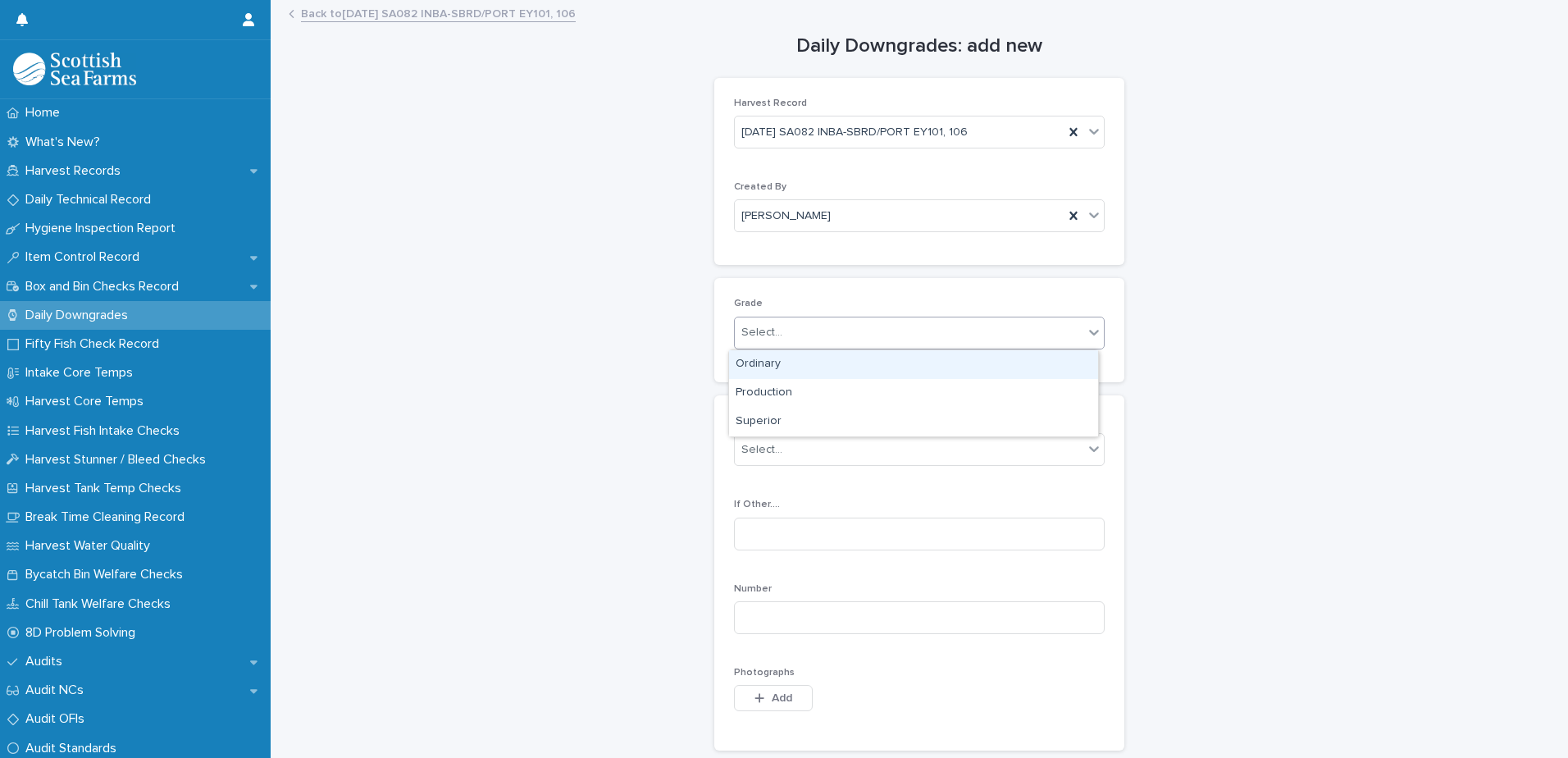
click at [808, 334] on div "Select..." at bounding box center [909, 332] width 349 height 27
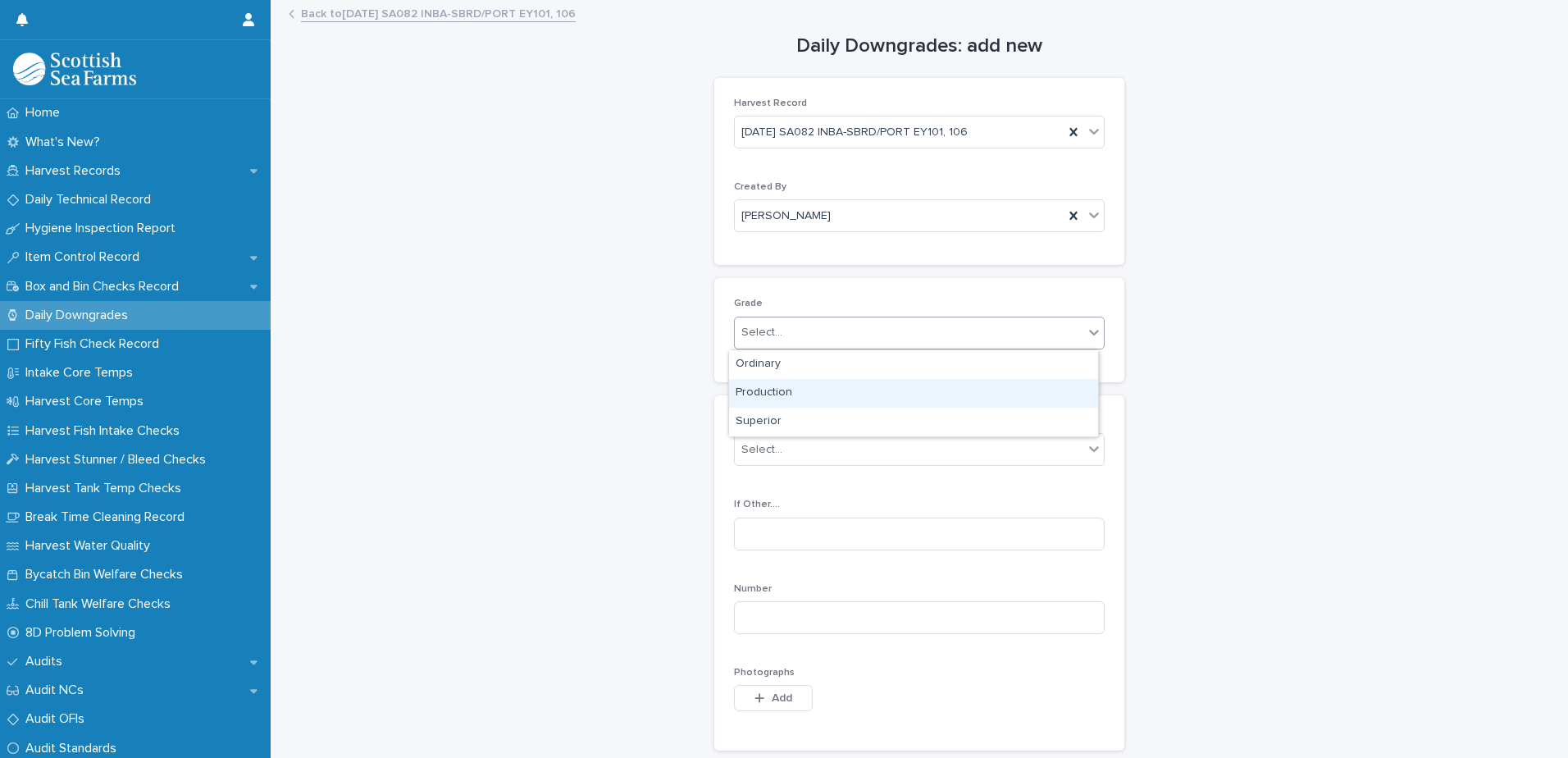
click at [812, 395] on div "Production" at bounding box center [914, 393] width 369 height 29
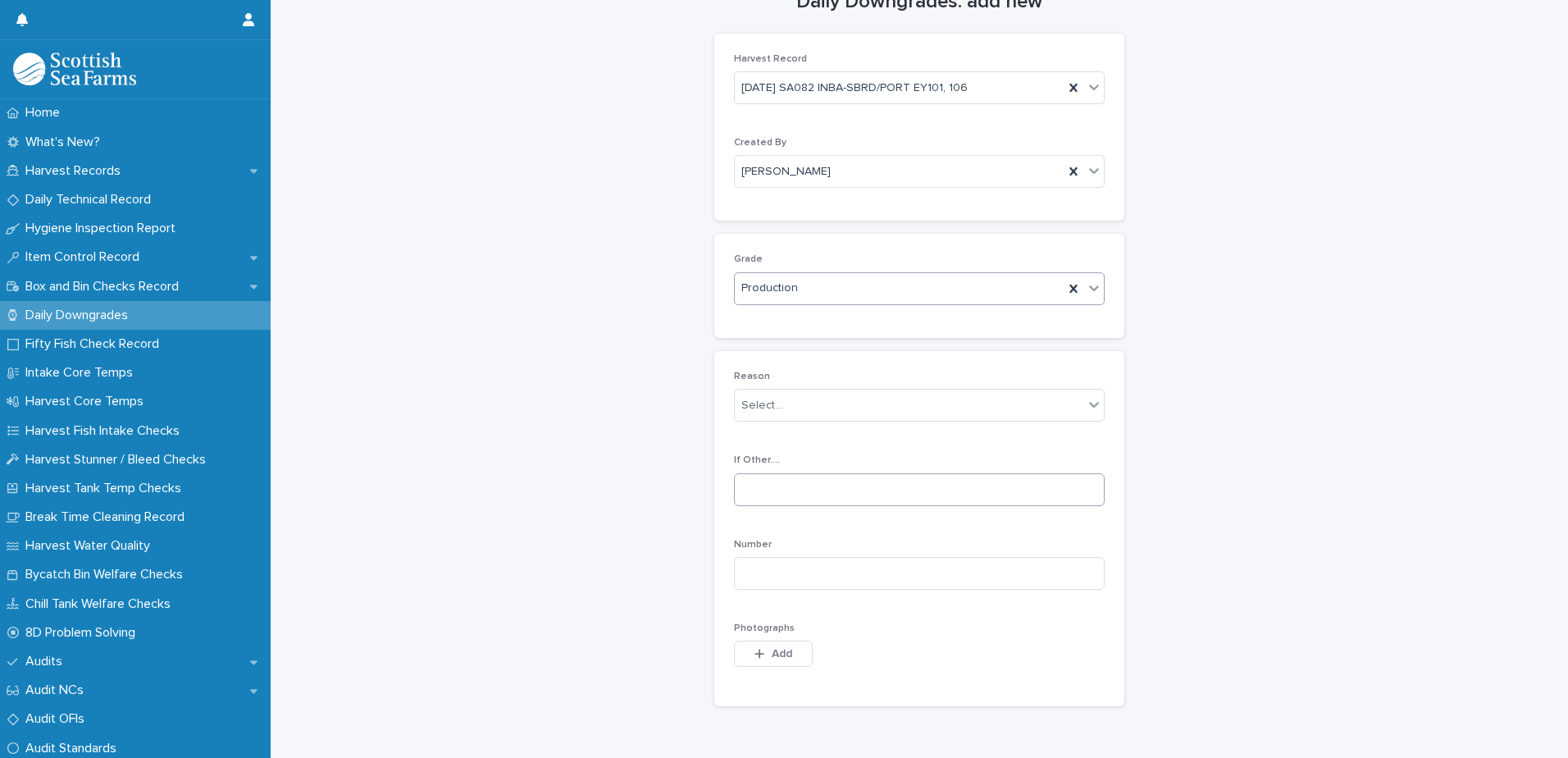
scroll to position [82, 0]
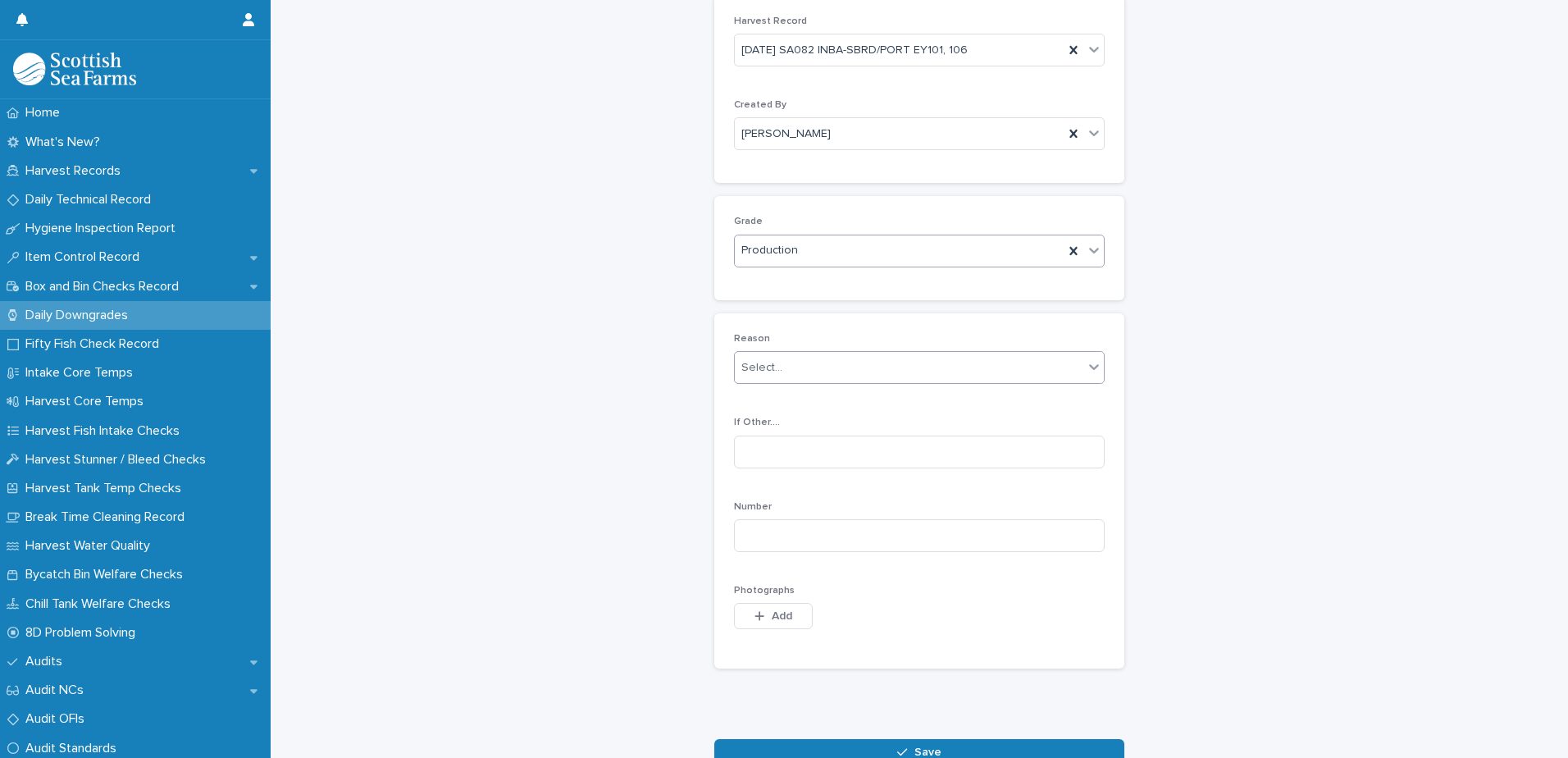
click at [840, 378] on div "Select..." at bounding box center [909, 368] width 349 height 27
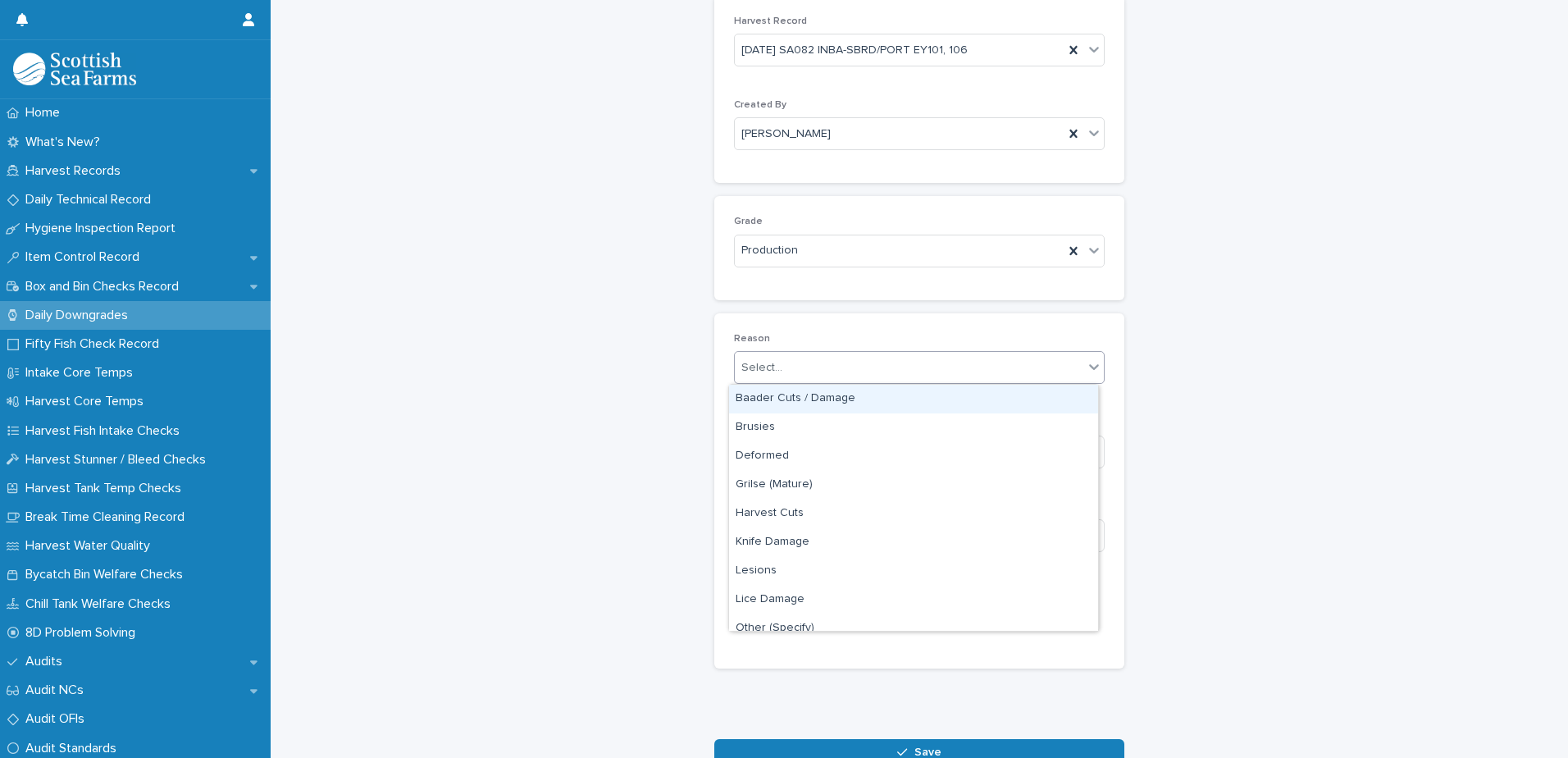
click at [850, 398] on div "Baader Cuts / Damage" at bounding box center [914, 399] width 369 height 29
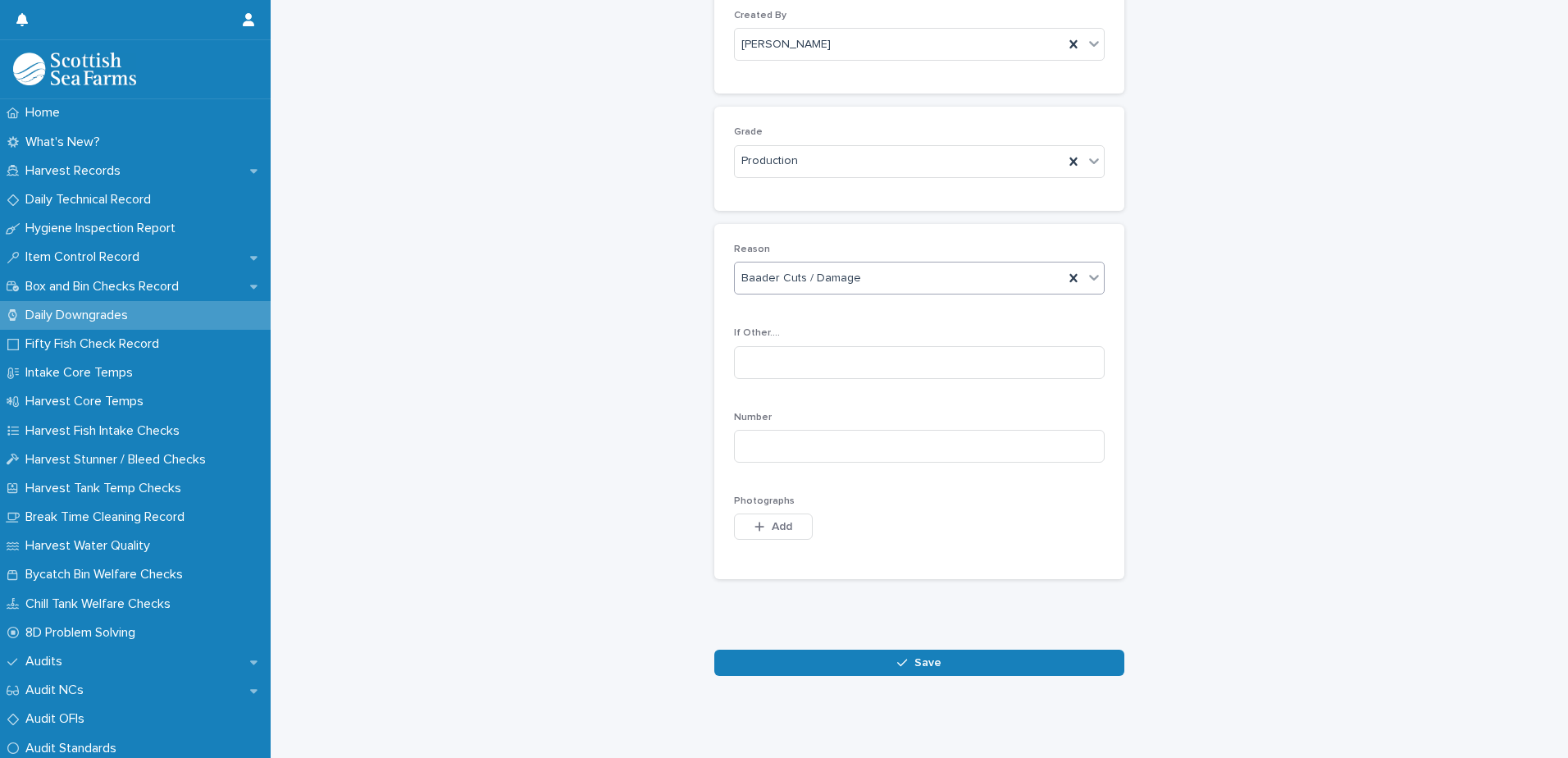
scroll to position [183, 0]
click at [906, 430] on input at bounding box center [919, 446] width 371 height 33
type input "*"
click at [778, 520] on span "Add" at bounding box center [782, 526] width 21 height 12
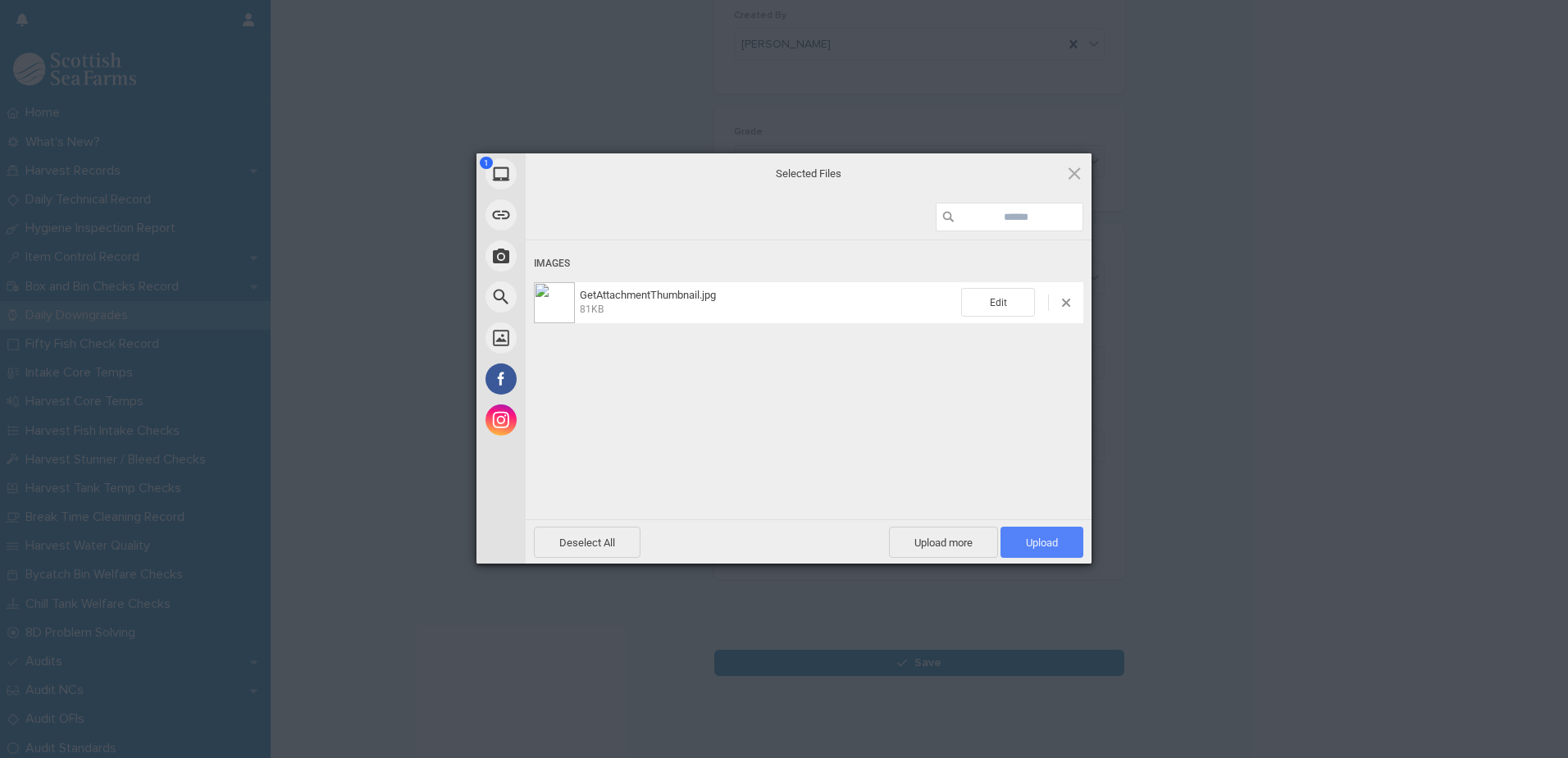
click at [1039, 538] on span "Upload 1" at bounding box center [1041, 543] width 32 height 13
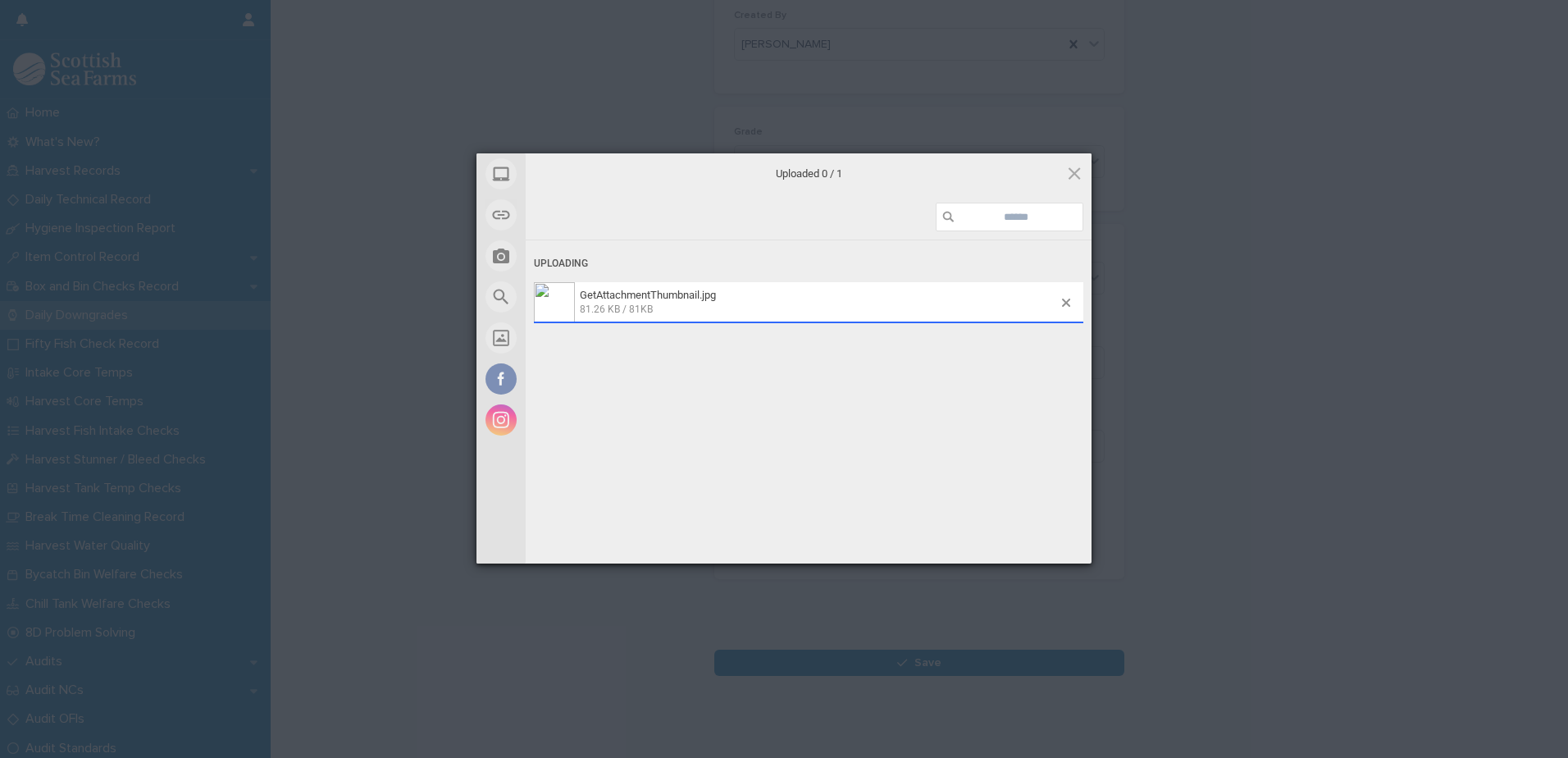
scroll to position [213, 0]
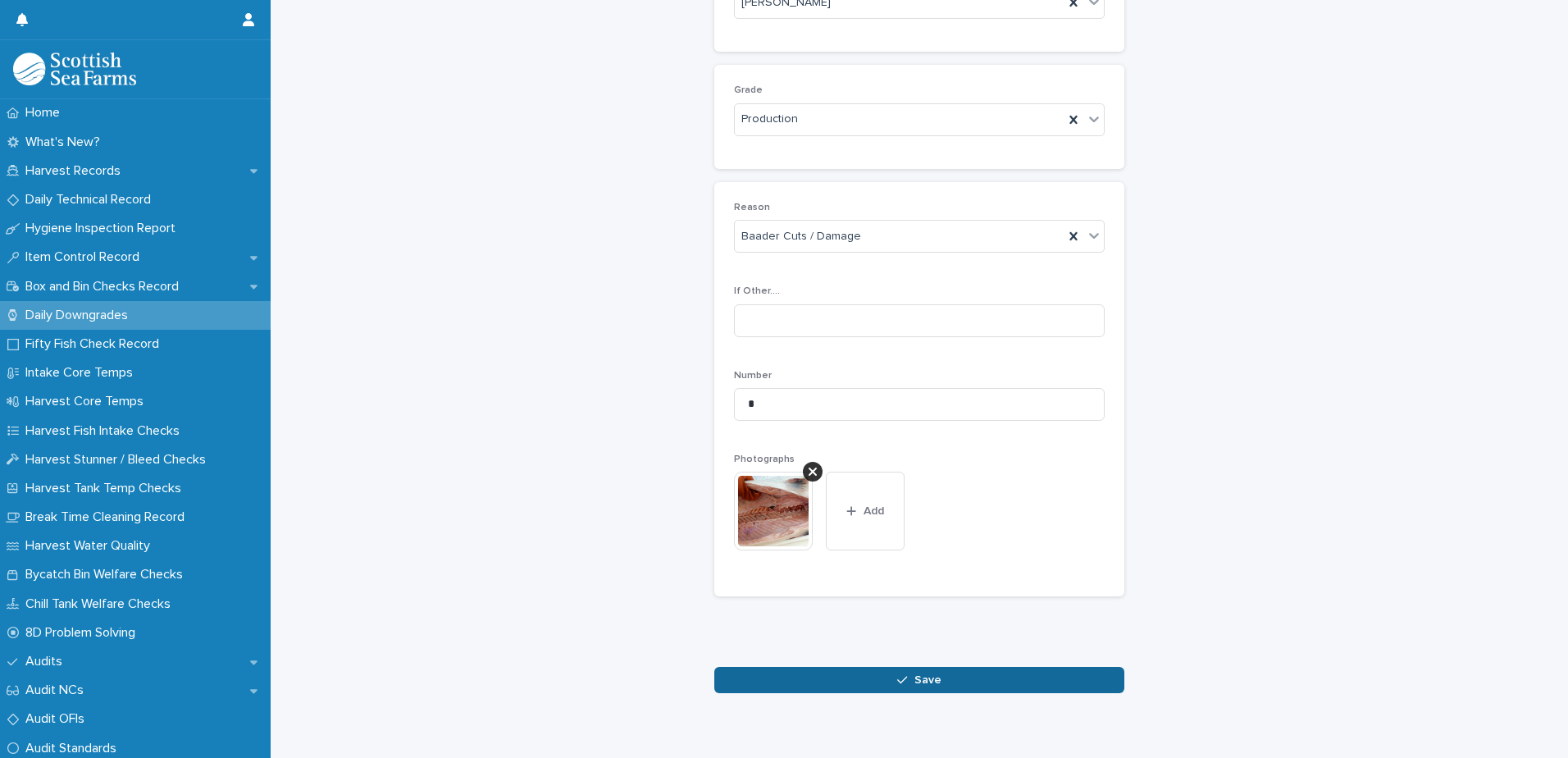
click at [927, 676] on span "Save" at bounding box center [928, 679] width 27 height 12
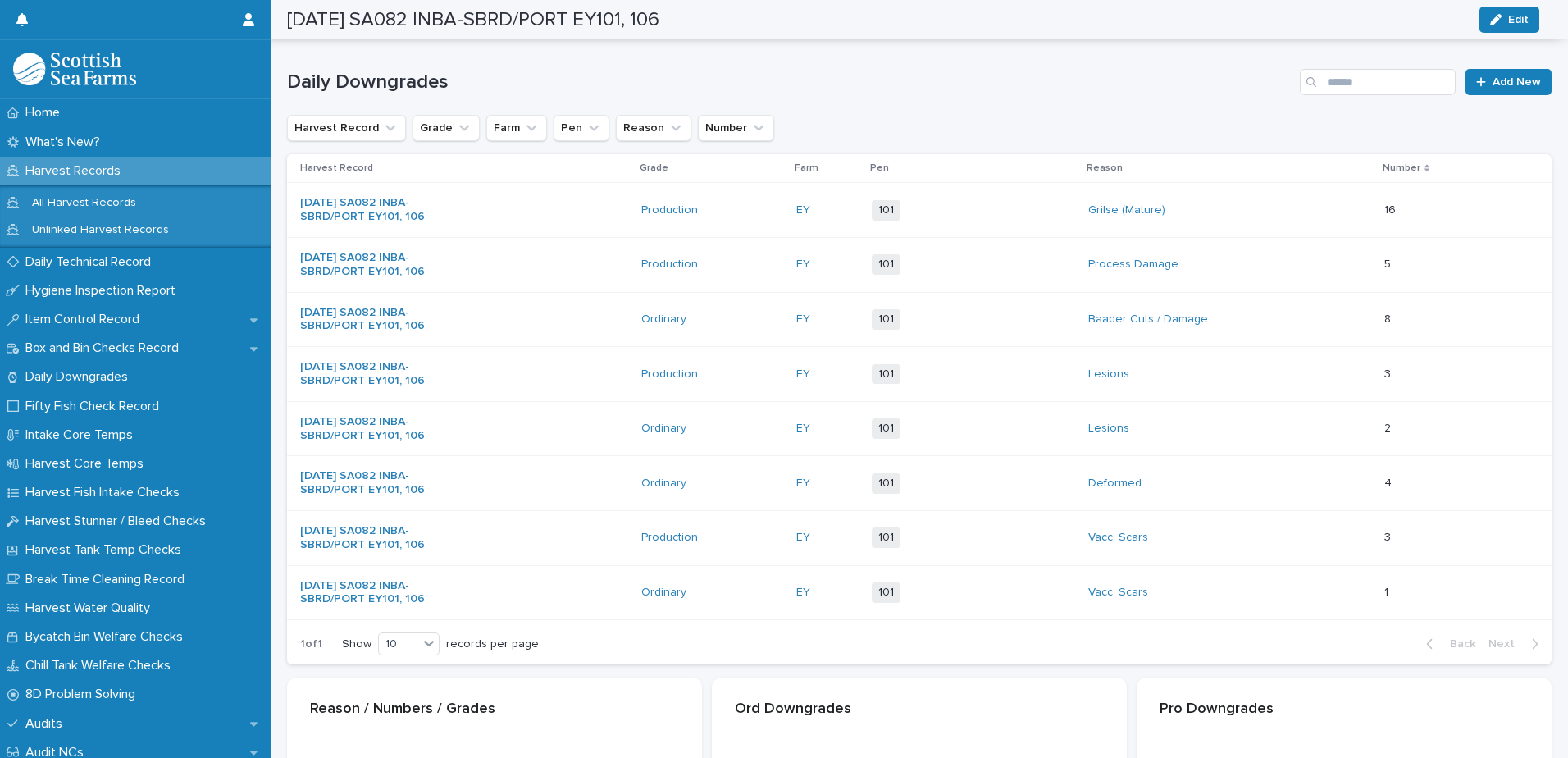
scroll to position [215, 0]
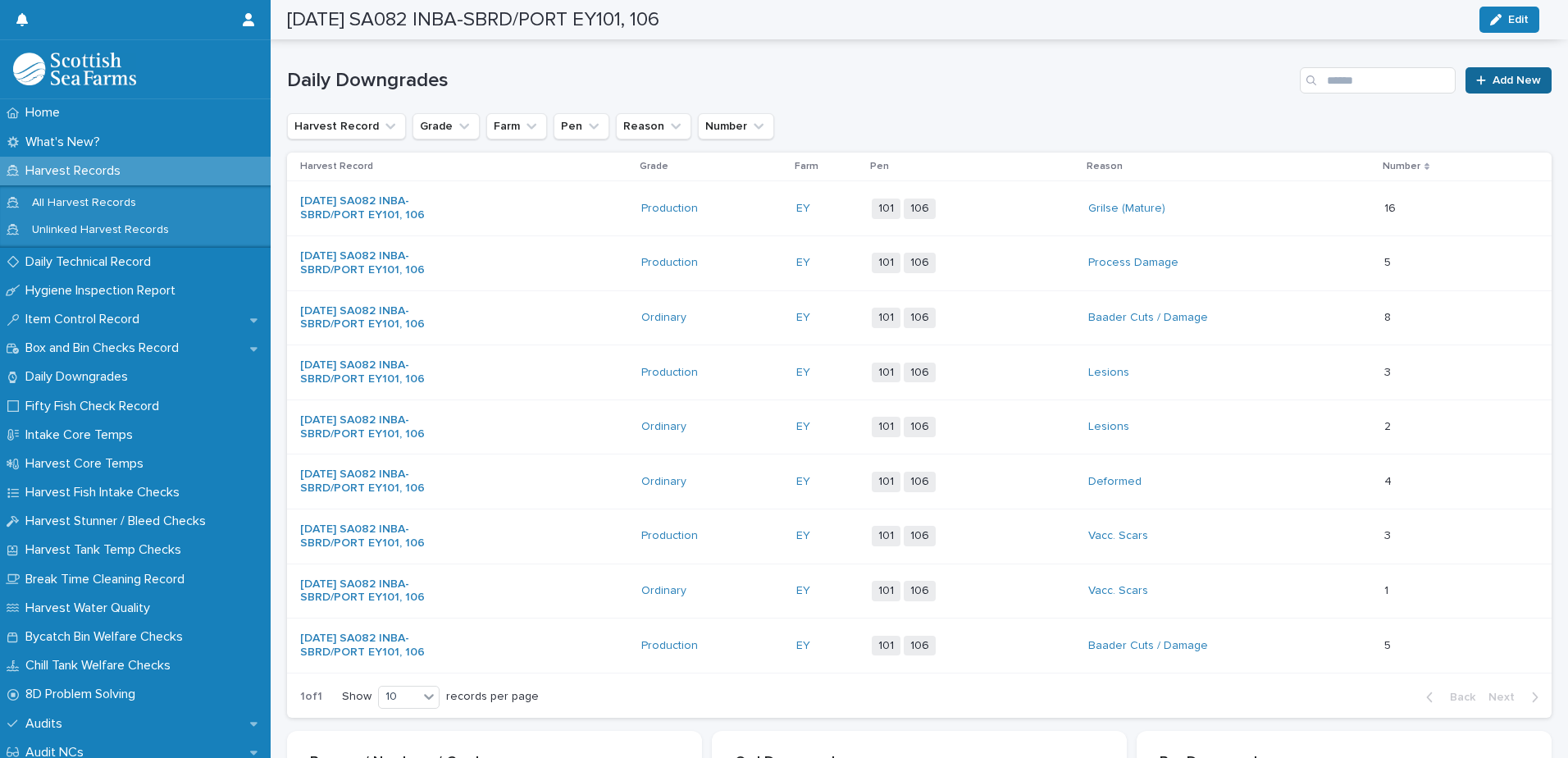
click at [1499, 81] on span "Add New" at bounding box center [1517, 80] width 49 height 12
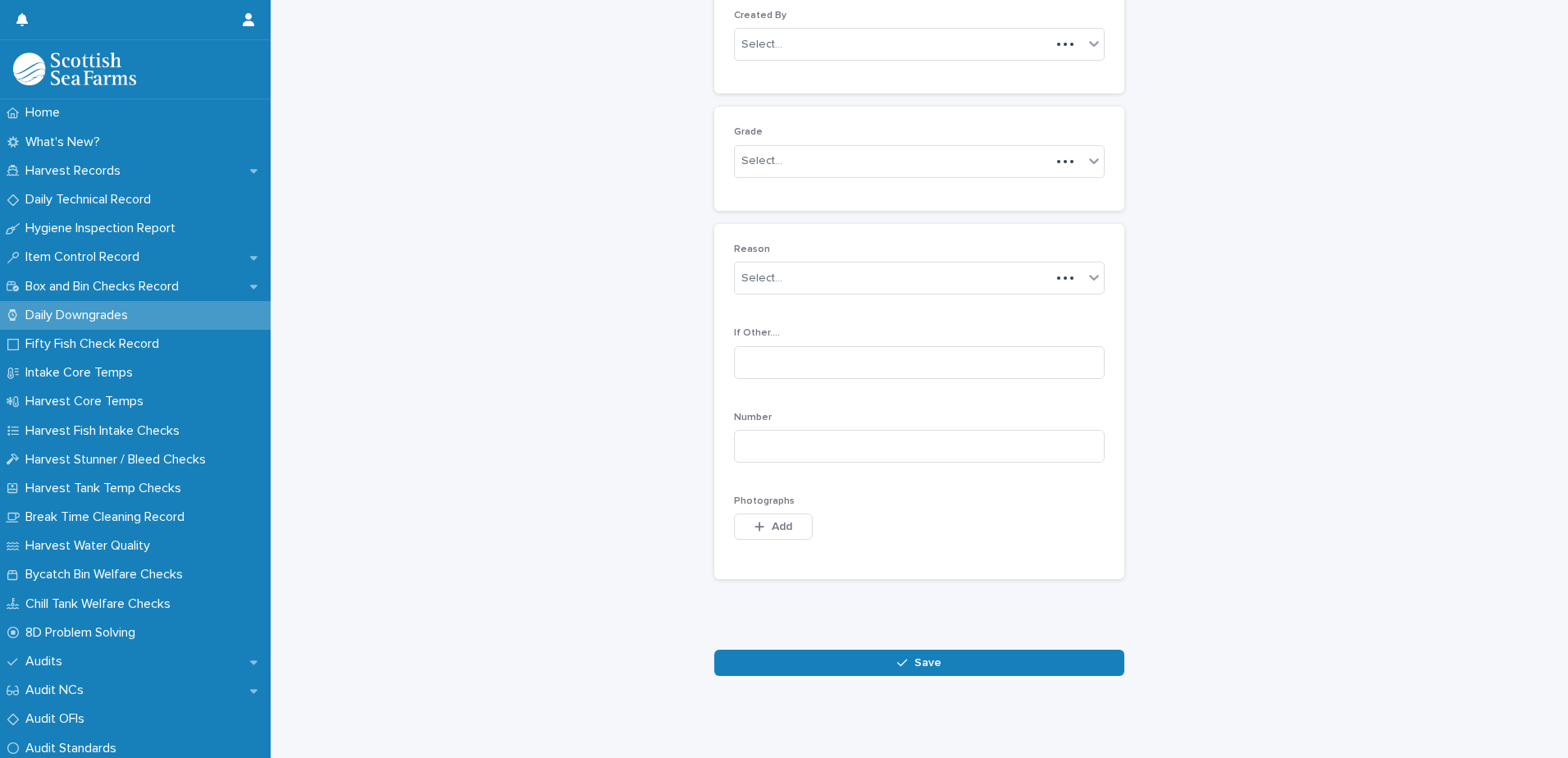
scroll to position [159, 0]
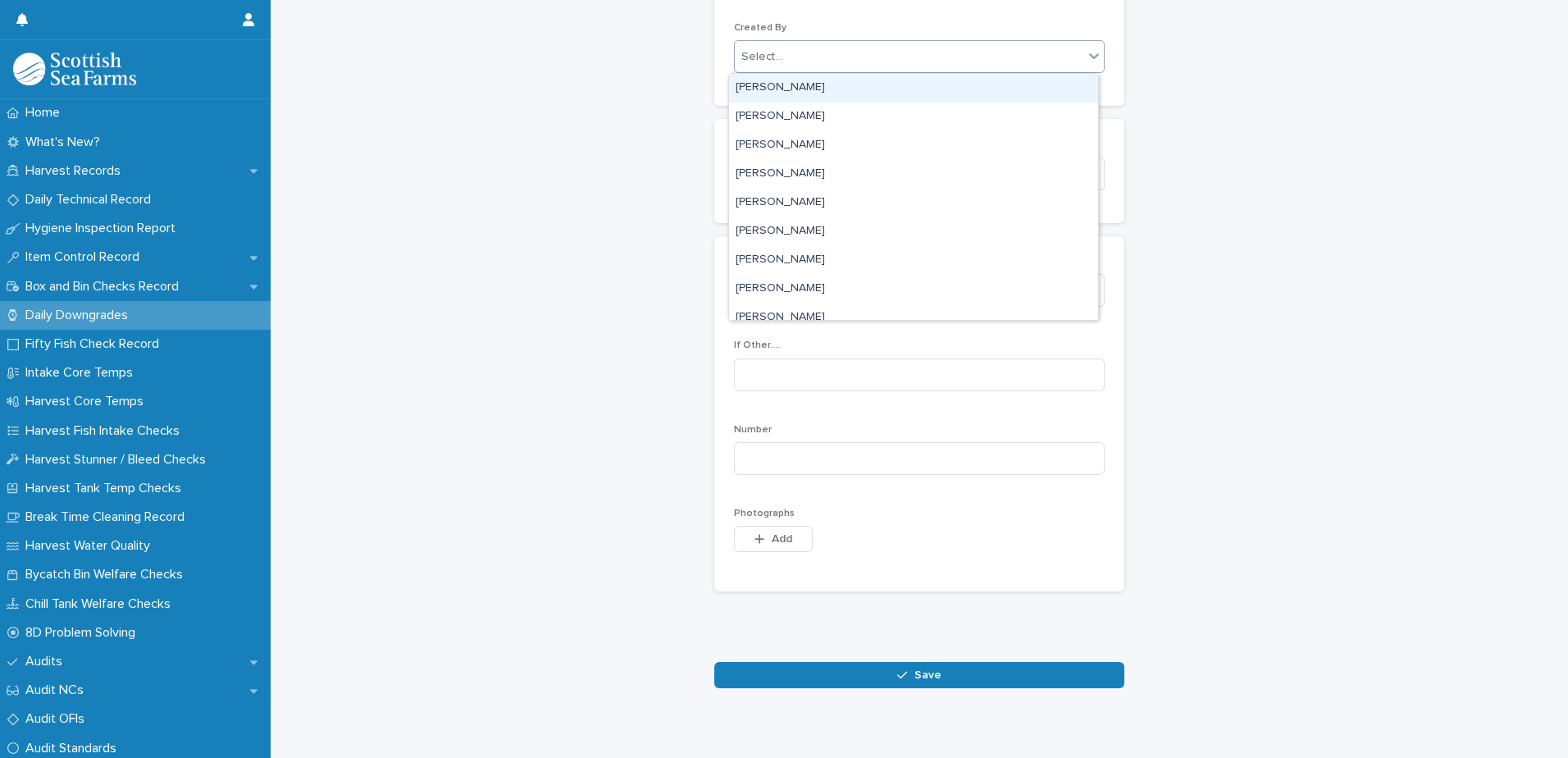
click at [806, 62] on div "Select..." at bounding box center [909, 57] width 349 height 27
type input "****"
click at [780, 75] on div "[PERSON_NAME]" at bounding box center [914, 89] width 369 height 29
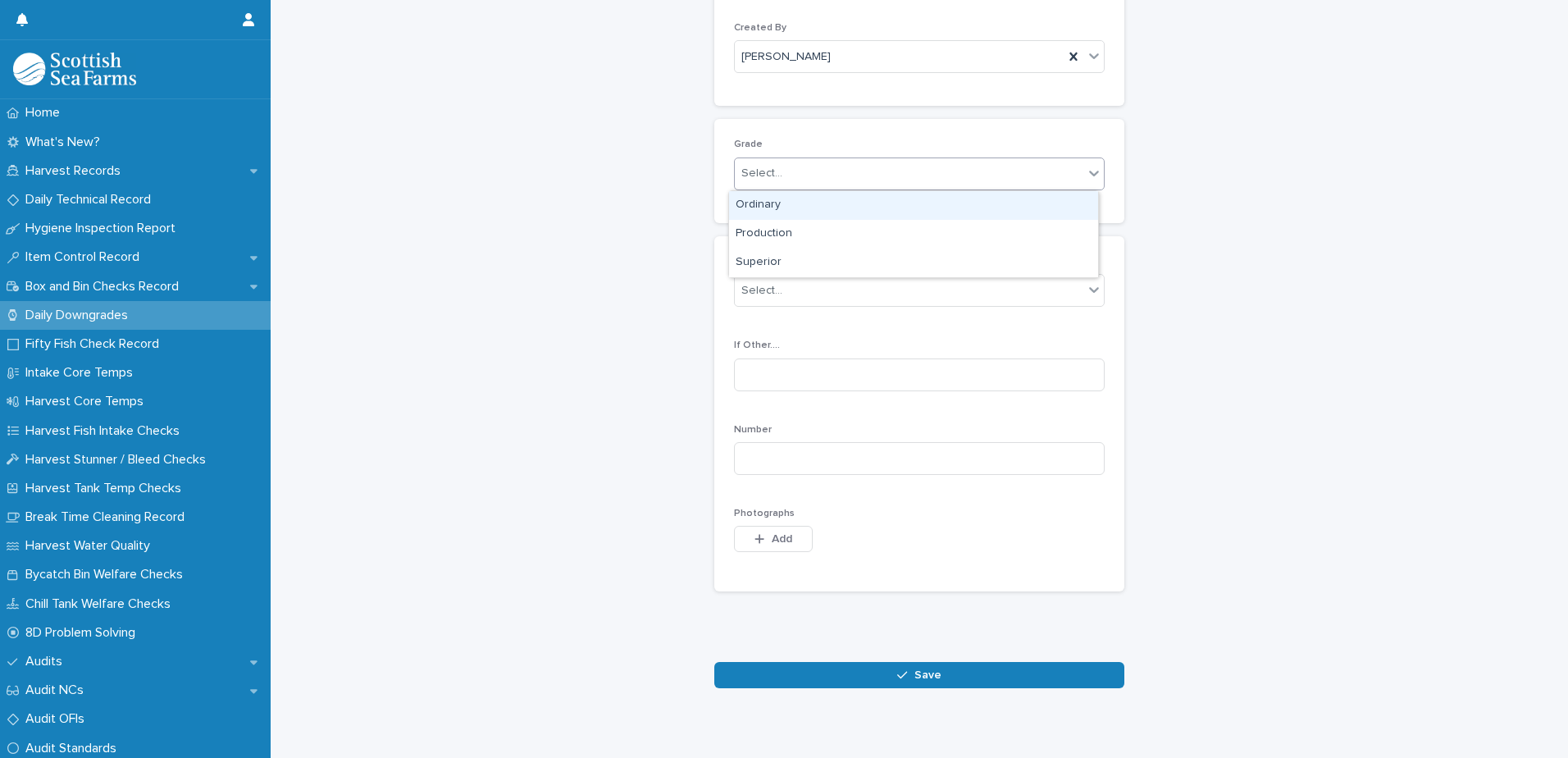
click at [803, 174] on div "Select..." at bounding box center [909, 173] width 349 height 27
click at [817, 235] on div "Production" at bounding box center [914, 234] width 369 height 29
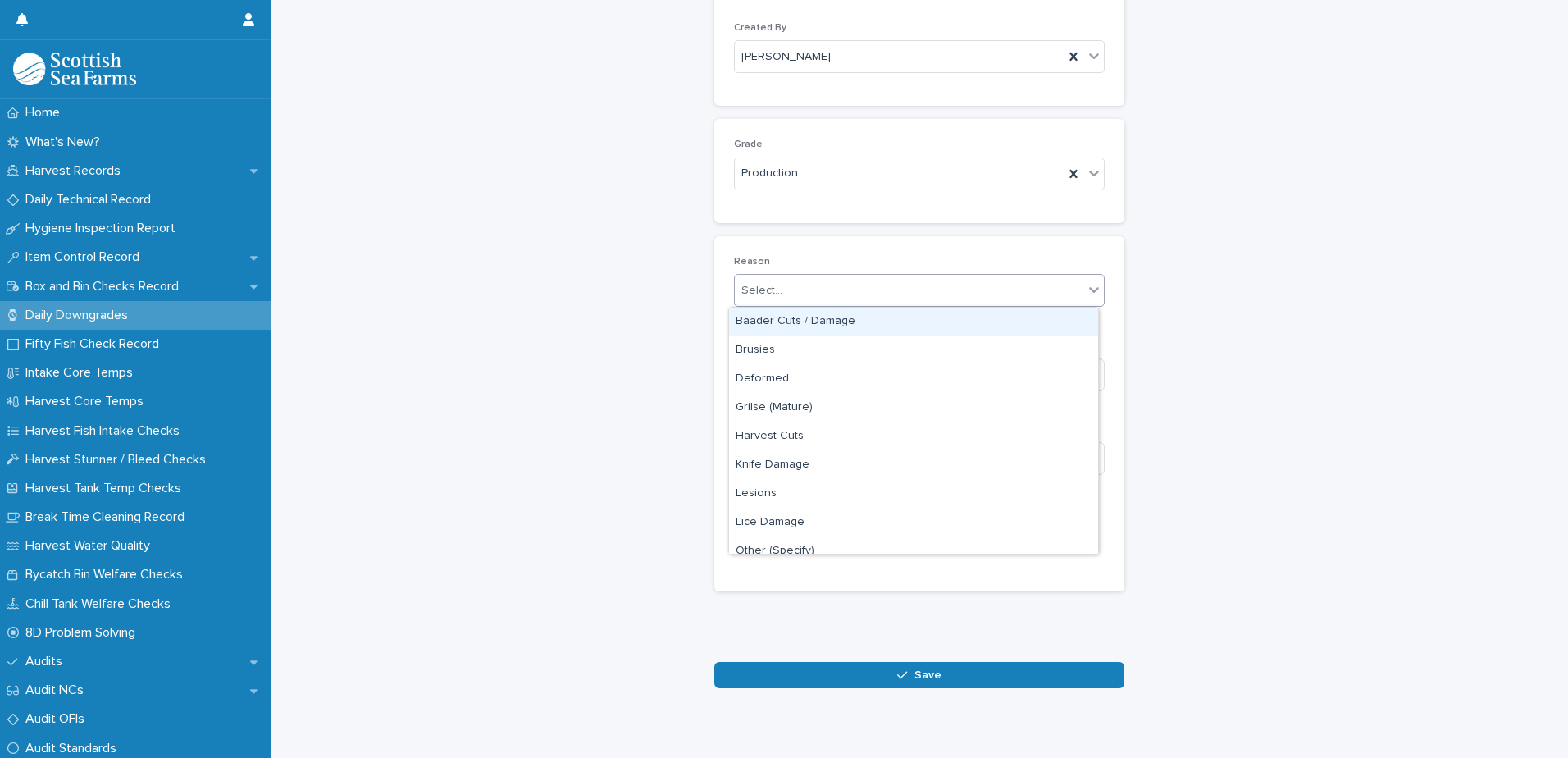
click at [813, 288] on div "Select..." at bounding box center [909, 291] width 349 height 27
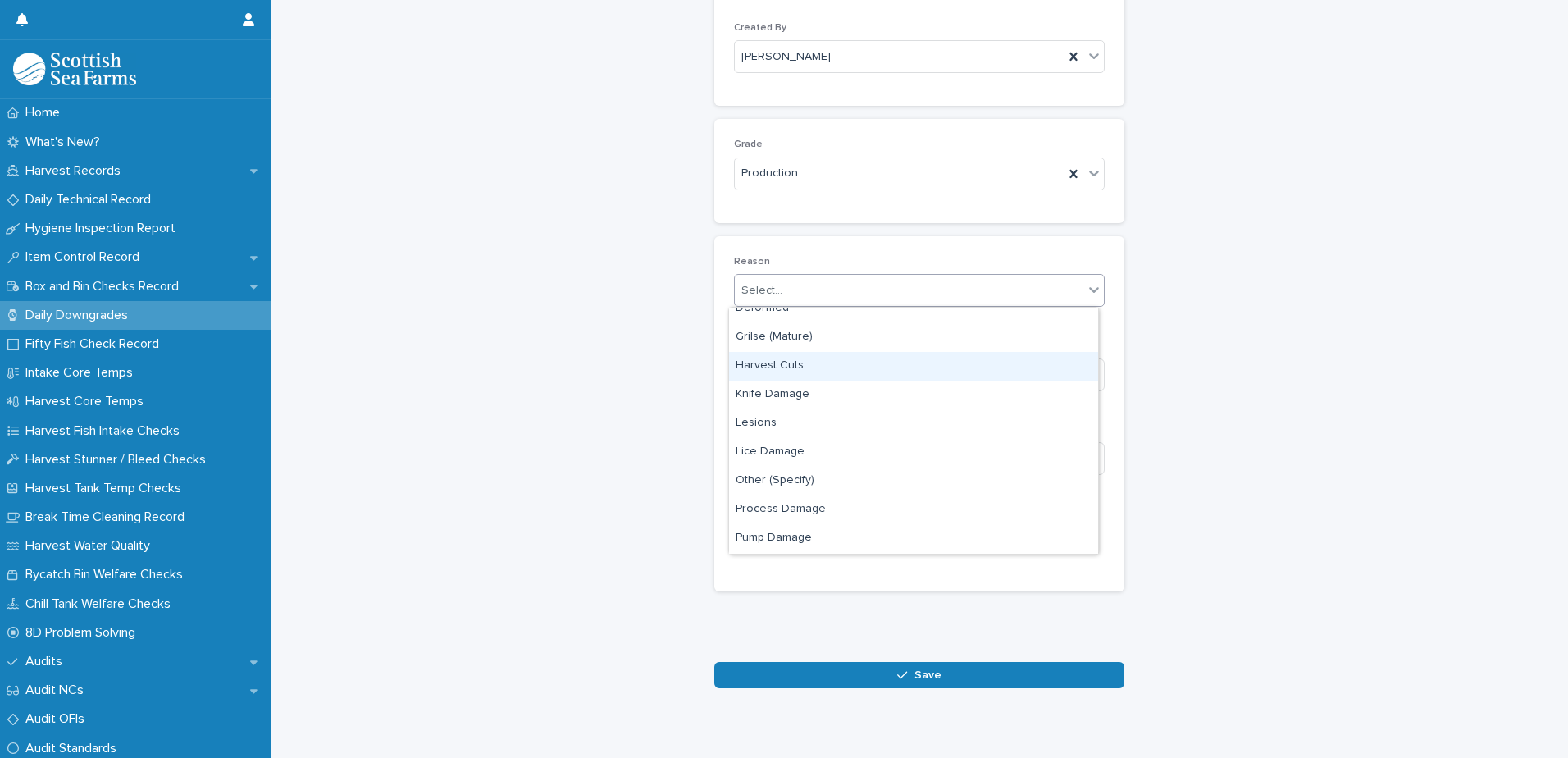
scroll to position [242, 0]
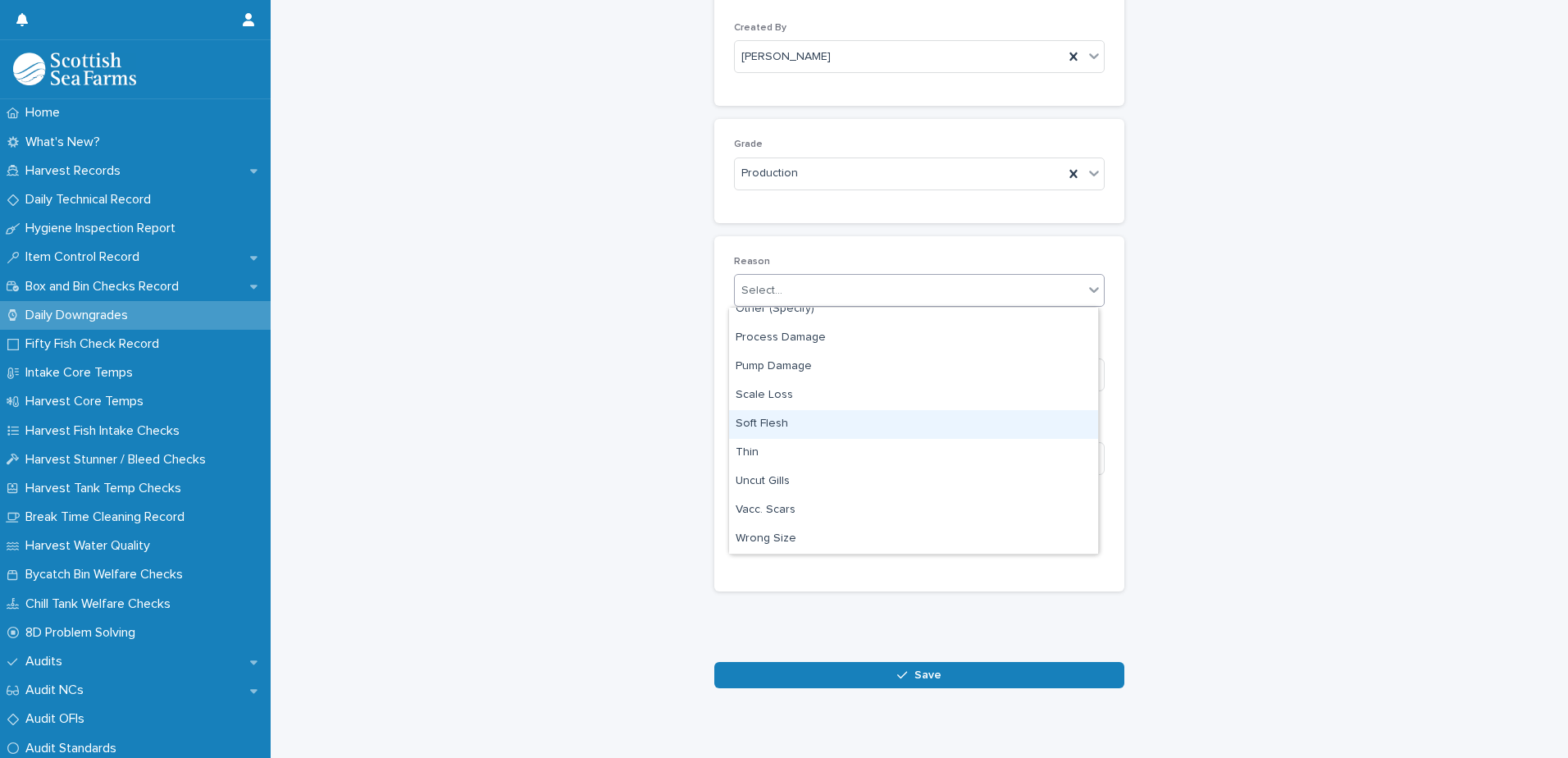
click at [821, 422] on div "Soft Flesh" at bounding box center [914, 425] width 369 height 29
click at [883, 457] on input at bounding box center [919, 458] width 371 height 33
type input "*"
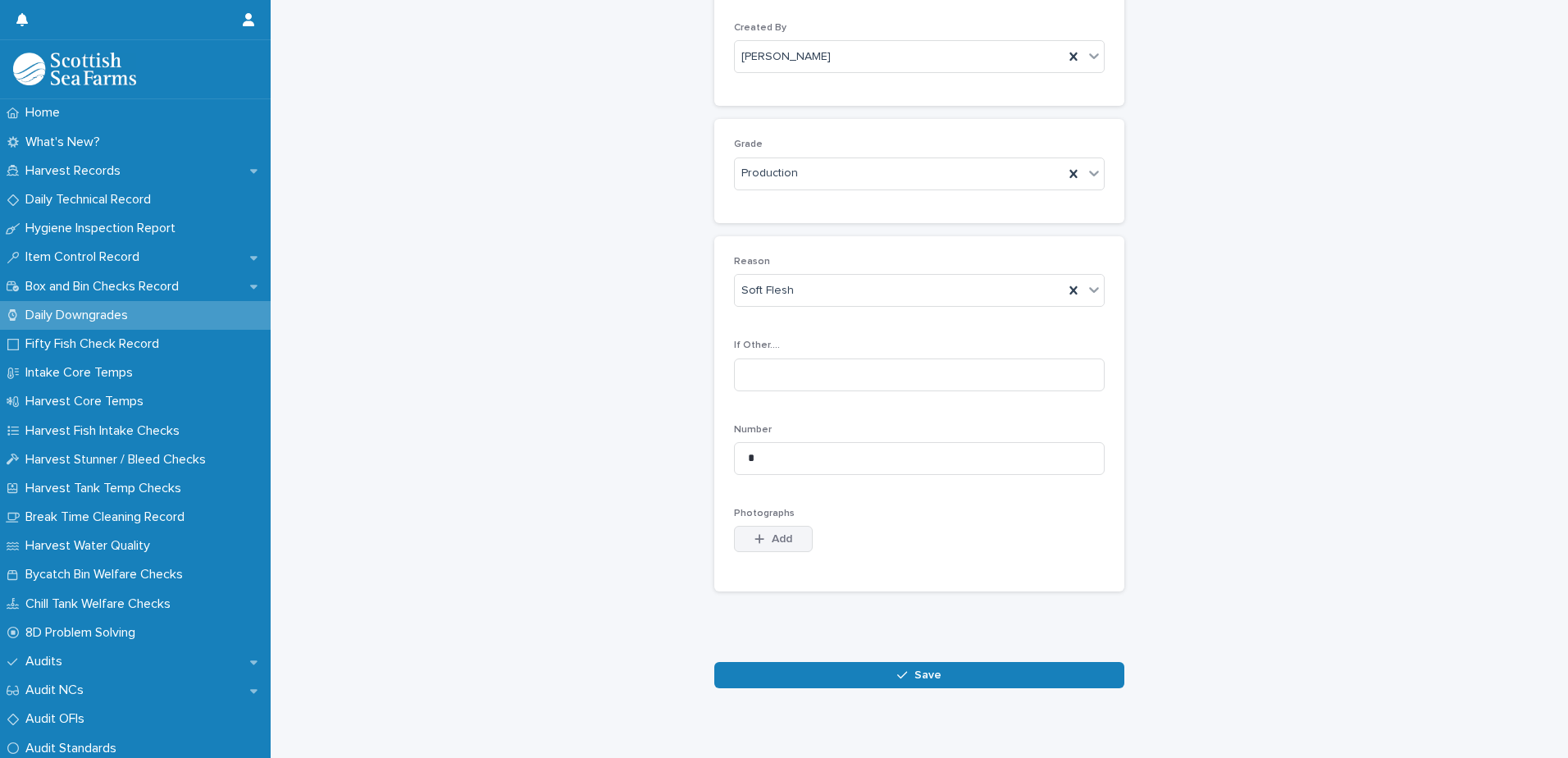
click at [772, 538] on span "Add" at bounding box center [782, 538] width 21 height 12
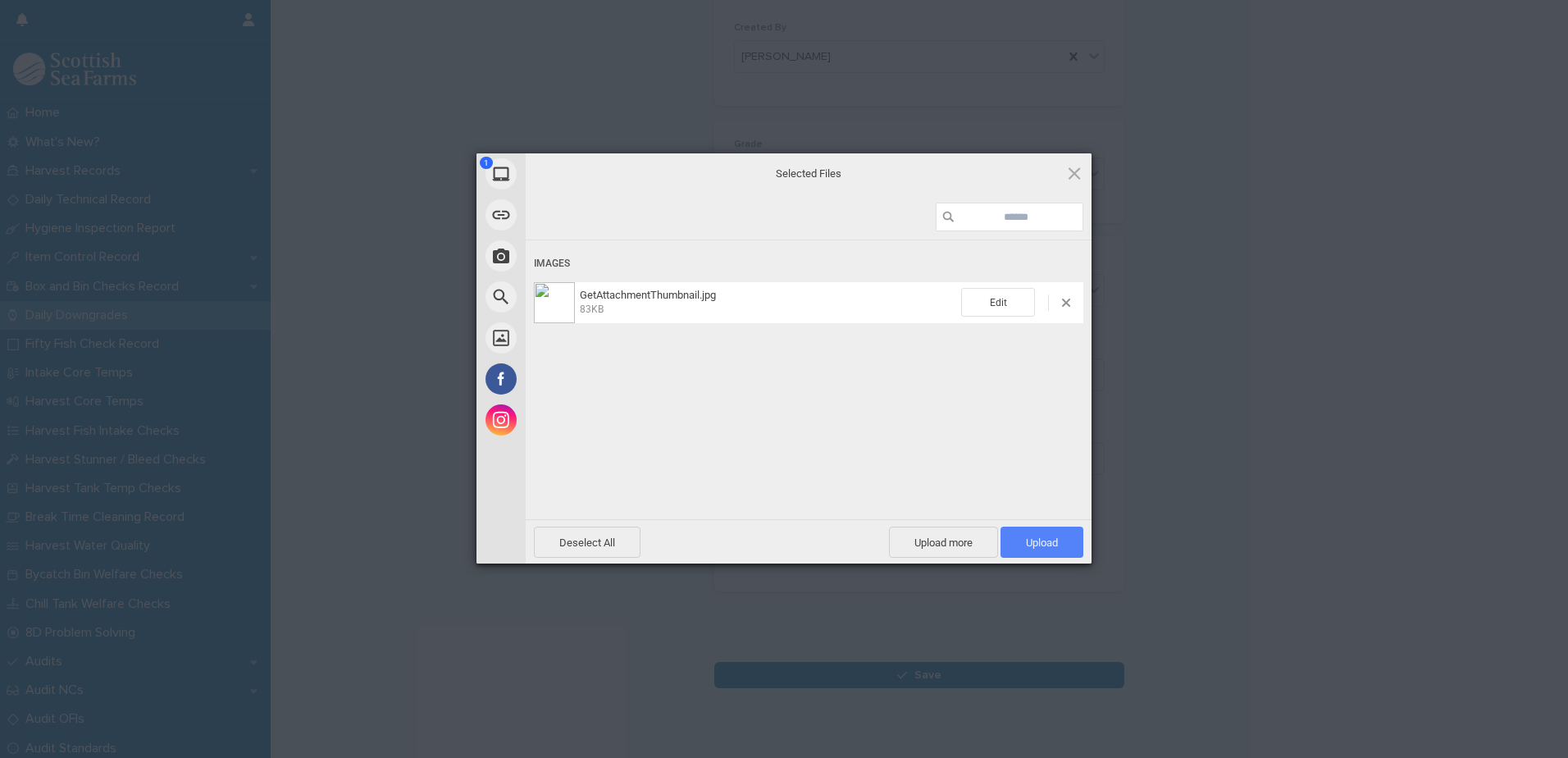
click at [1056, 547] on span "Upload 1" at bounding box center [1041, 543] width 32 height 13
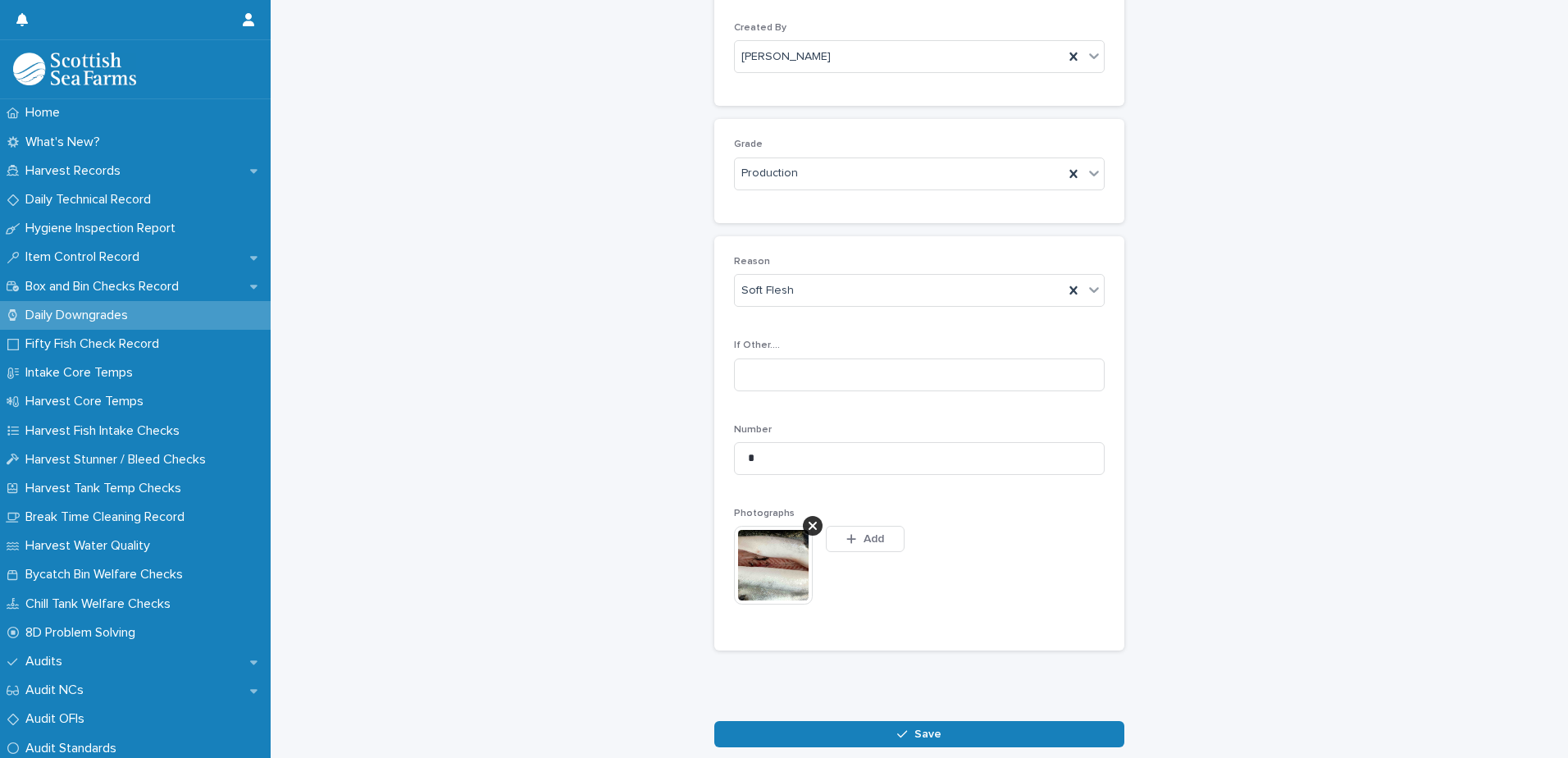
scroll to position [189, 0]
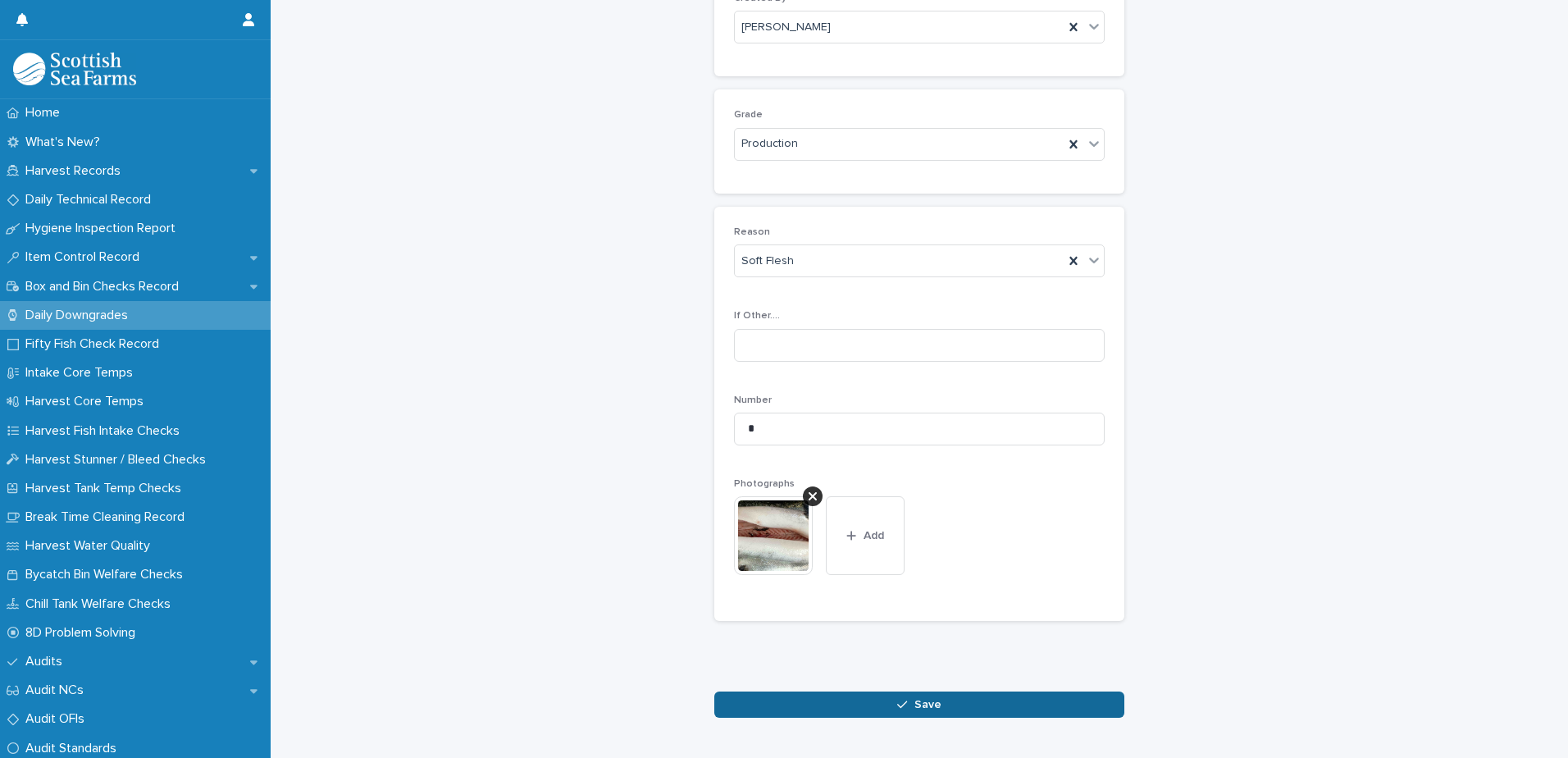
click at [925, 707] on span "Save" at bounding box center [928, 704] width 27 height 12
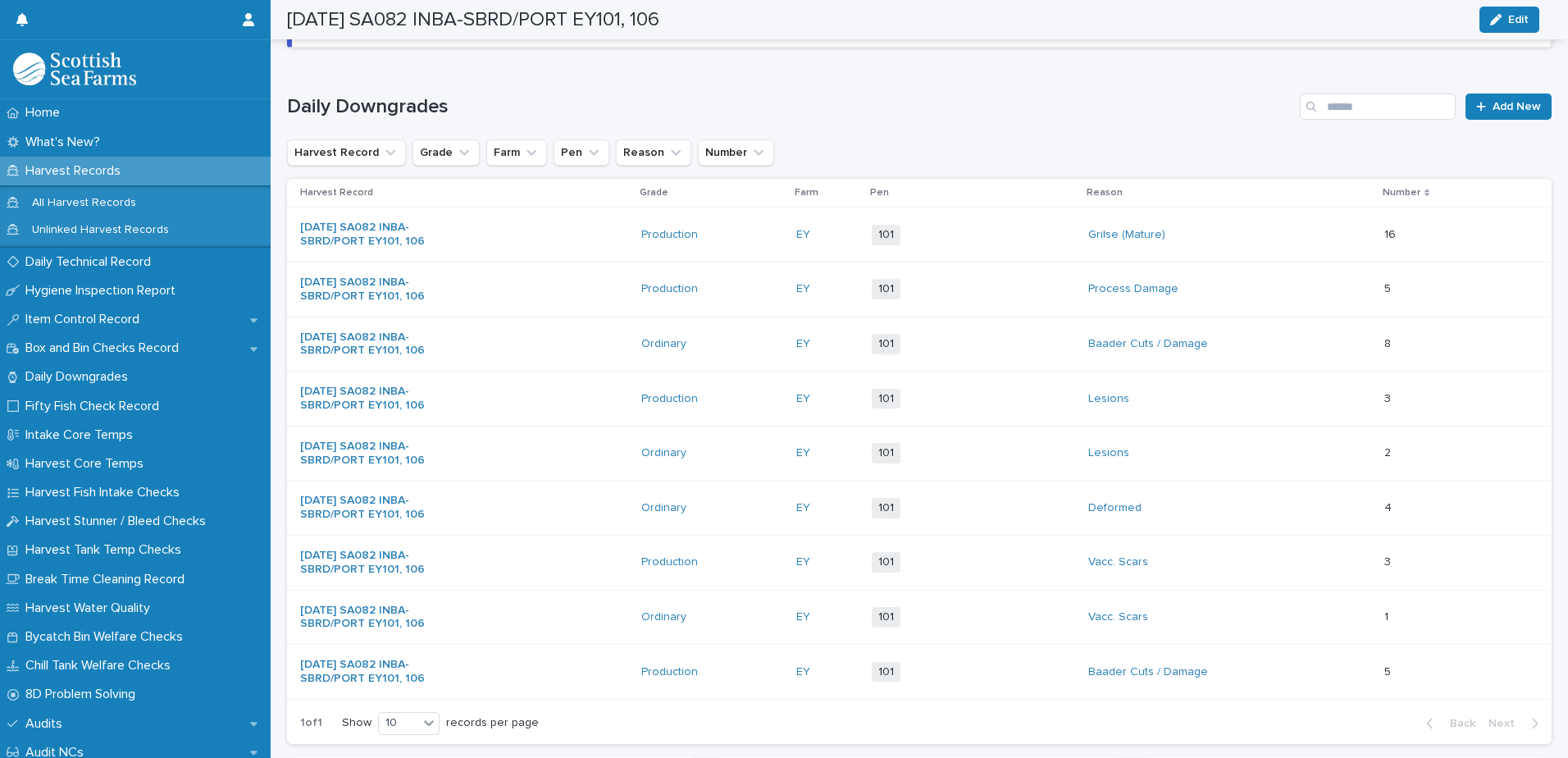
scroll to position [191, 0]
click at [1495, 110] on span "Add New" at bounding box center [1517, 105] width 49 height 12
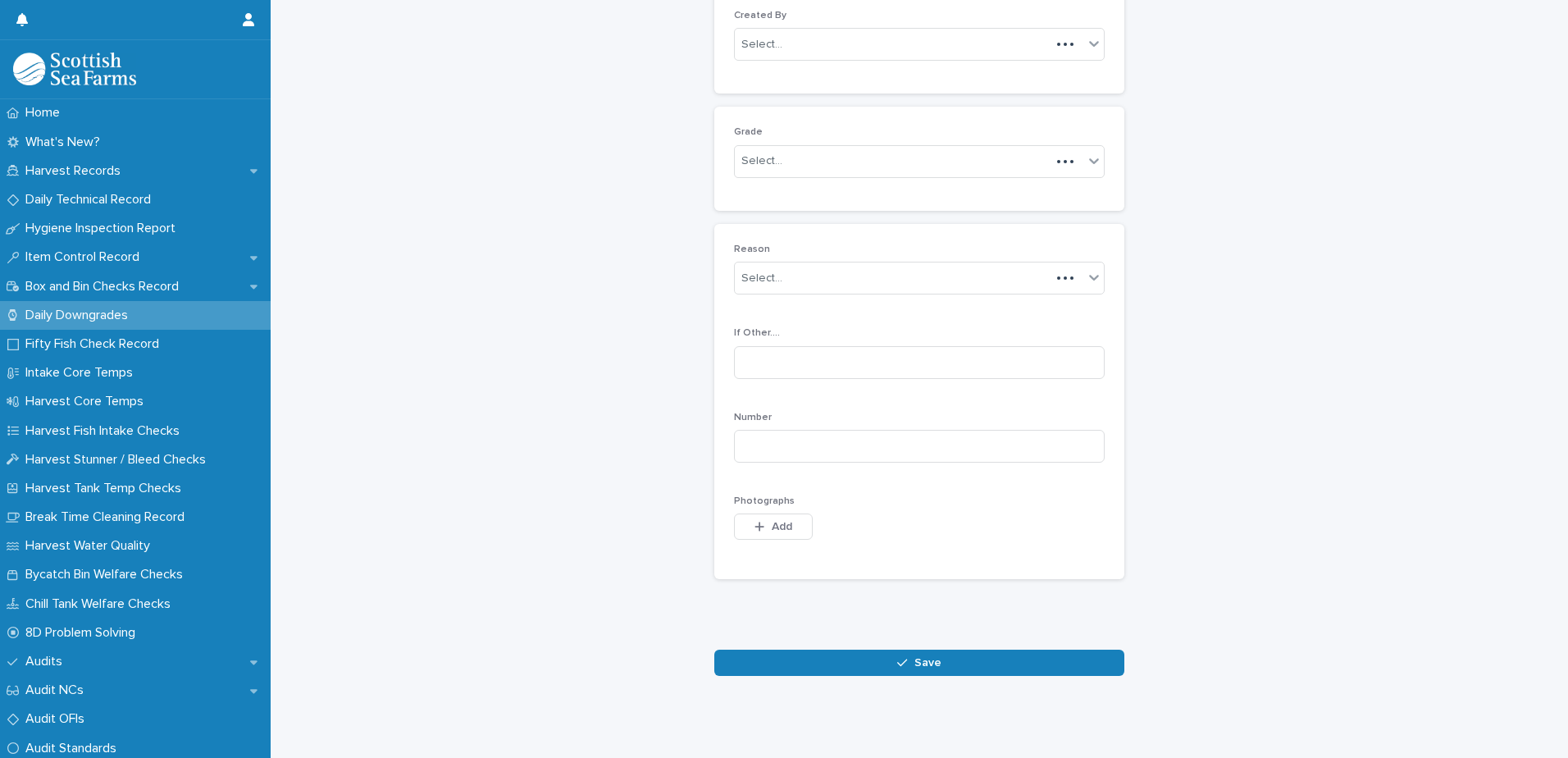
scroll to position [159, 0]
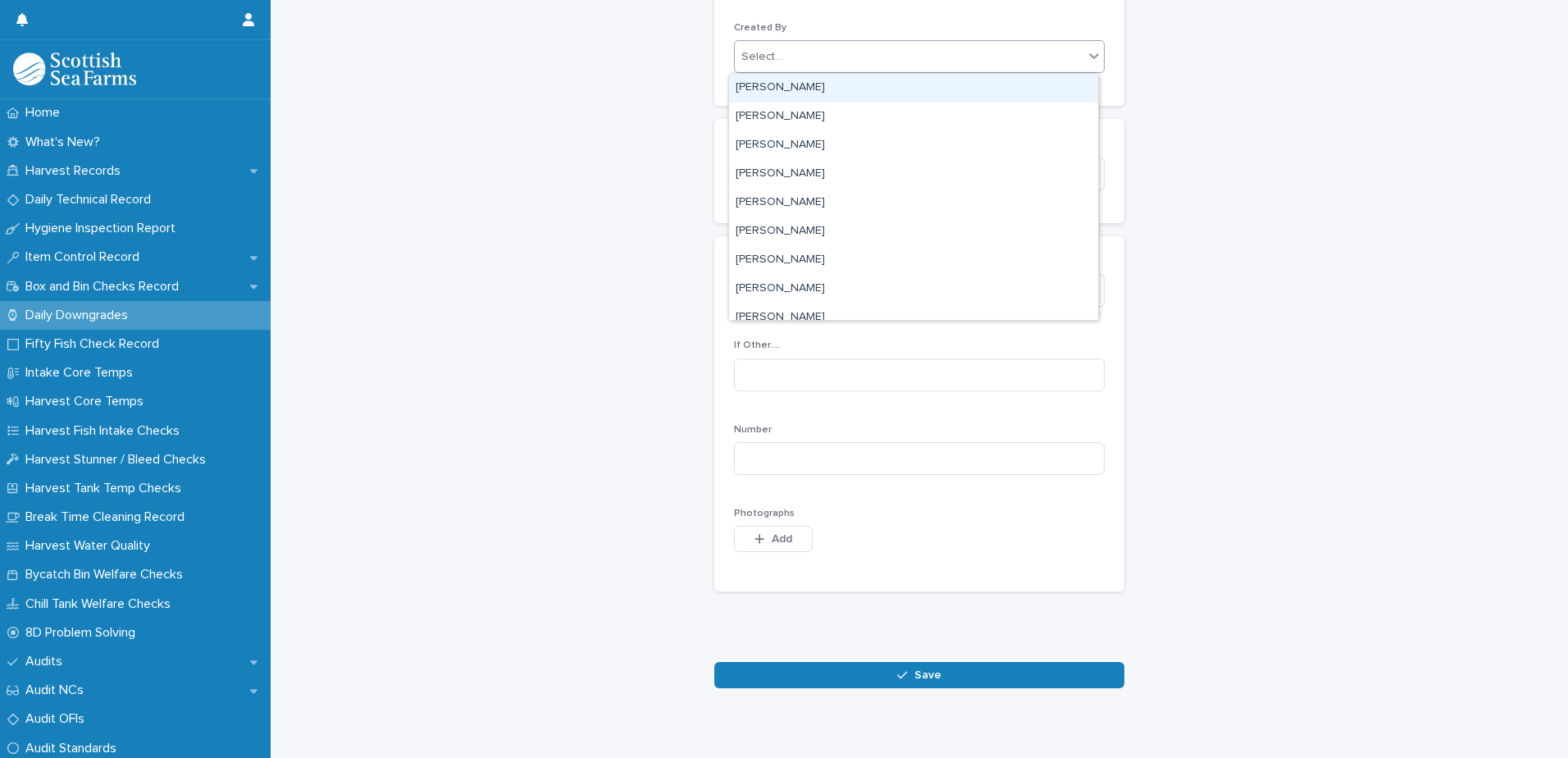
click at [866, 62] on div "Select..." at bounding box center [909, 57] width 349 height 27
type input "****"
click at [821, 91] on div "[PERSON_NAME]" at bounding box center [914, 89] width 369 height 29
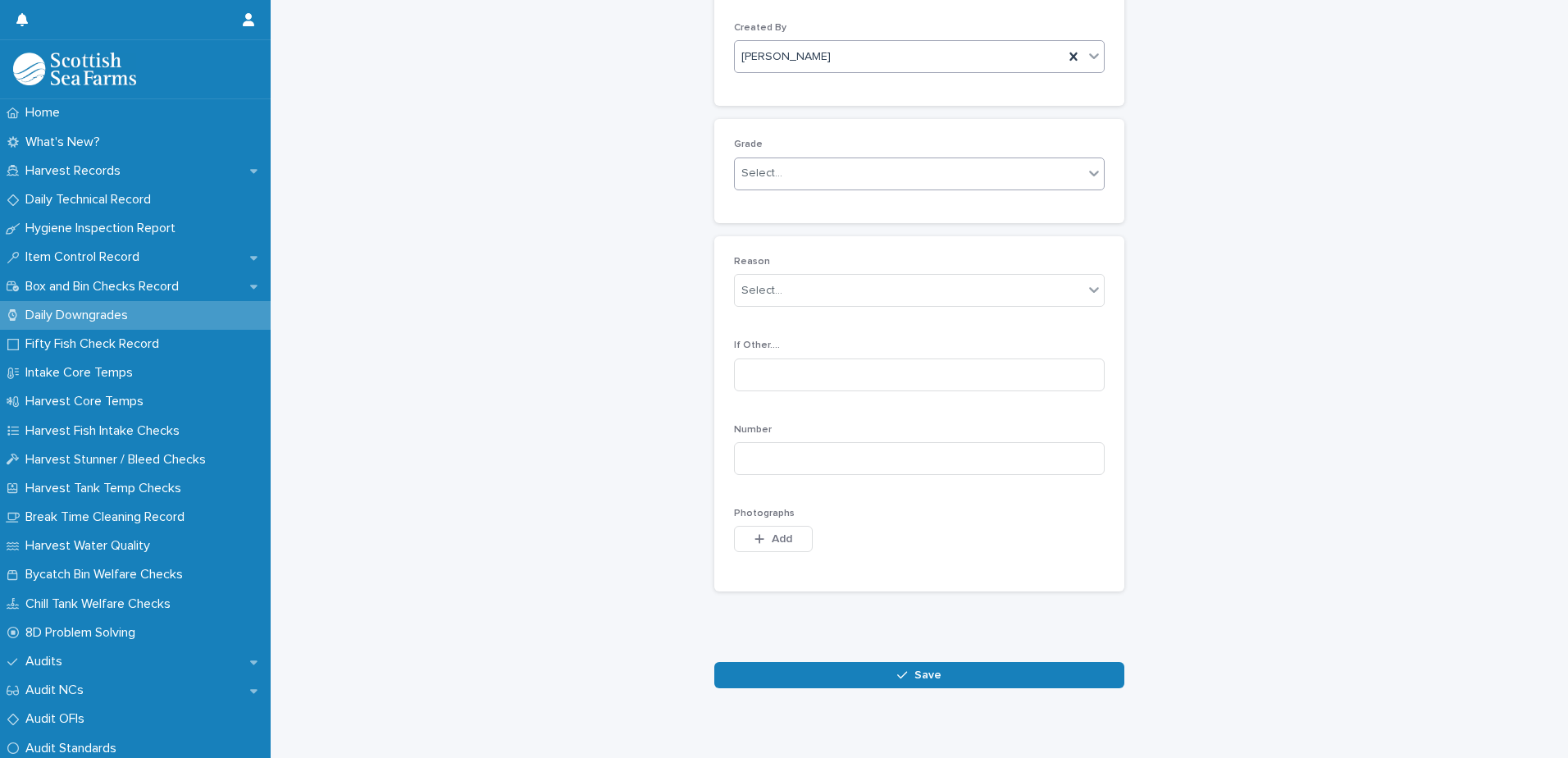
click at [828, 172] on div "Select..." at bounding box center [909, 173] width 349 height 27
click at [800, 207] on div "Ordinary" at bounding box center [914, 205] width 369 height 29
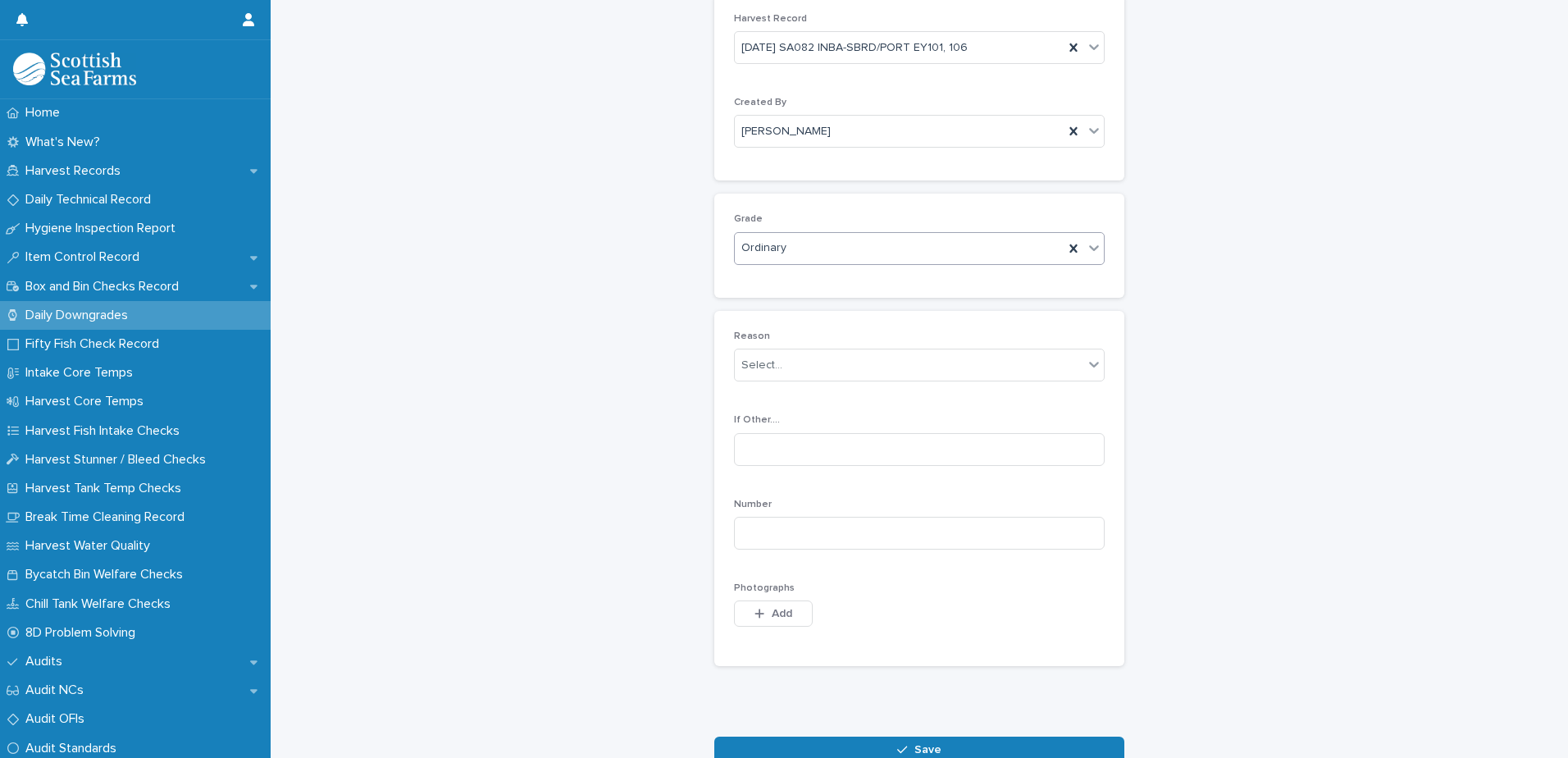
scroll to position [0, 0]
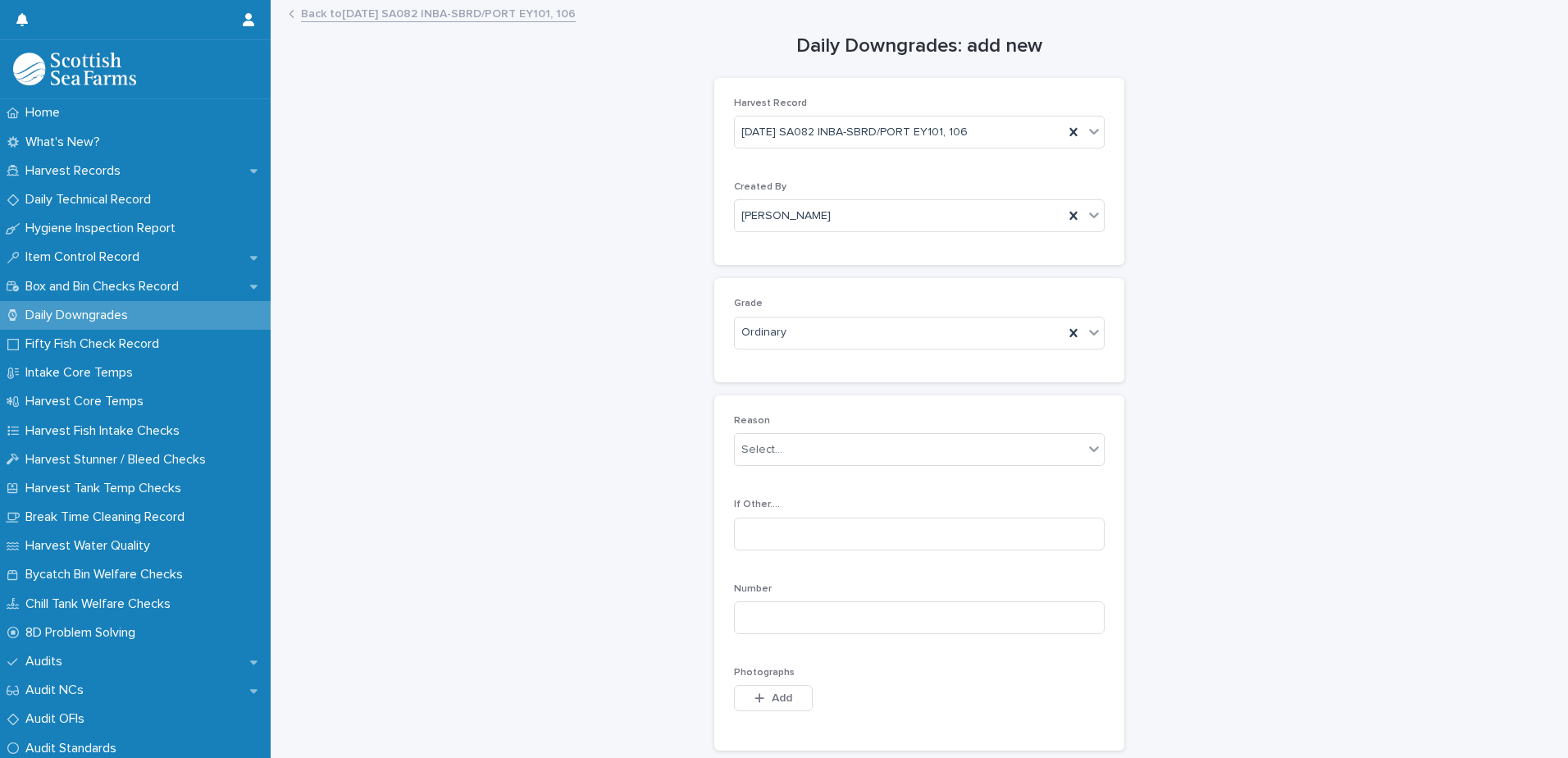
click at [429, 14] on link "Back to [DATE] SA082 INBA-SBRD/PORT EY101, 106" at bounding box center [438, 13] width 275 height 19
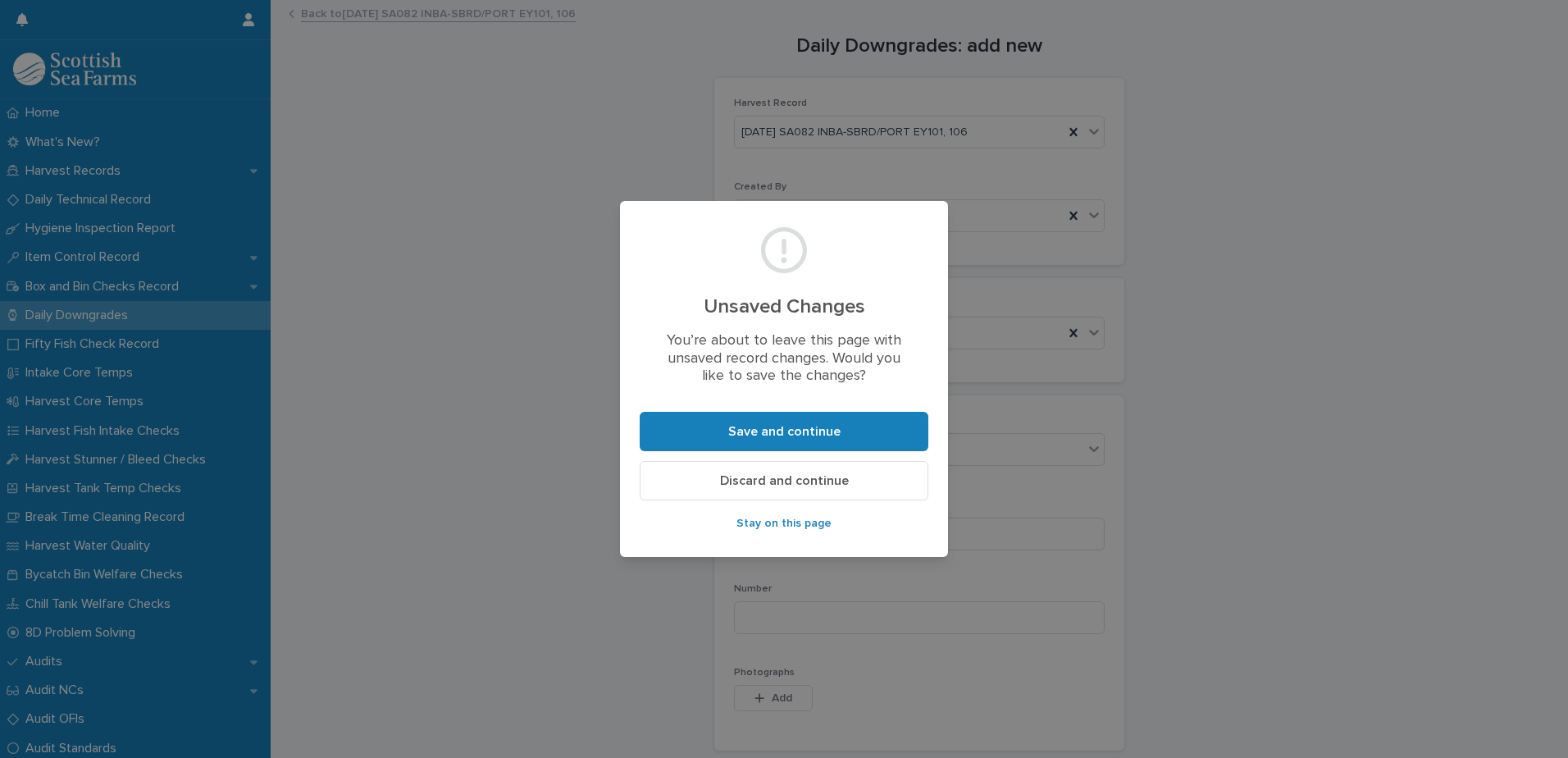
click at [783, 482] on span "Discard and continue" at bounding box center [784, 481] width 128 height 14
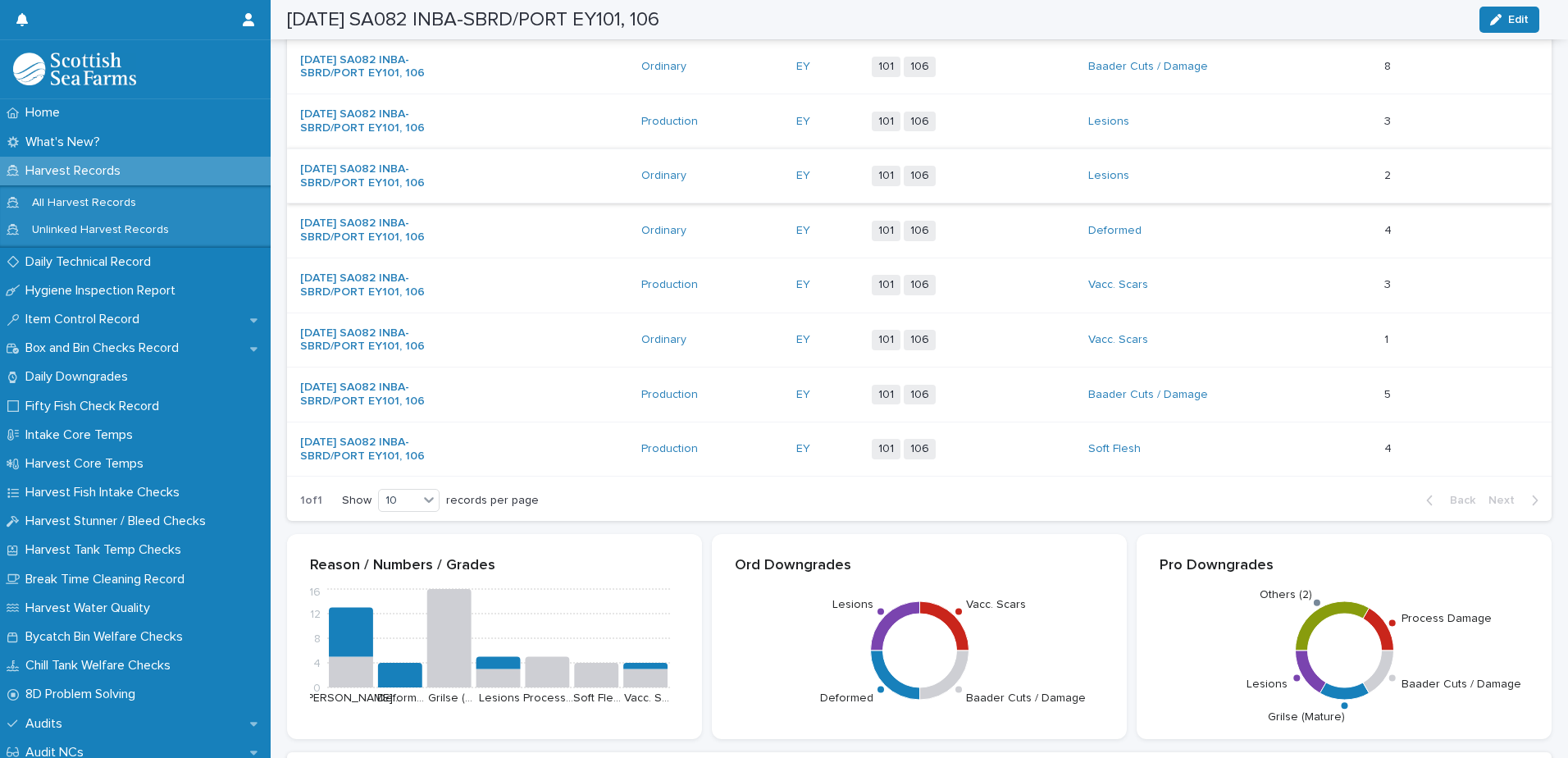
scroll to position [164, 0]
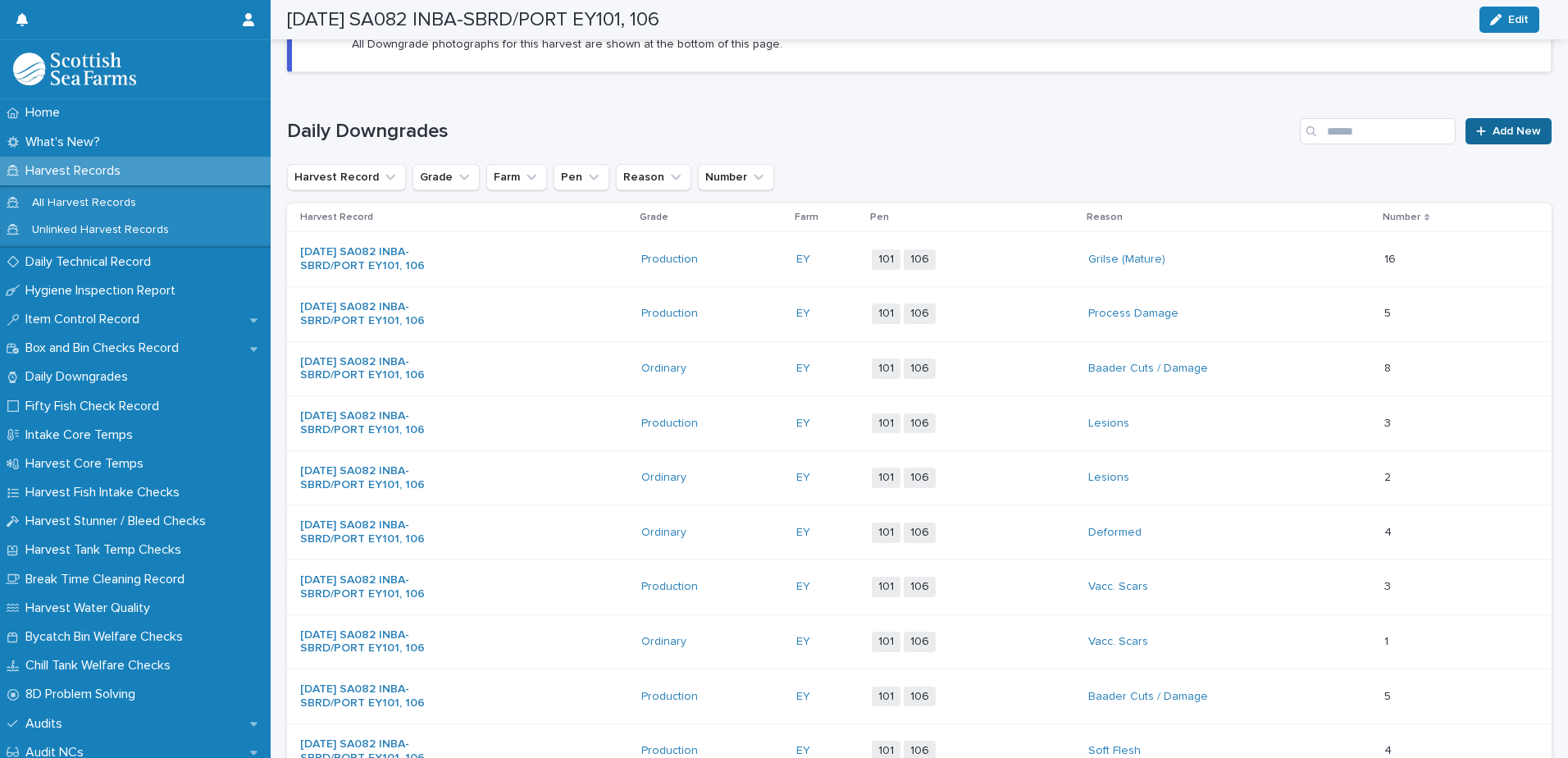
click at [1496, 130] on span "Add New" at bounding box center [1517, 131] width 49 height 12
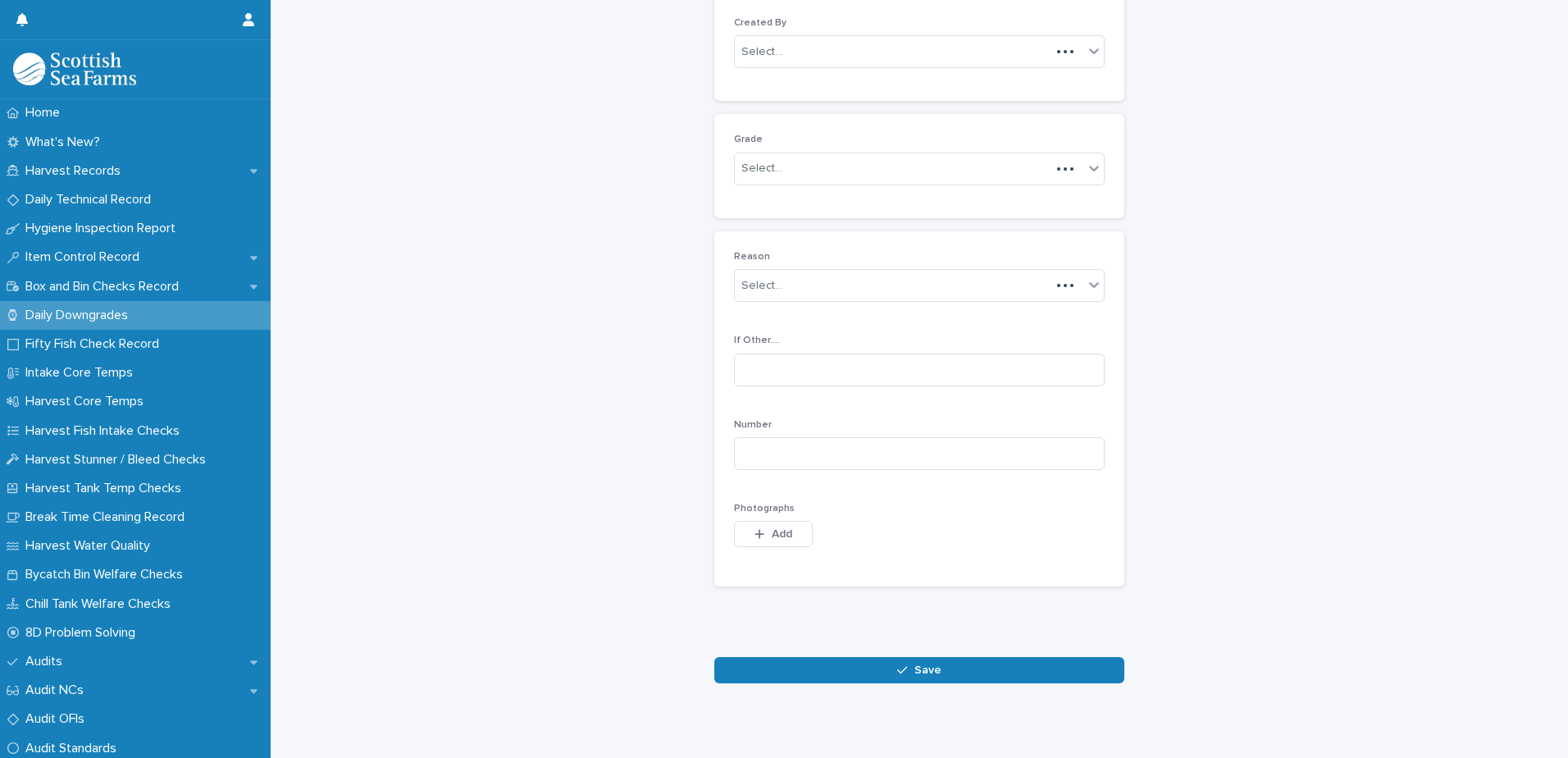
scroll to position [159, 0]
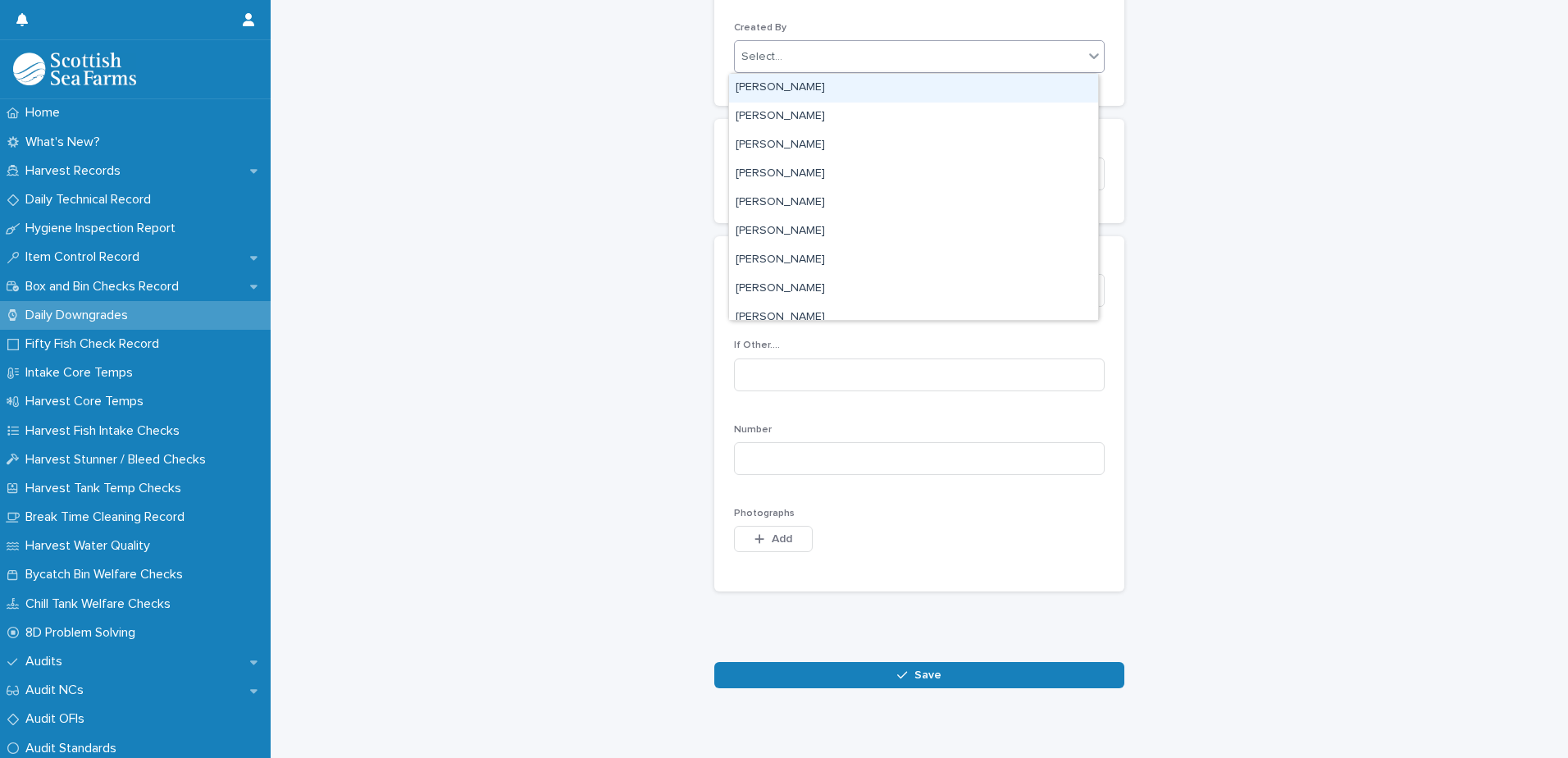
click at [835, 53] on div "Select..." at bounding box center [909, 57] width 349 height 27
type input "****"
click at [810, 90] on div "[PERSON_NAME]" at bounding box center [914, 89] width 369 height 29
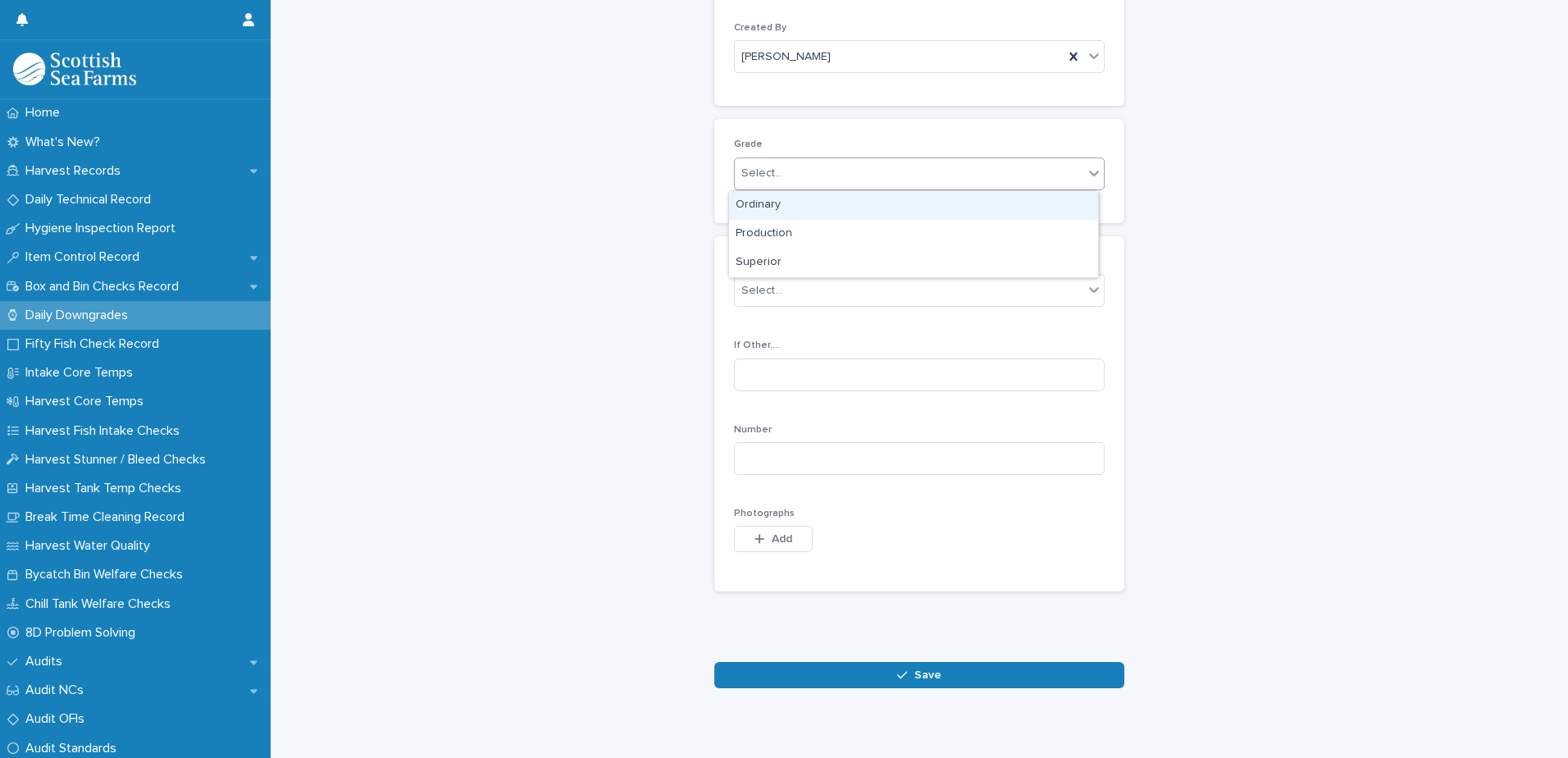
click at [808, 166] on div "Select..." at bounding box center [909, 173] width 349 height 27
click at [817, 208] on div "Ordinary" at bounding box center [914, 205] width 369 height 29
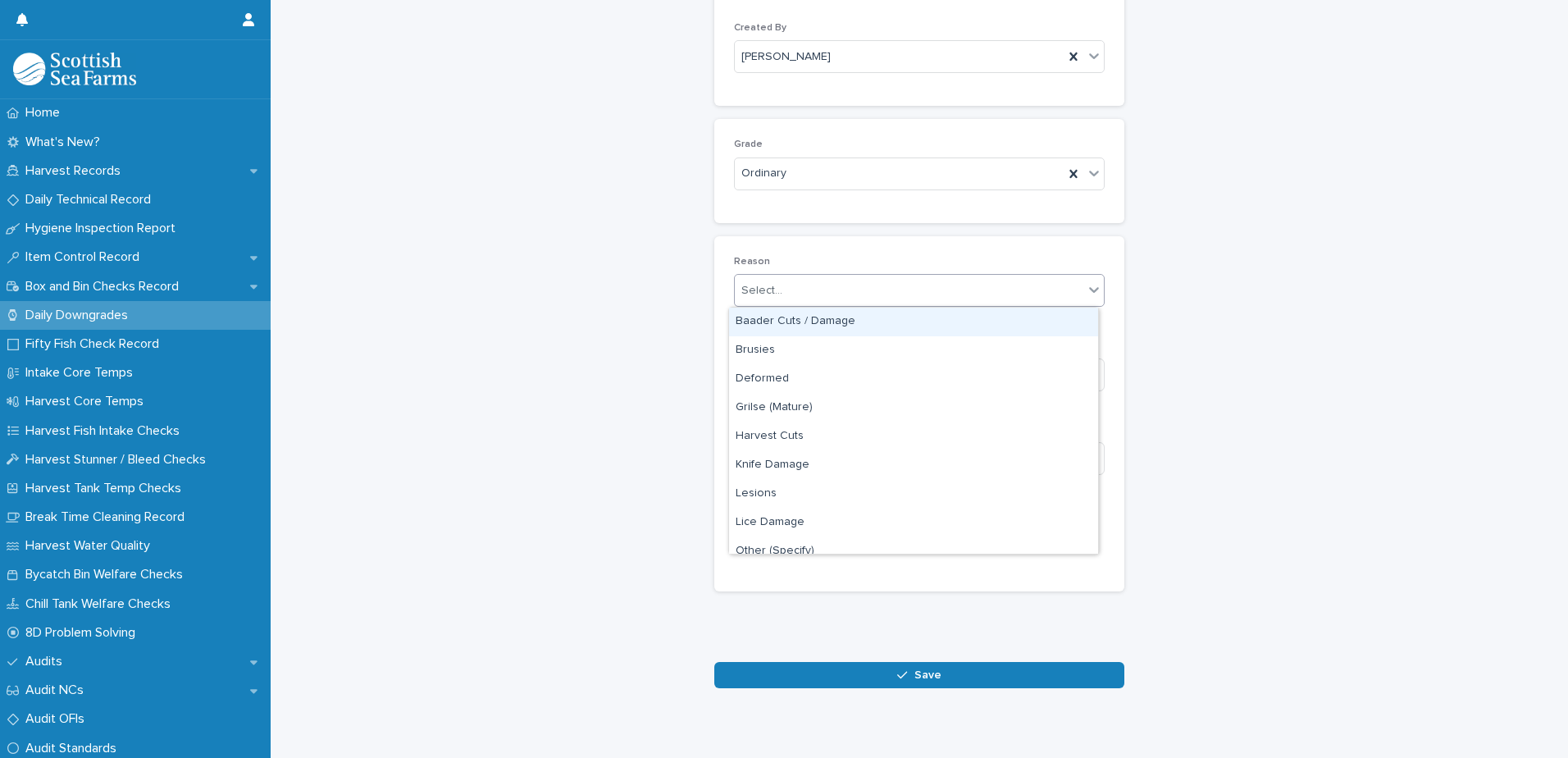
click at [831, 289] on div "Select..." at bounding box center [909, 291] width 349 height 27
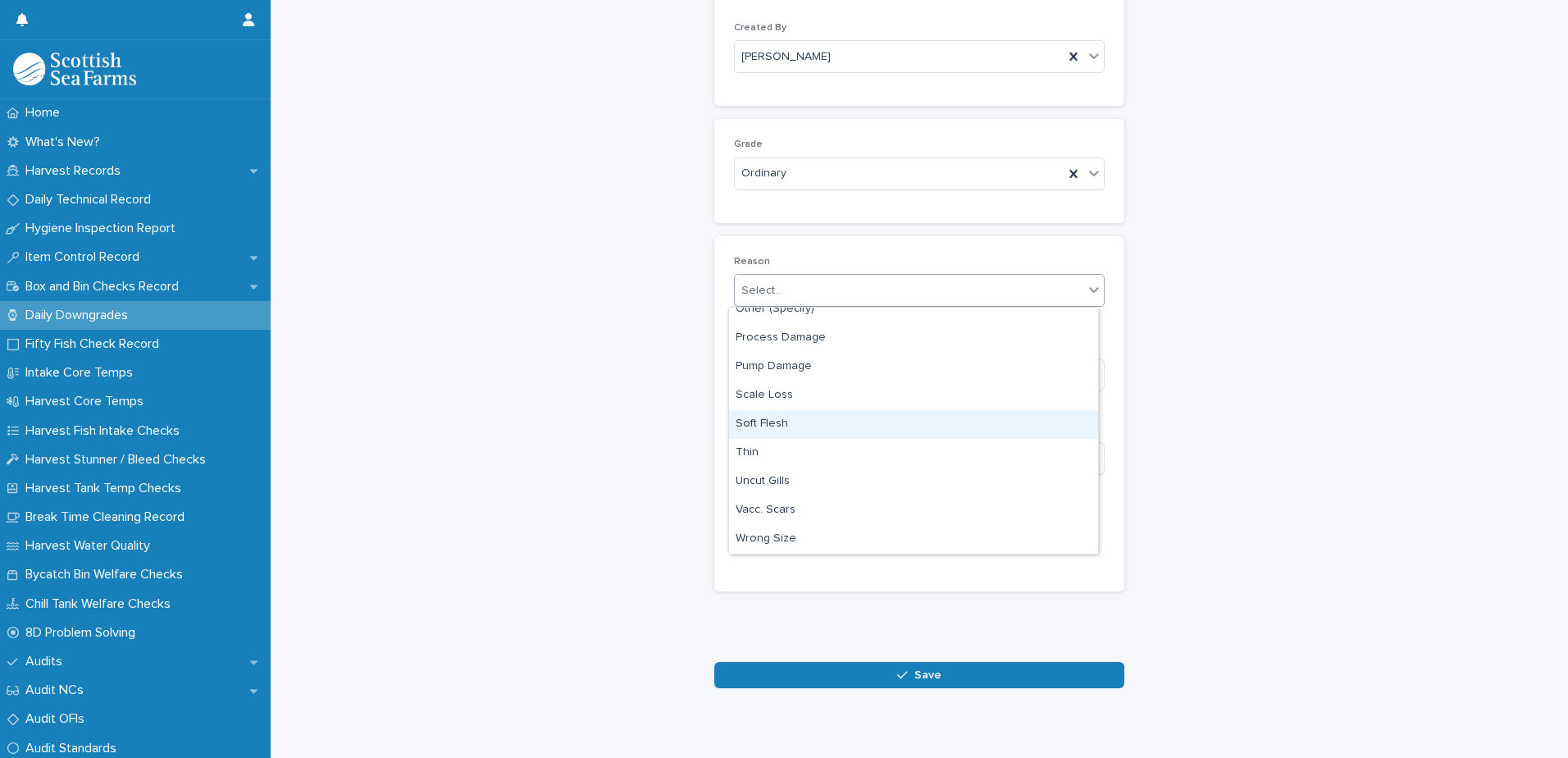
click at [840, 421] on div "Soft Flesh" at bounding box center [914, 425] width 369 height 29
click at [873, 459] on input at bounding box center [919, 458] width 371 height 33
type input "*"
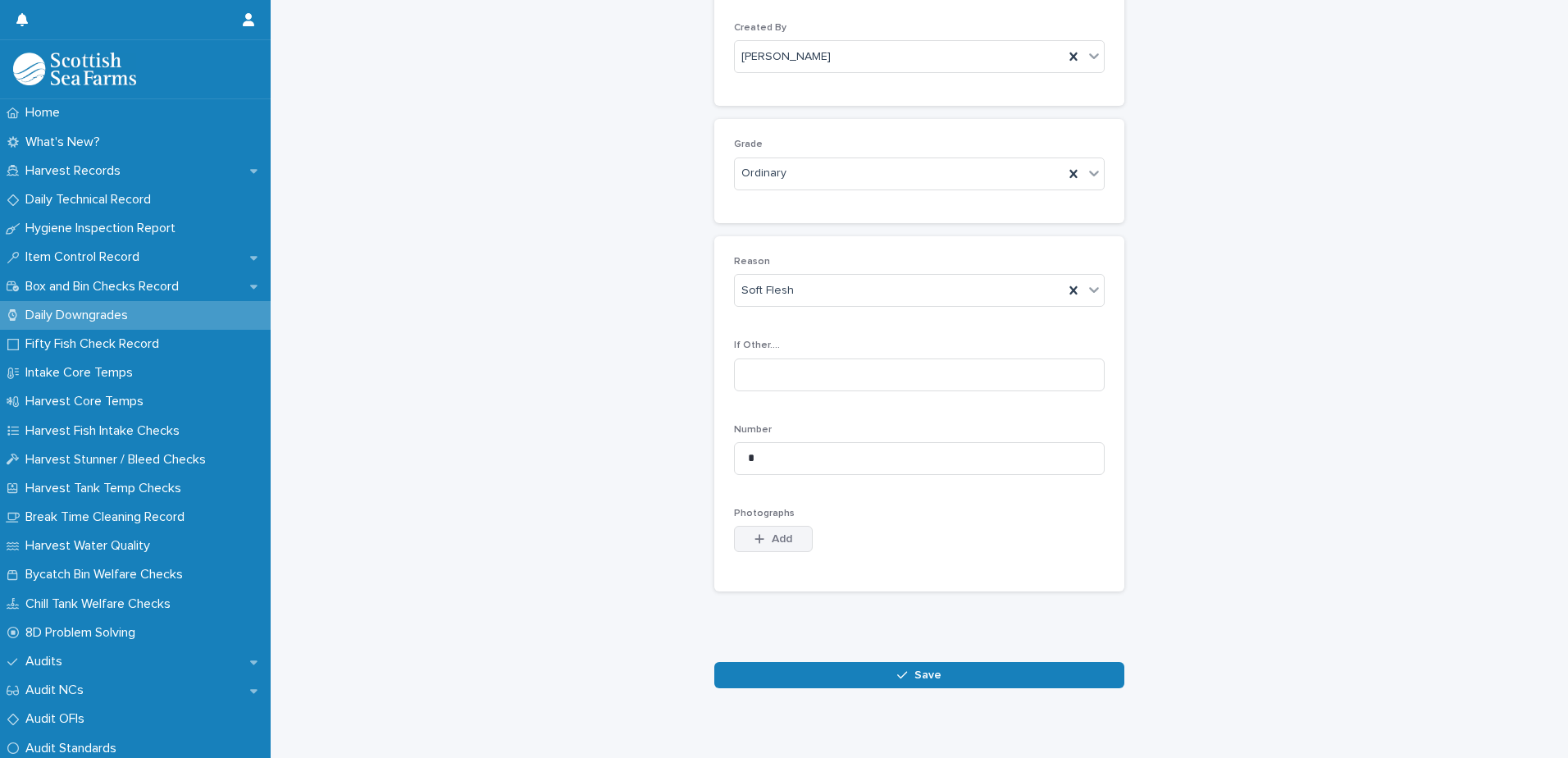
click at [772, 540] on span "Add" at bounding box center [782, 538] width 21 height 12
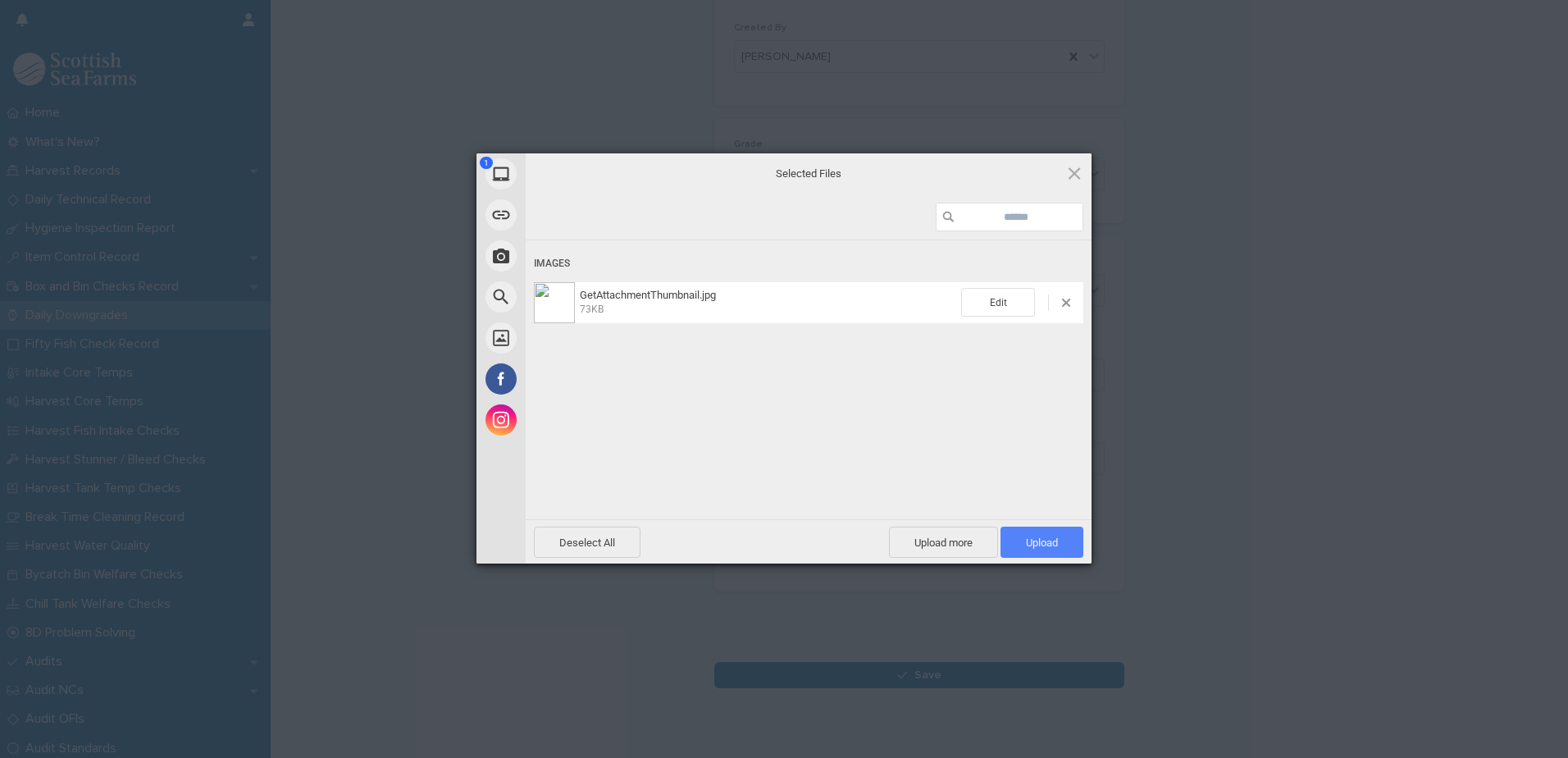
click at [1038, 541] on span "Upload 1" at bounding box center [1041, 543] width 32 height 13
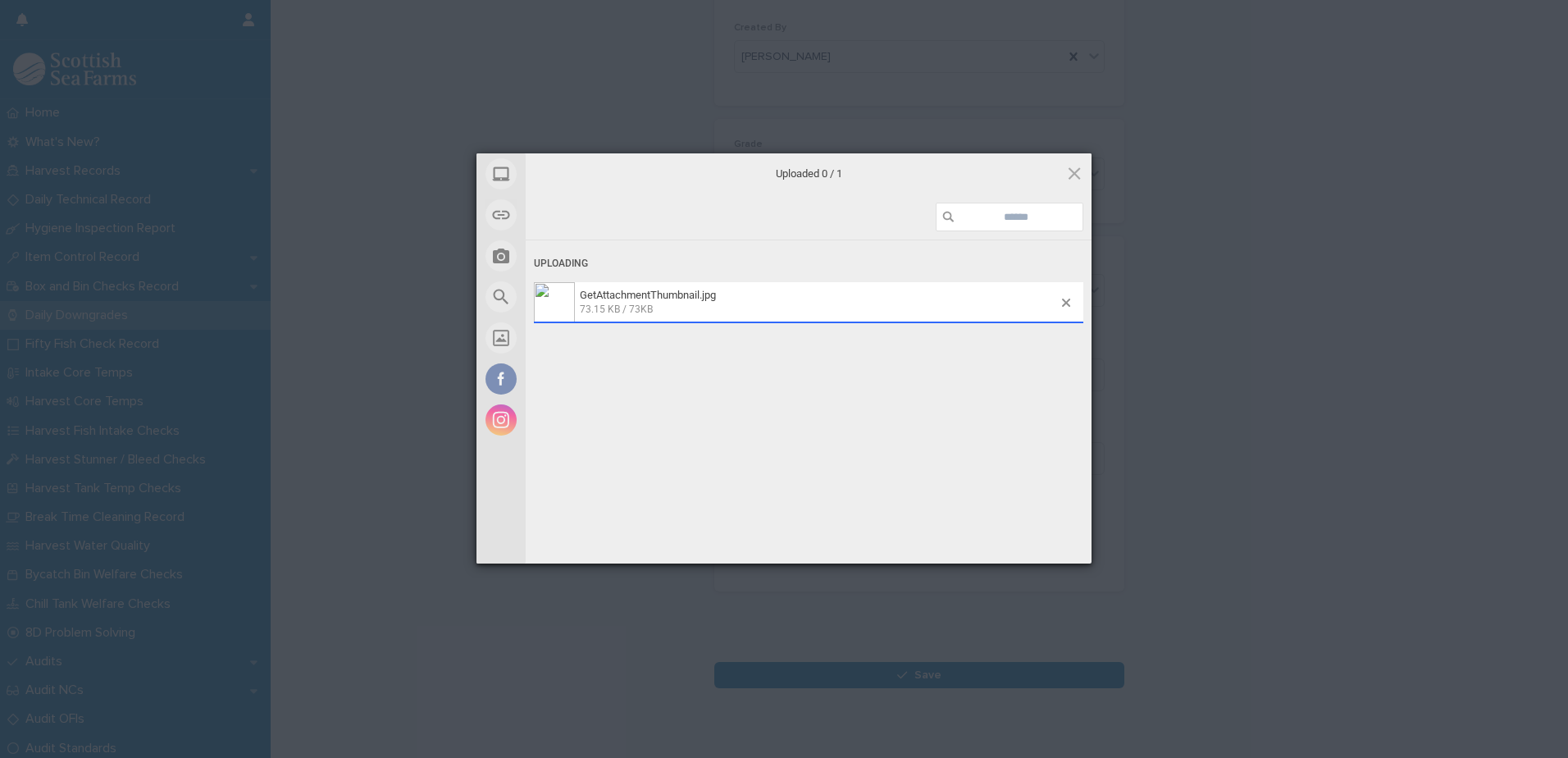
scroll to position [189, 0]
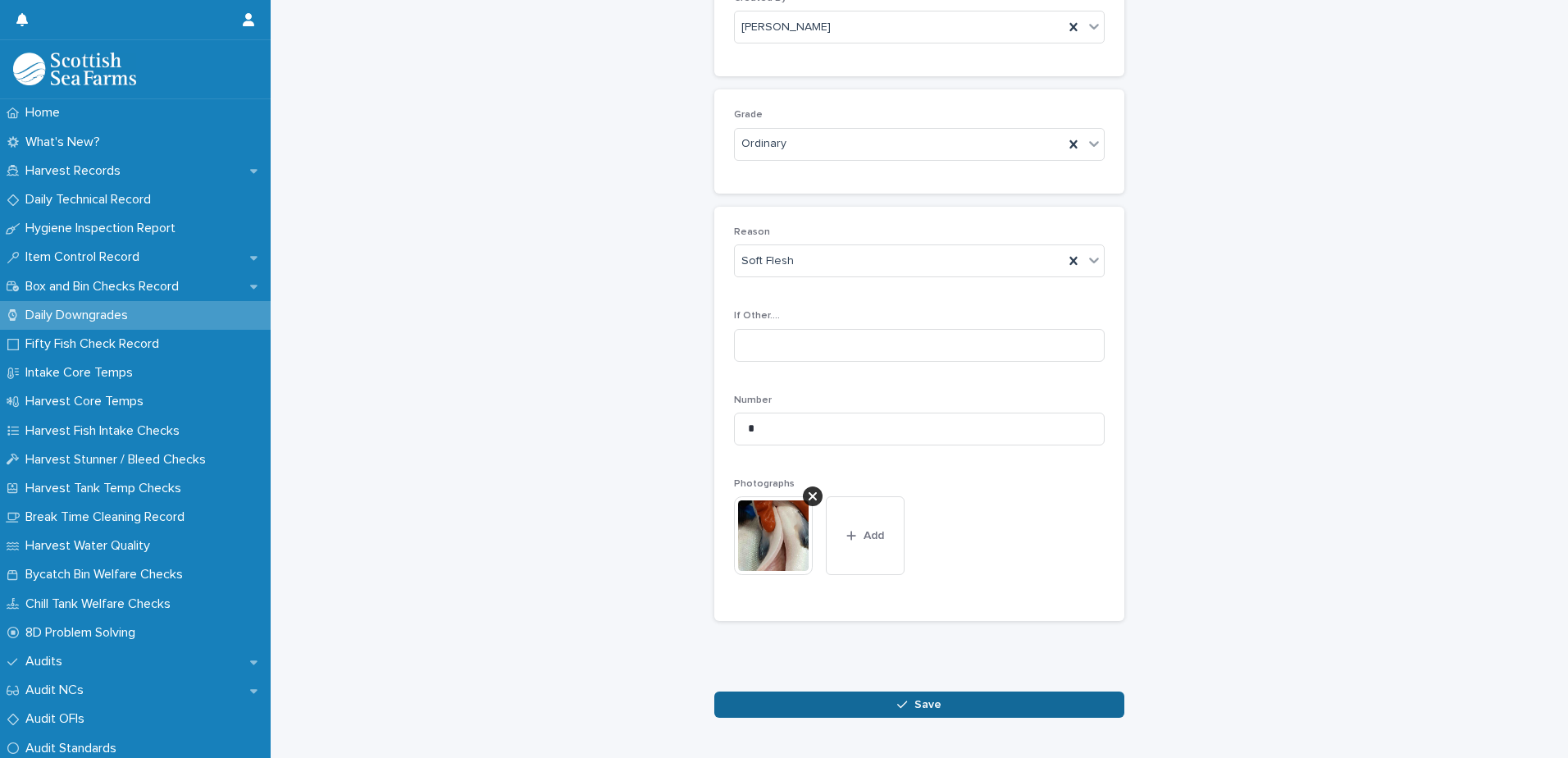
click at [944, 704] on button "Save" at bounding box center [919, 704] width 410 height 26
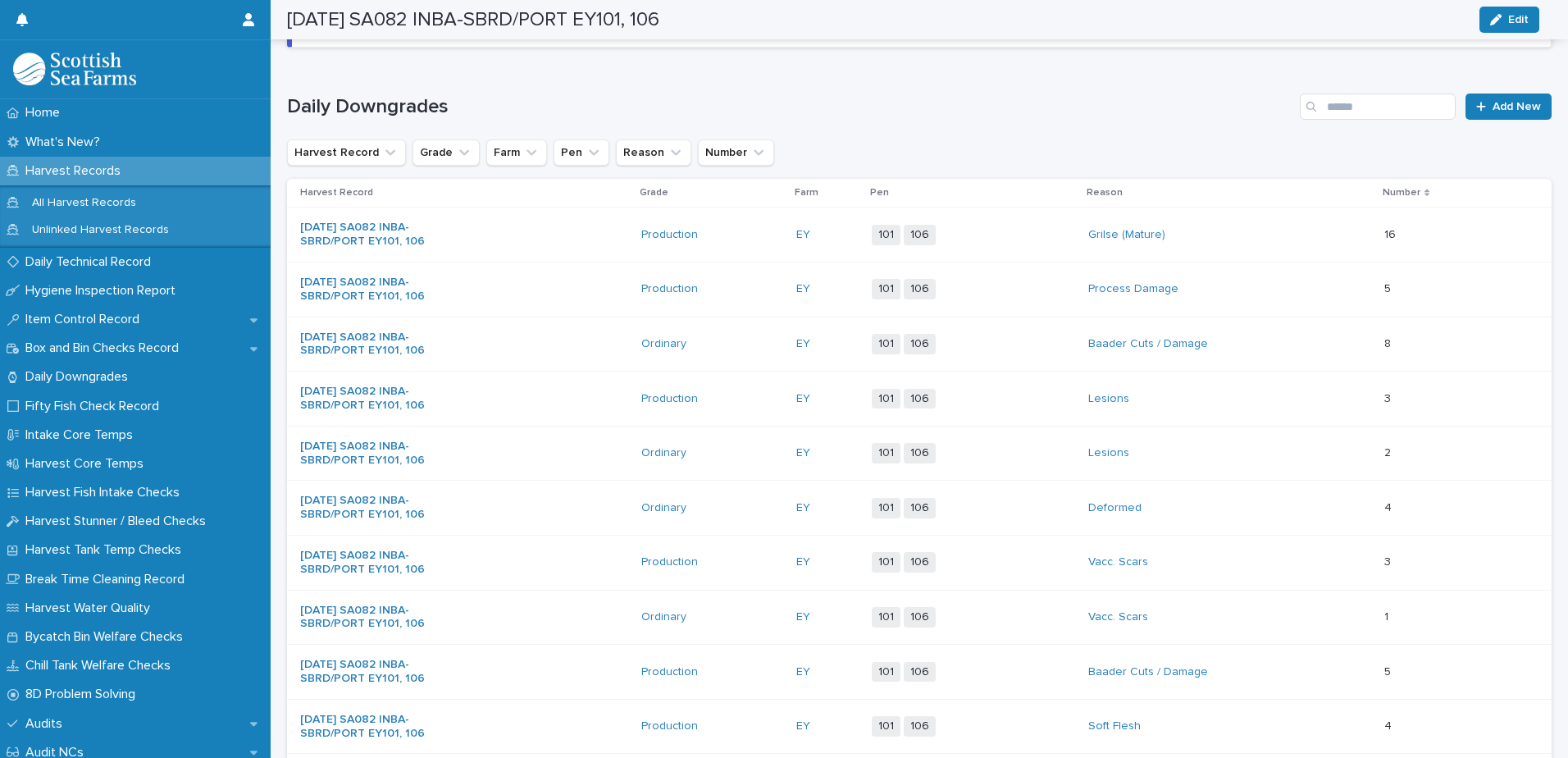
scroll to position [191, 0]
click at [1478, 98] on link "Add New" at bounding box center [1508, 105] width 86 height 26
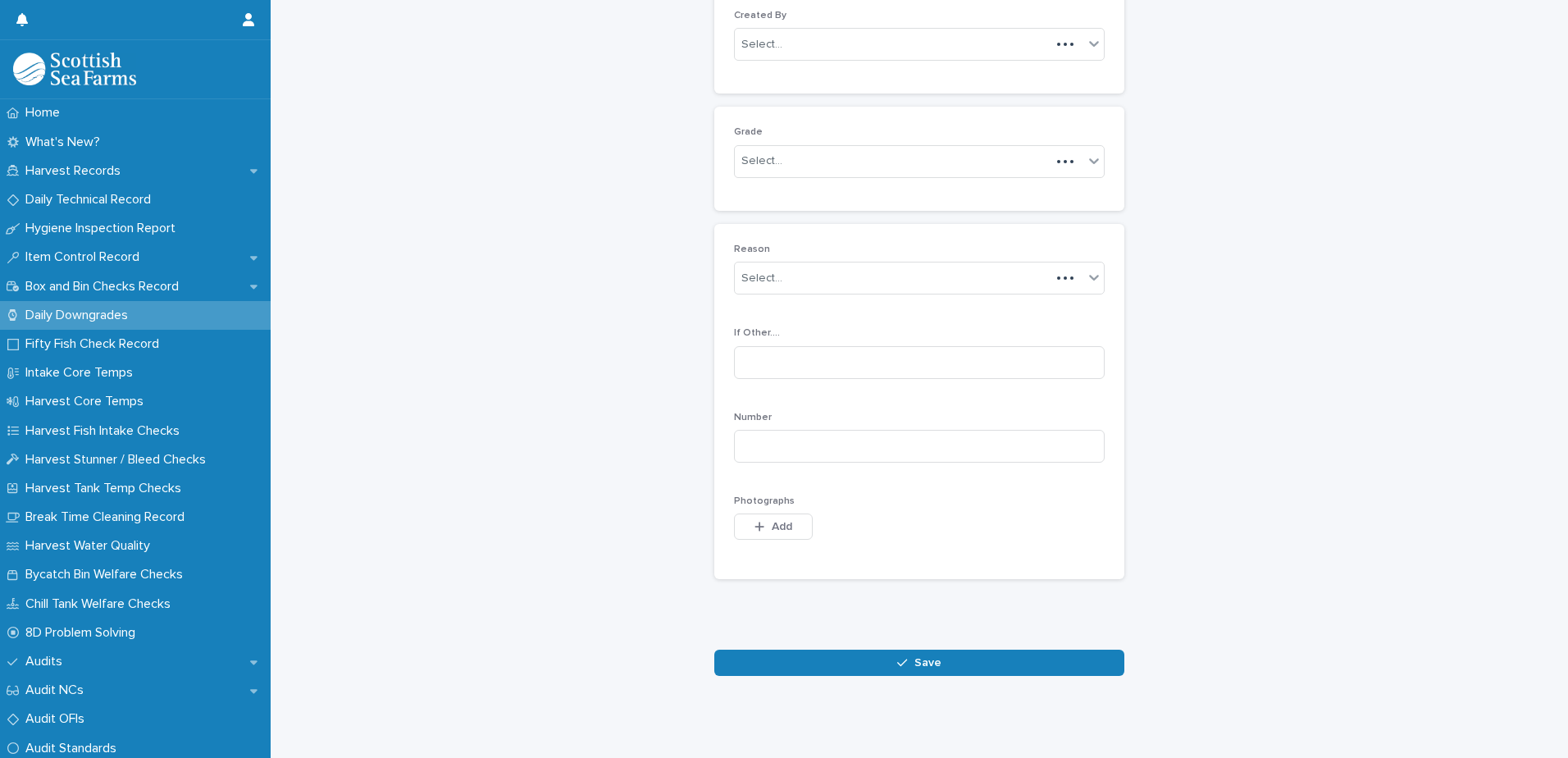
scroll to position [159, 0]
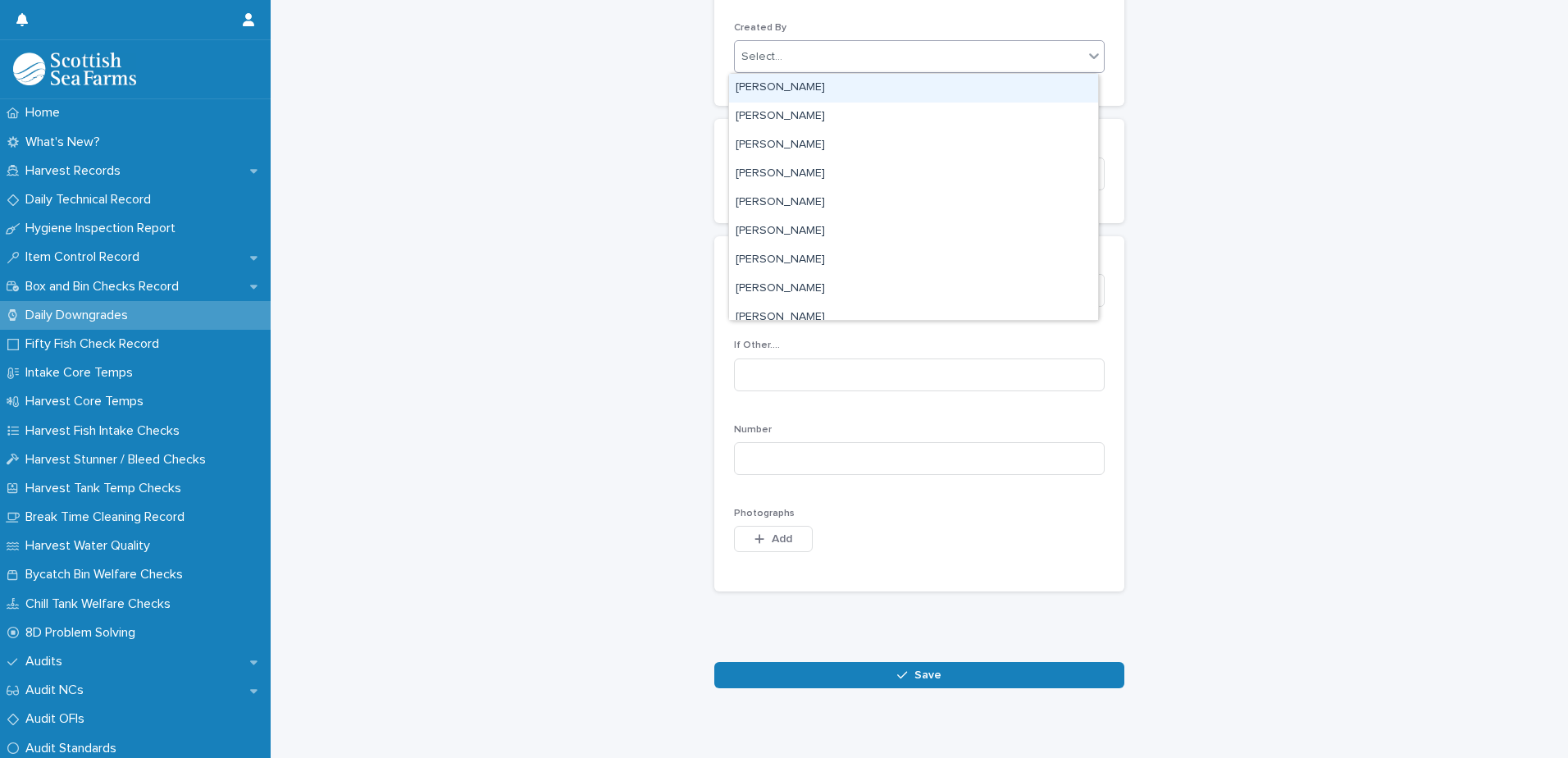
click at [861, 62] on div "Select..." at bounding box center [909, 57] width 349 height 27
type input "****"
click at [821, 86] on div "[PERSON_NAME]" at bounding box center [914, 89] width 369 height 29
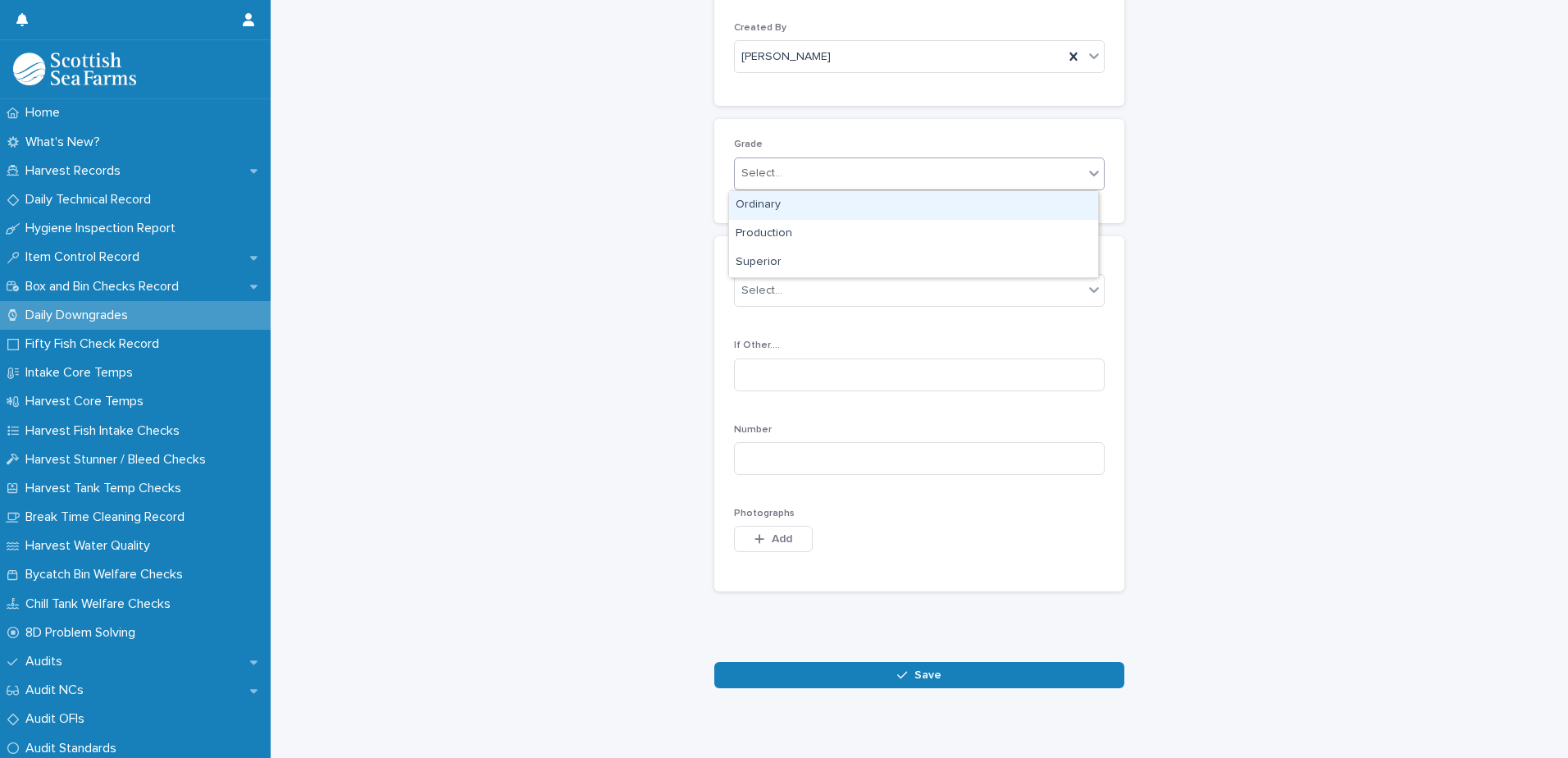
click at [803, 173] on div "Select..." at bounding box center [909, 173] width 349 height 27
click at [803, 235] on div "Production" at bounding box center [914, 234] width 369 height 29
click at [816, 171] on div "Production" at bounding box center [899, 173] width 329 height 27
click at [785, 204] on div "Ordinary" at bounding box center [914, 205] width 369 height 29
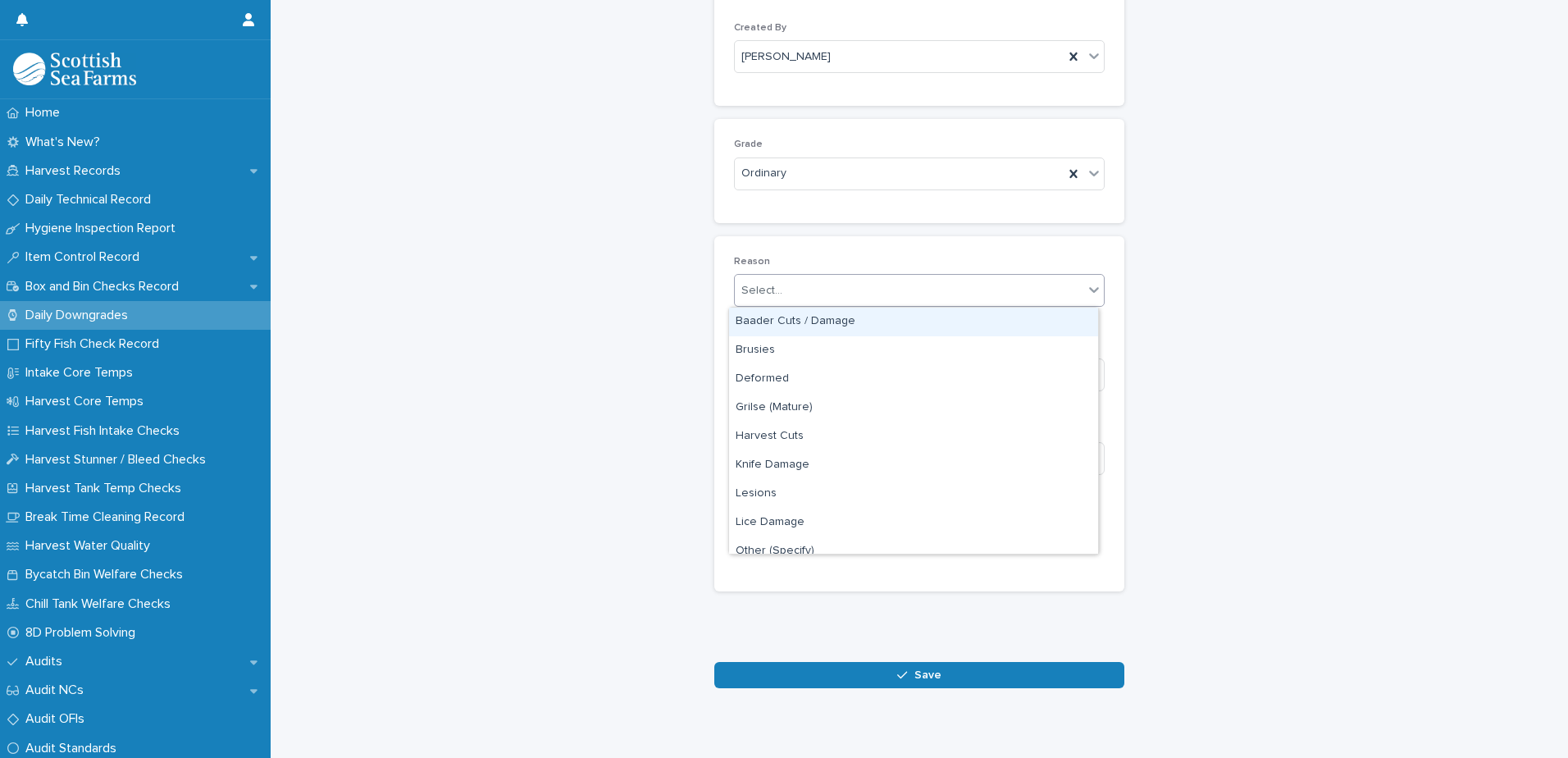
click at [810, 285] on div "Select..." at bounding box center [909, 291] width 349 height 27
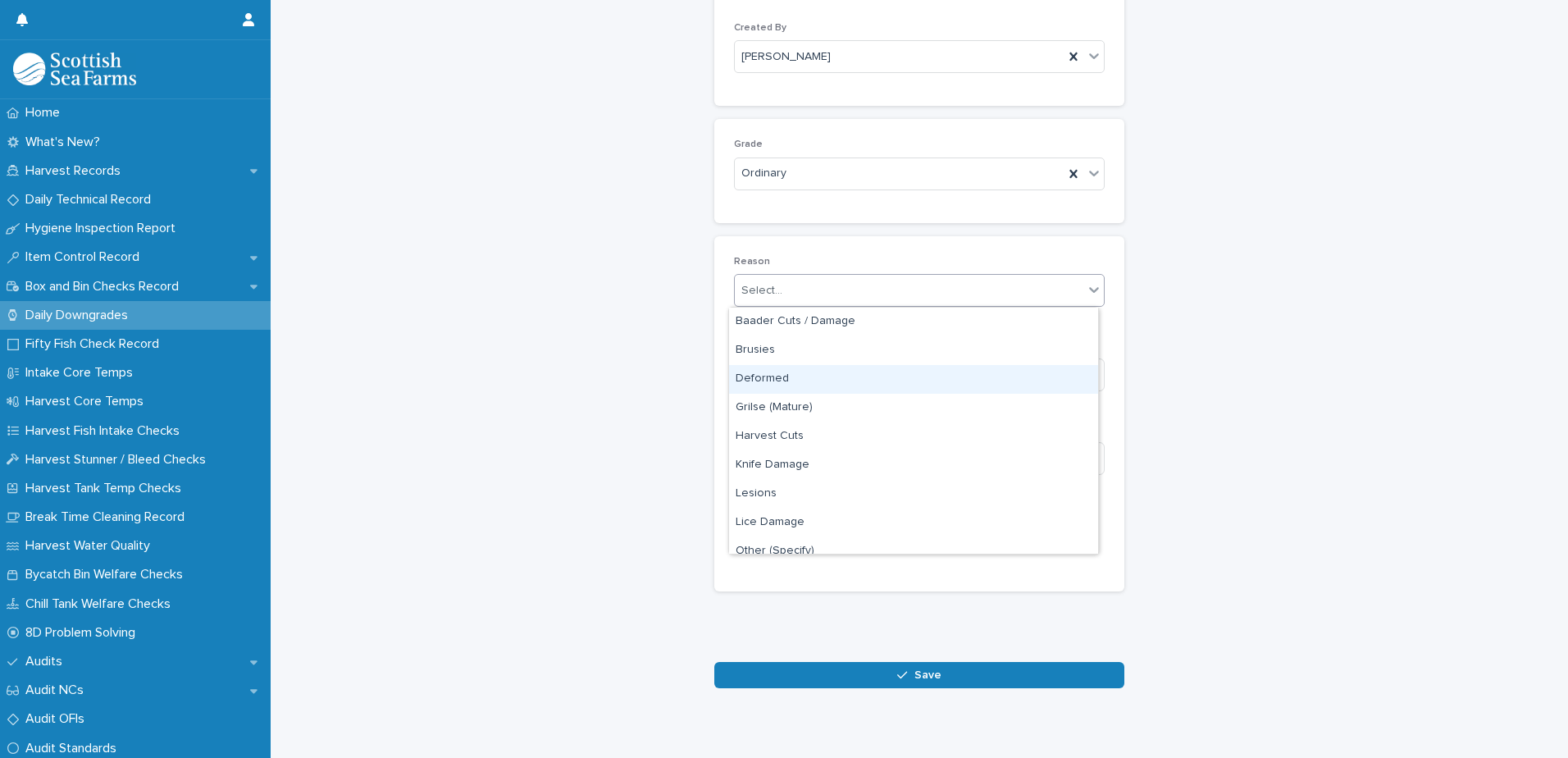
click at [830, 371] on div "Deformed" at bounding box center [914, 379] width 369 height 29
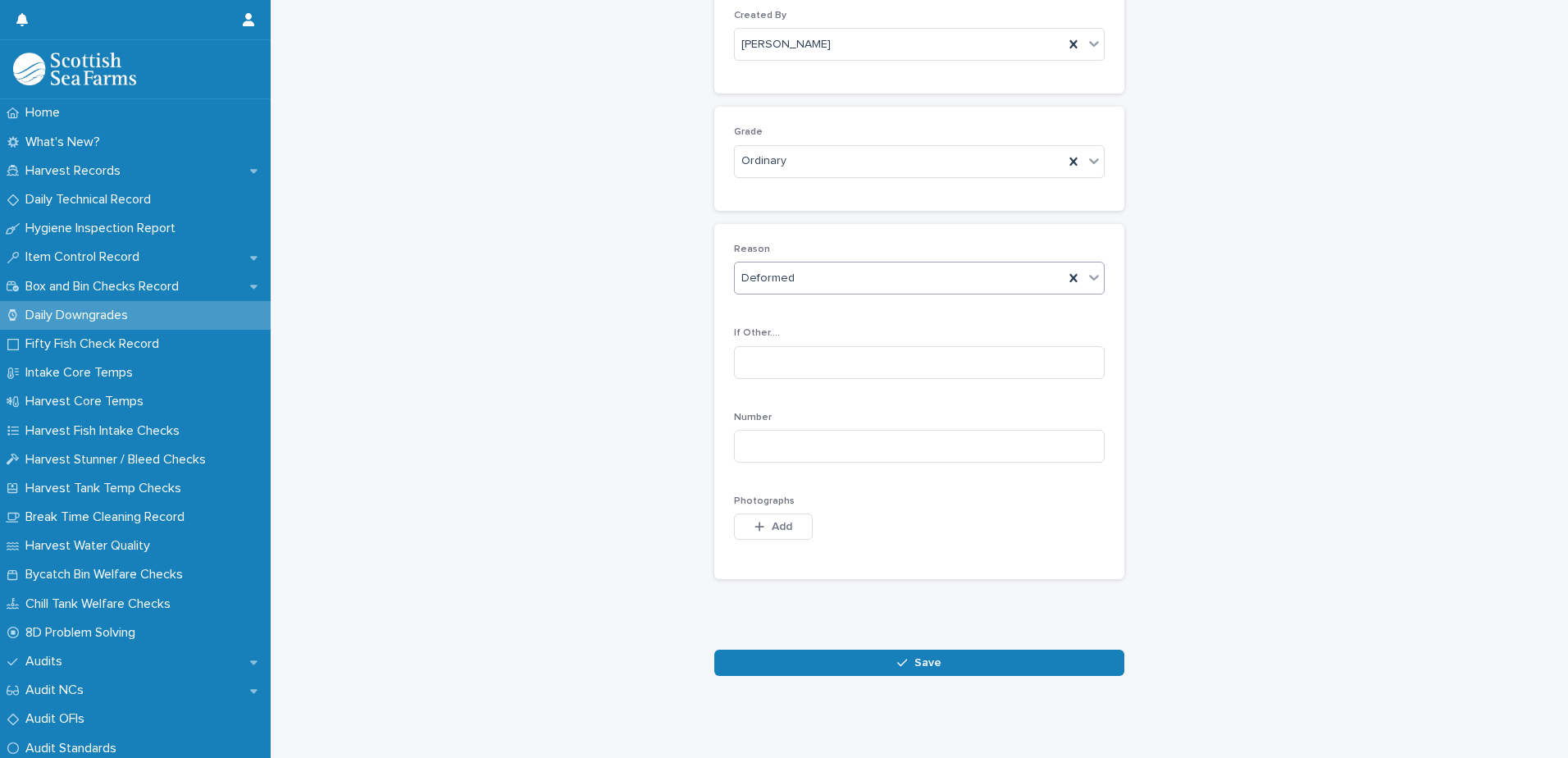
scroll to position [183, 0]
click at [798, 148] on div "Ordinary" at bounding box center [899, 161] width 329 height 27
click at [796, 210] on div "Production" at bounding box center [914, 210] width 369 height 29
click at [861, 433] on input at bounding box center [919, 446] width 371 height 33
type input "*"
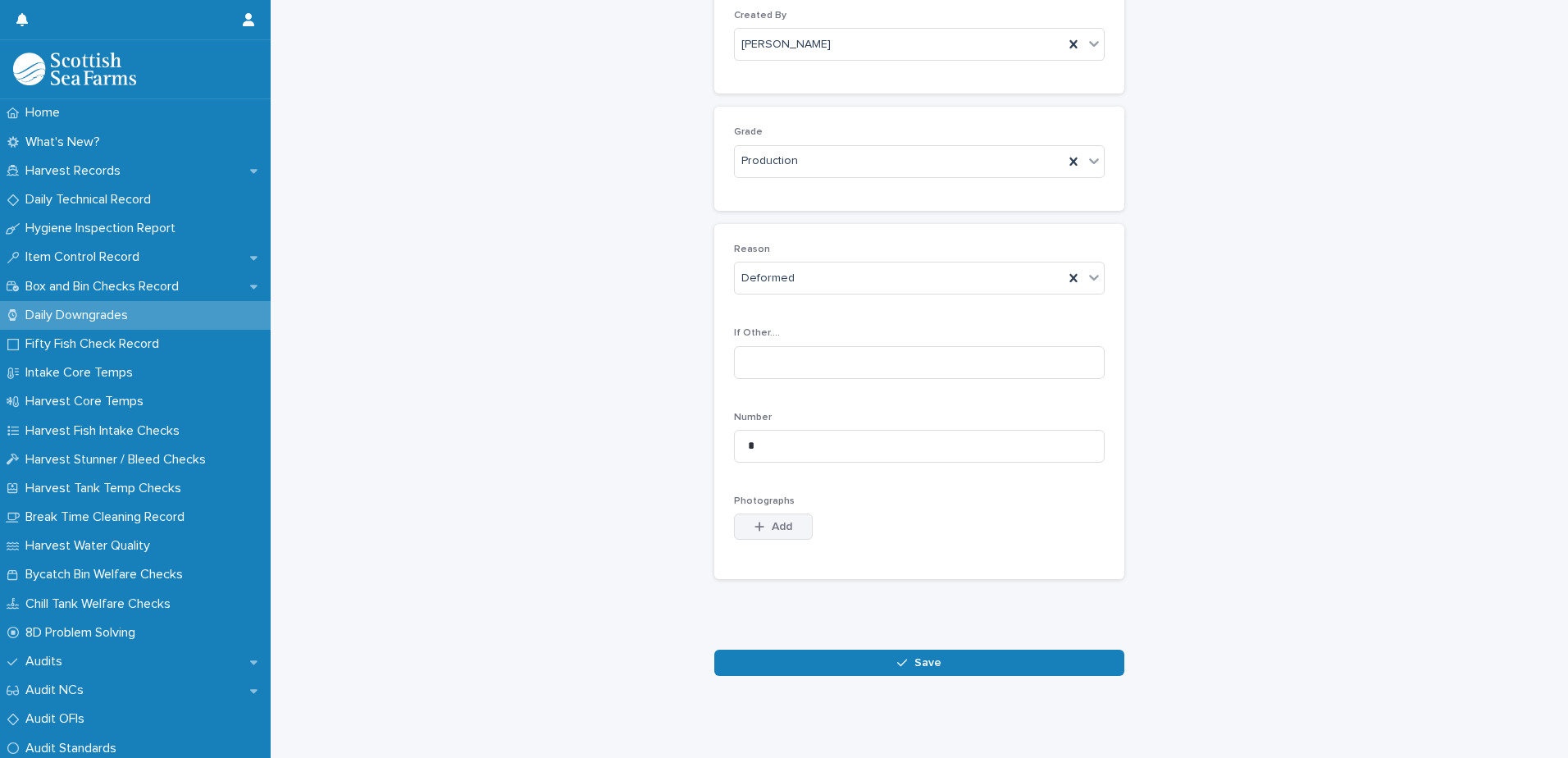
click at [778, 520] on span "Add" at bounding box center [782, 526] width 21 height 12
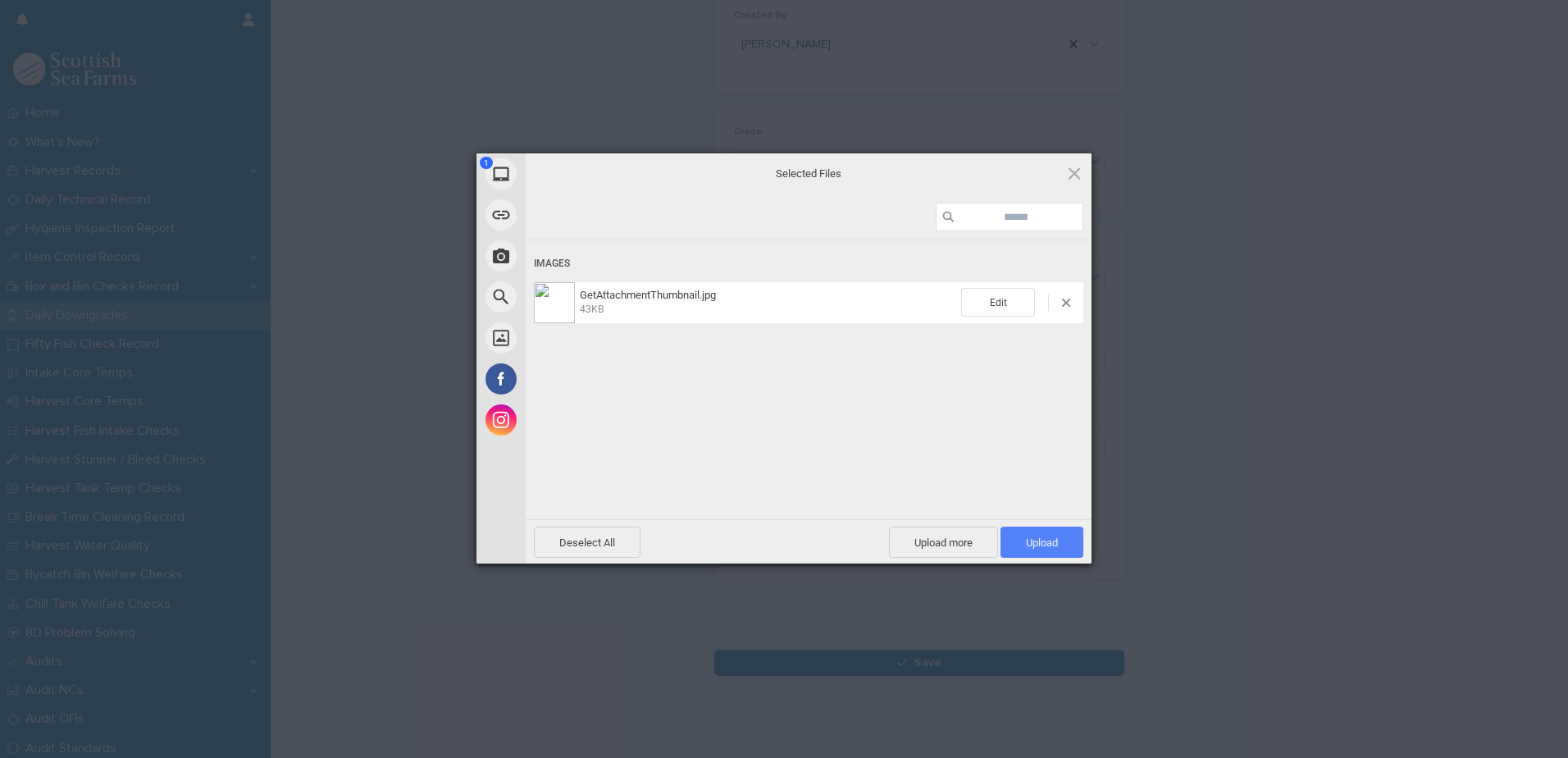
click at [1036, 546] on span "Upload 1" at bounding box center [1041, 543] width 32 height 13
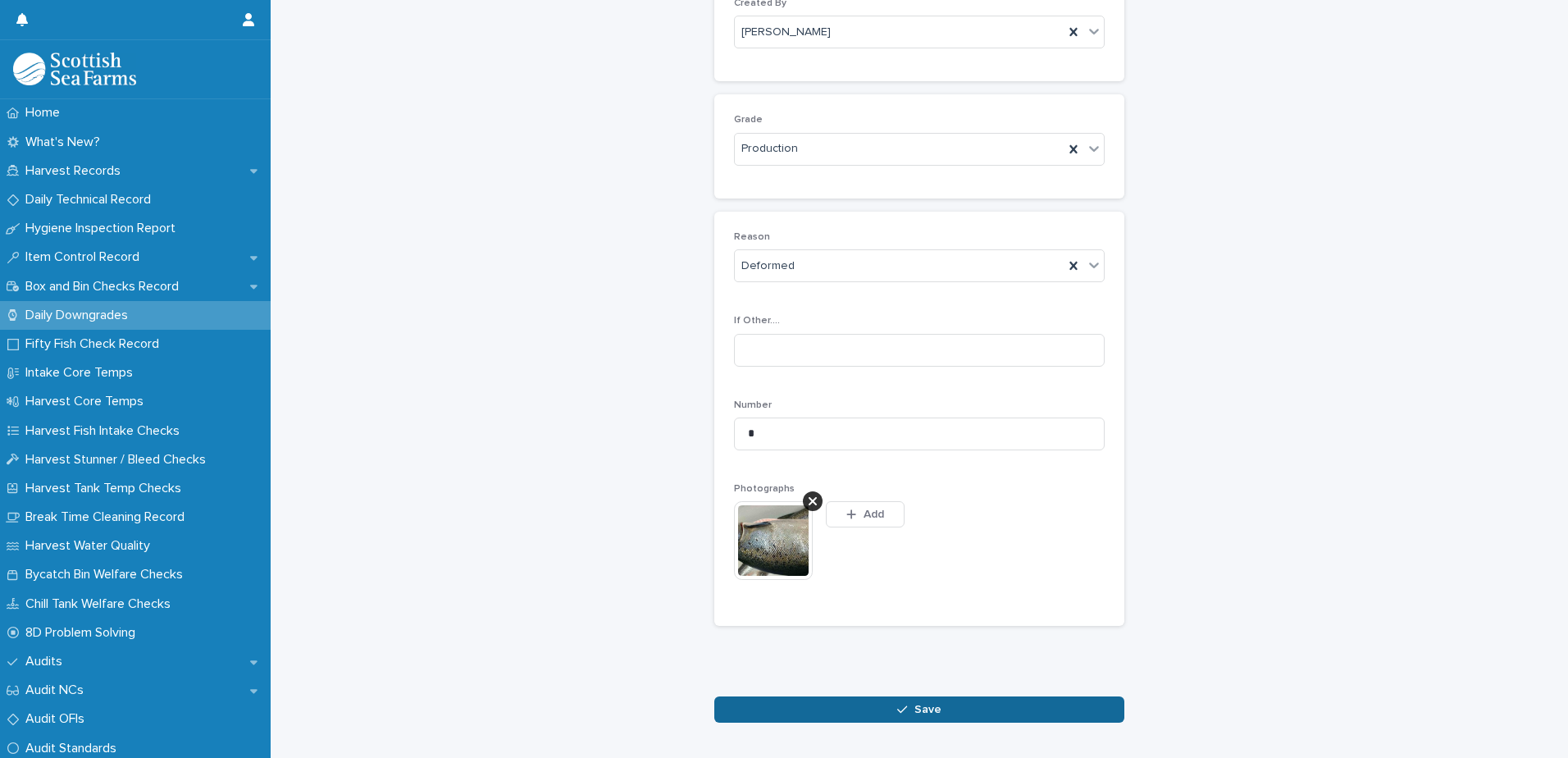
scroll to position [213, 0]
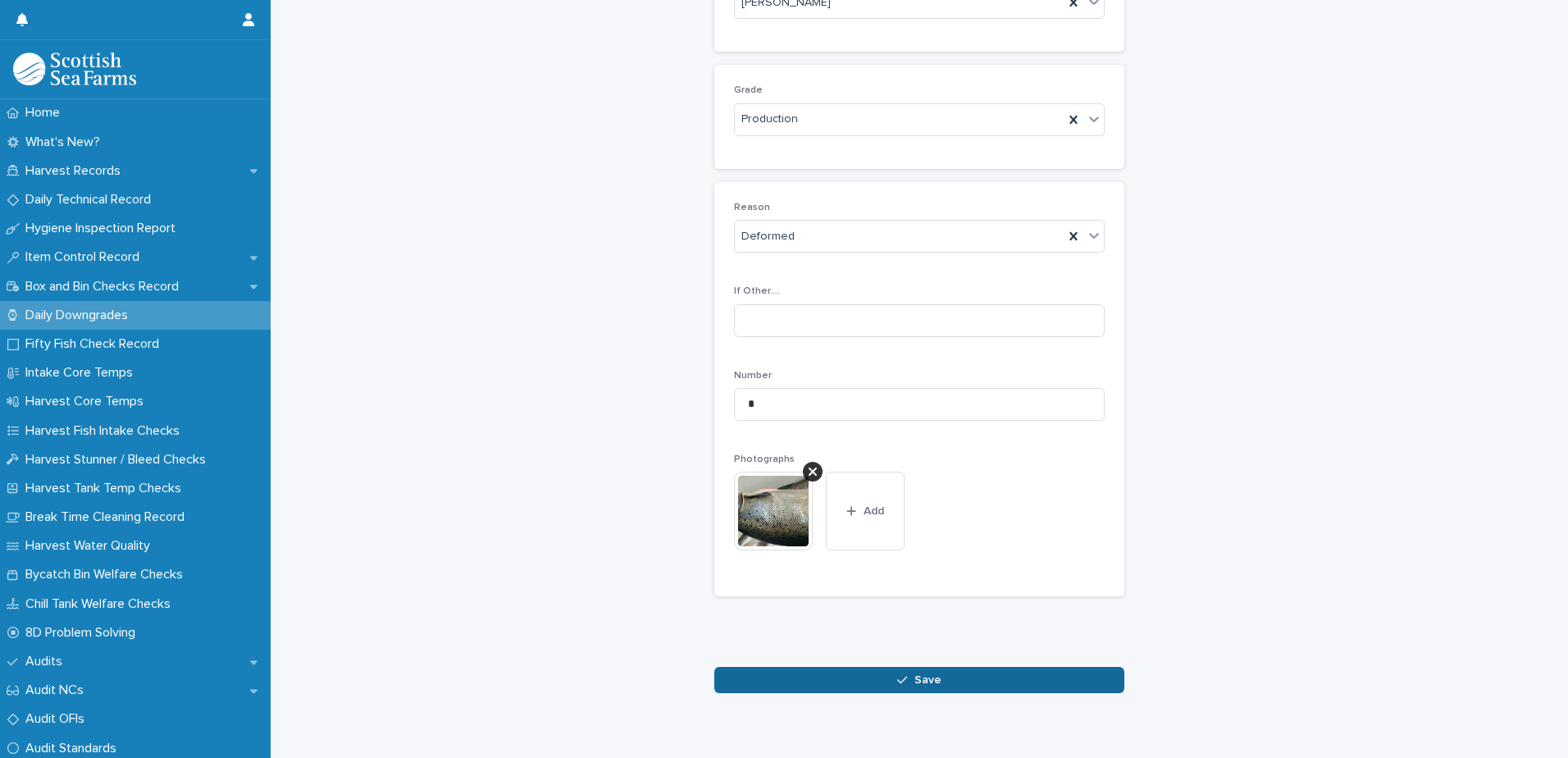
click at [920, 681] on span "Save" at bounding box center [928, 679] width 27 height 12
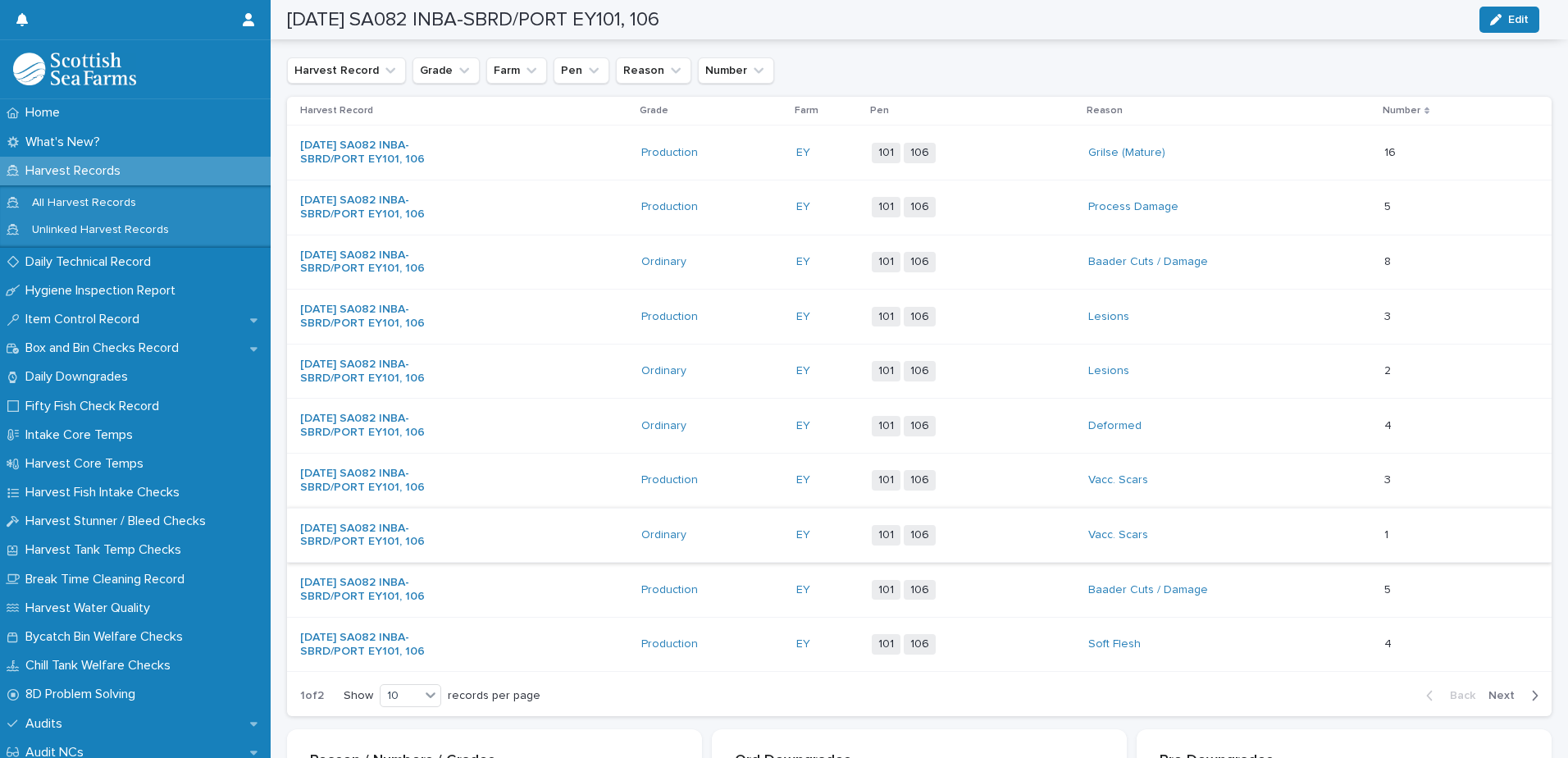
scroll to position [379, 0]
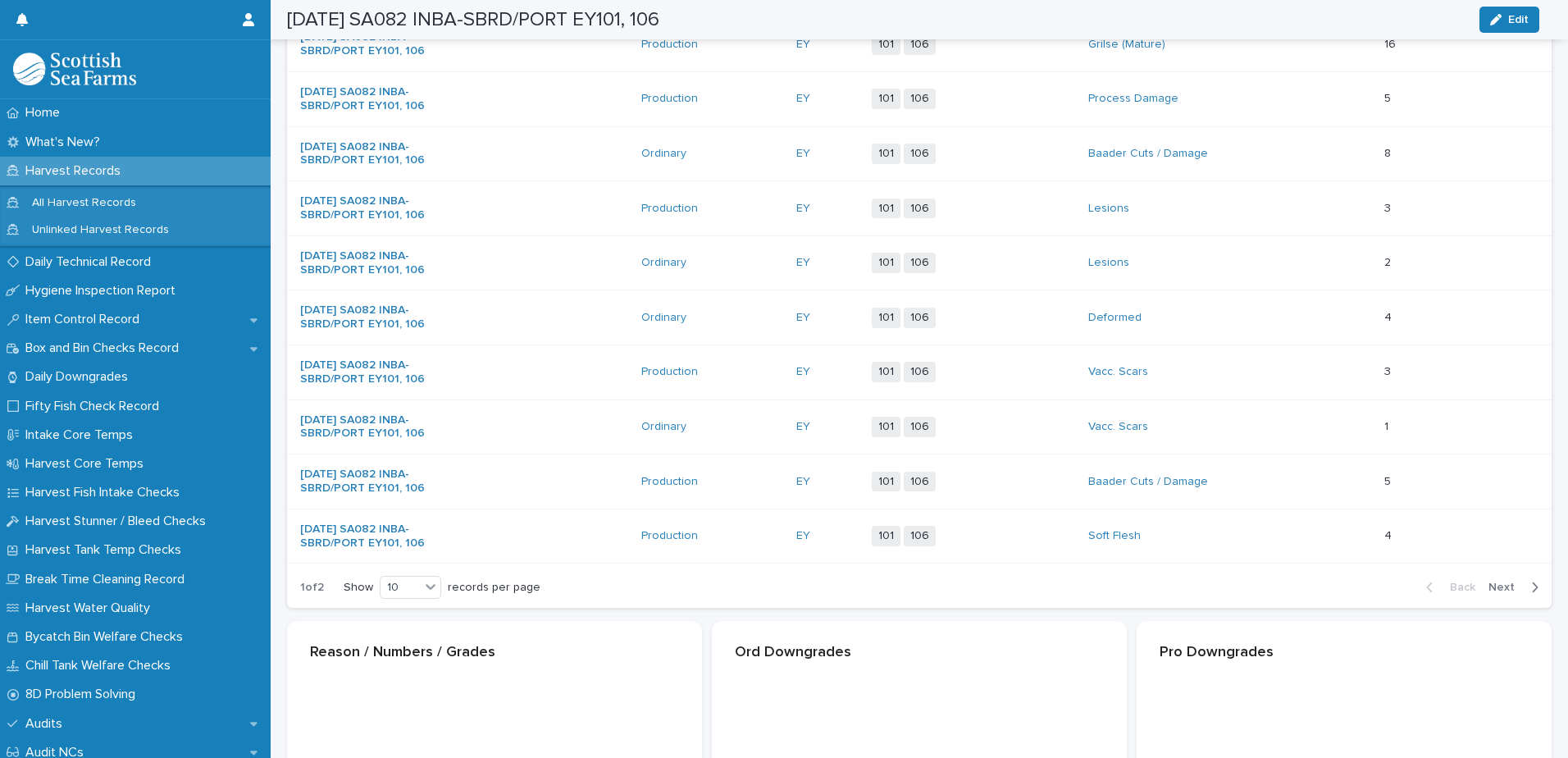
click at [1493, 588] on span "Next" at bounding box center [1507, 586] width 36 height 12
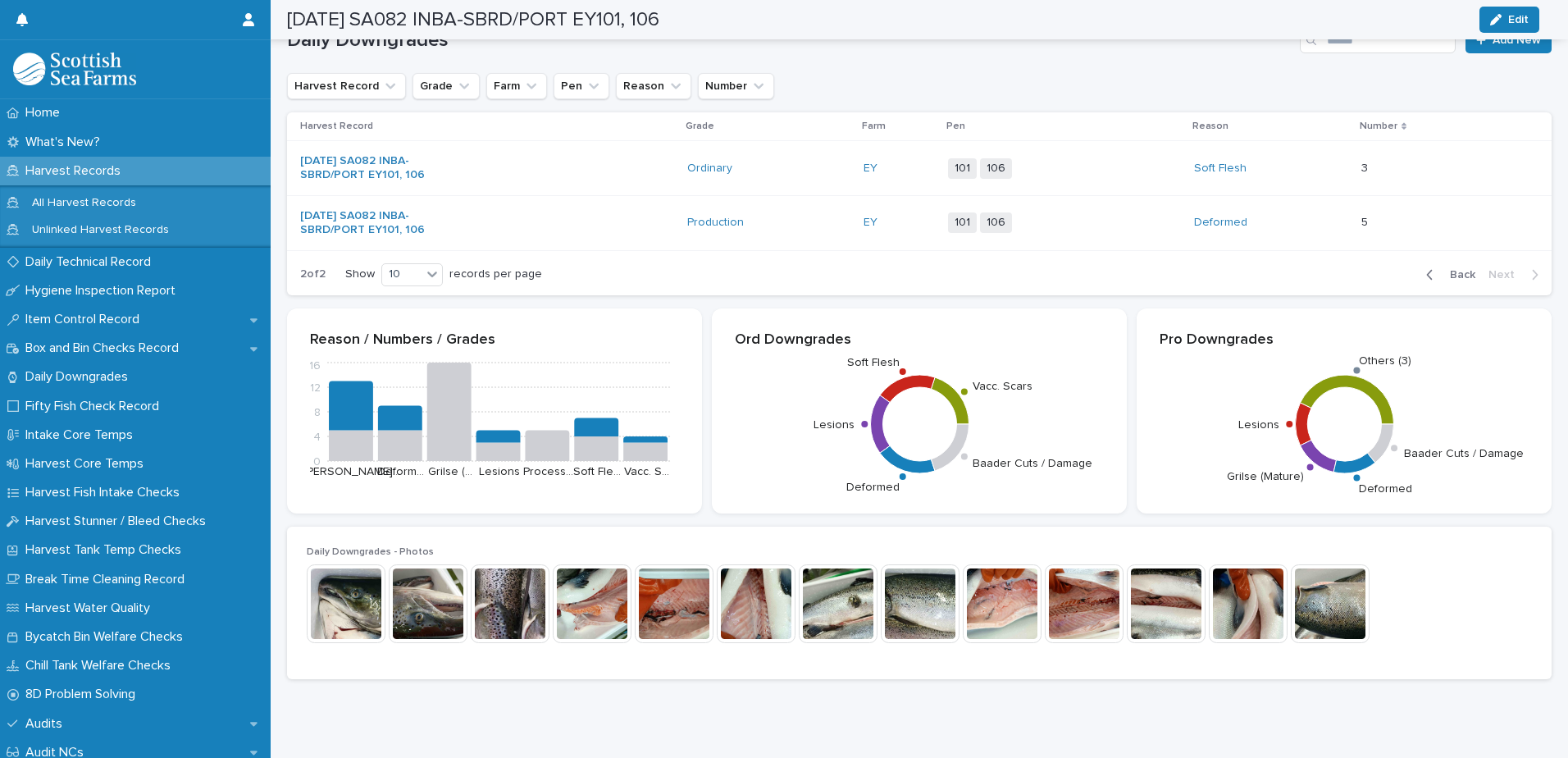
scroll to position [284, 0]
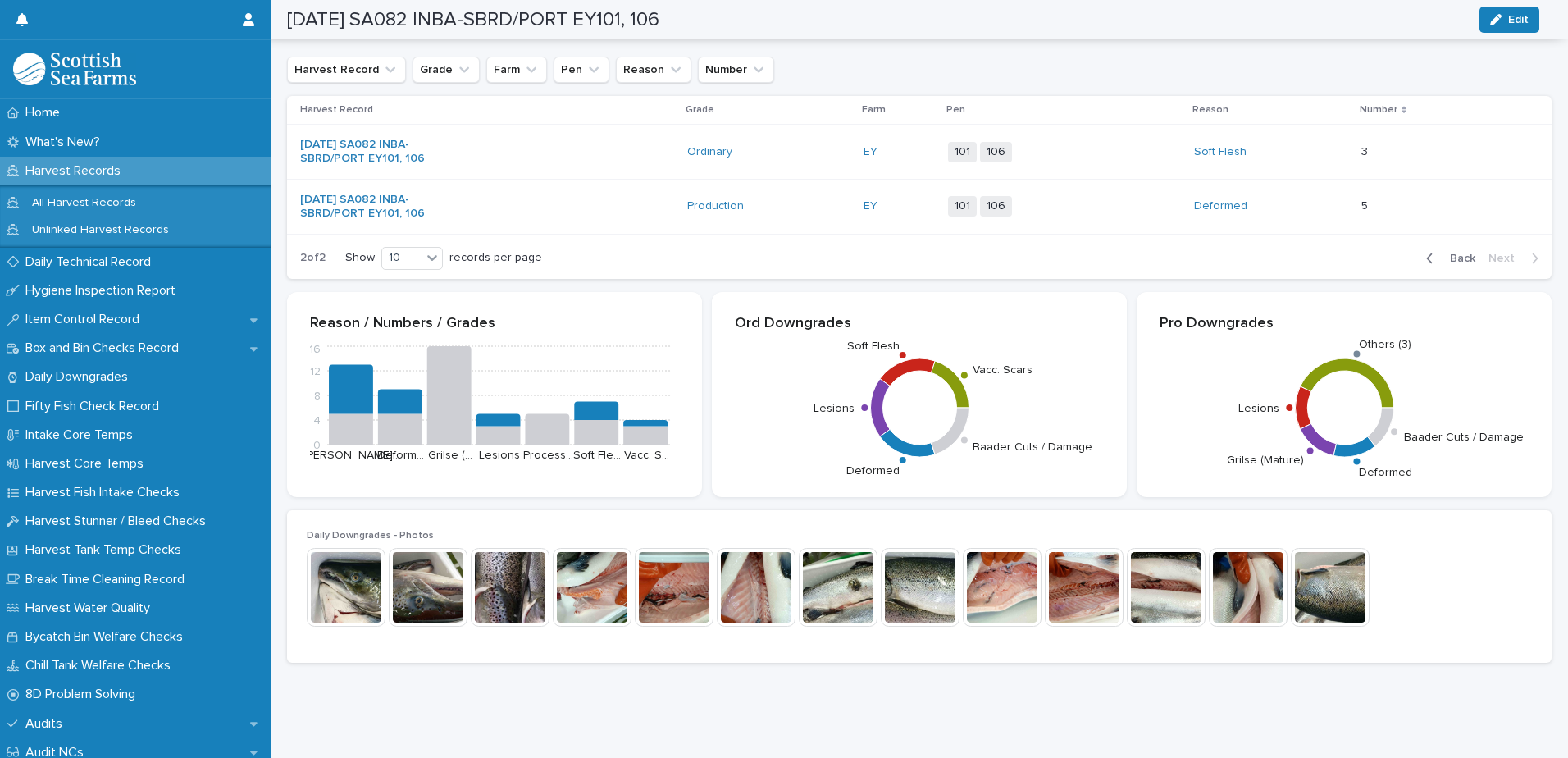
click at [1448, 253] on span "Back" at bounding box center [1458, 258] width 35 height 12
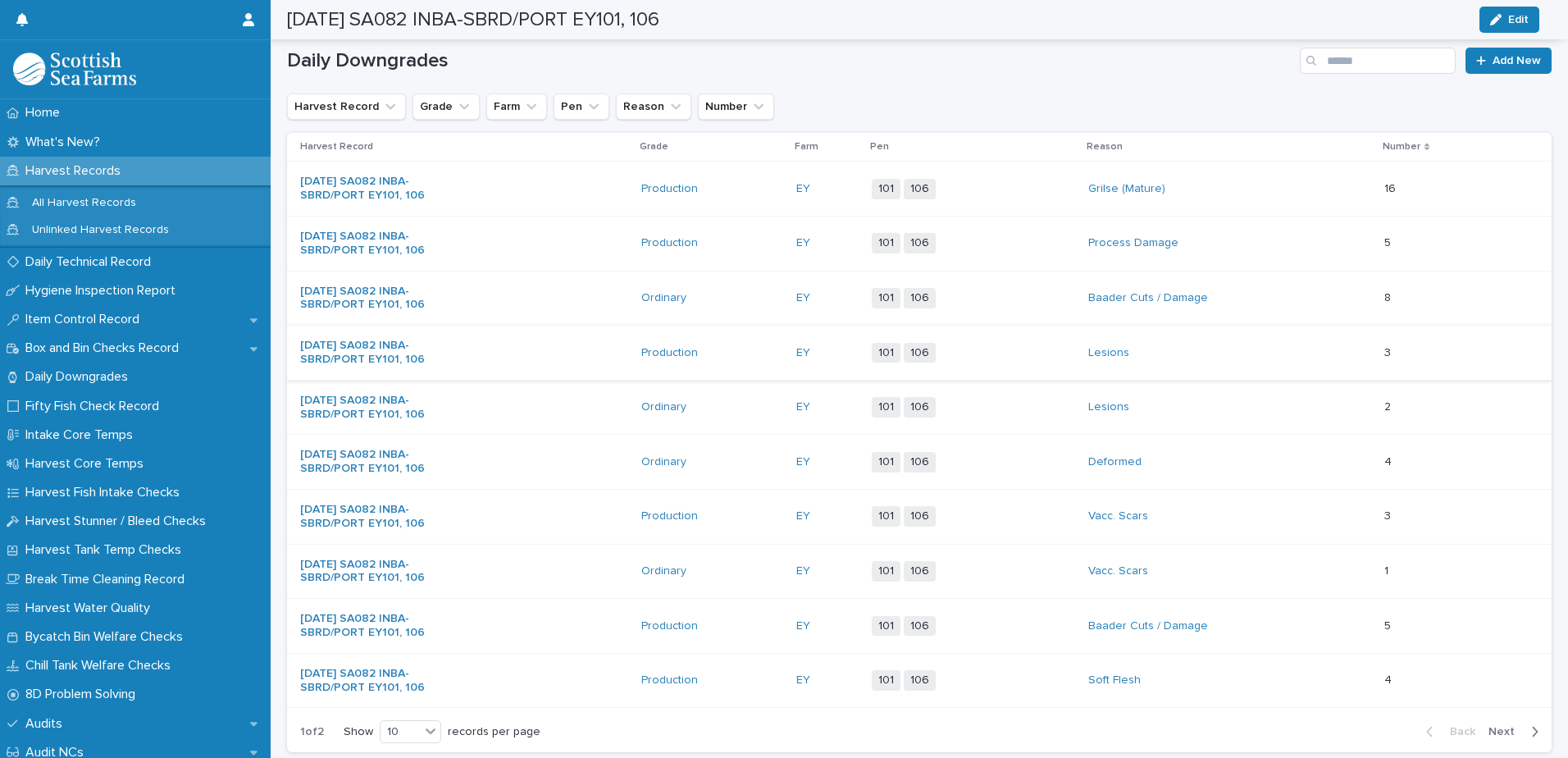
scroll to position [92, 0]
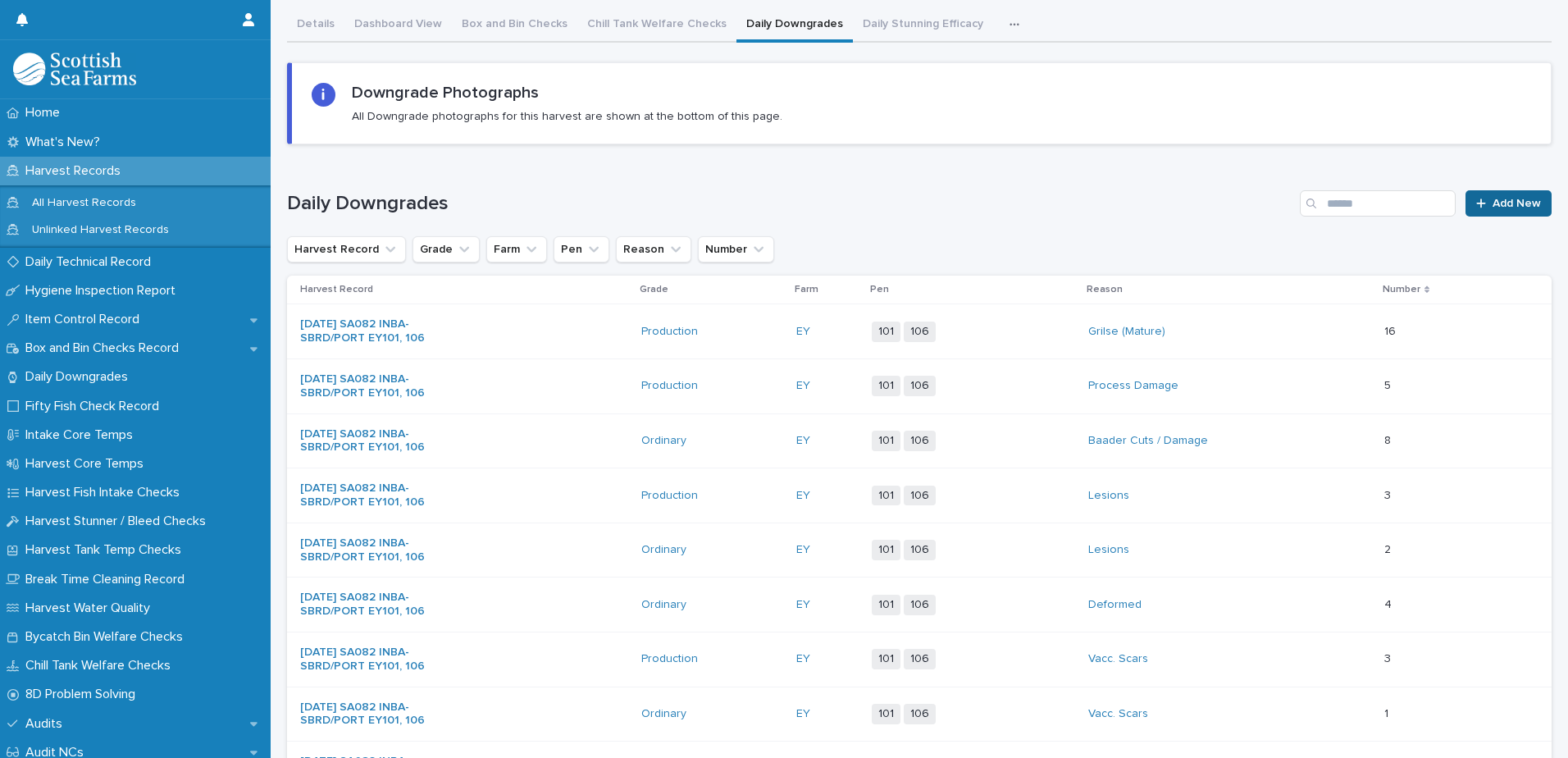
click at [1495, 205] on span "Add New" at bounding box center [1517, 203] width 49 height 12
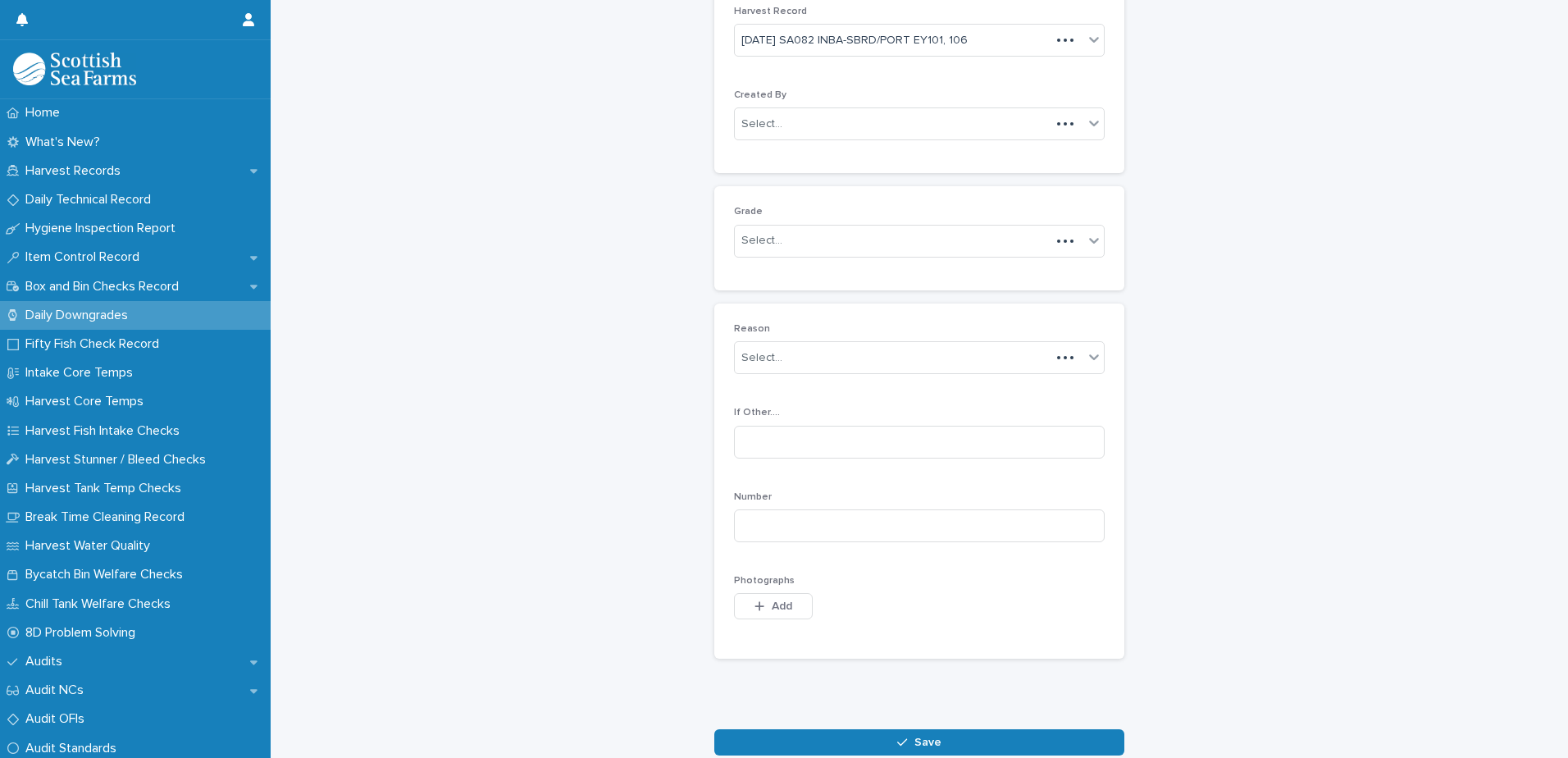
scroll to position [107, 0]
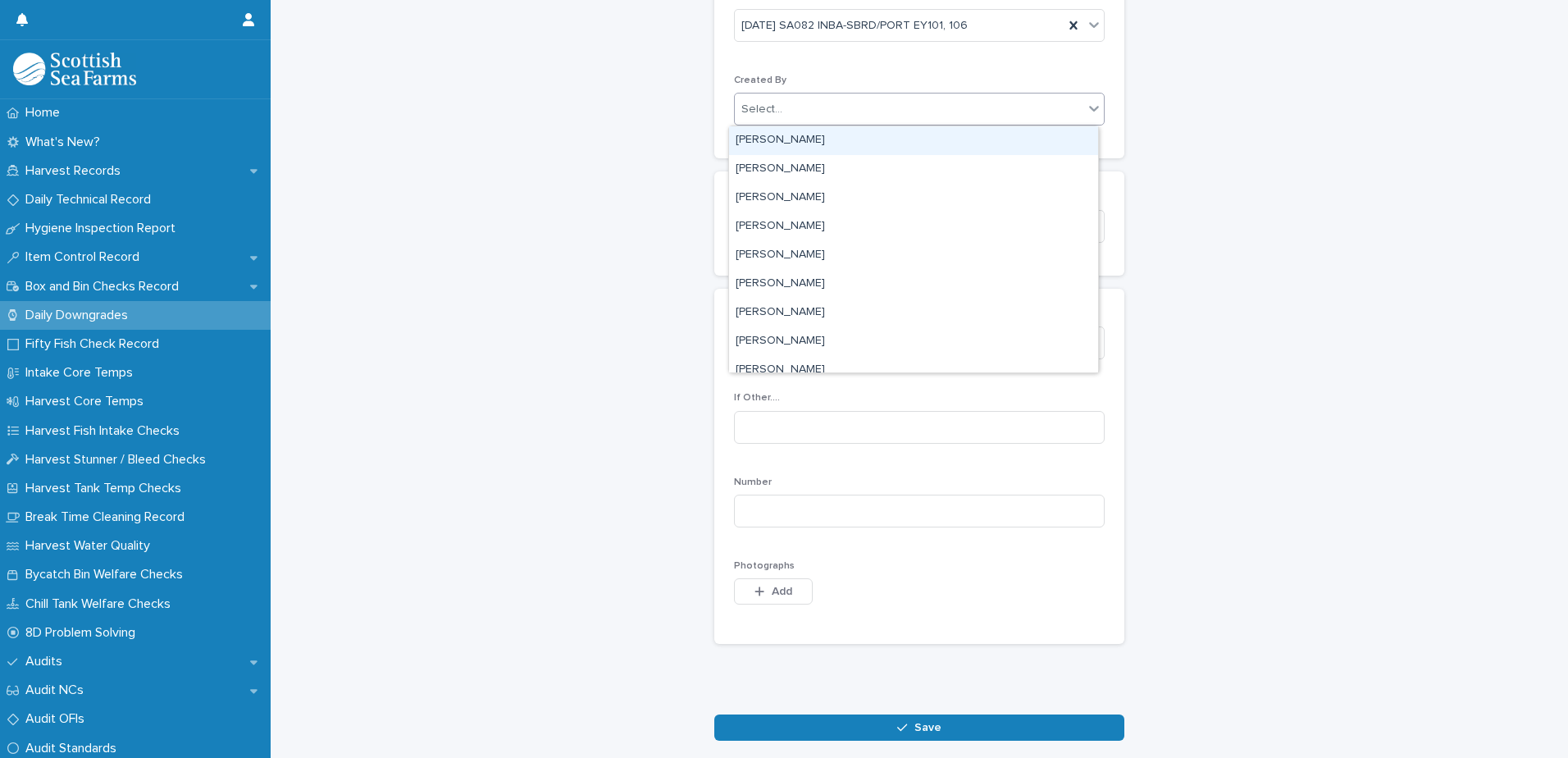
click at [876, 108] on div "Select..." at bounding box center [909, 109] width 349 height 27
type input "****"
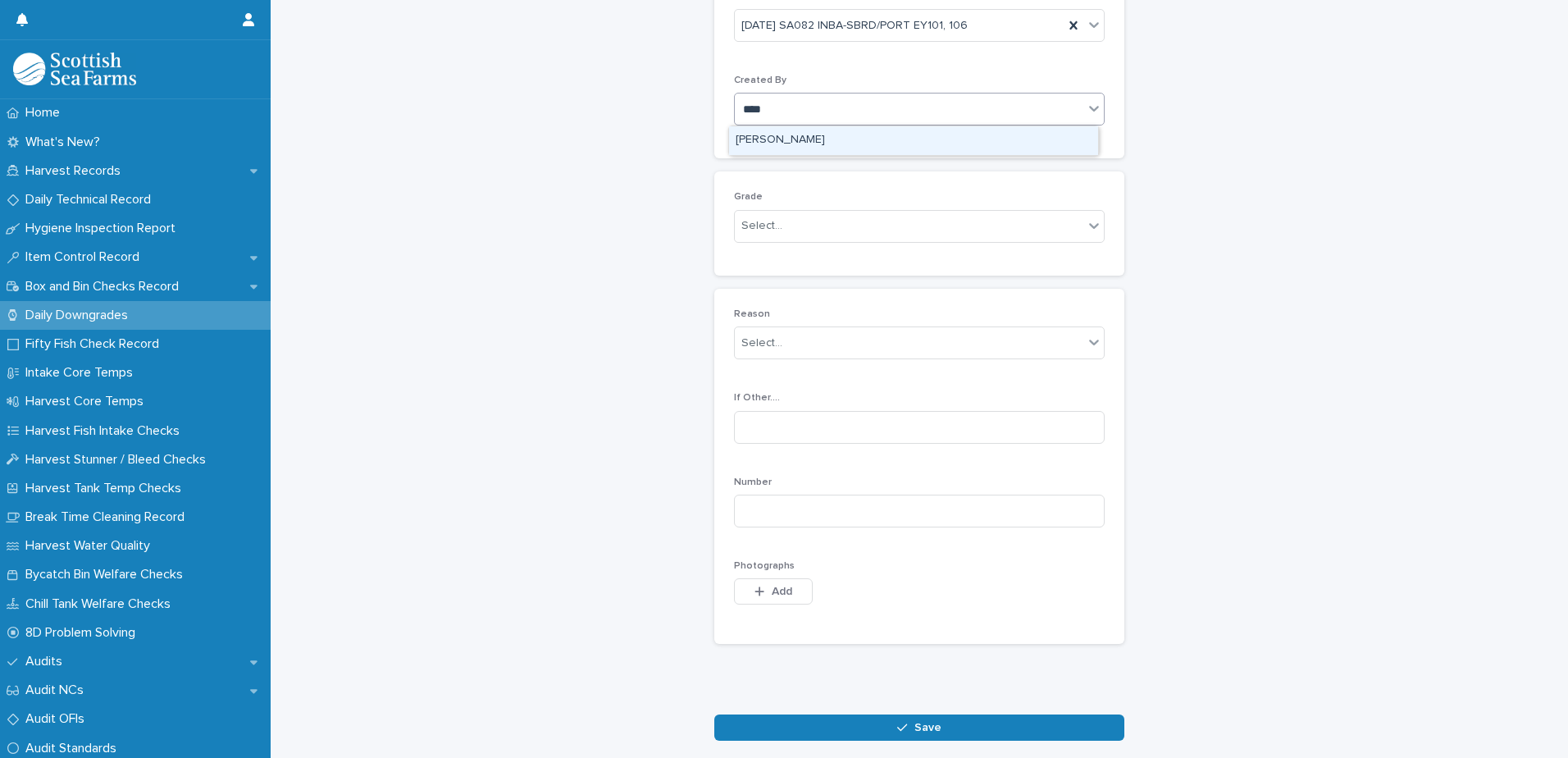
click at [810, 139] on div "[PERSON_NAME]" at bounding box center [914, 141] width 369 height 29
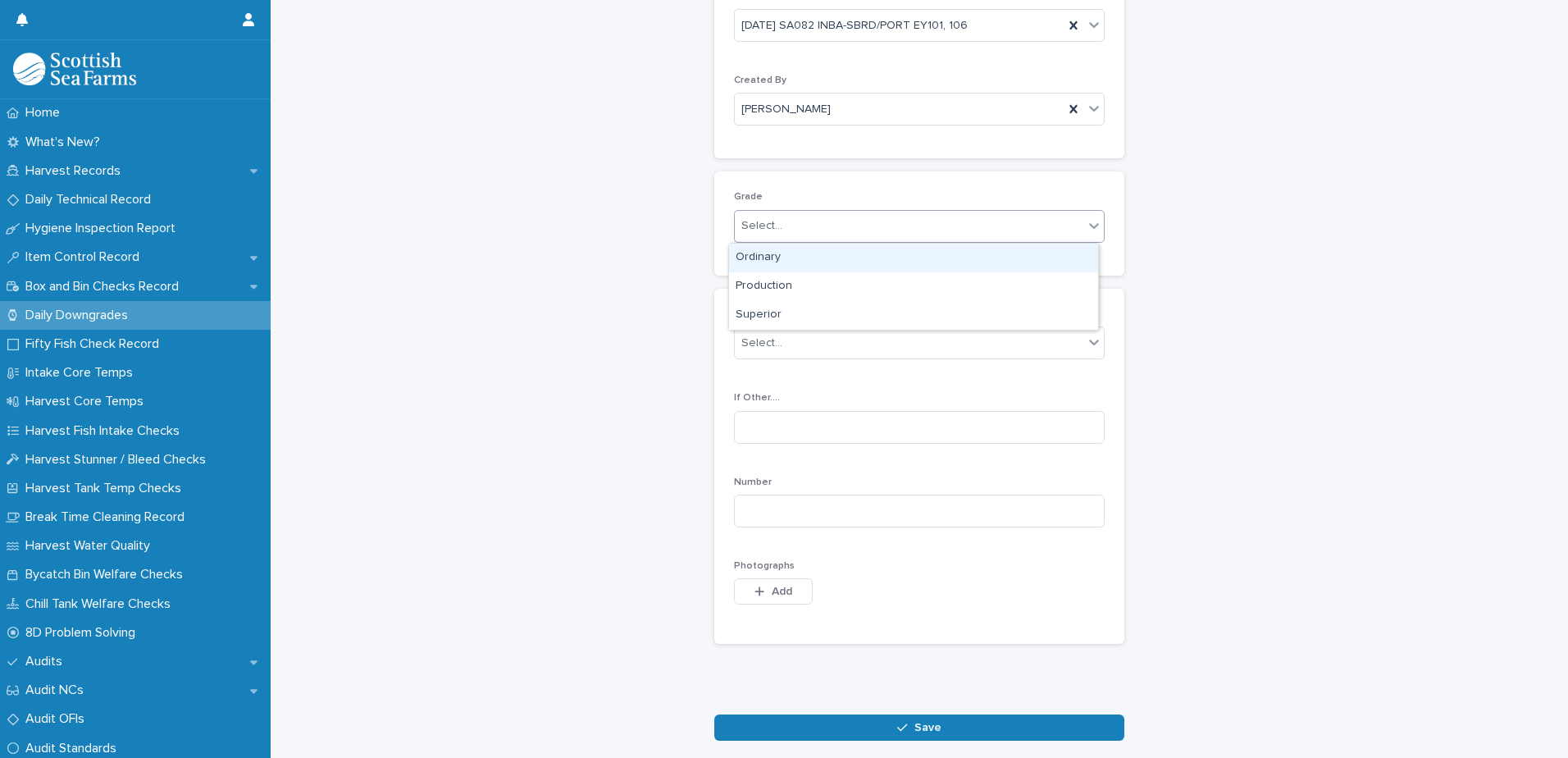
click at [803, 230] on div "Select..." at bounding box center [909, 226] width 349 height 27
click at [802, 255] on div "Ordinary" at bounding box center [914, 258] width 369 height 29
click at [866, 332] on div "Select..." at bounding box center [909, 343] width 349 height 27
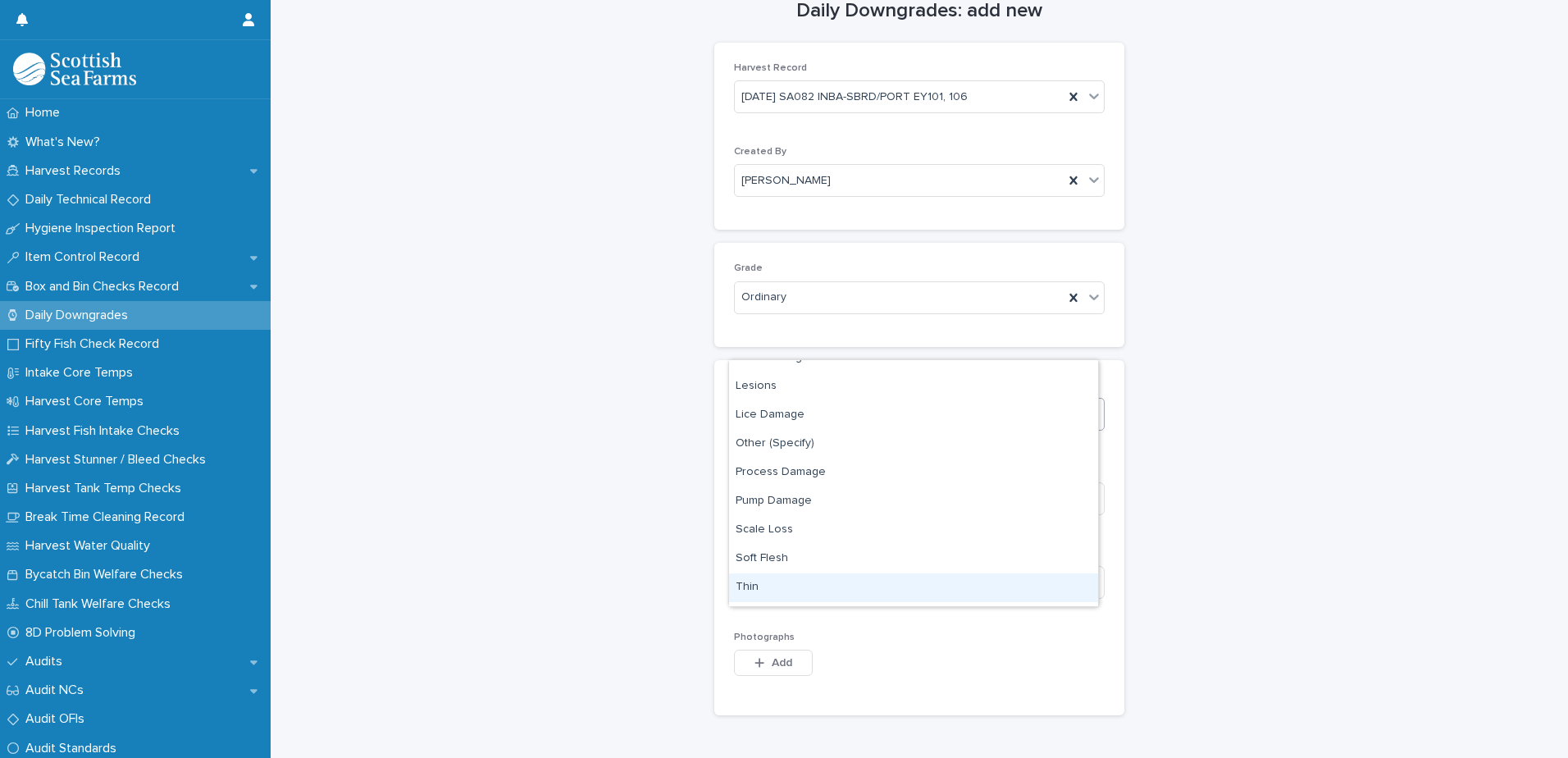
scroll to position [0, 0]
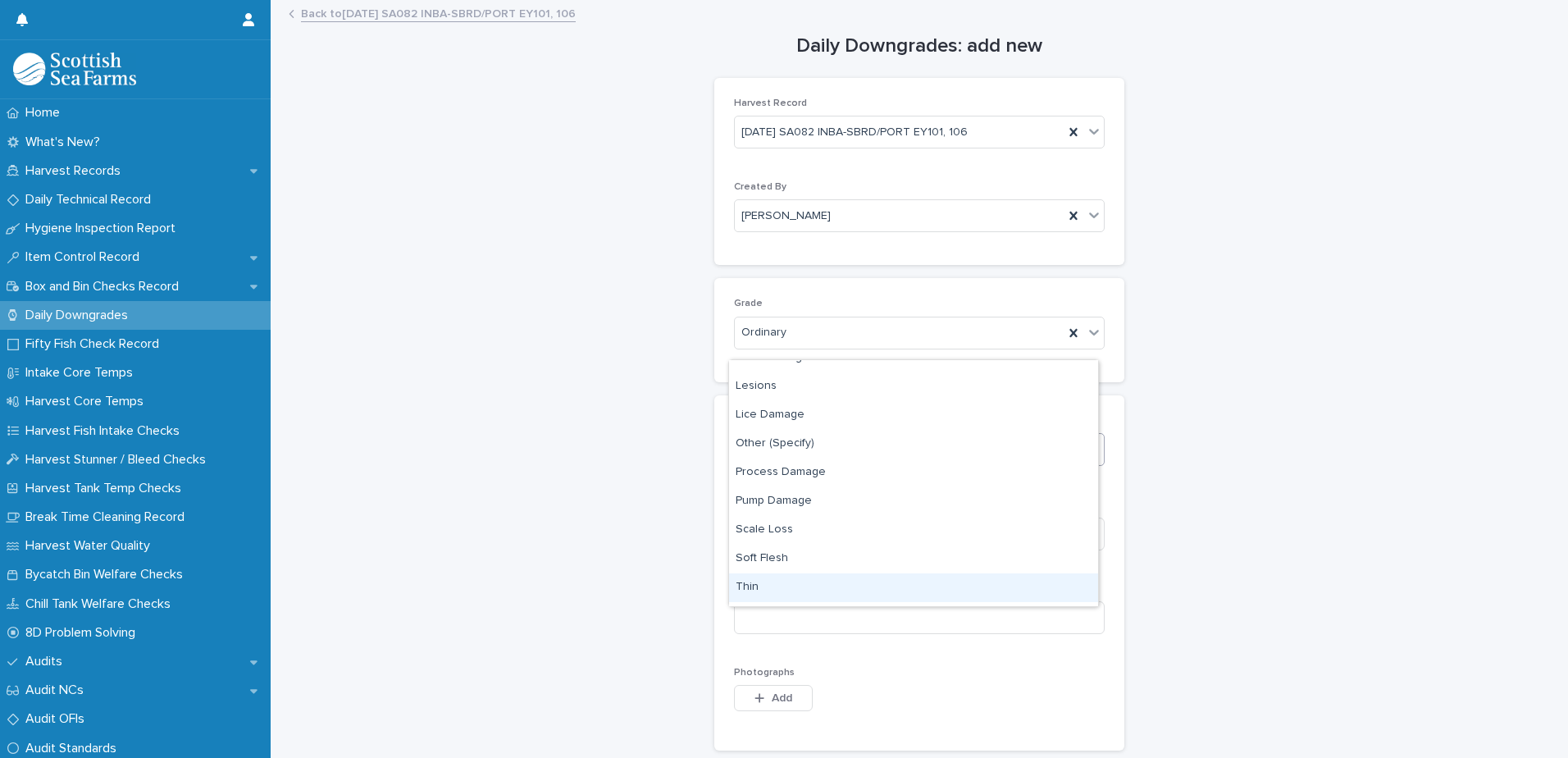
click at [476, 14] on link "Back to [DATE] SA082 INBA-SBRD/PORT EY101, 106" at bounding box center [438, 13] width 275 height 19
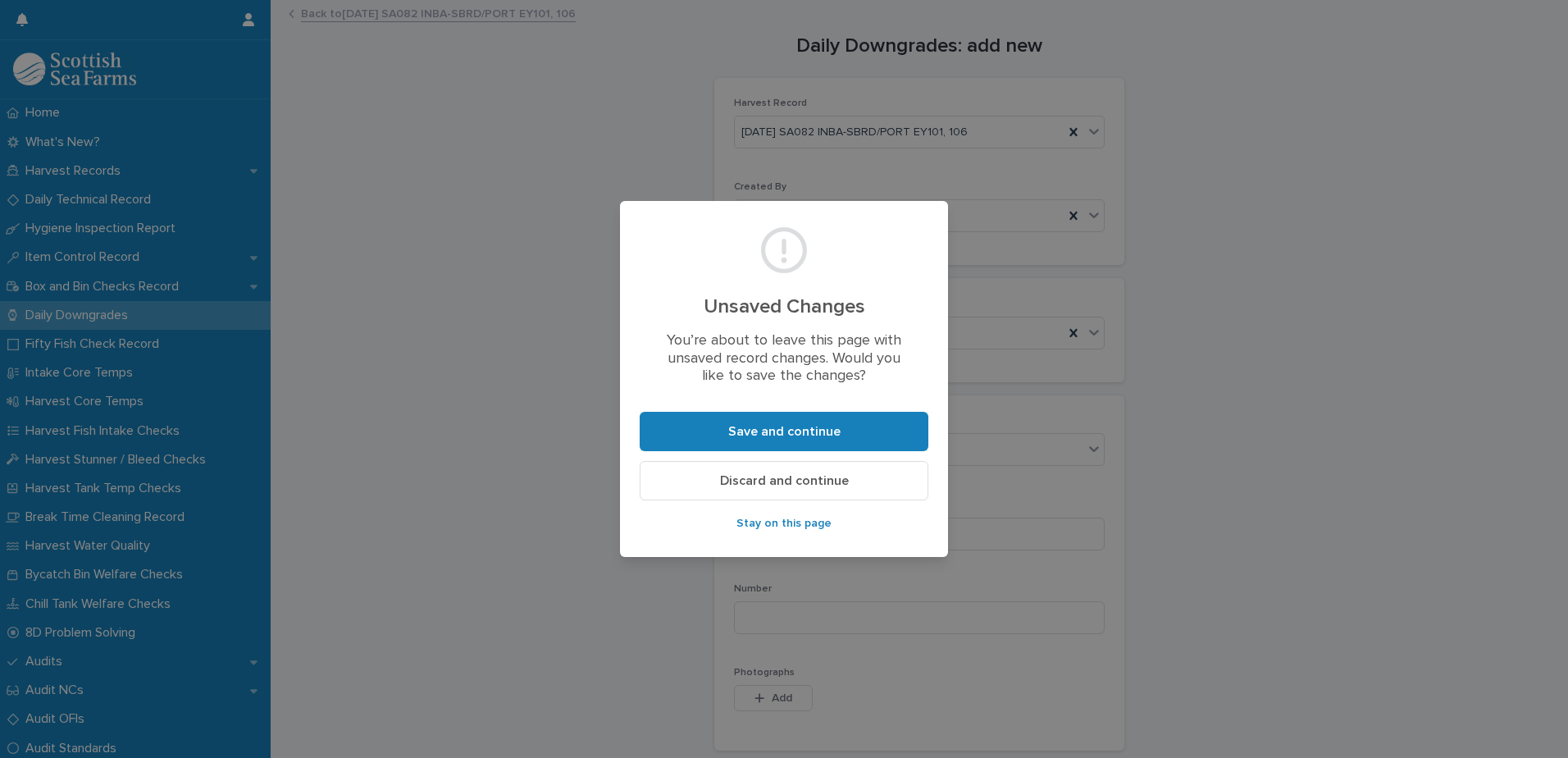
click at [824, 478] on span "Discard and continue" at bounding box center [784, 481] width 128 height 14
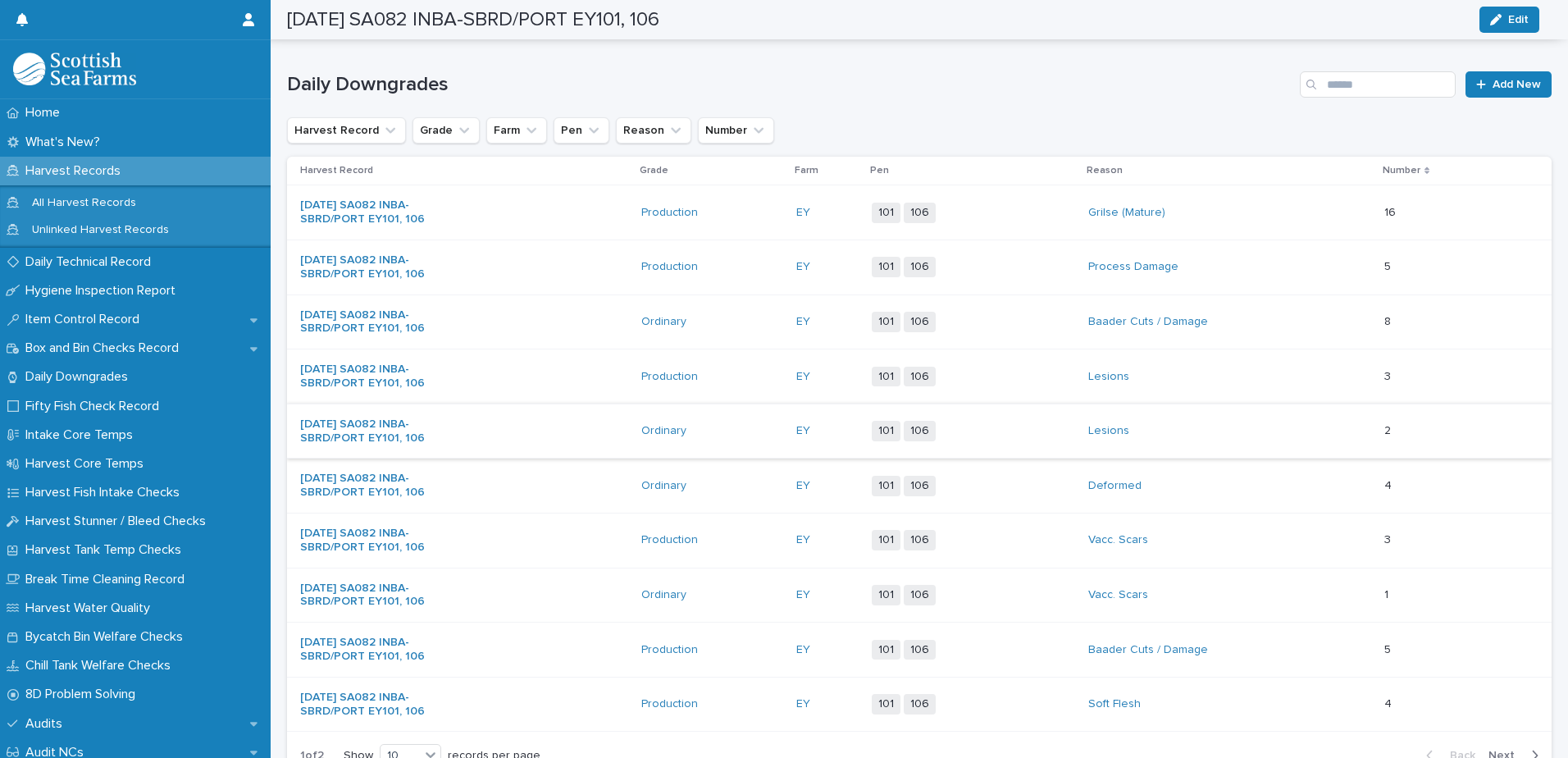
scroll to position [328, 0]
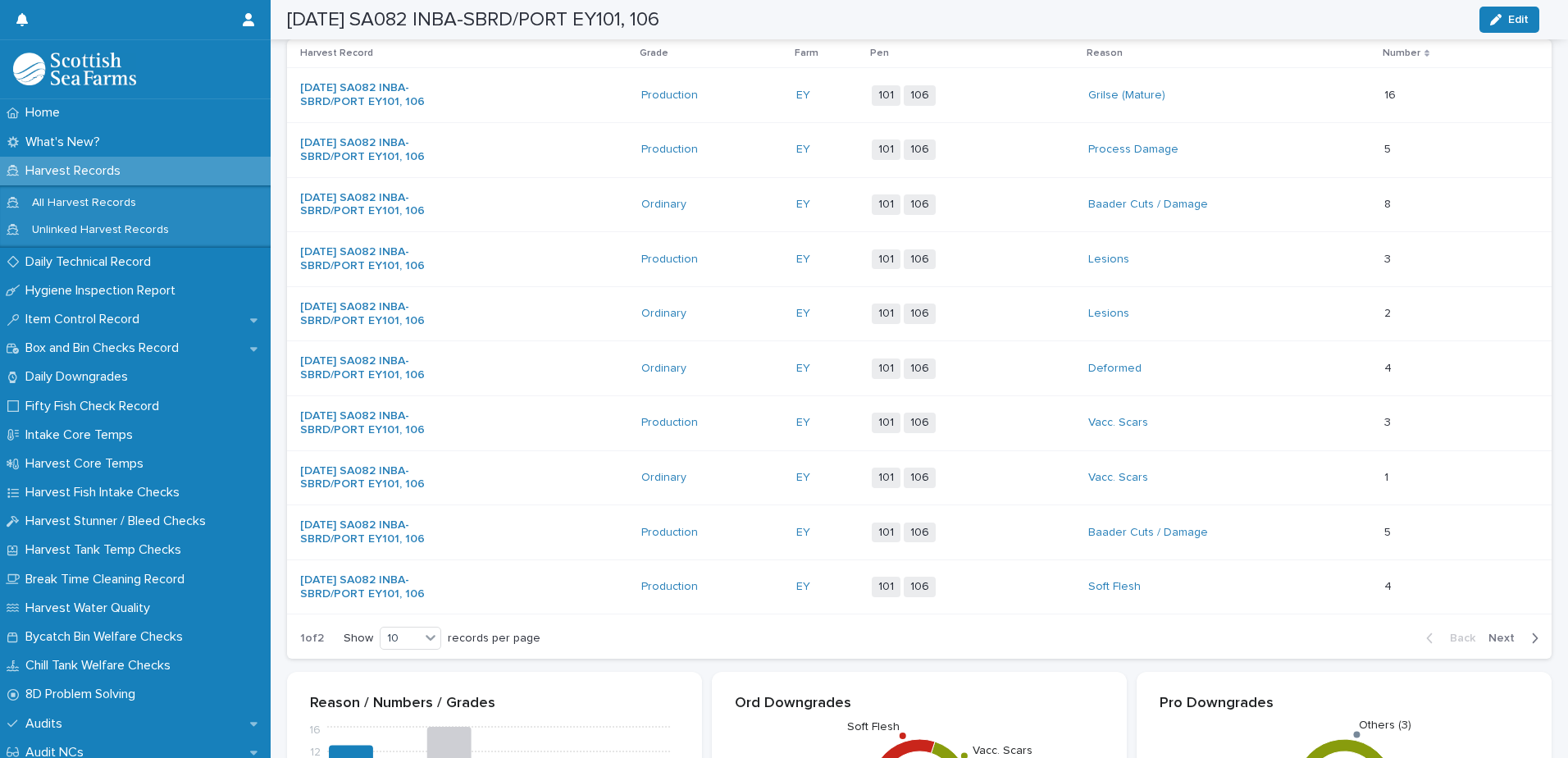
click at [1292, 200] on div "Baader Cuts / Damage" at bounding box center [1229, 204] width 283 height 27
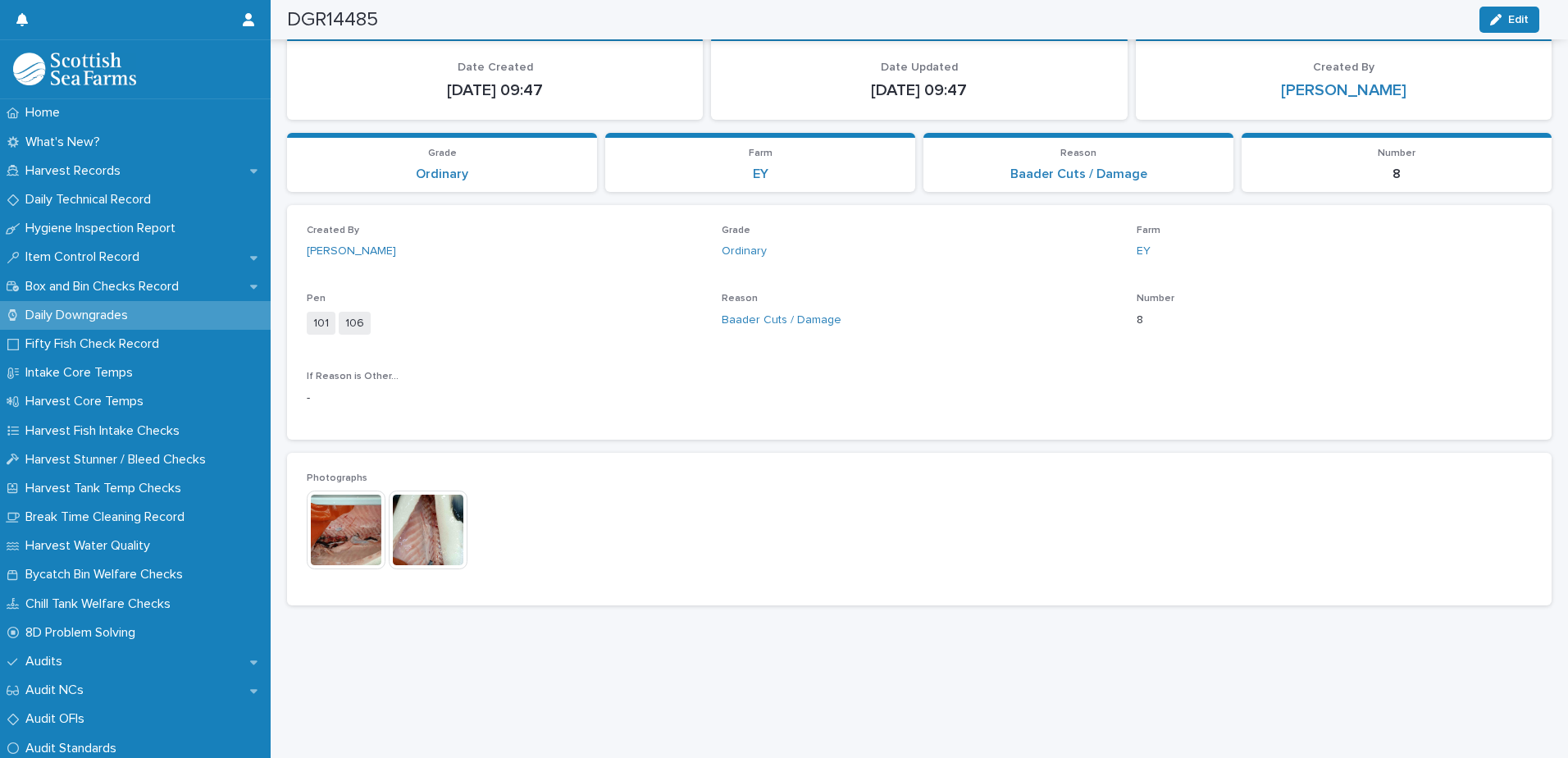
scroll to position [177, 0]
click at [1513, 23] on span "Edit" at bounding box center [1518, 19] width 21 height 12
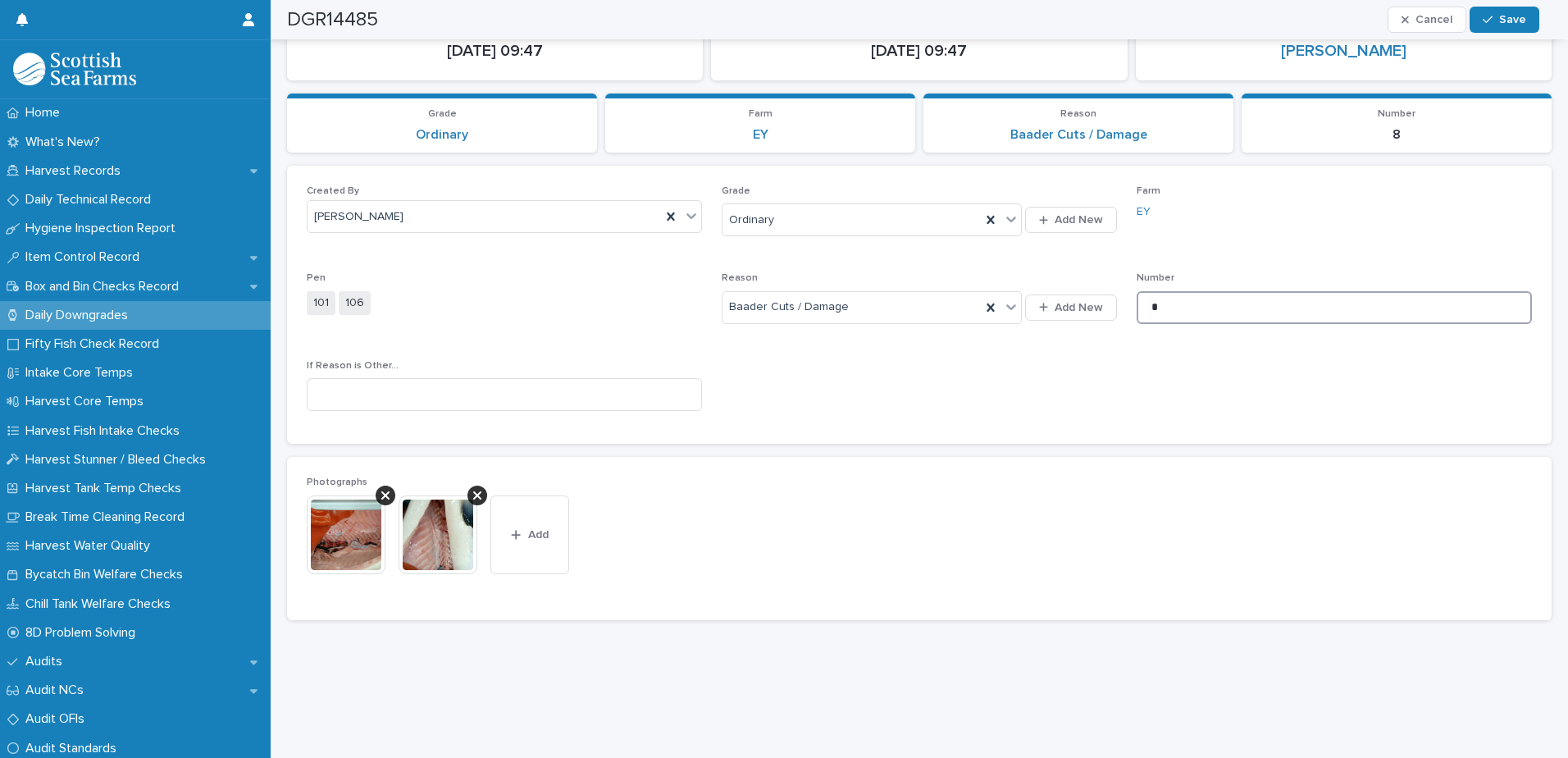
click at [1174, 303] on input "*" at bounding box center [1334, 307] width 395 height 33
type input "**"
click at [1502, 20] on span "Save" at bounding box center [1513, 19] width 27 height 12
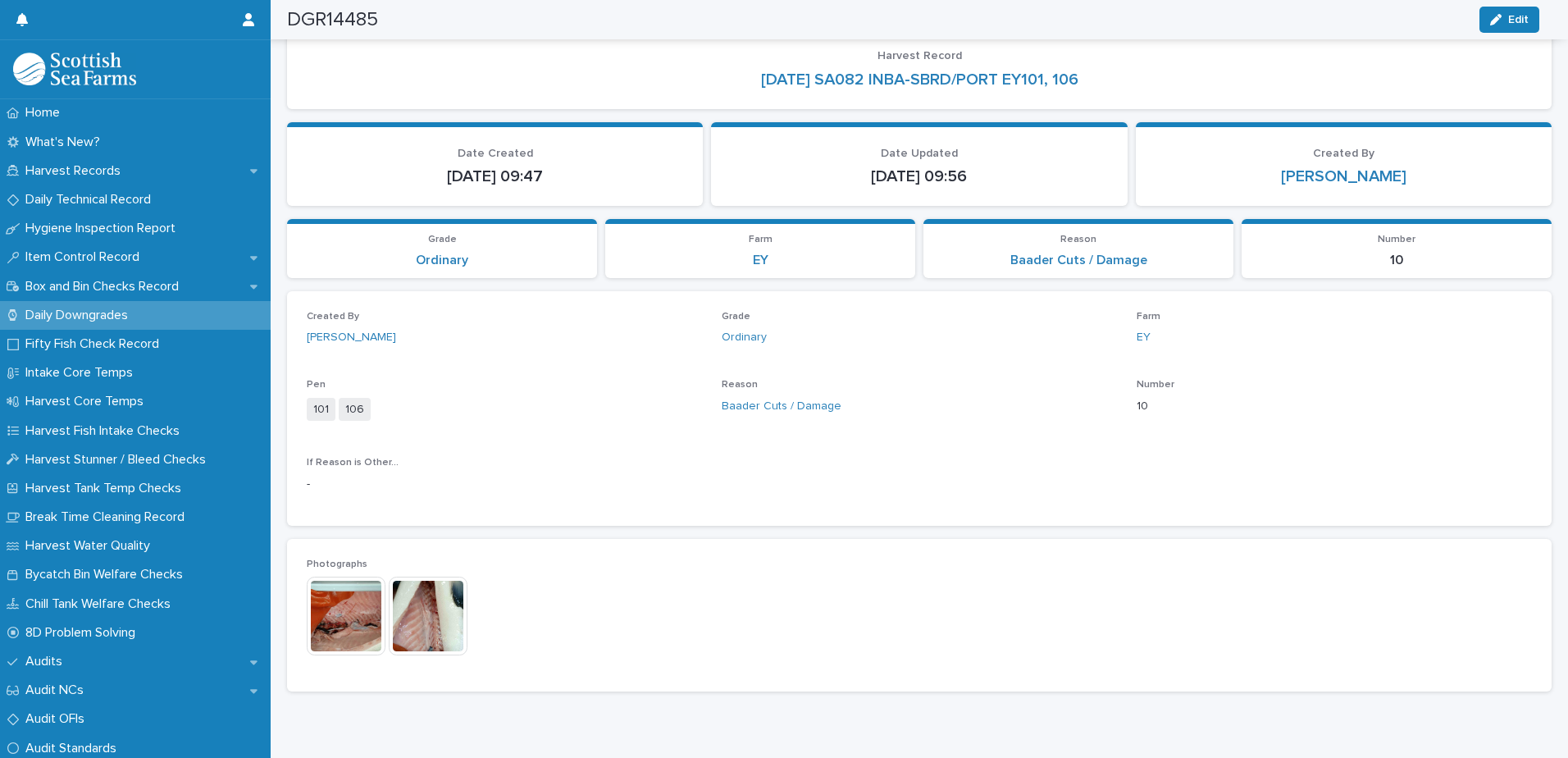
scroll to position [0, 0]
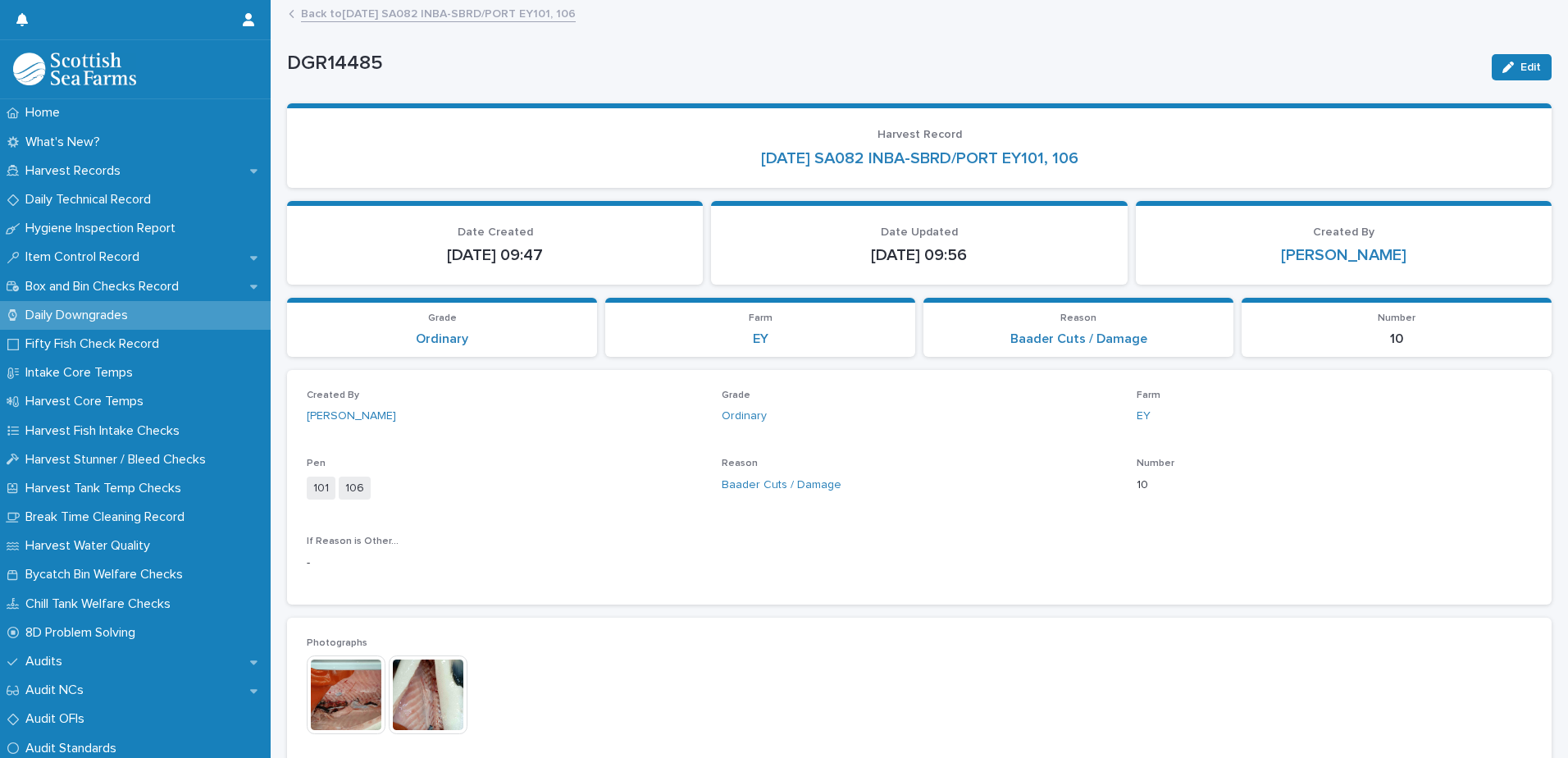
click at [475, 10] on link "Back to [DATE] SA082 INBA-SBRD/PORT EY101, 106" at bounding box center [438, 13] width 275 height 19
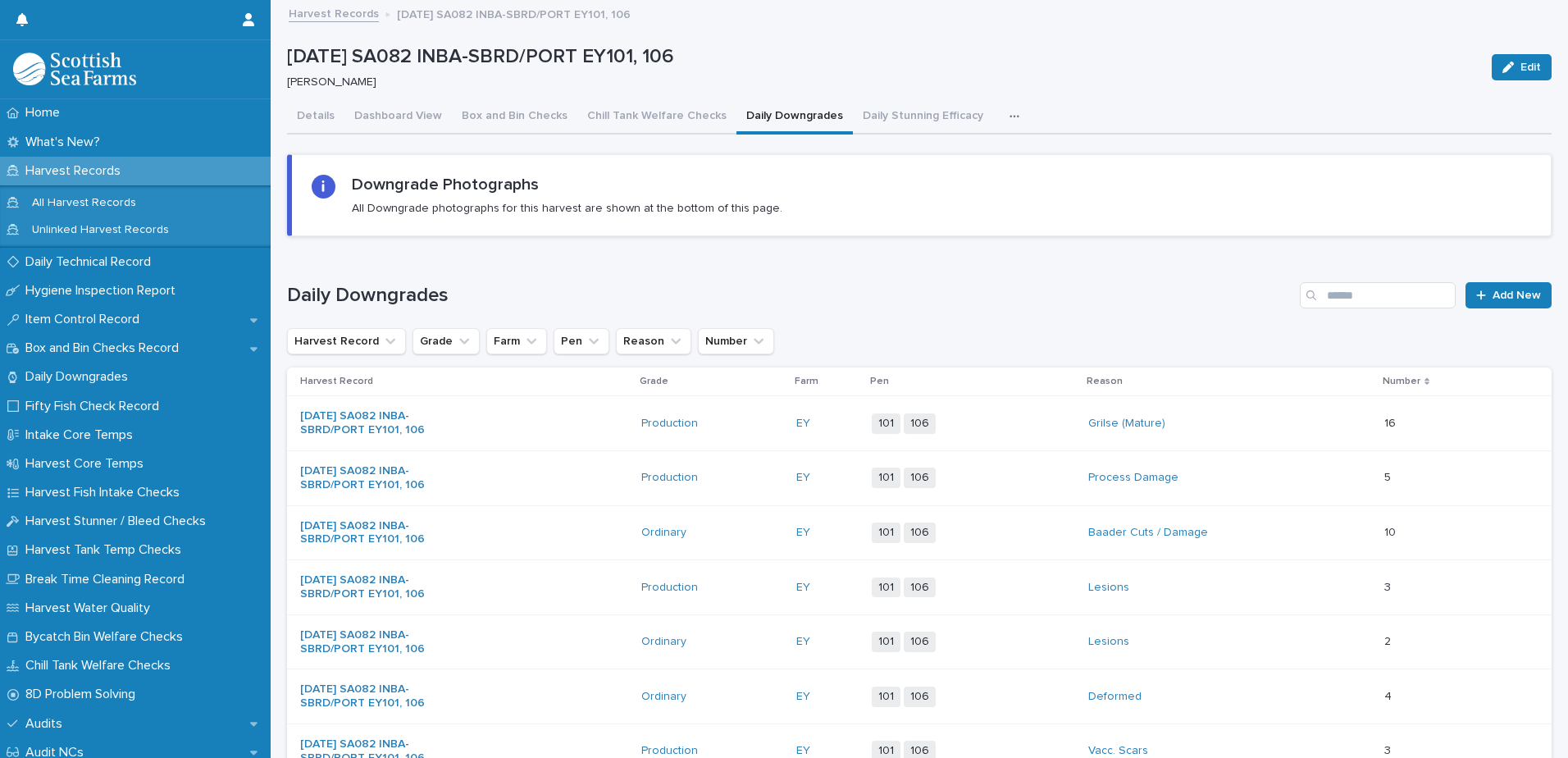
click at [1264, 638] on div "Lesions" at bounding box center [1229, 641] width 283 height 27
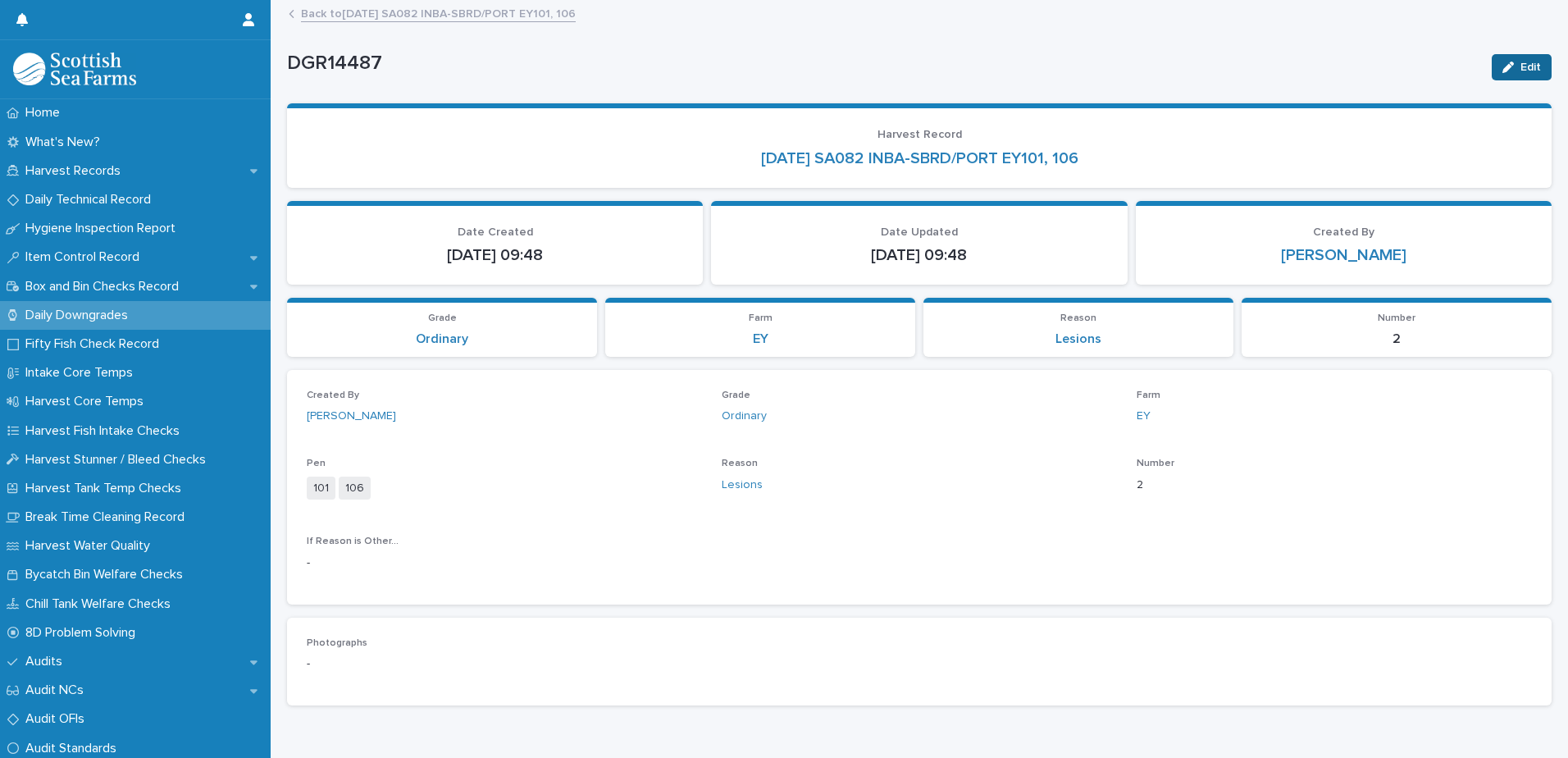
click at [1503, 60] on button "Edit" at bounding box center [1522, 67] width 60 height 26
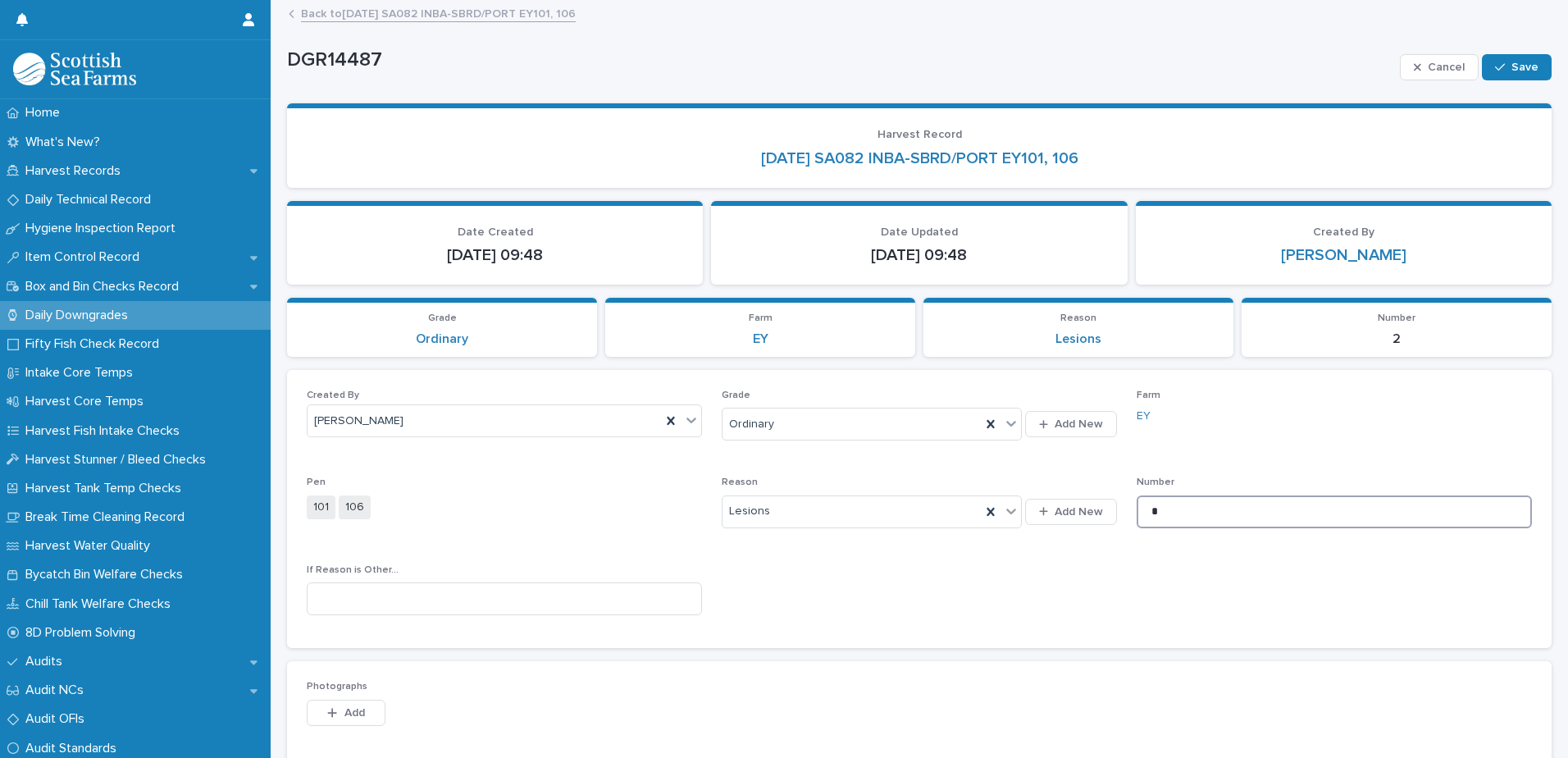
click at [1167, 519] on input "*" at bounding box center [1334, 511] width 395 height 33
type input "*"
click at [1500, 67] on div "button" at bounding box center [1504, 67] width 16 height 12
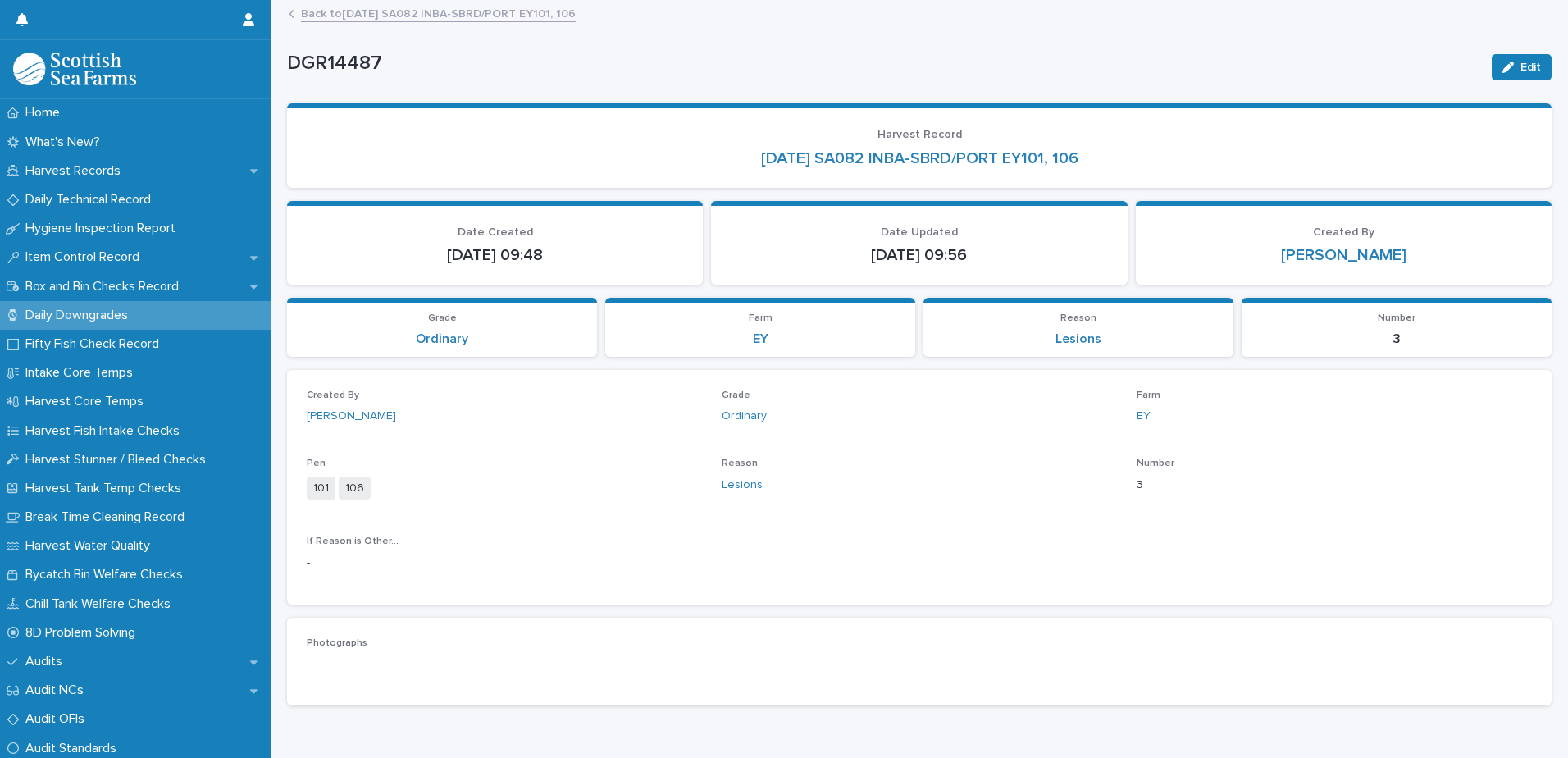
click at [431, 18] on link "Back to [DATE] SA082 INBA-SBRD/PORT EY101, 106" at bounding box center [438, 13] width 275 height 19
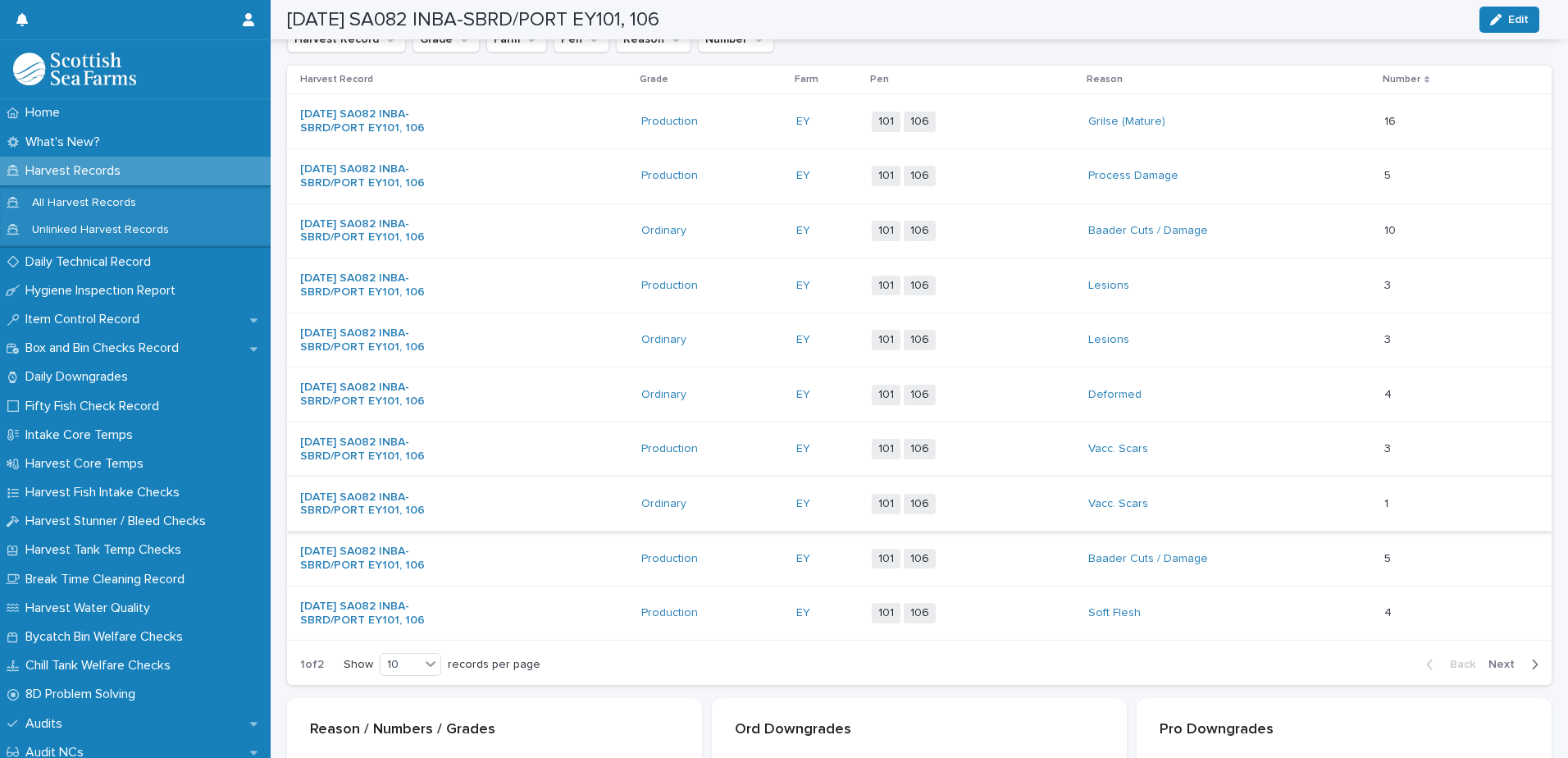
scroll to position [328, 0]
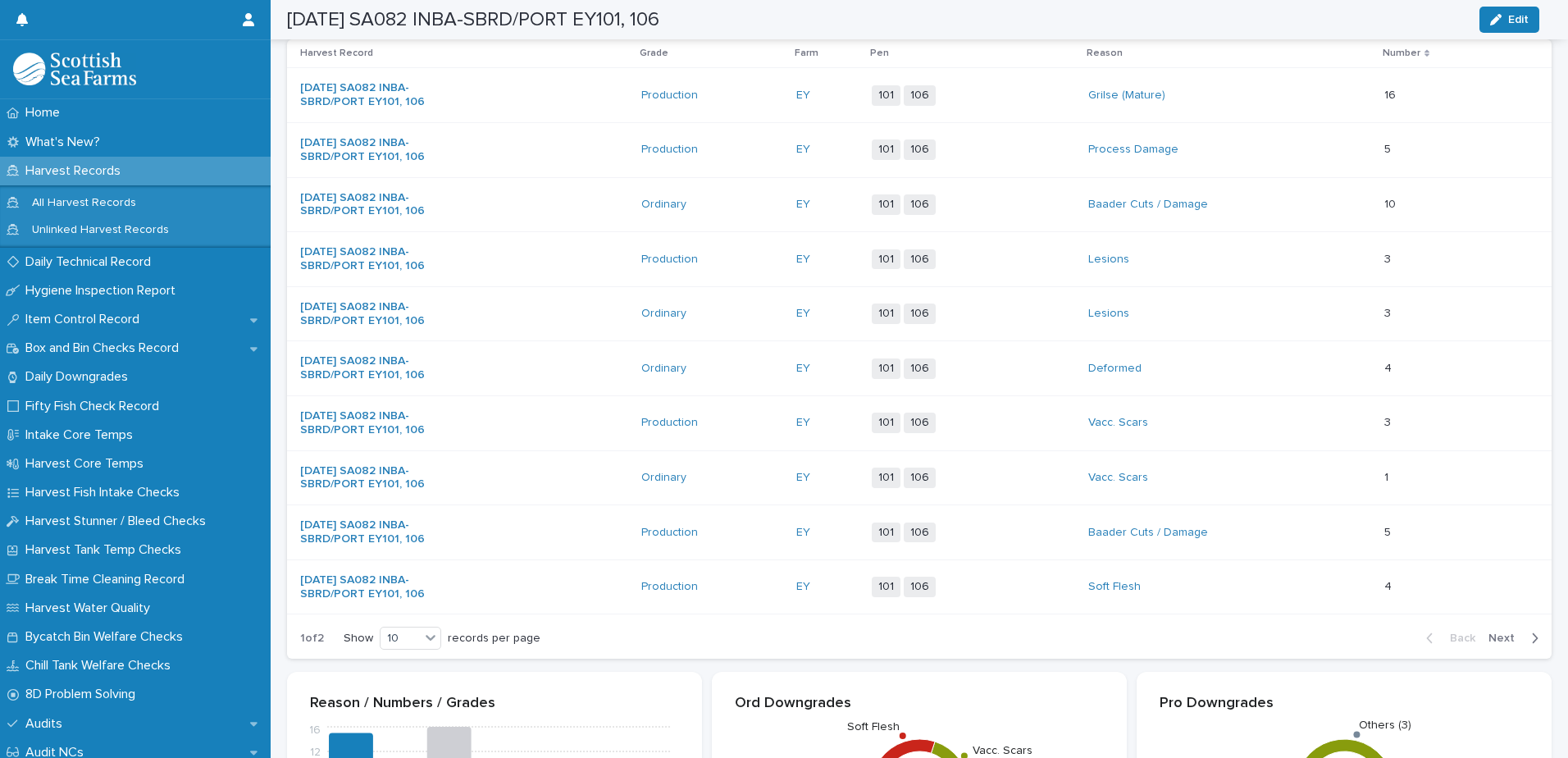
click at [1254, 370] on div "Deformed" at bounding box center [1229, 369] width 283 height 27
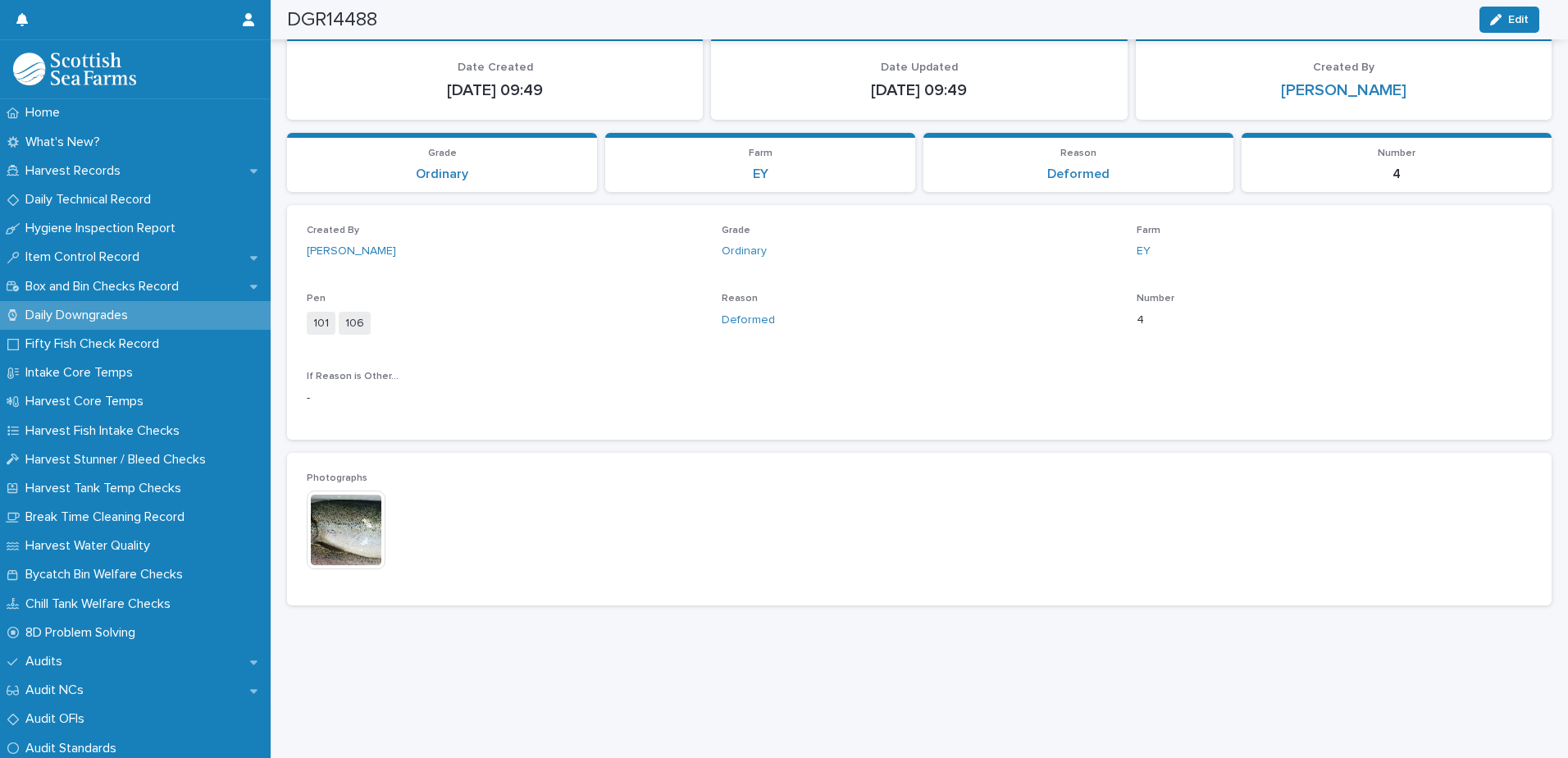
scroll to position [177, 0]
click at [1508, 18] on span "Edit" at bounding box center [1518, 19] width 21 height 12
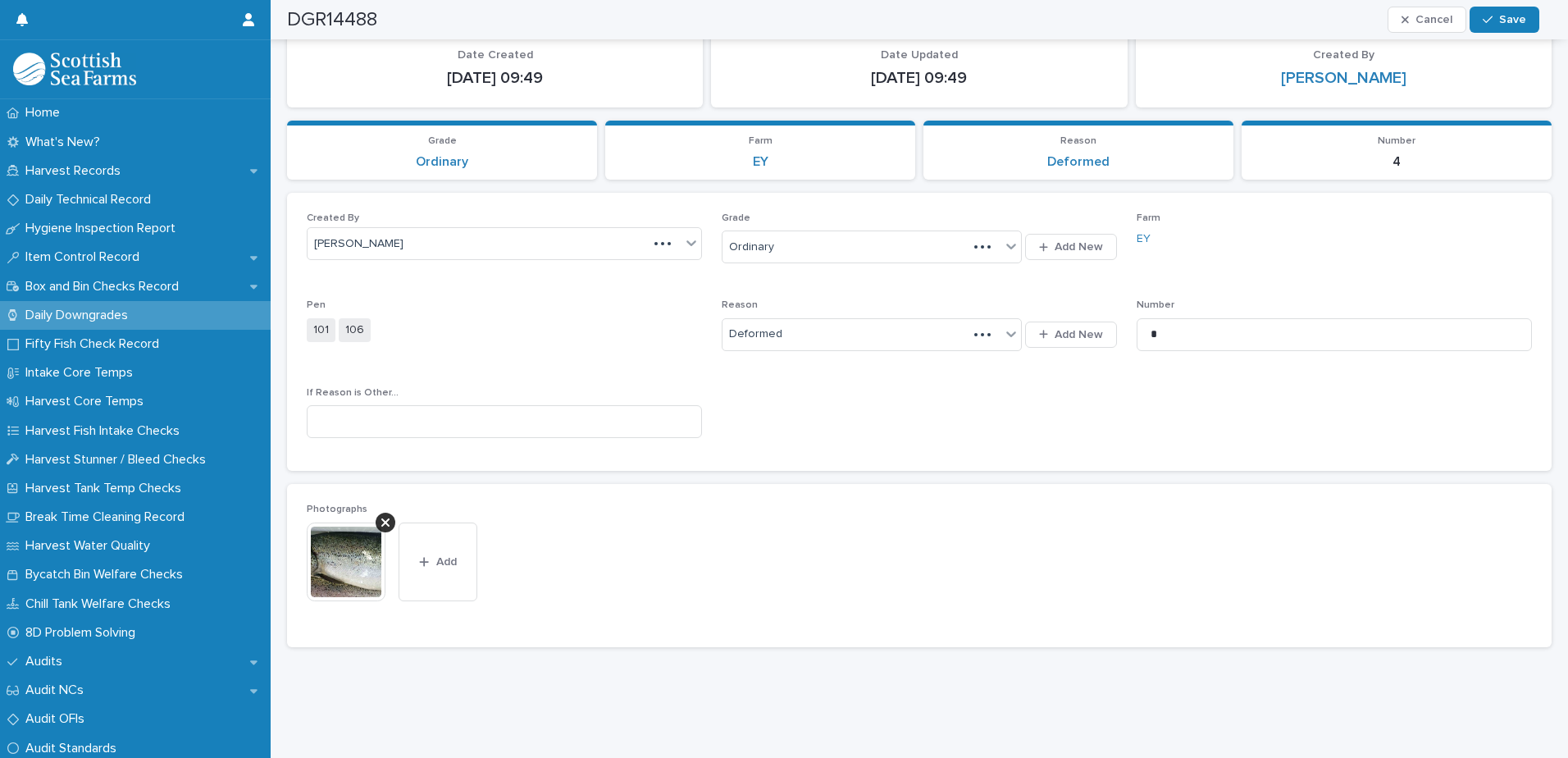
scroll to position [204, 0]
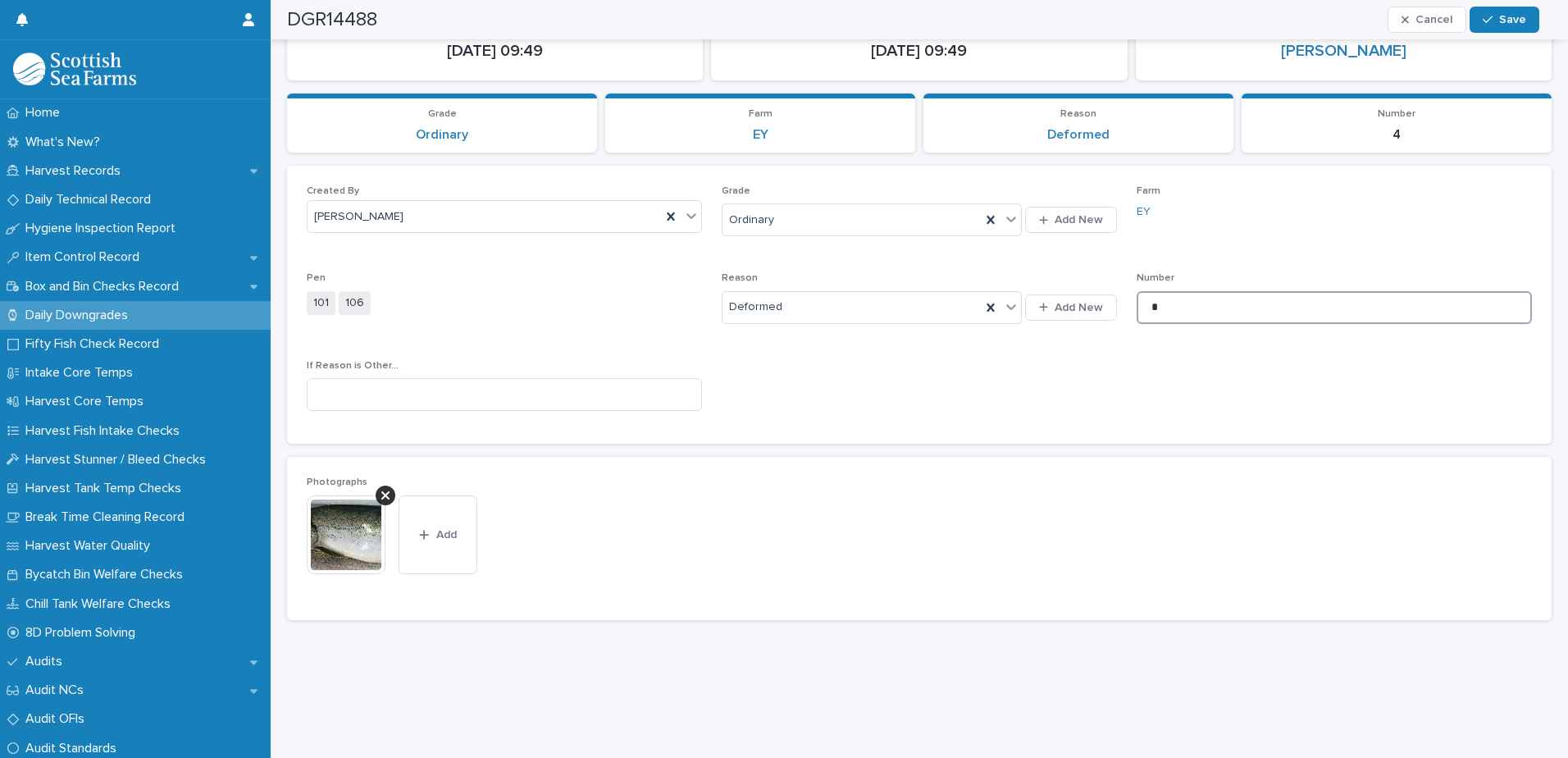
click at [1185, 306] on input "*" at bounding box center [1334, 307] width 395 height 33
type input "*"
click at [1517, 18] on span "Save" at bounding box center [1513, 19] width 27 height 12
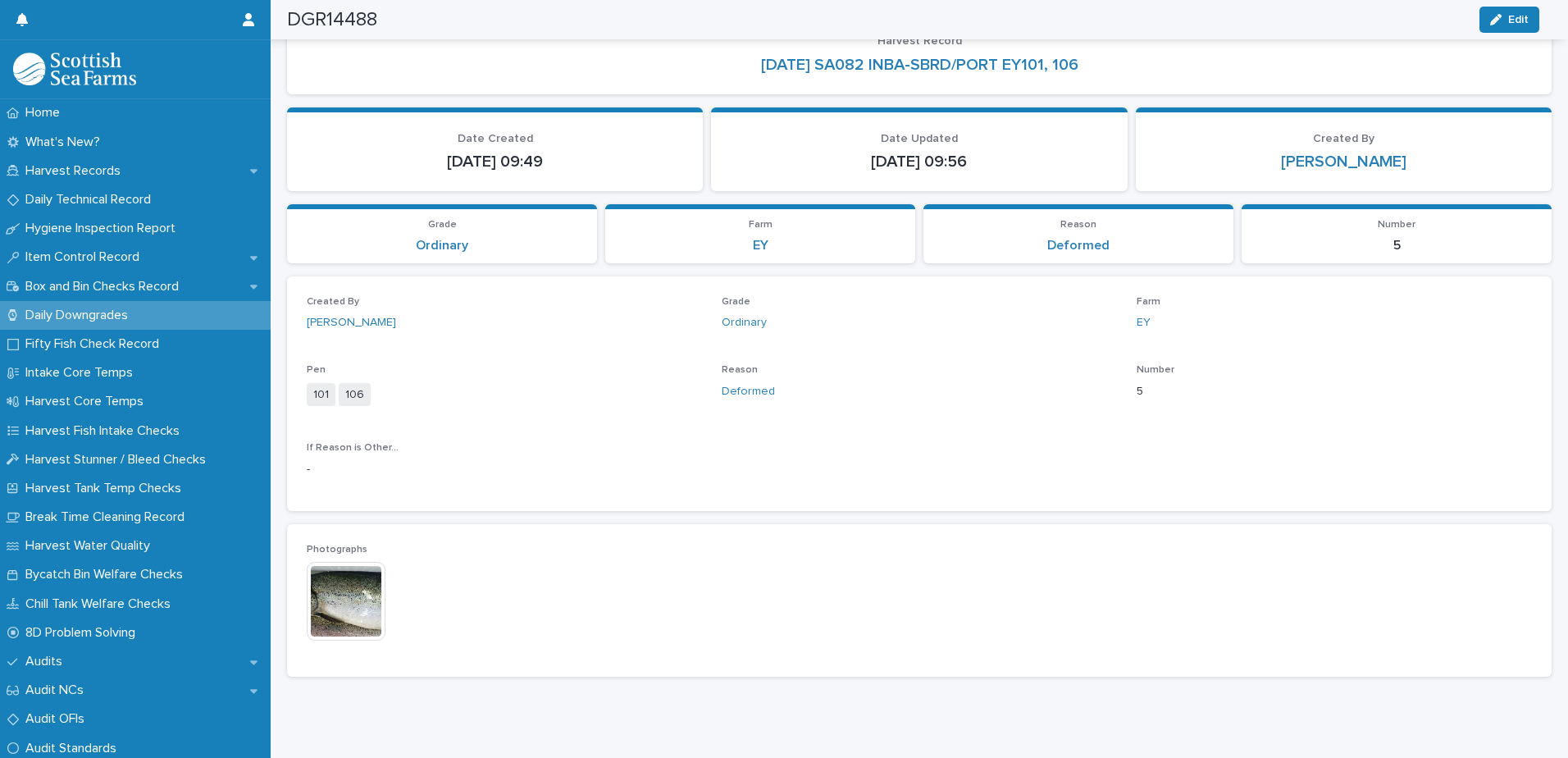
scroll to position [0, 0]
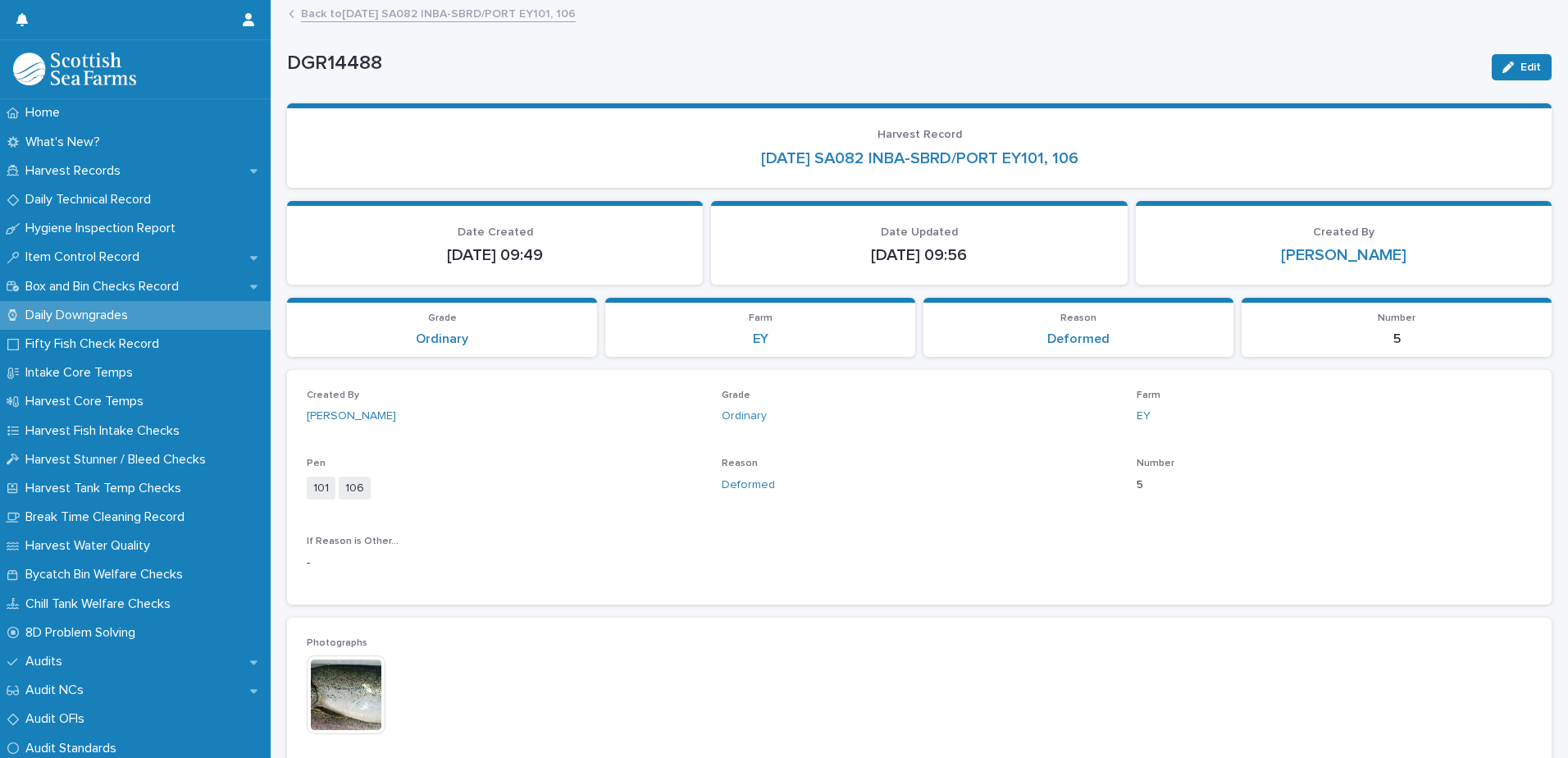
click at [463, 20] on link "Back to [DATE] SA082 INBA-SBRD/PORT EY101, 106" at bounding box center [438, 13] width 275 height 19
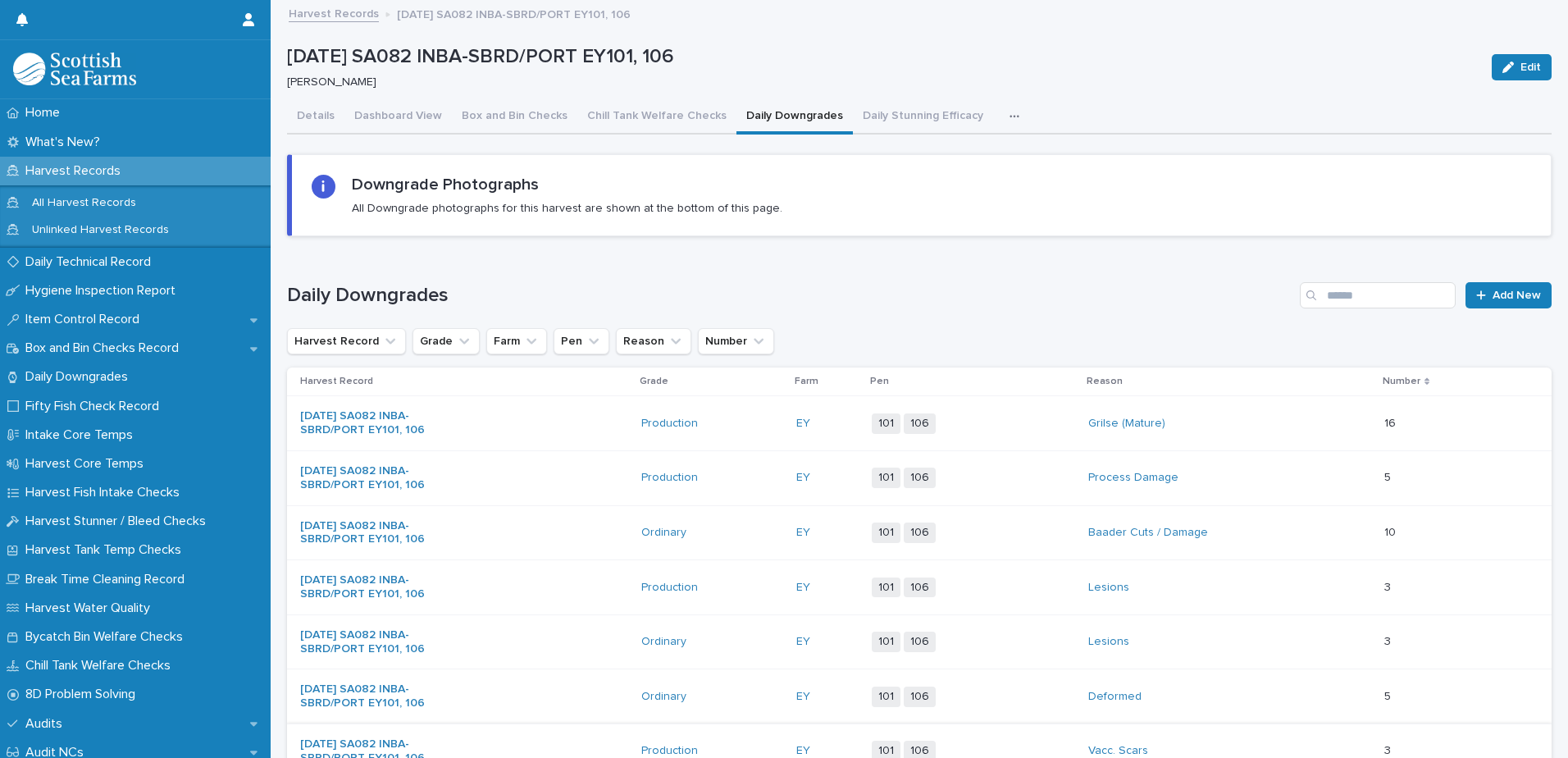
scroll to position [246, 0]
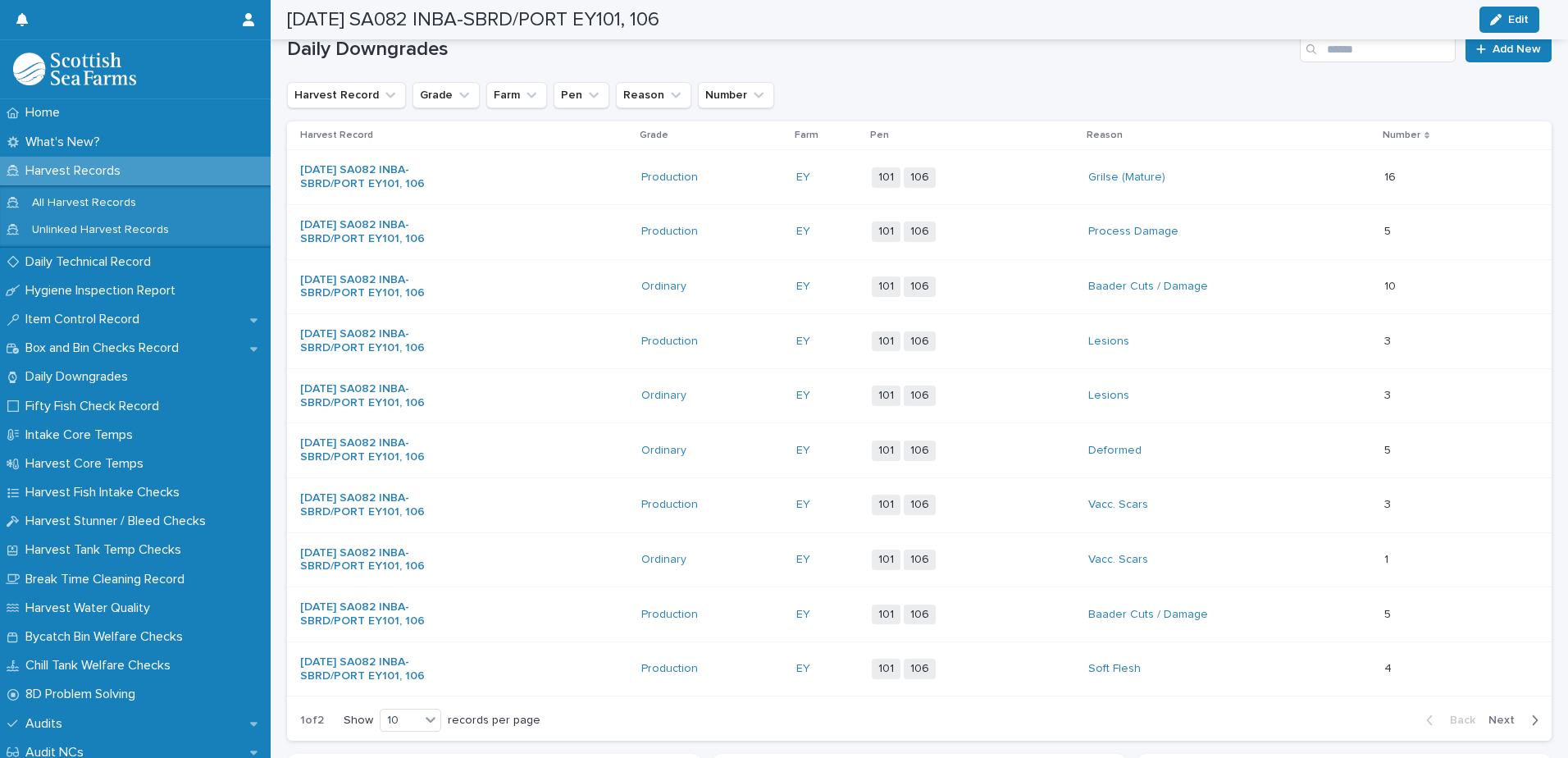
click at [1195, 561] on div "Vacc. Scars" at bounding box center [1157, 559] width 137 height 14
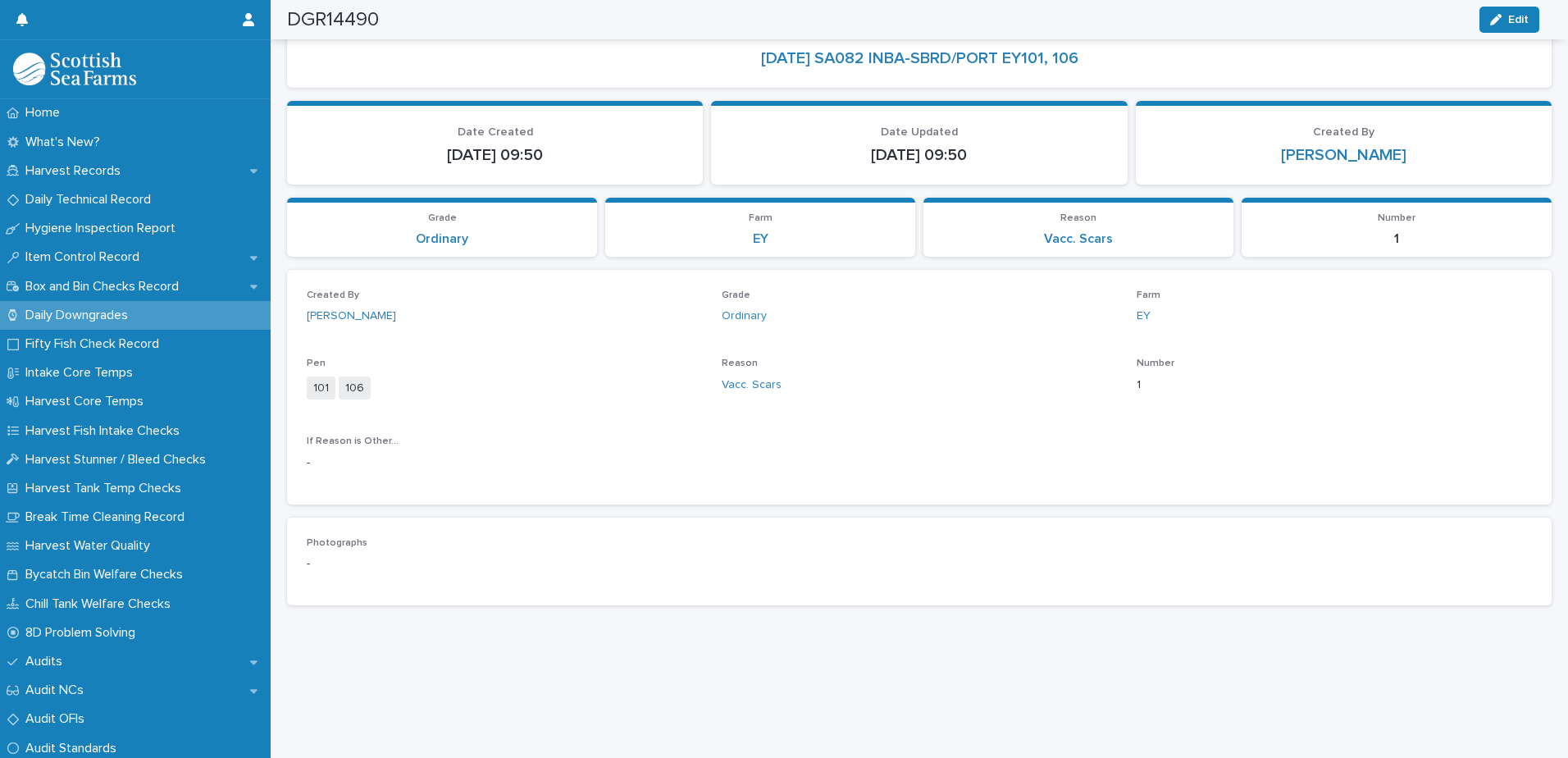
scroll to position [111, 0]
click at [1509, 11] on button "Edit" at bounding box center [1509, 19] width 60 height 26
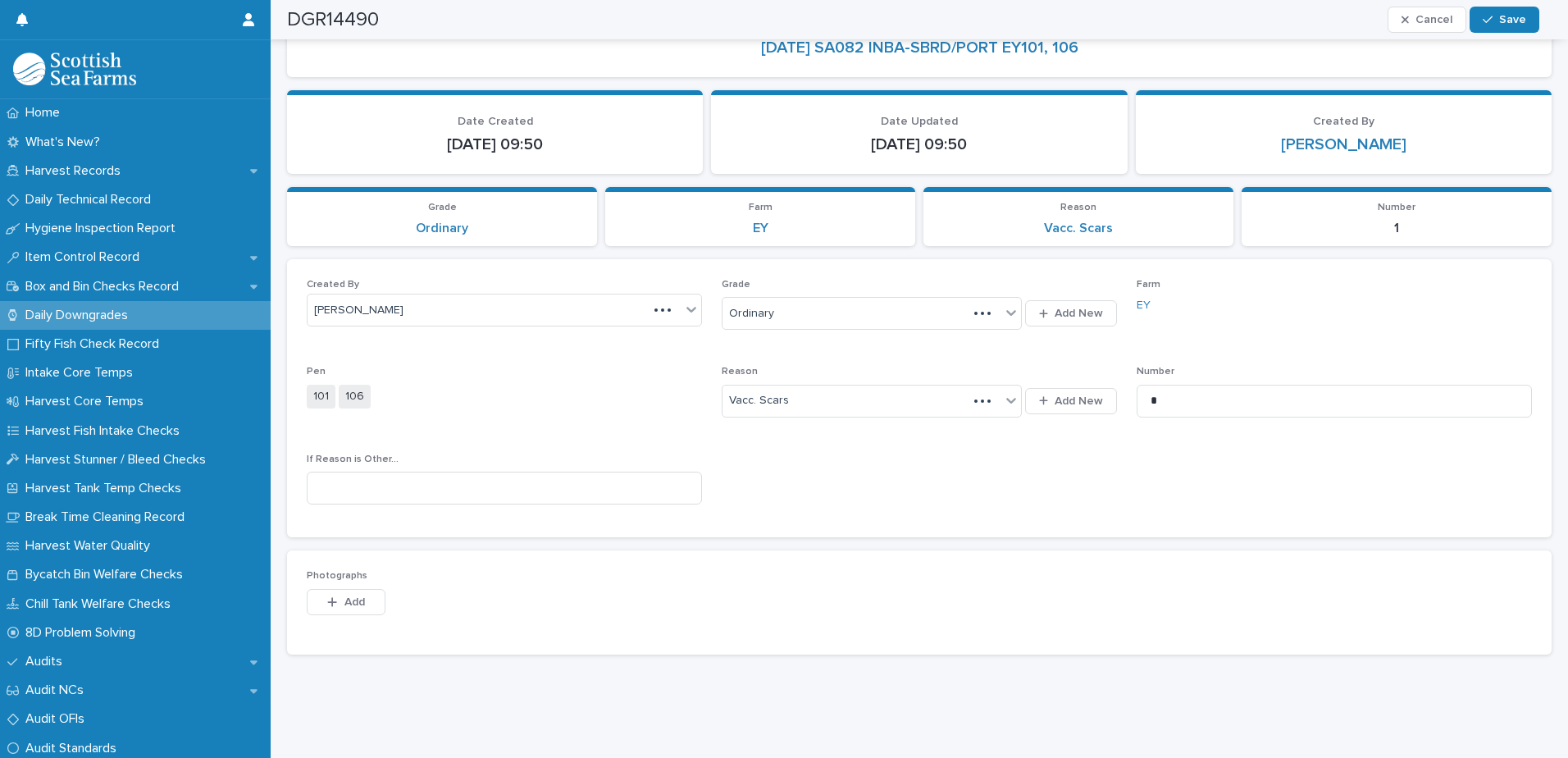
scroll to position [141, 0]
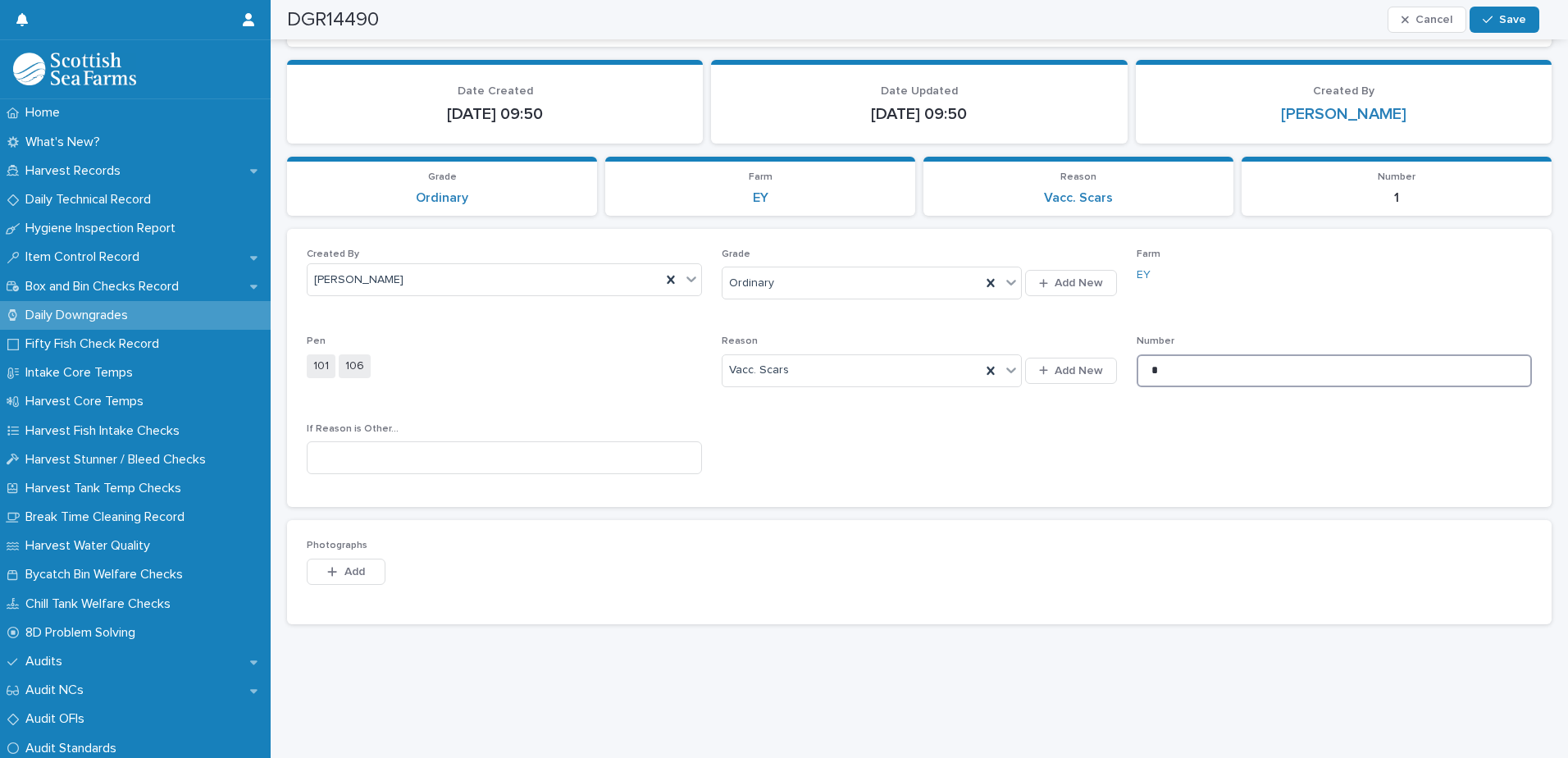
click at [1161, 377] on input "*" at bounding box center [1334, 370] width 395 height 33
type input "*"
click at [1513, 17] on span "Save" at bounding box center [1513, 19] width 27 height 12
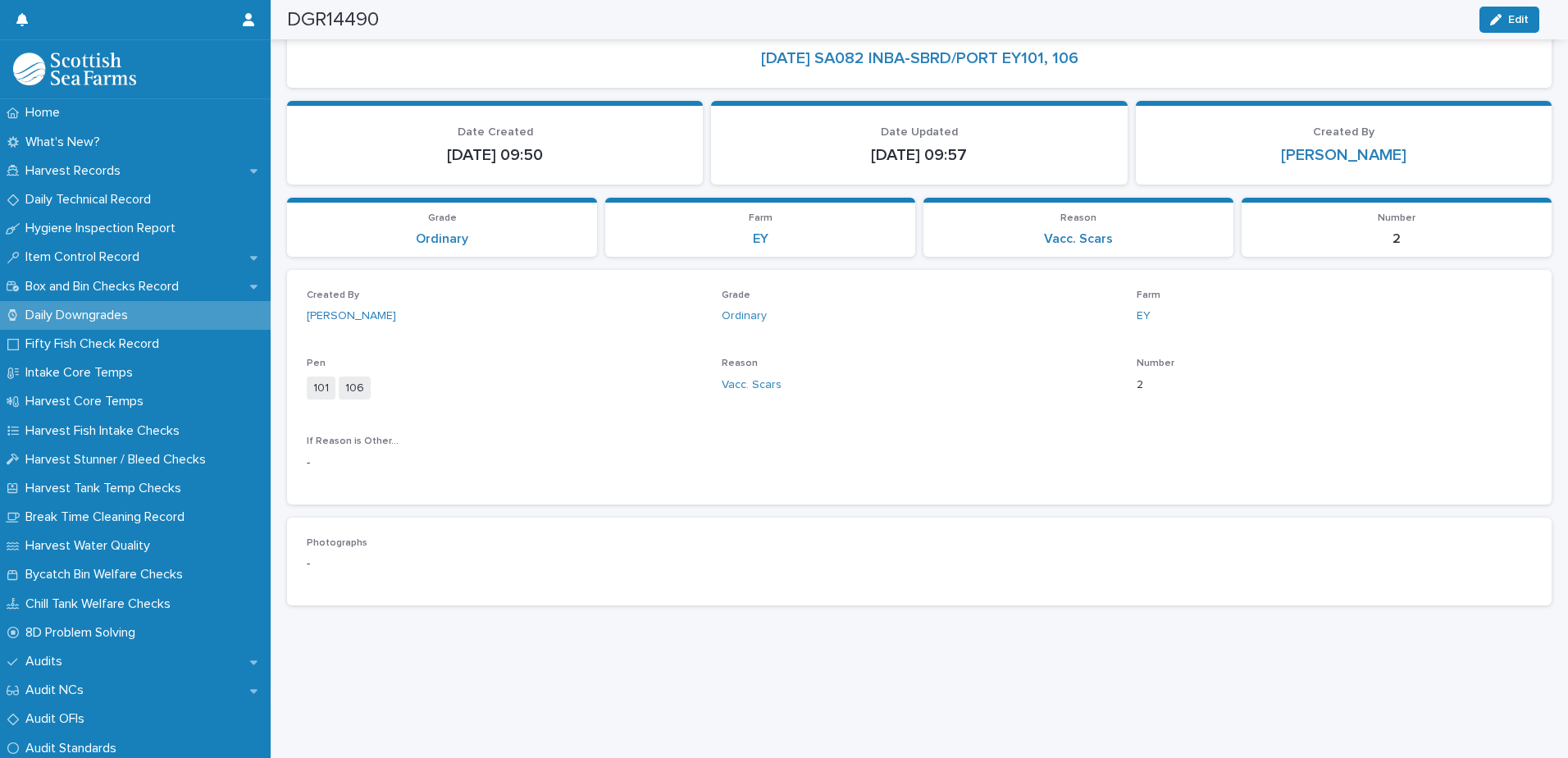
scroll to position [0, 0]
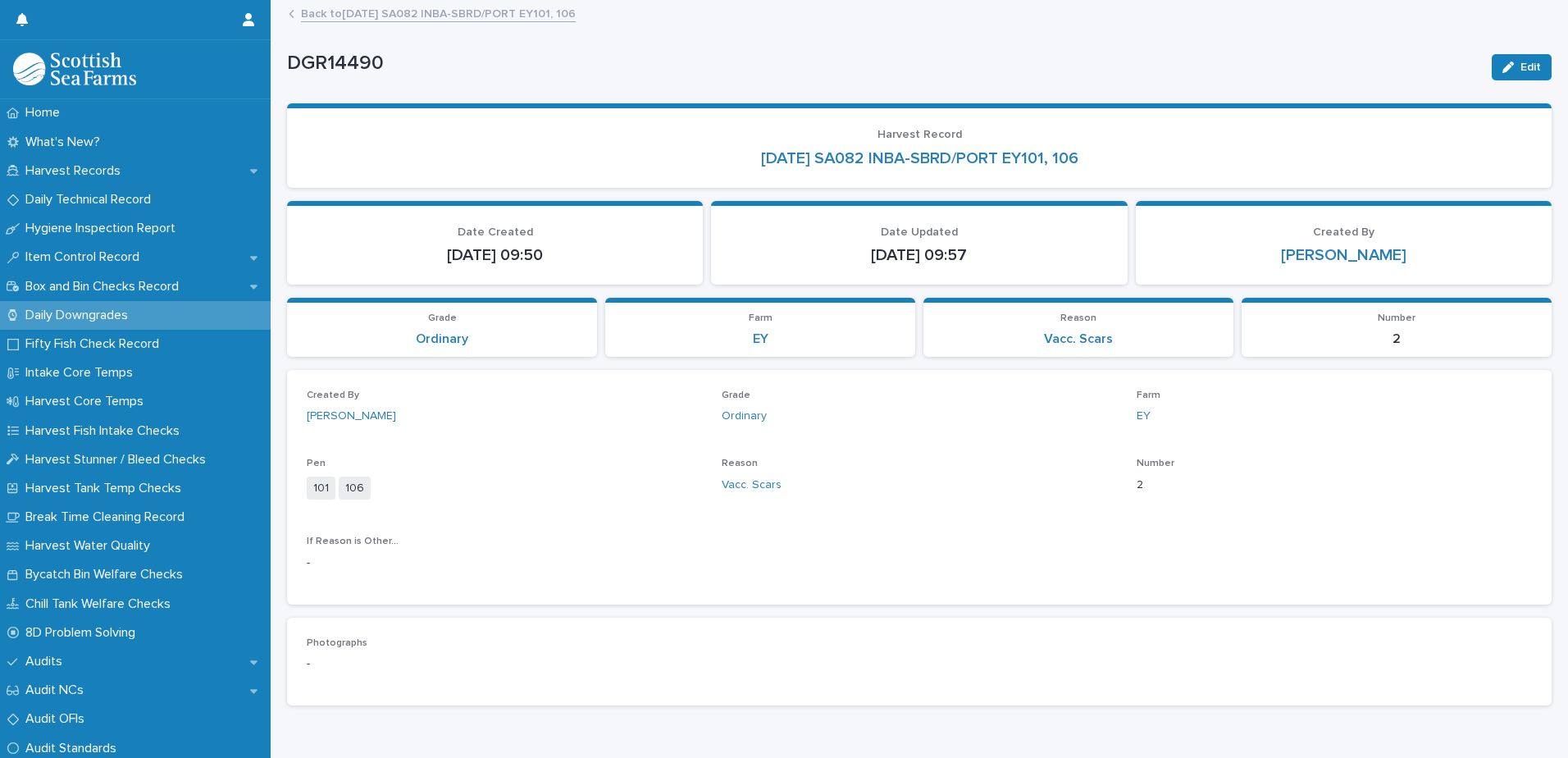
click at [453, 13] on link "Back to [DATE] SA082 INBA-SBRD/PORT EY101, 106" at bounding box center [438, 13] width 275 height 19
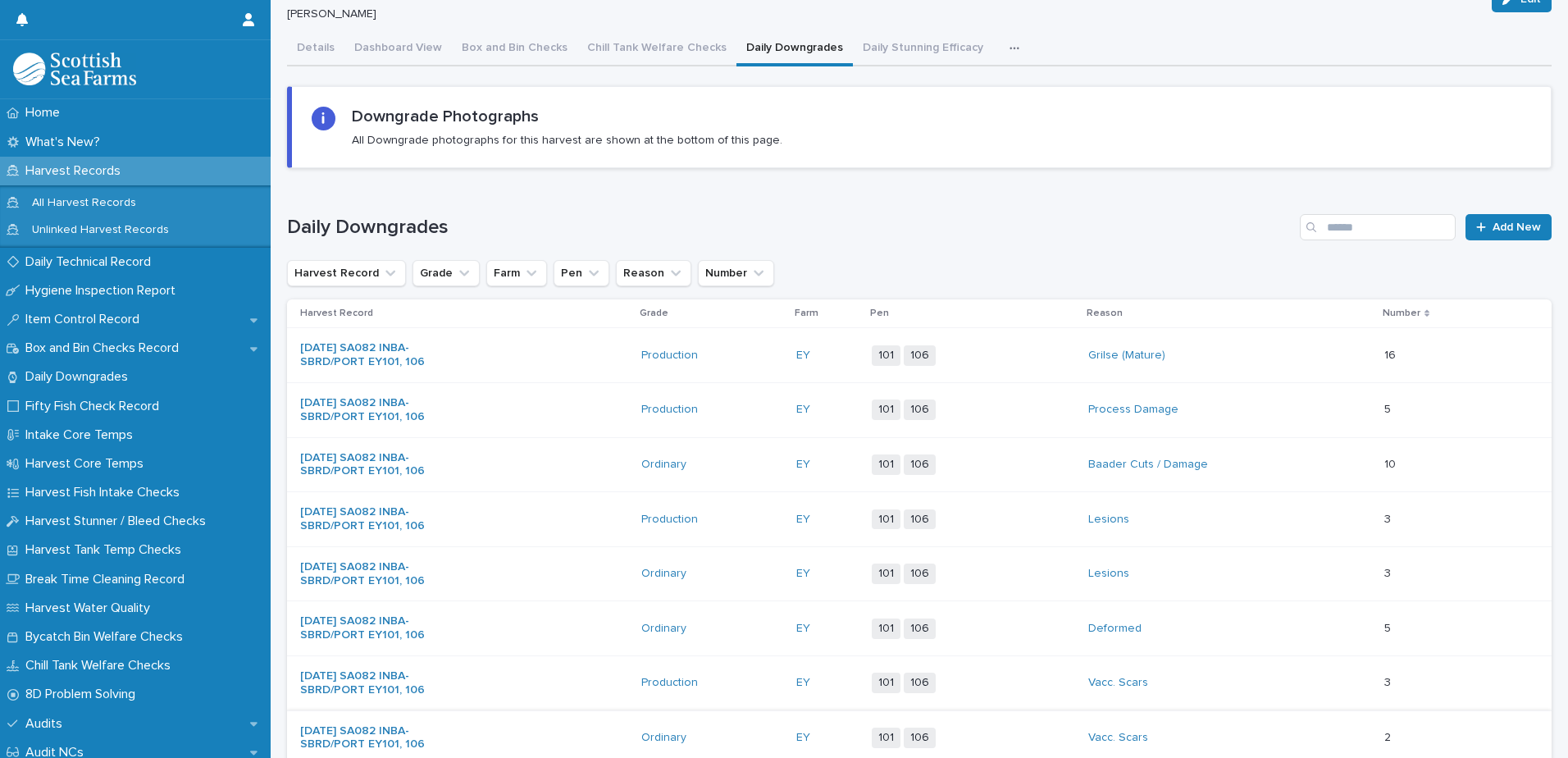
scroll to position [492, 0]
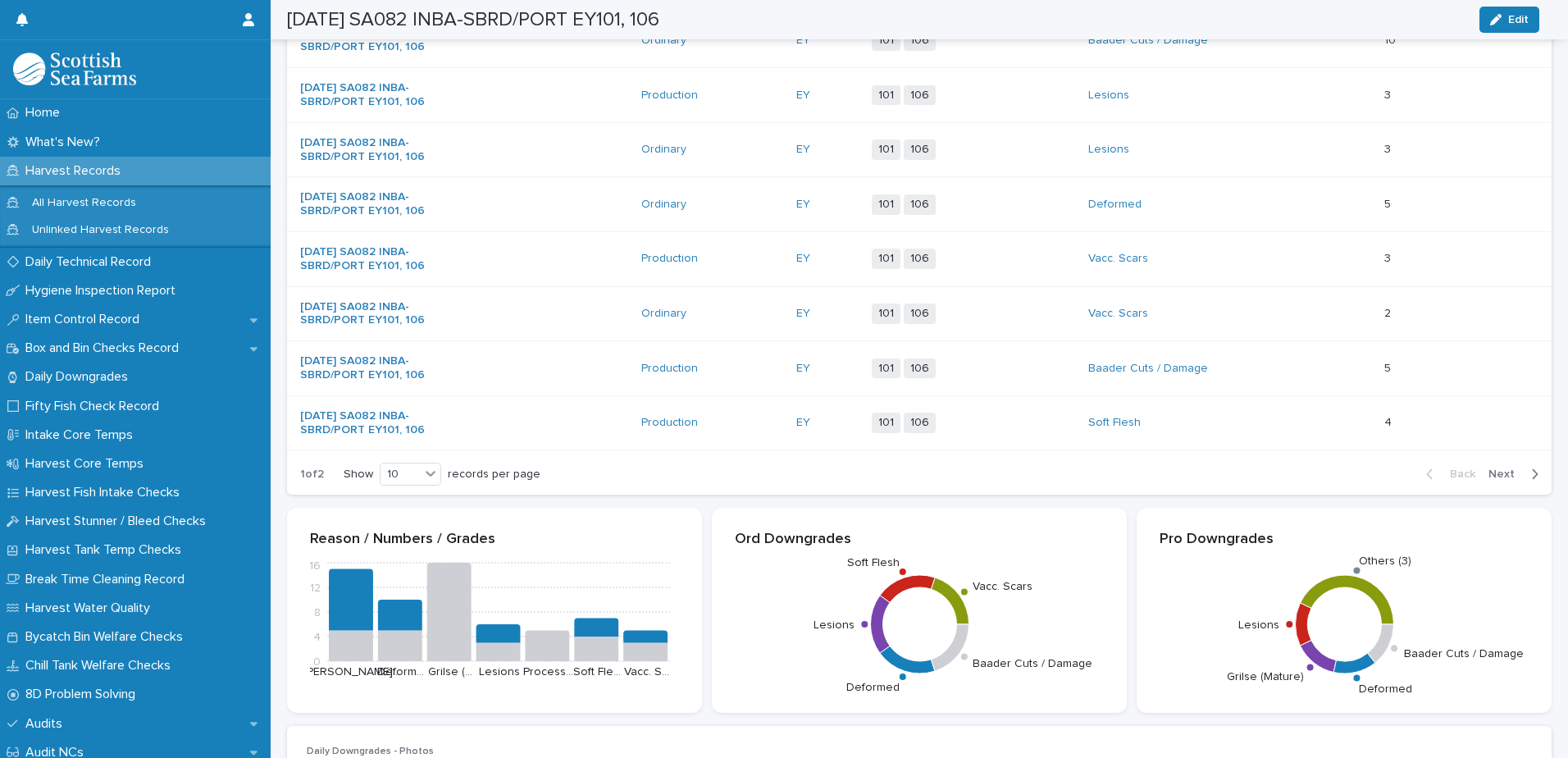
click at [1488, 480] on span "Next" at bounding box center [1507, 473] width 36 height 12
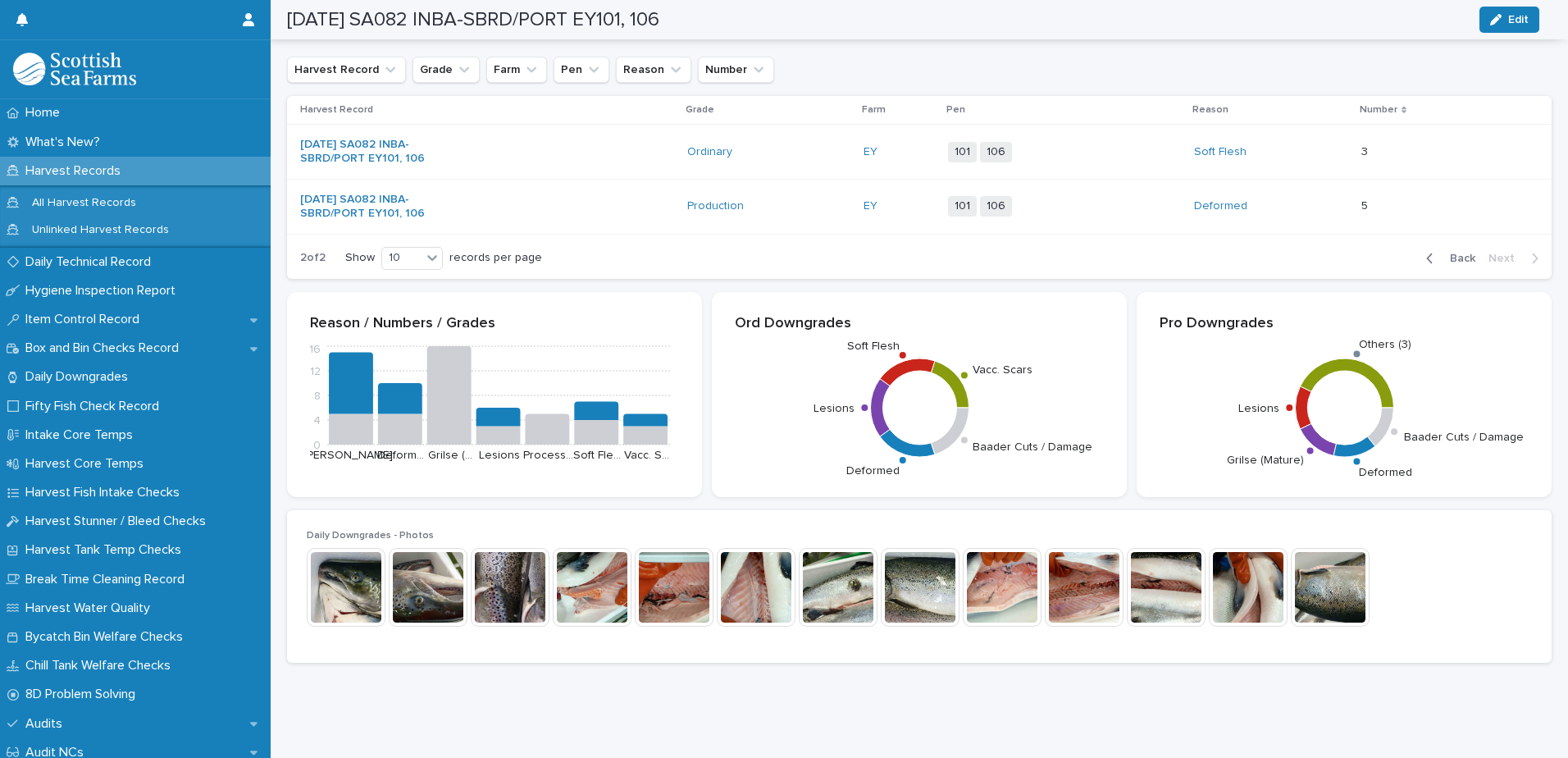
click at [1301, 150] on div "Soft Flesh" at bounding box center [1263, 152] width 137 height 14
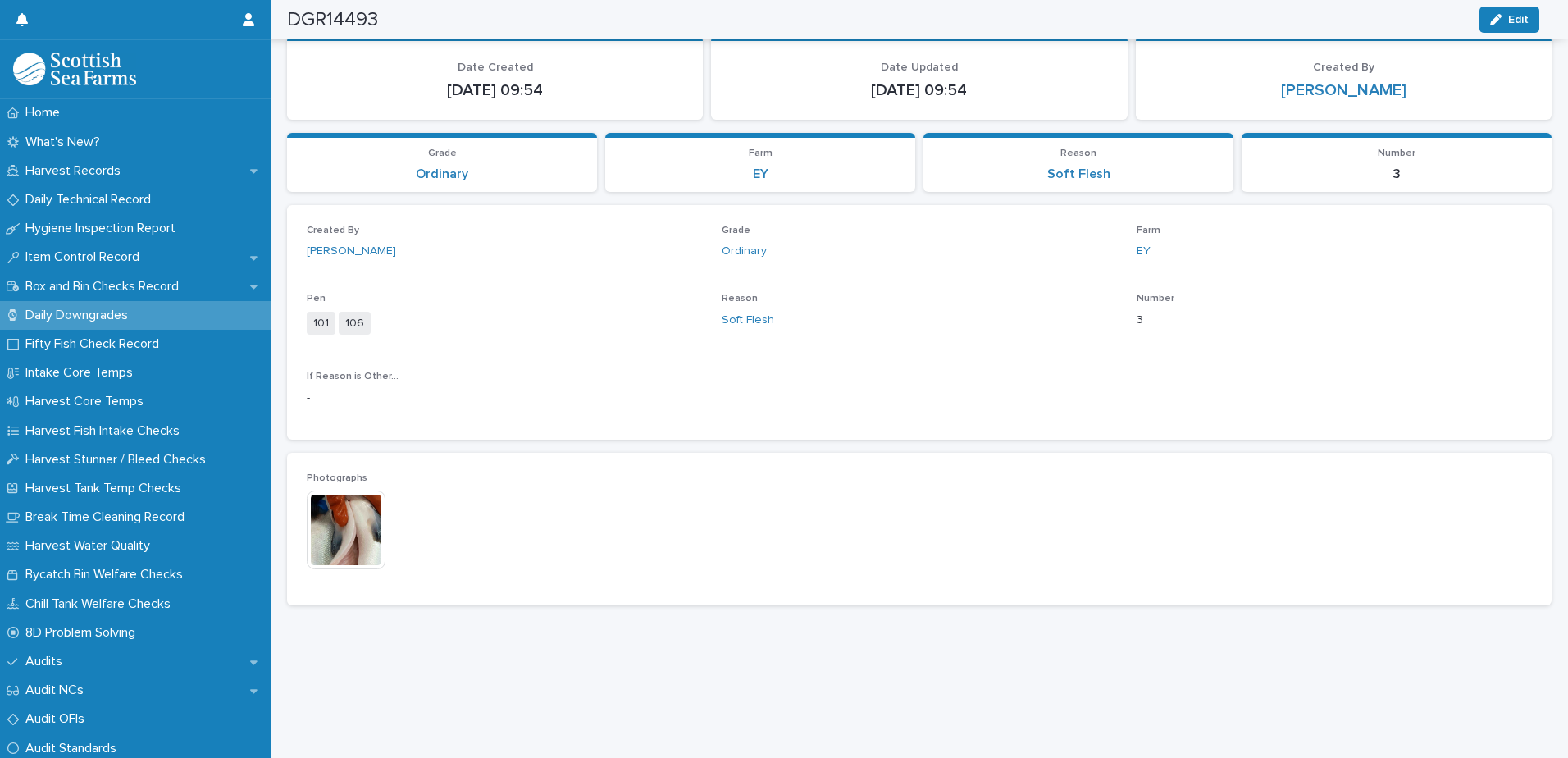
scroll to position [138, 0]
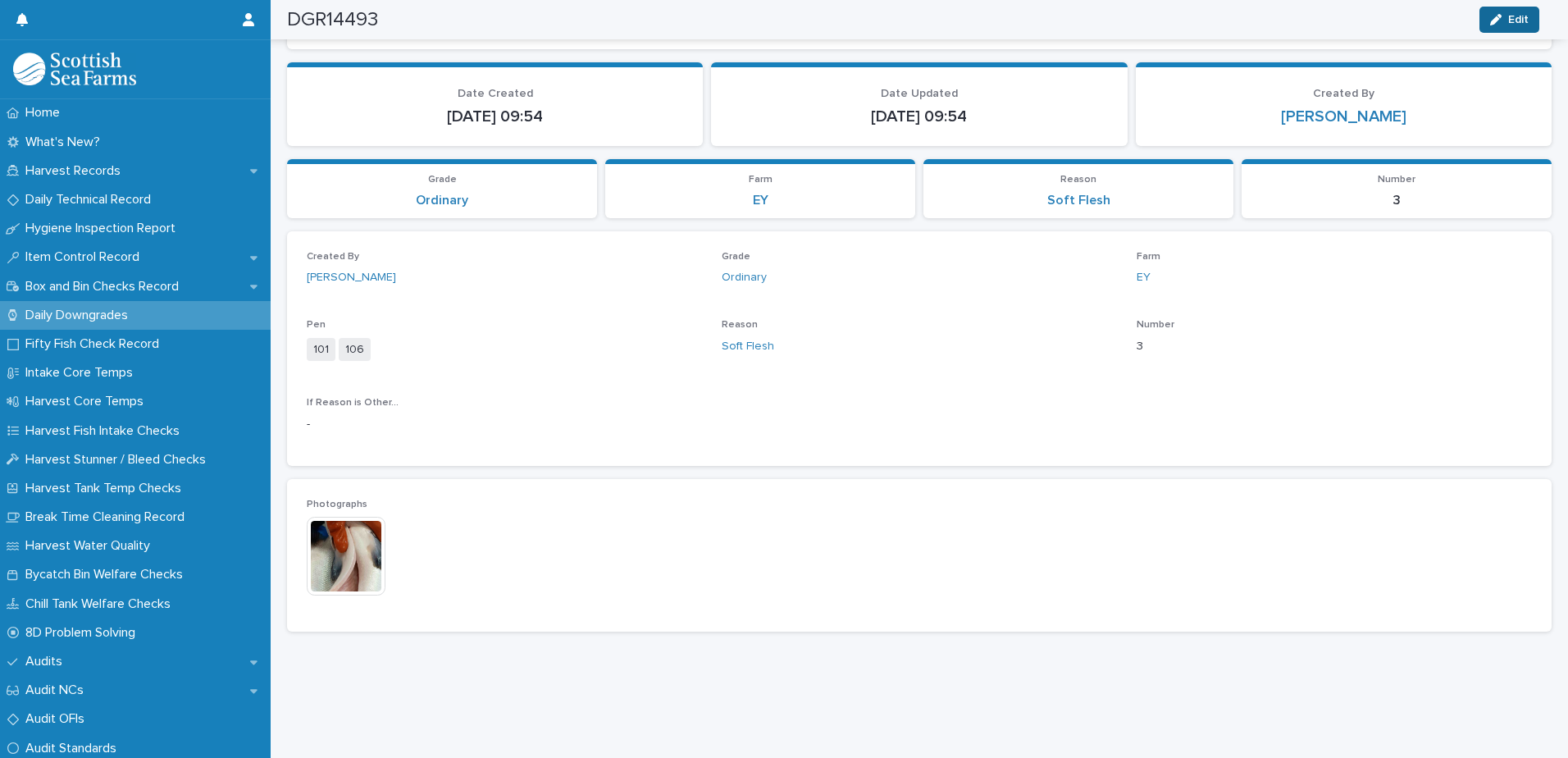
click at [1504, 23] on div "button" at bounding box center [1499, 19] width 18 height 12
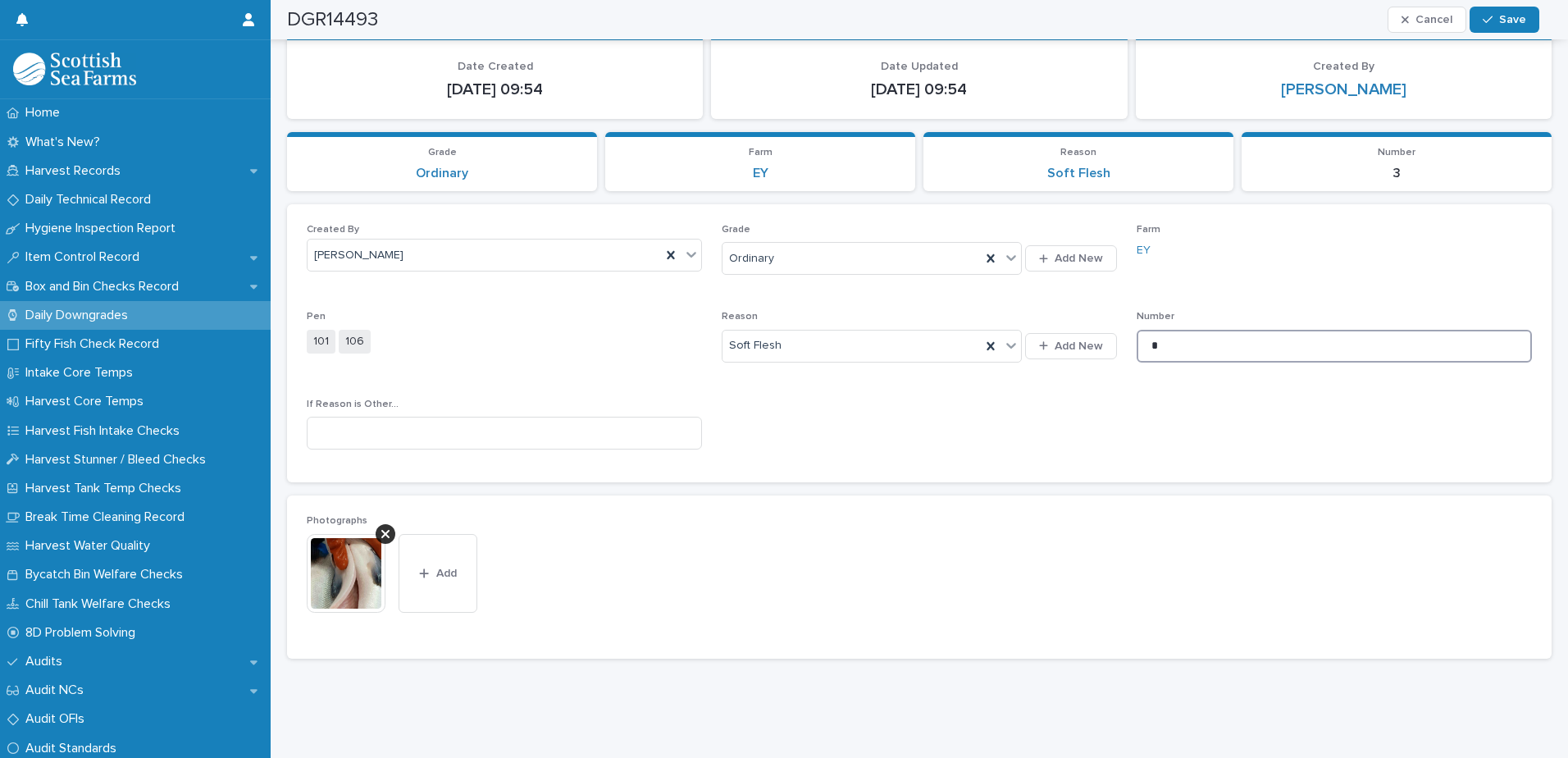
click at [1183, 344] on input "*" at bounding box center [1334, 346] width 395 height 33
type input "*"
click at [1505, 25] on button "Save" at bounding box center [1504, 19] width 70 height 26
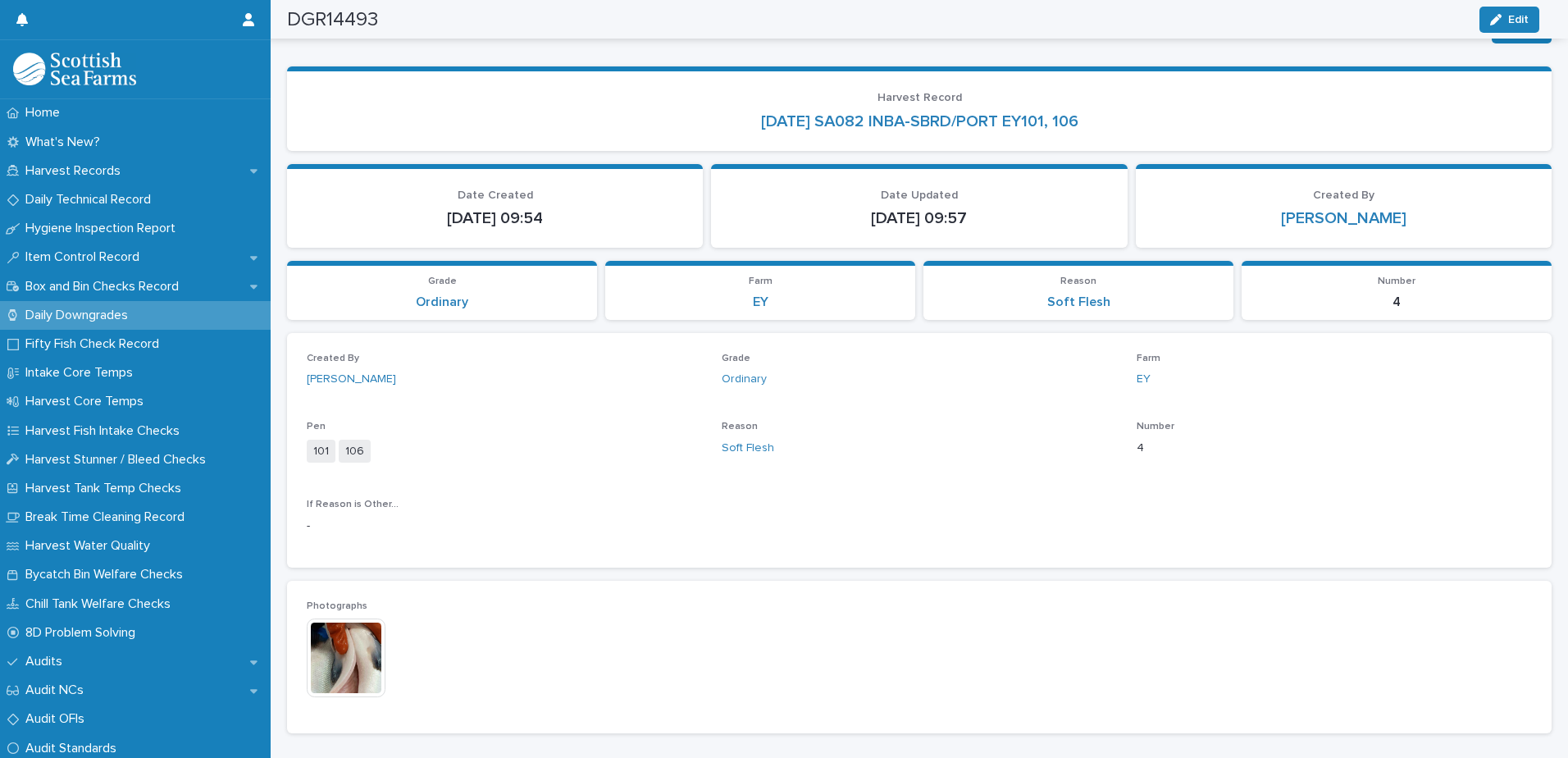
scroll to position [0, 0]
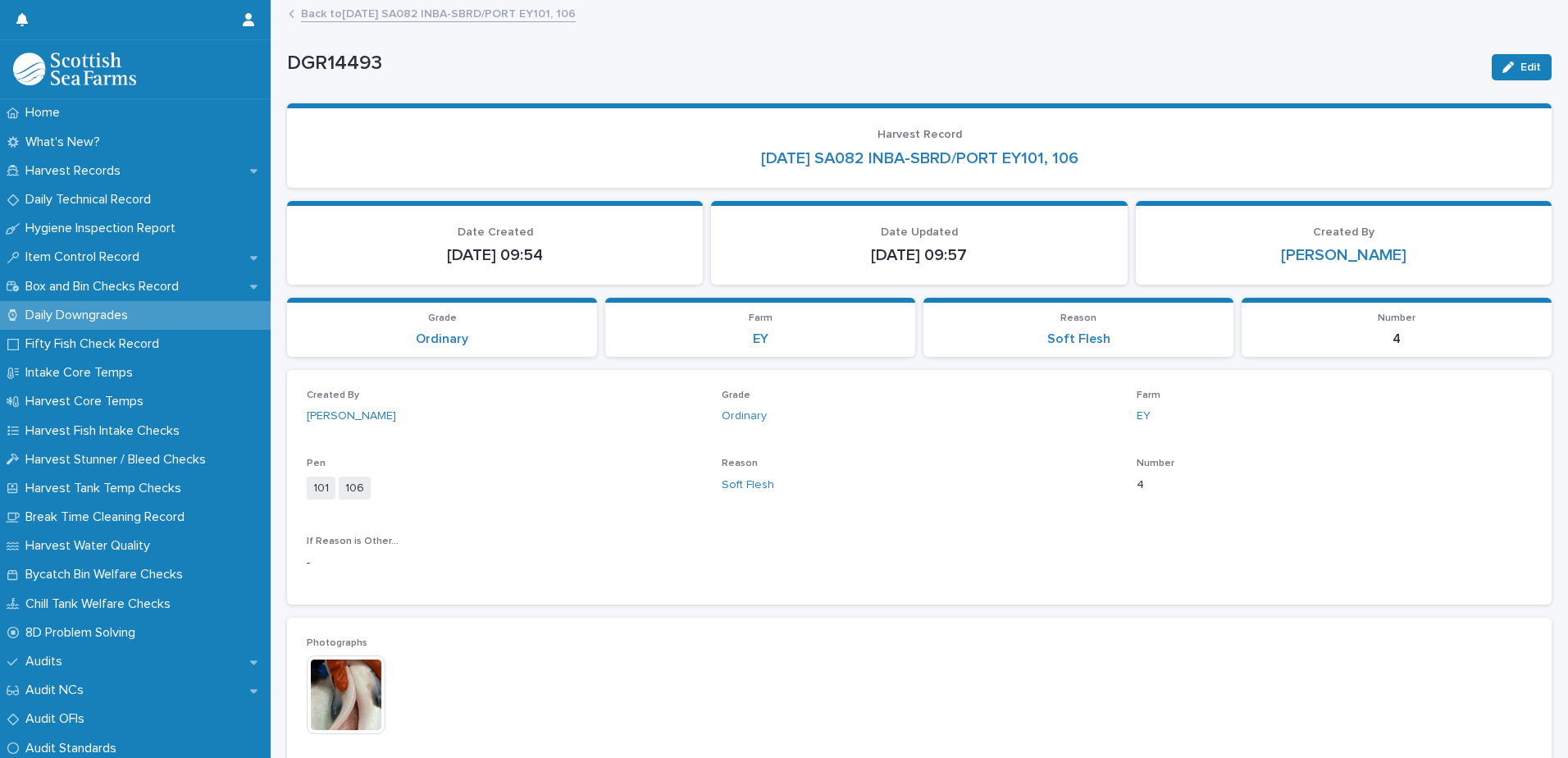
click at [354, 15] on link "Back to [DATE] SA082 INBA-SBRD/PORT EY101, 106" at bounding box center [438, 13] width 275 height 19
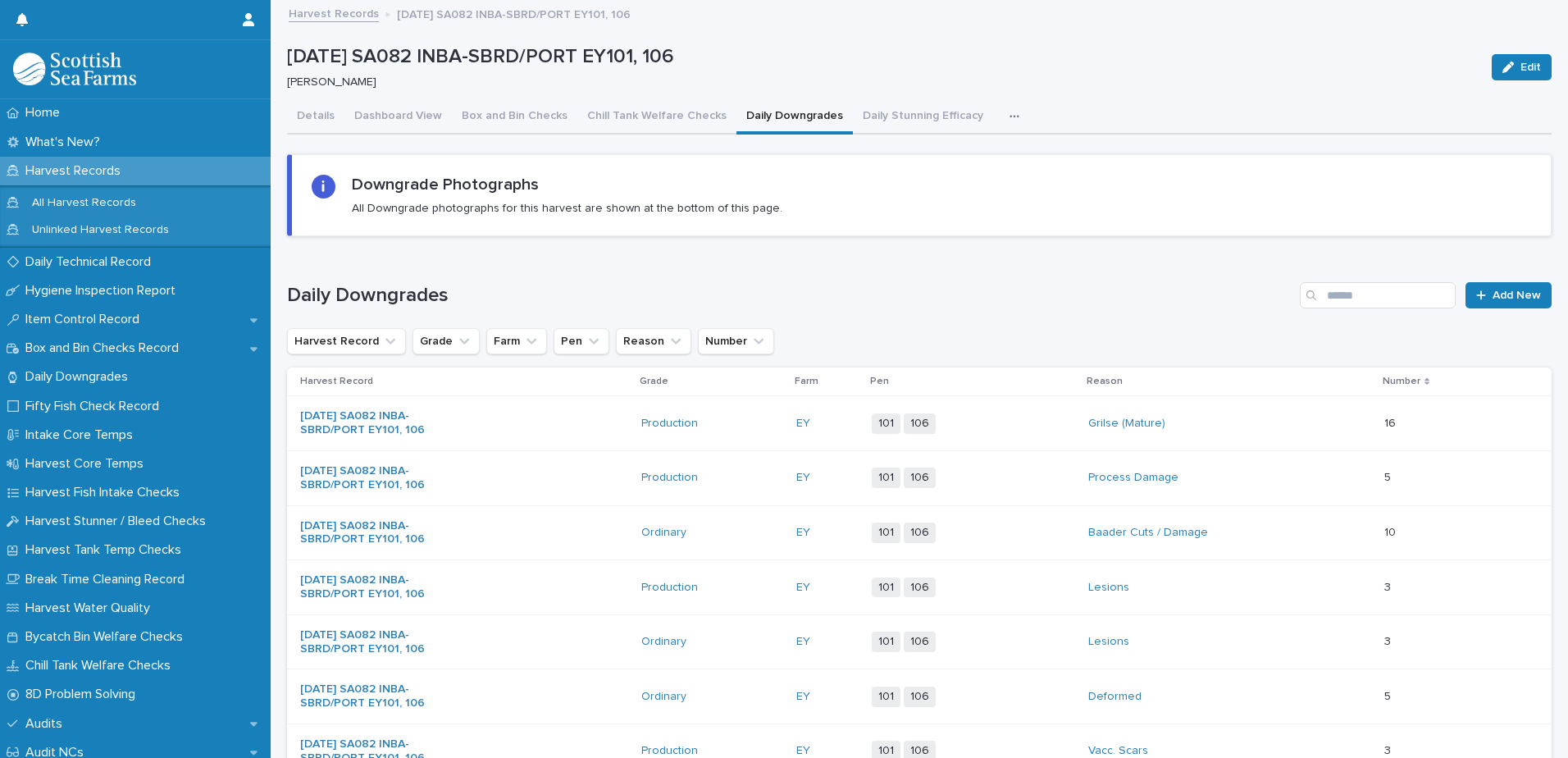
click at [1000, 122] on button "button" at bounding box center [1018, 117] width 36 height 33
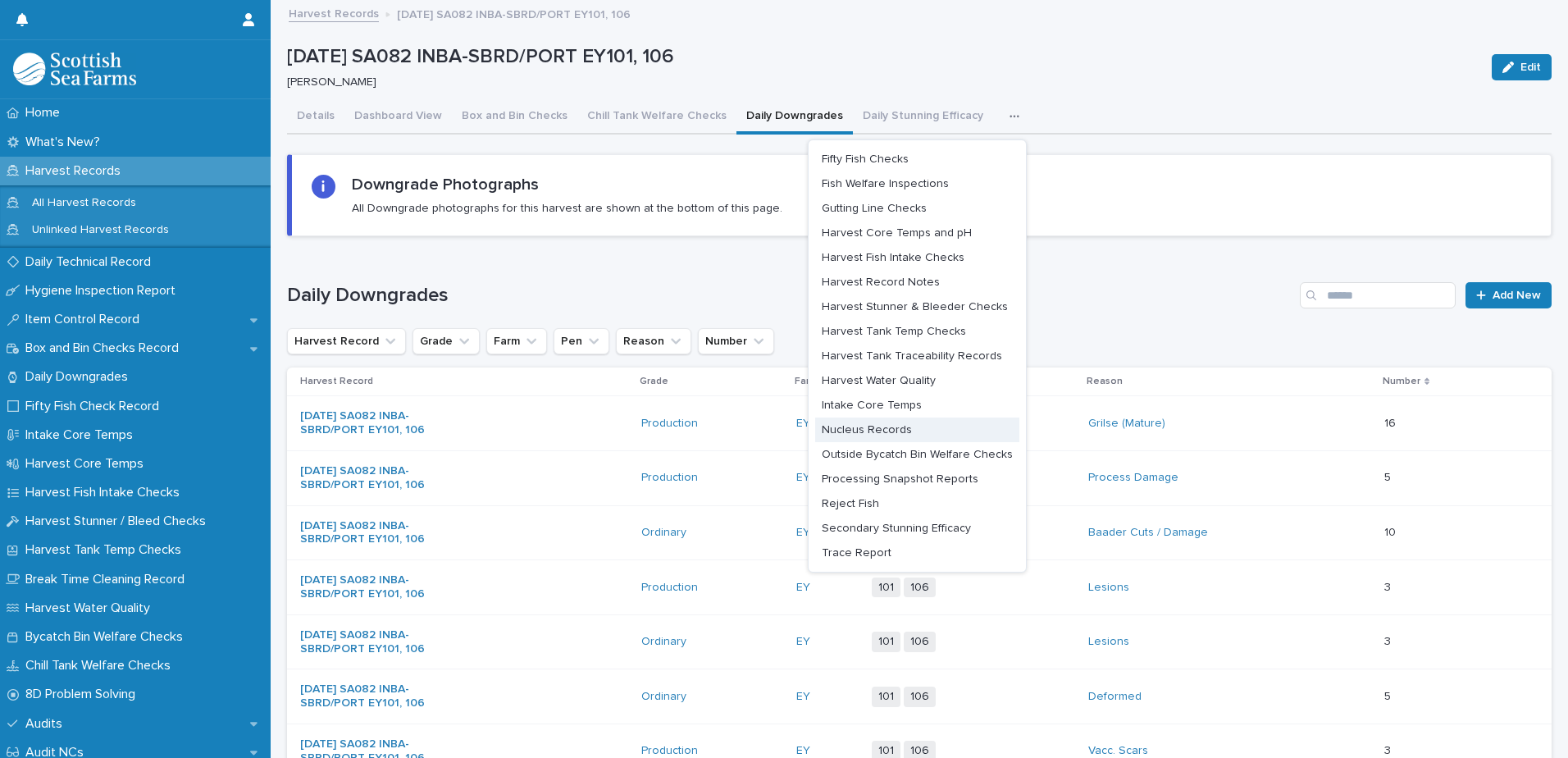
click at [897, 432] on span "Nucleus Records" at bounding box center [867, 429] width 90 height 12
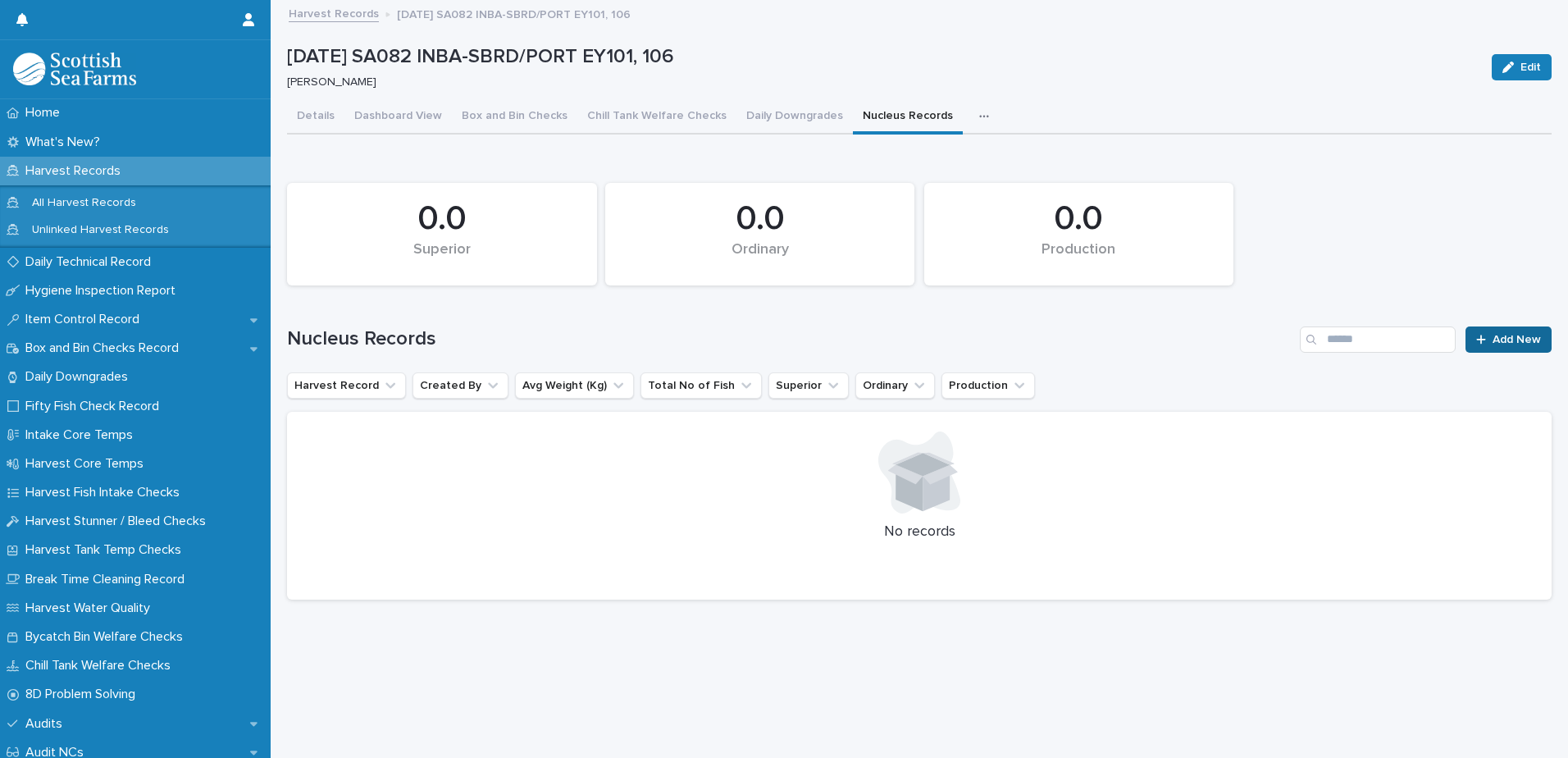
click at [1504, 344] on span "Add New" at bounding box center [1517, 339] width 49 height 12
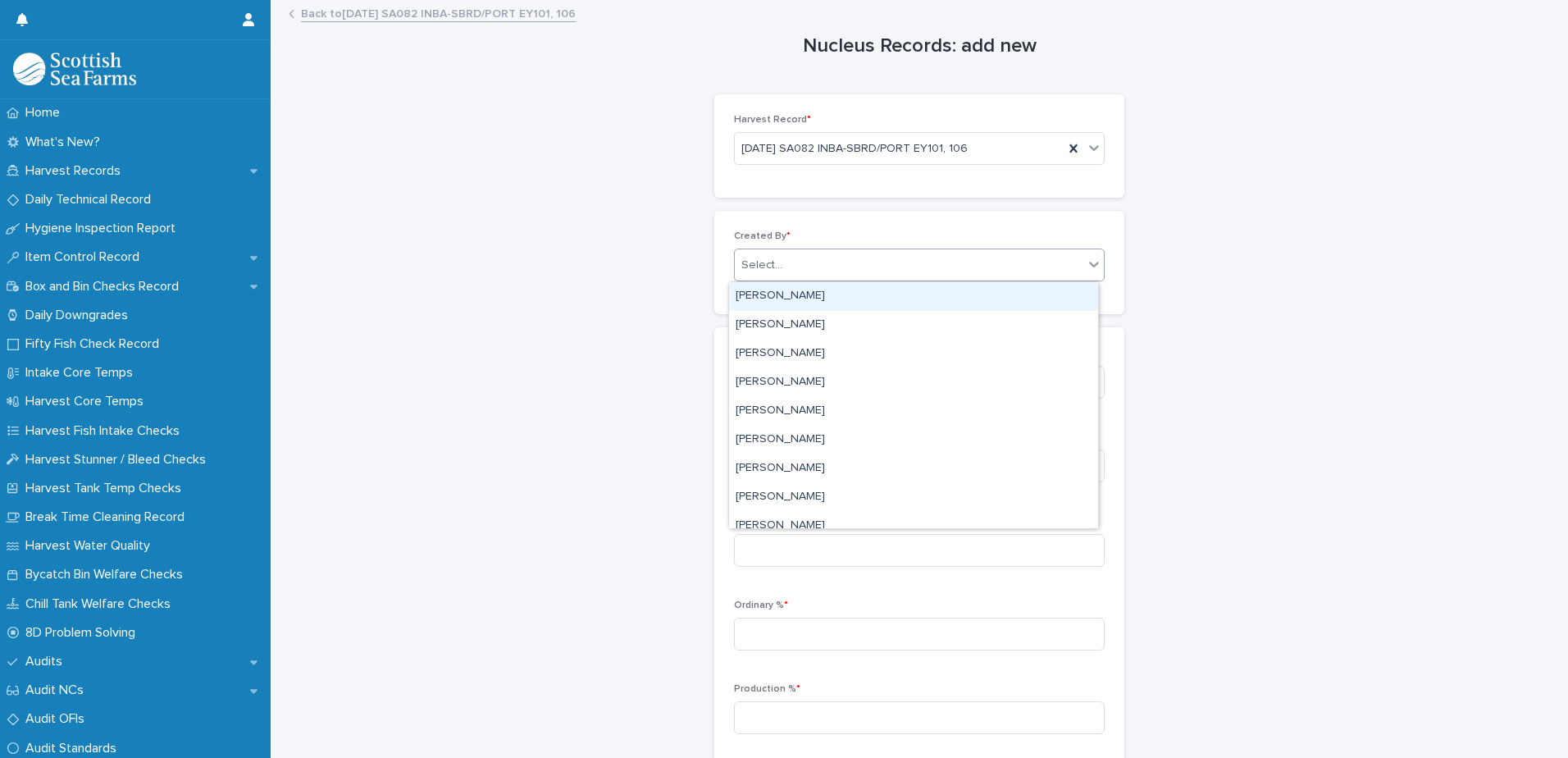
click at [784, 259] on input "text" at bounding box center [785, 265] width 2 height 14
type input "****"
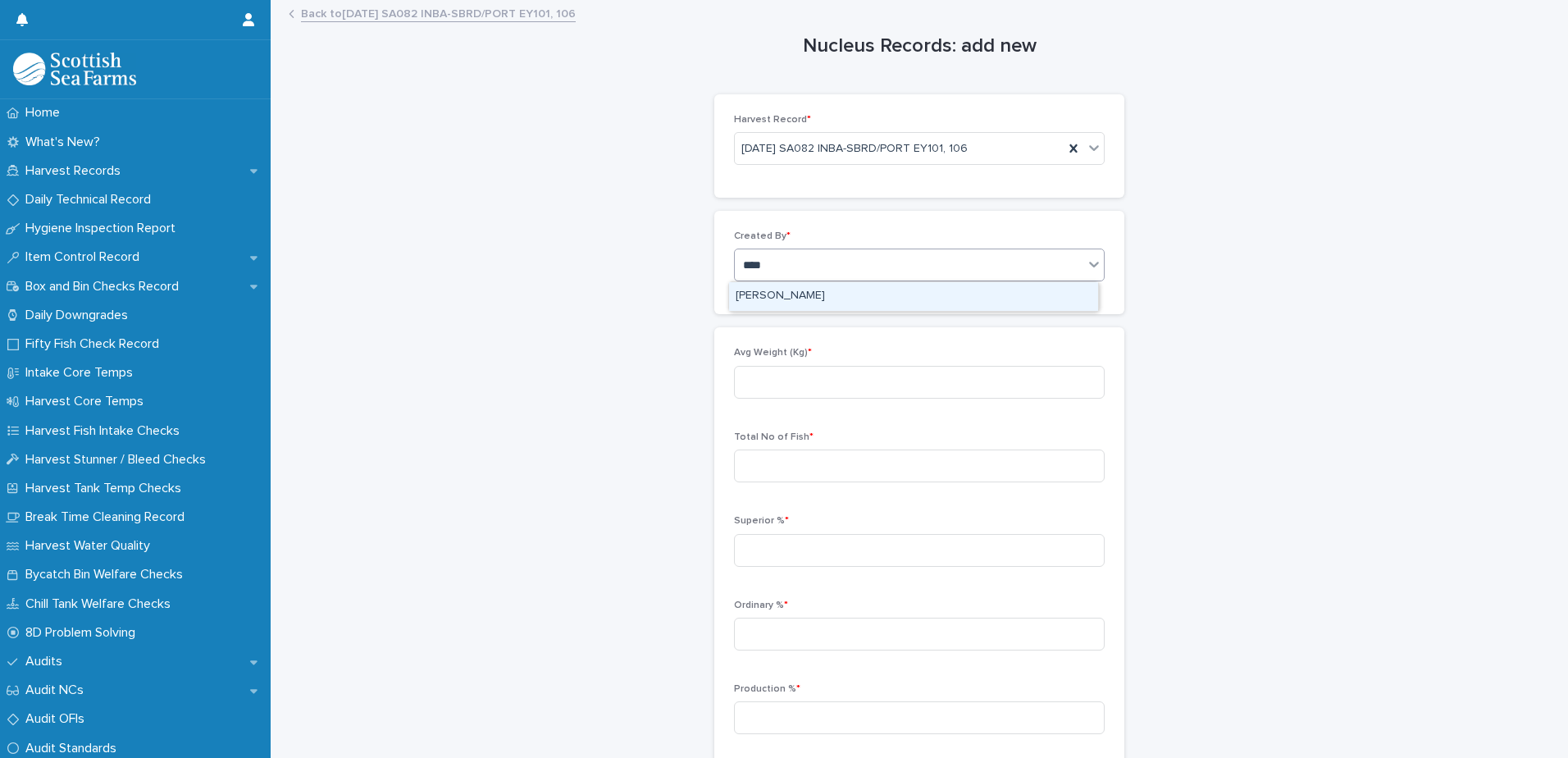
click at [803, 300] on div "[PERSON_NAME]" at bounding box center [914, 296] width 369 height 29
click at [821, 379] on input at bounding box center [919, 382] width 371 height 33
type input "****"
click at [782, 458] on input at bounding box center [919, 465] width 371 height 33
type input "****"
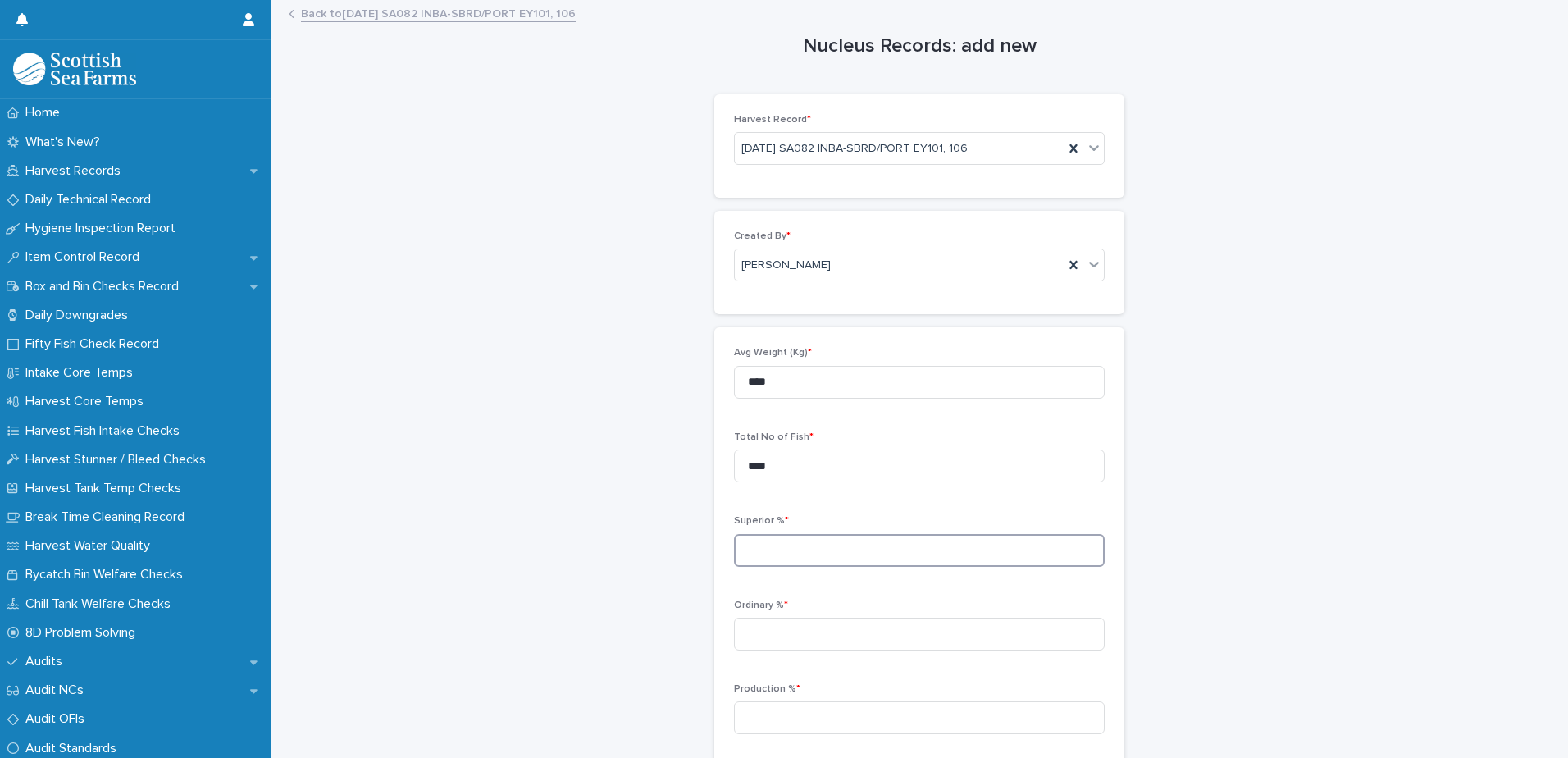
click at [812, 546] on input at bounding box center [919, 550] width 371 height 33
type input "*****"
click at [778, 634] on input at bounding box center [919, 633] width 371 height 33
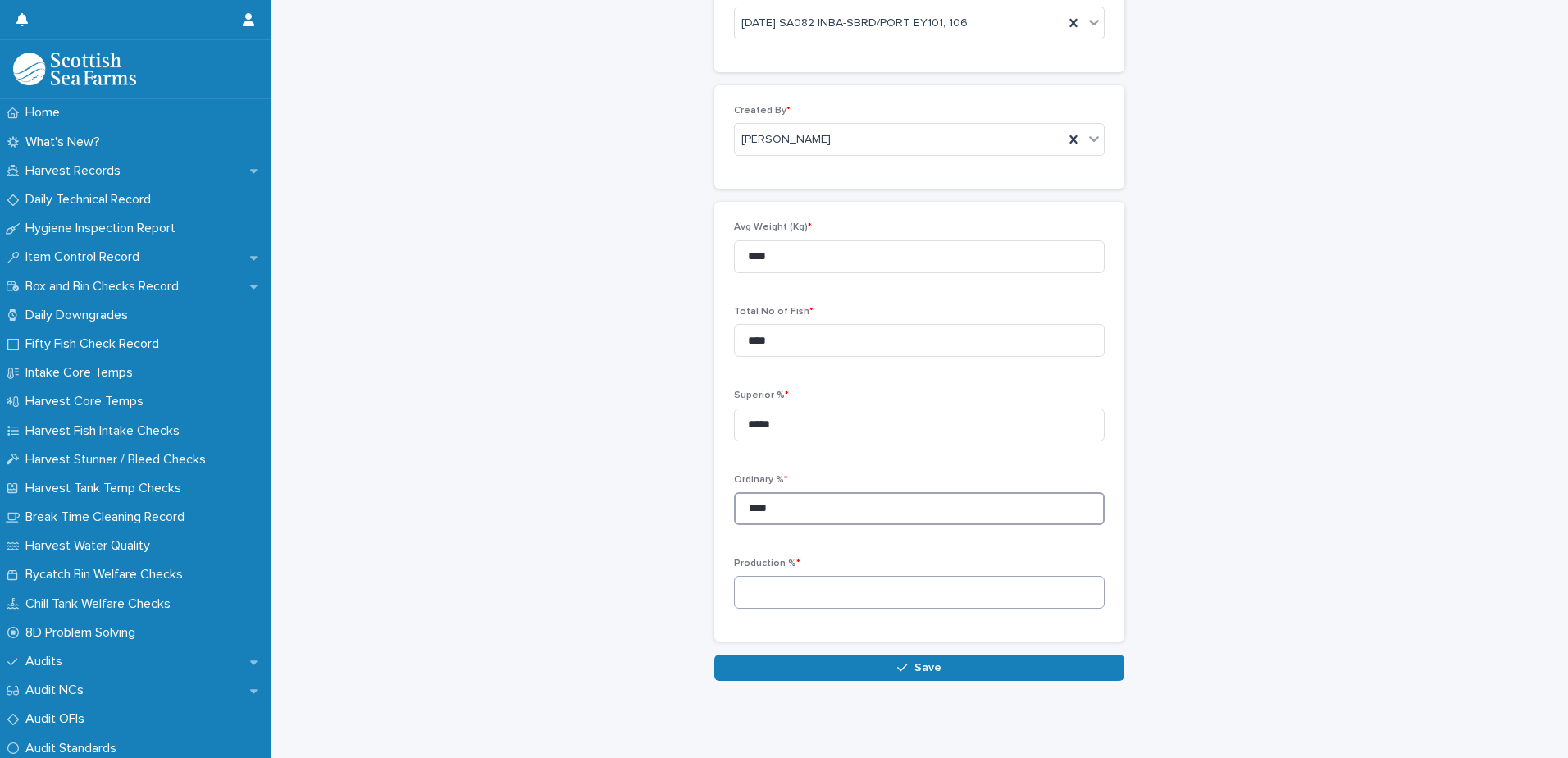
scroll to position [143, 0]
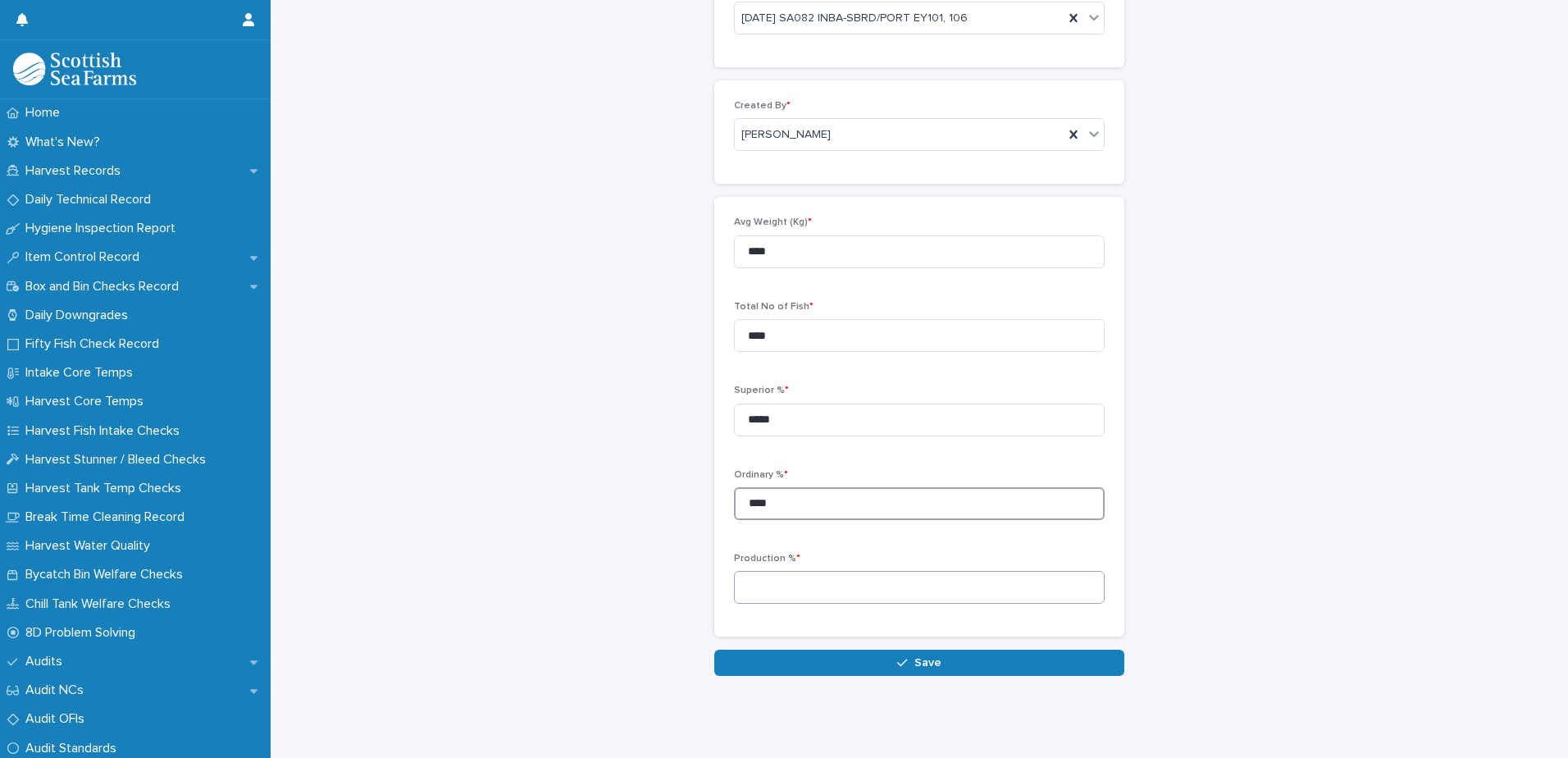
type input "****"
click at [795, 578] on input at bounding box center [919, 587] width 371 height 33
type input "*****"
click at [915, 657] on span "Save" at bounding box center [928, 662] width 27 height 12
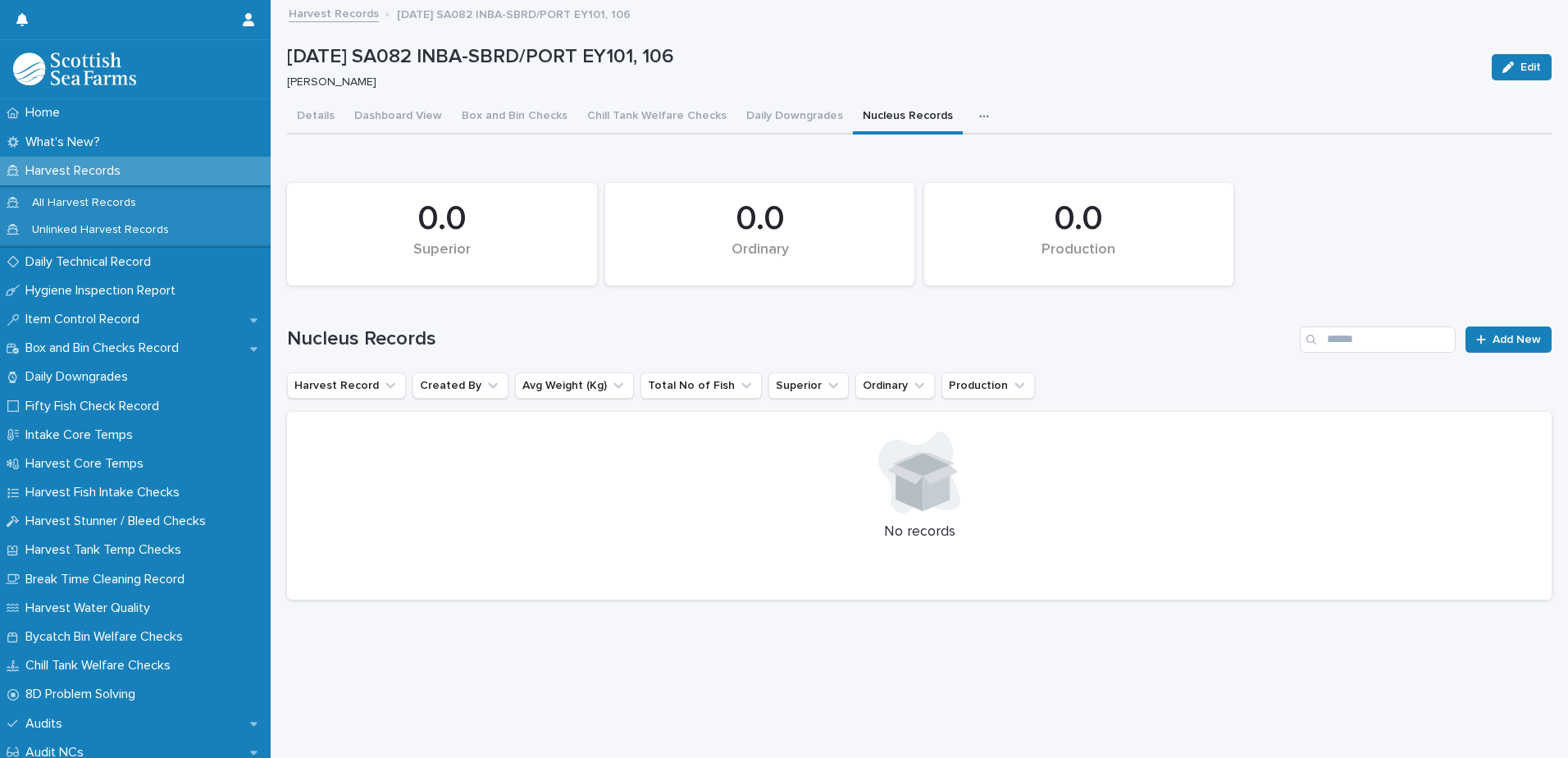
scroll to position [13, 0]
click at [980, 111] on icon "button" at bounding box center [984, 117] width 10 height 12
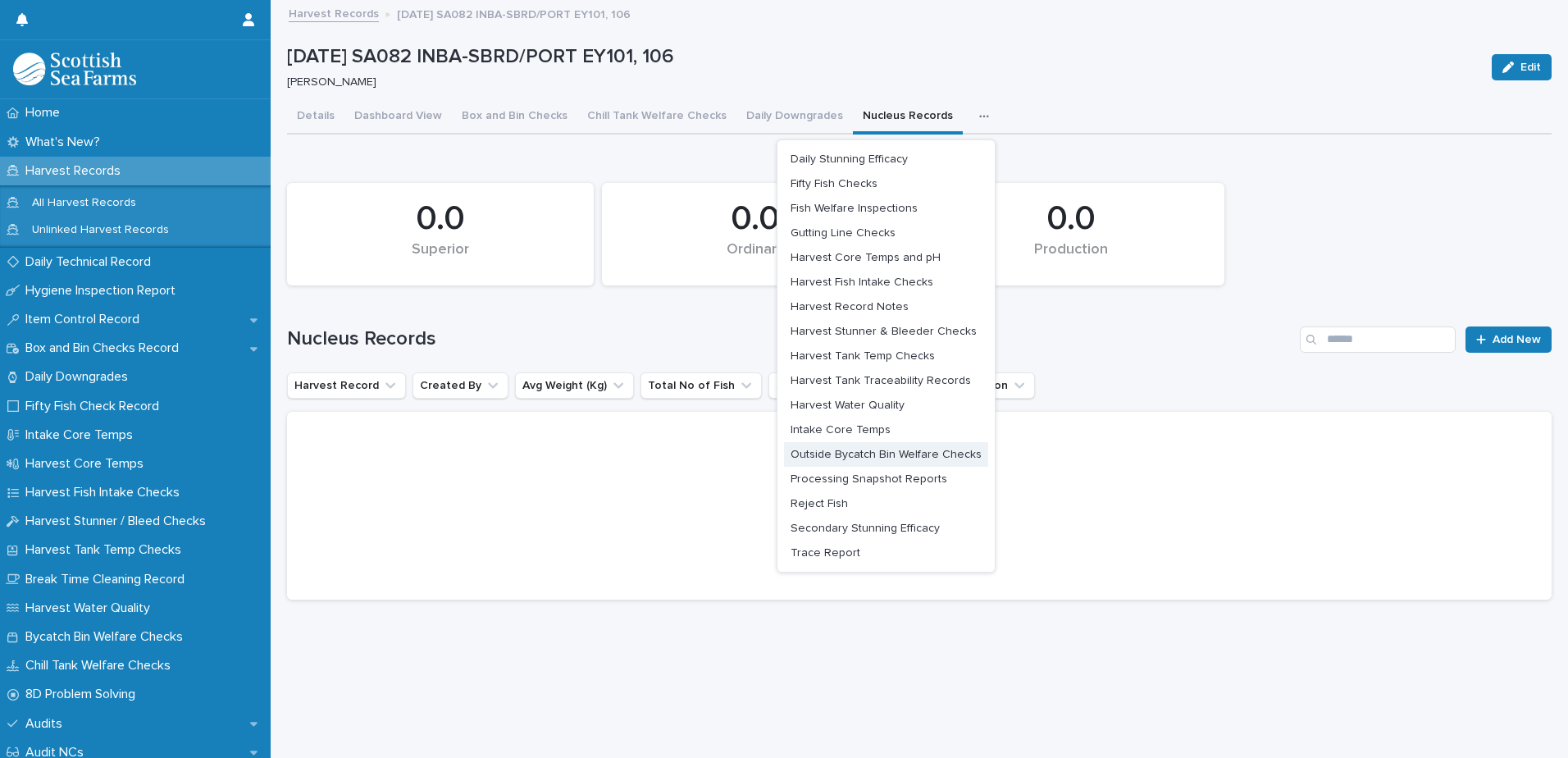
click at [881, 473] on span "Processing Snapshot Reports" at bounding box center [869, 479] width 156 height 12
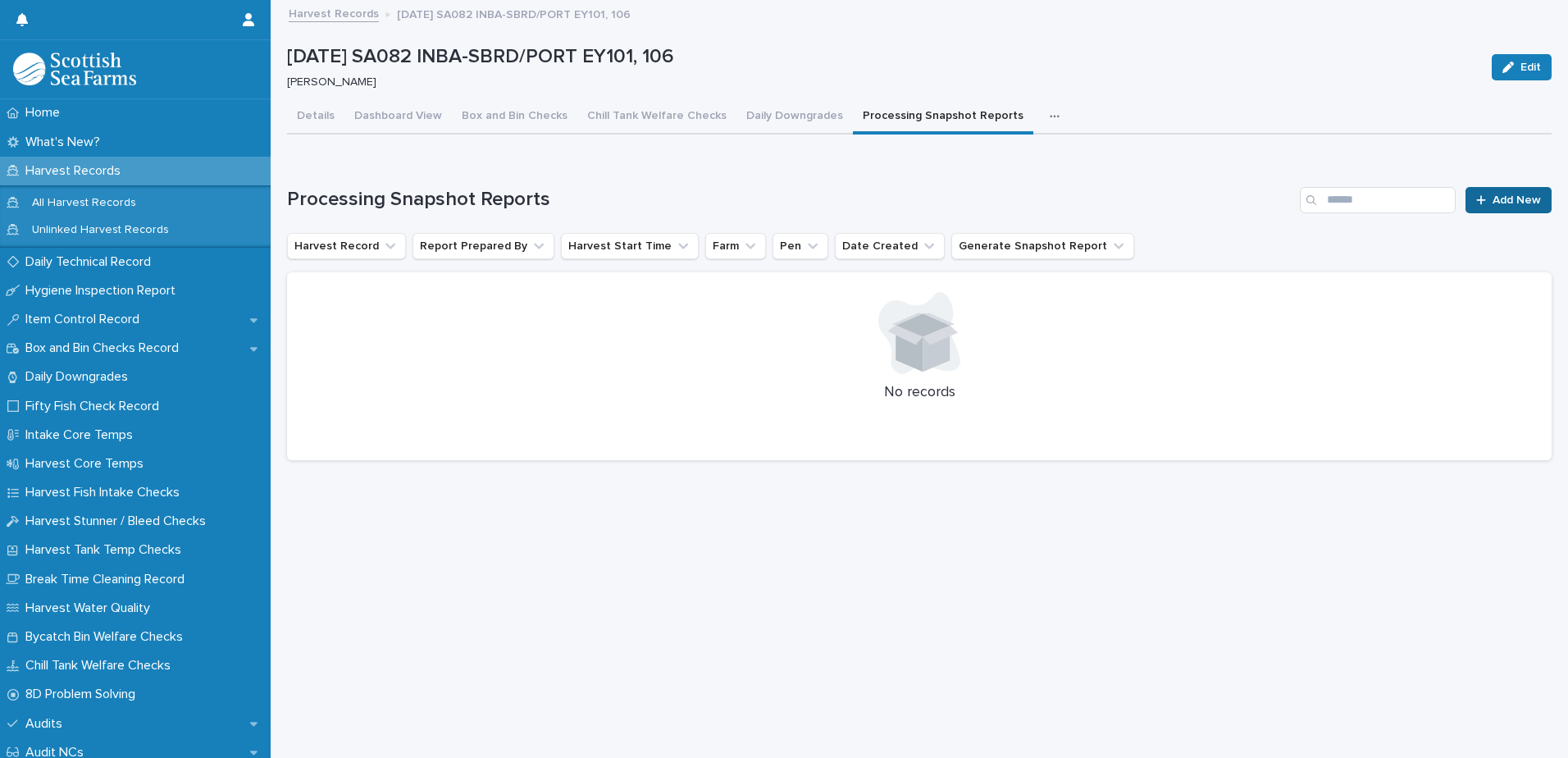
click at [1515, 194] on span "Add New" at bounding box center [1517, 200] width 49 height 12
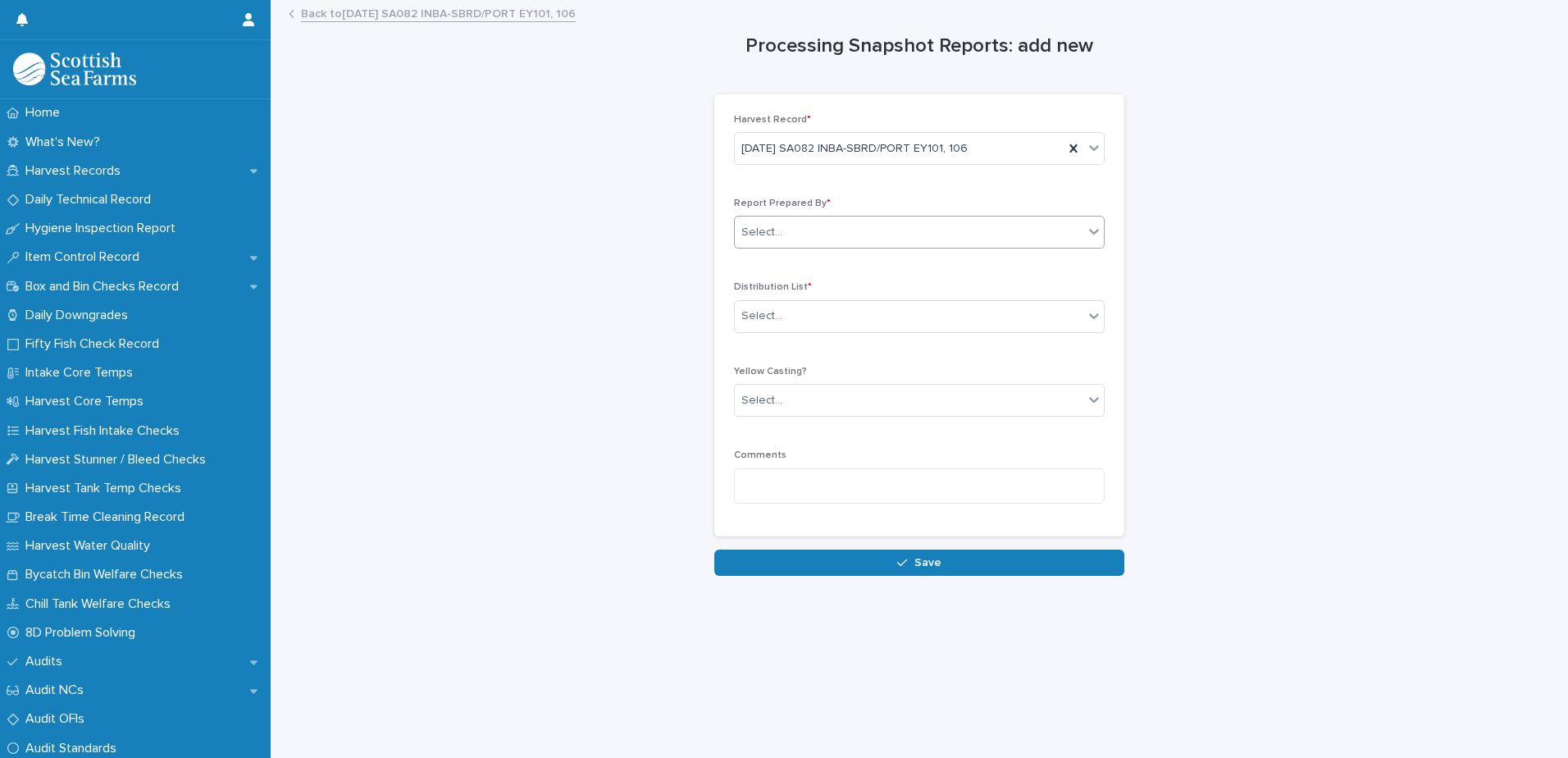
click at [800, 238] on div "Select..." at bounding box center [909, 232] width 349 height 27
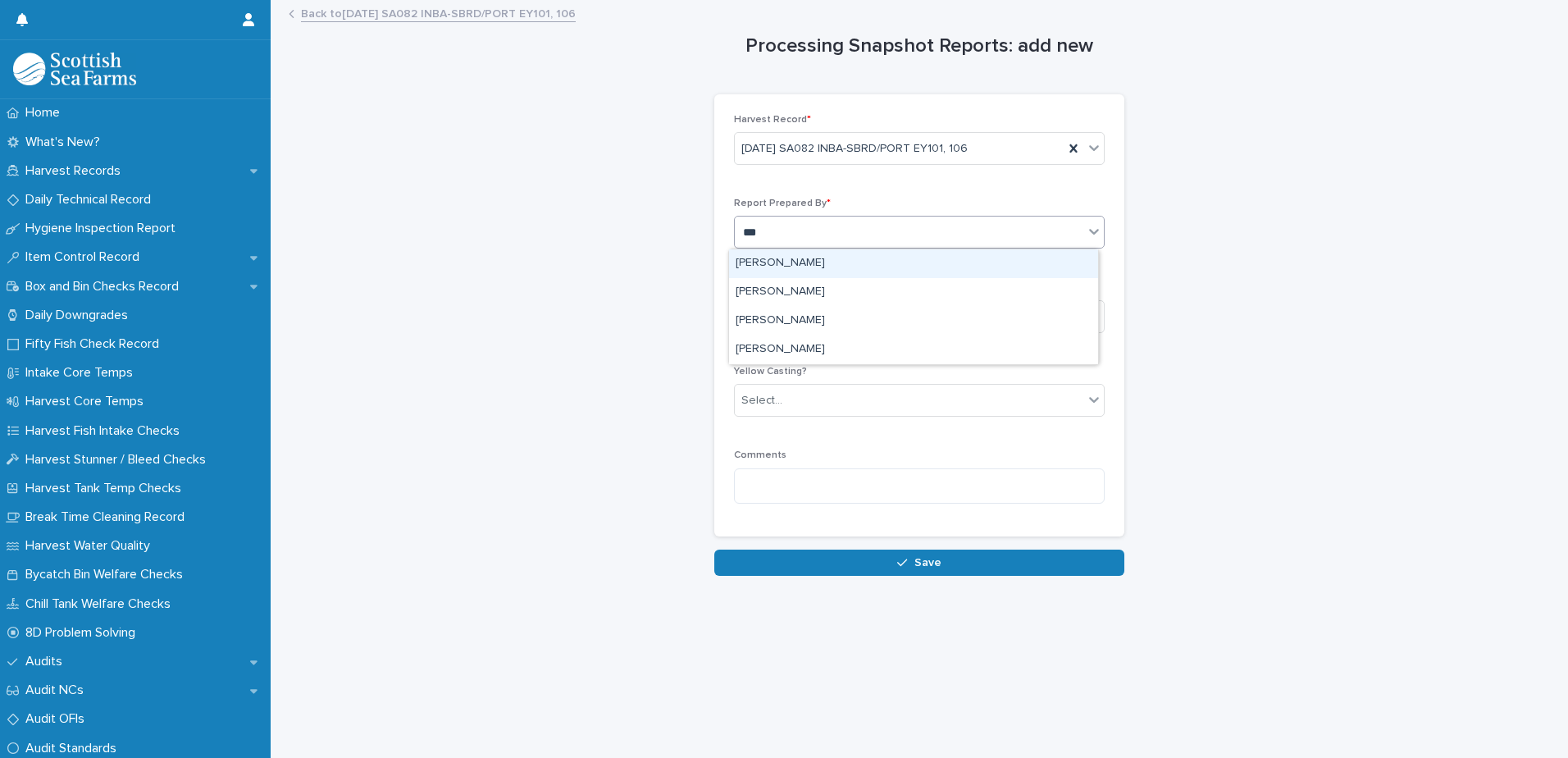
type input "****"
click at [812, 269] on div "[PERSON_NAME]" at bounding box center [914, 264] width 369 height 29
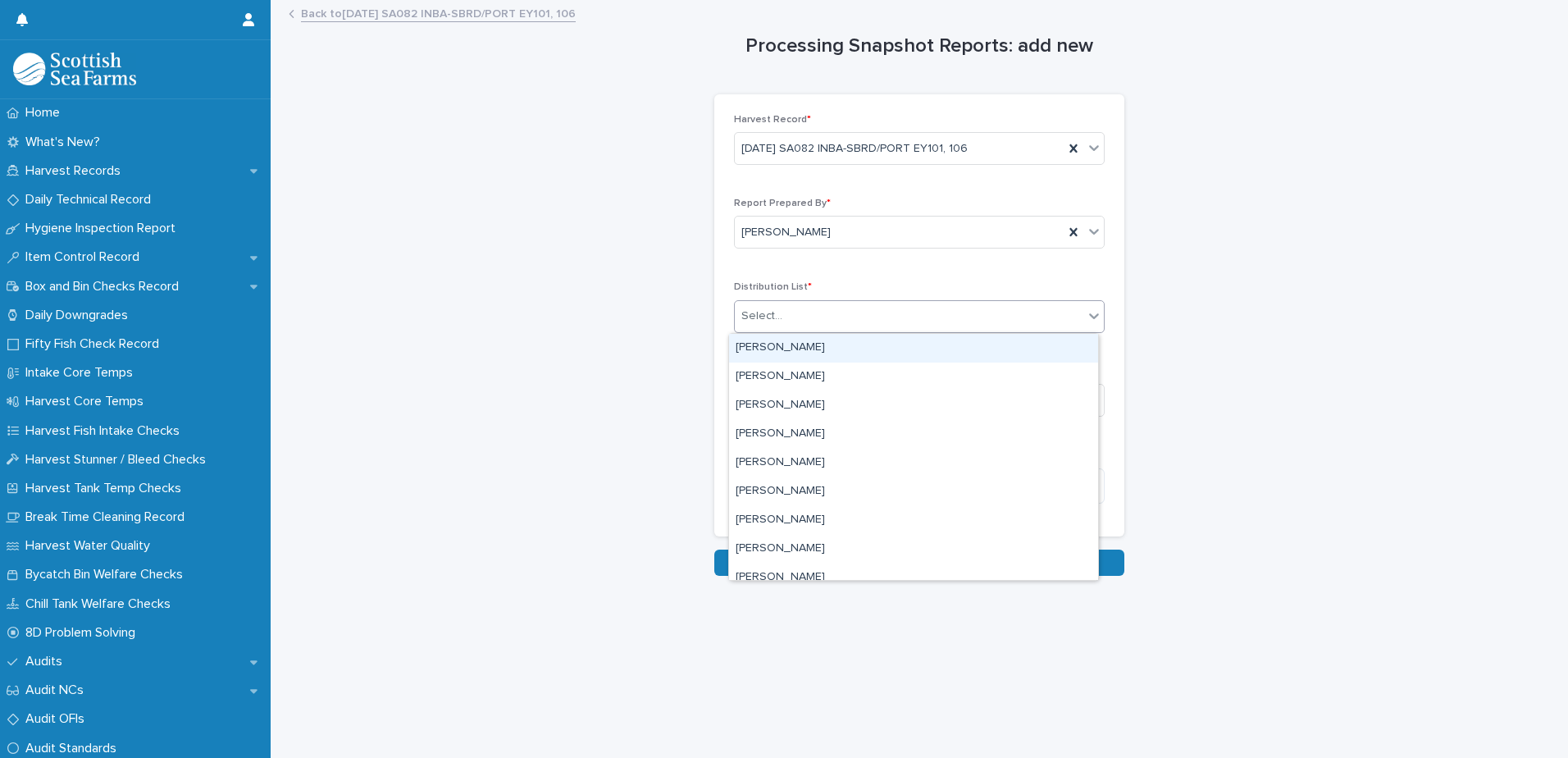
click at [822, 320] on div "Select..." at bounding box center [909, 316] width 349 height 27
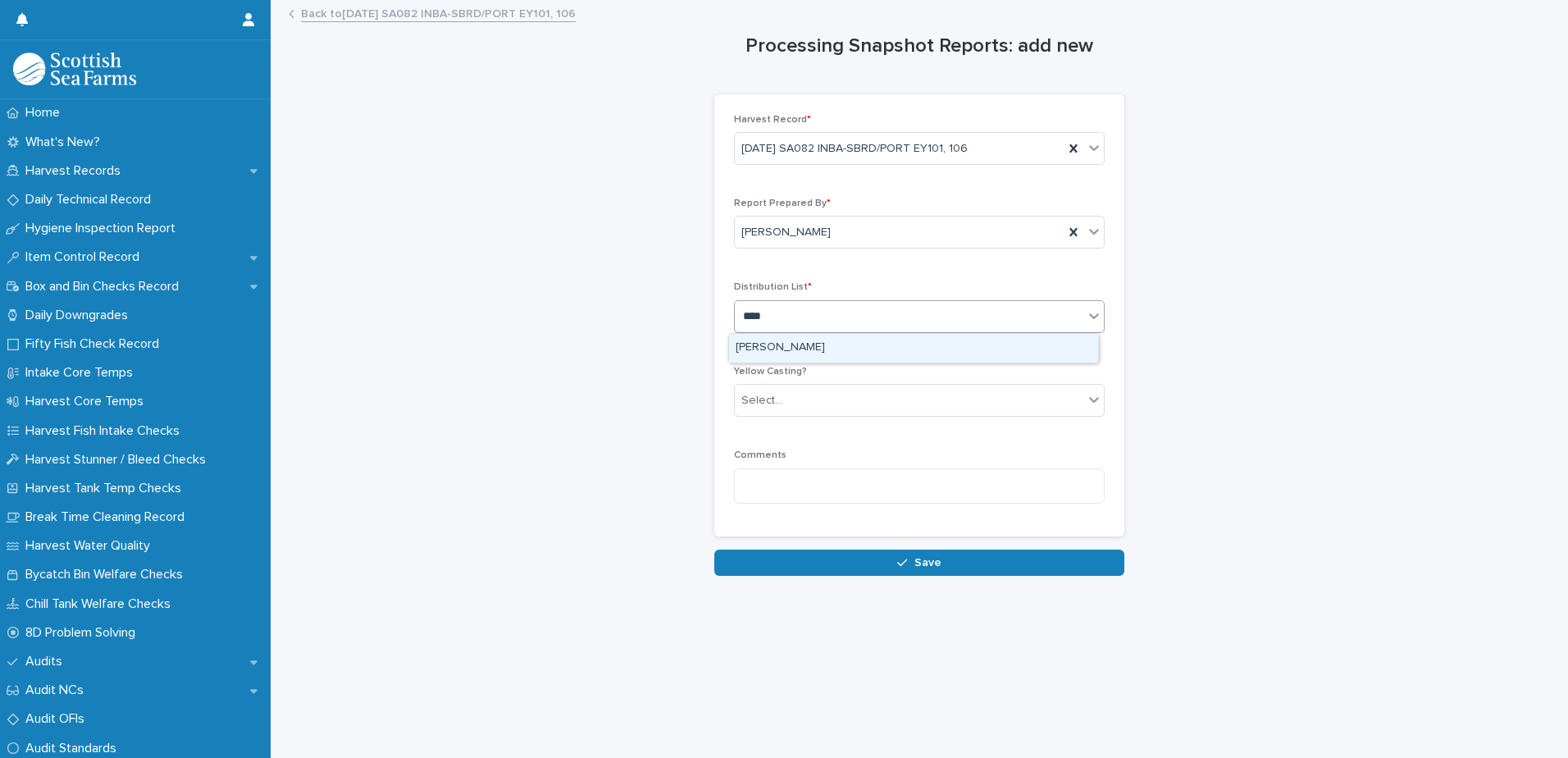
type input "*****"
click at [807, 357] on div "[PERSON_NAME]" at bounding box center [914, 348] width 369 height 29
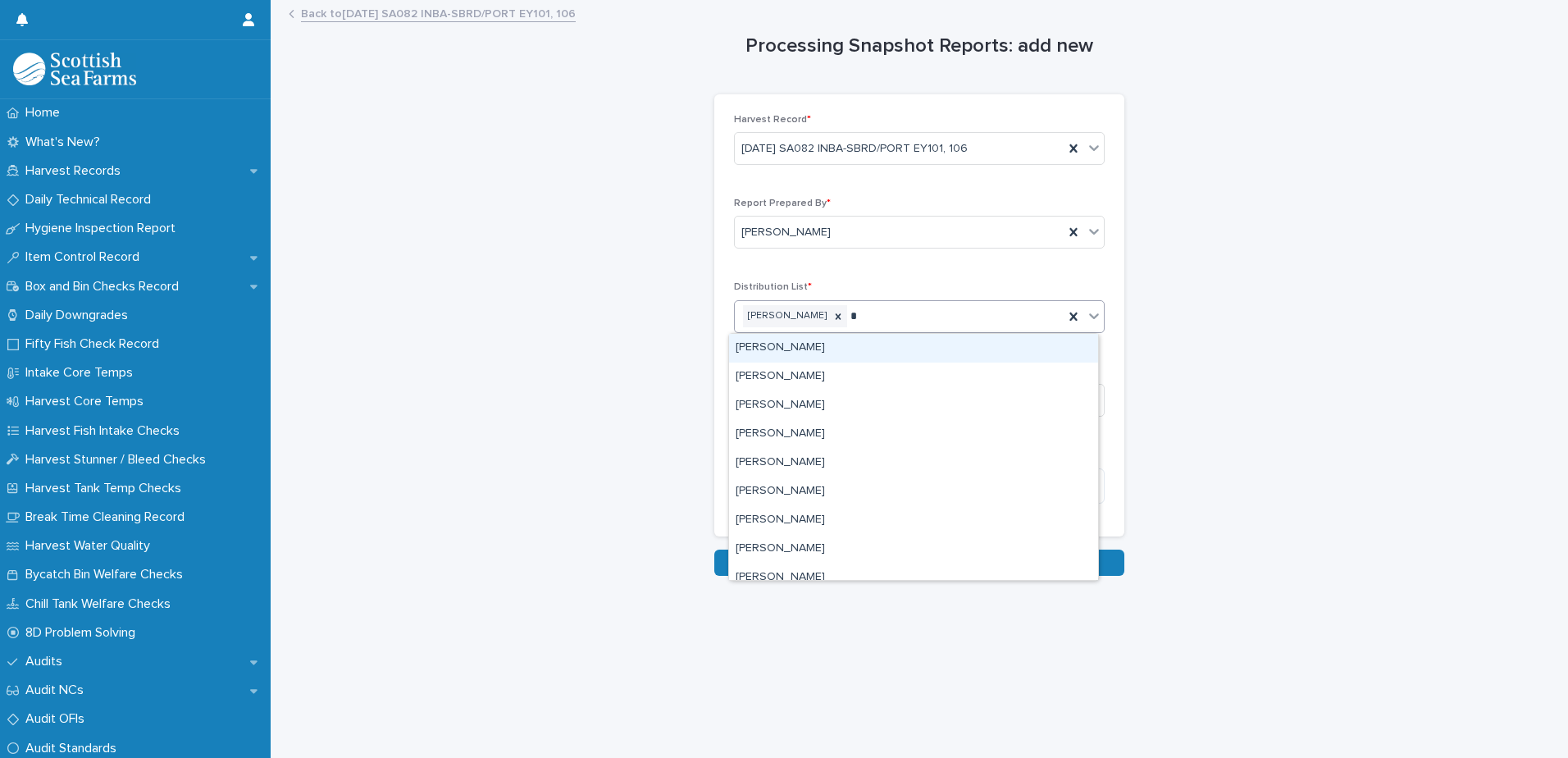
type input "**"
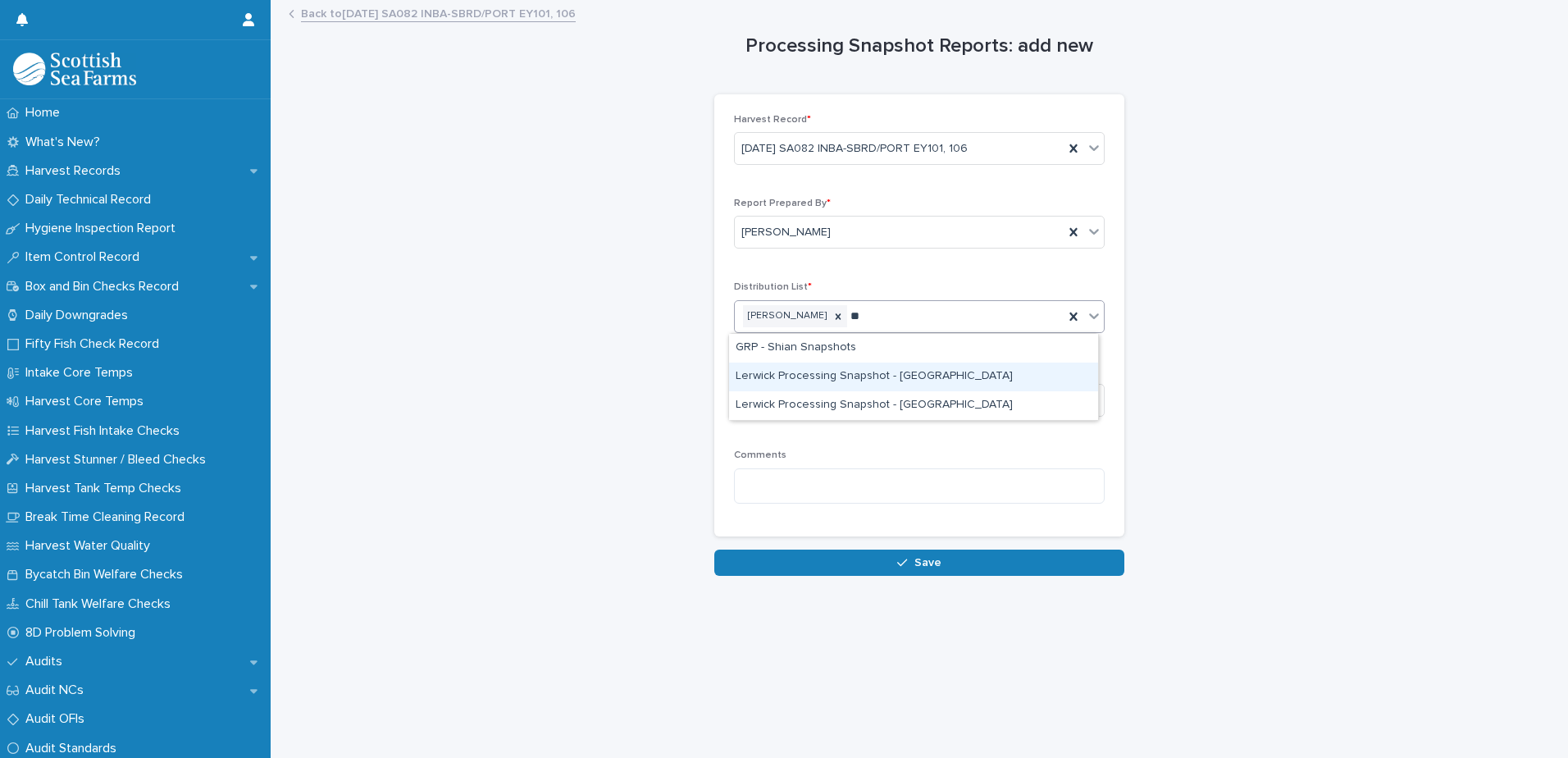
click at [919, 374] on div "Lerwick Processing Snapshot - [GEOGRAPHIC_DATA]" at bounding box center [914, 377] width 369 height 29
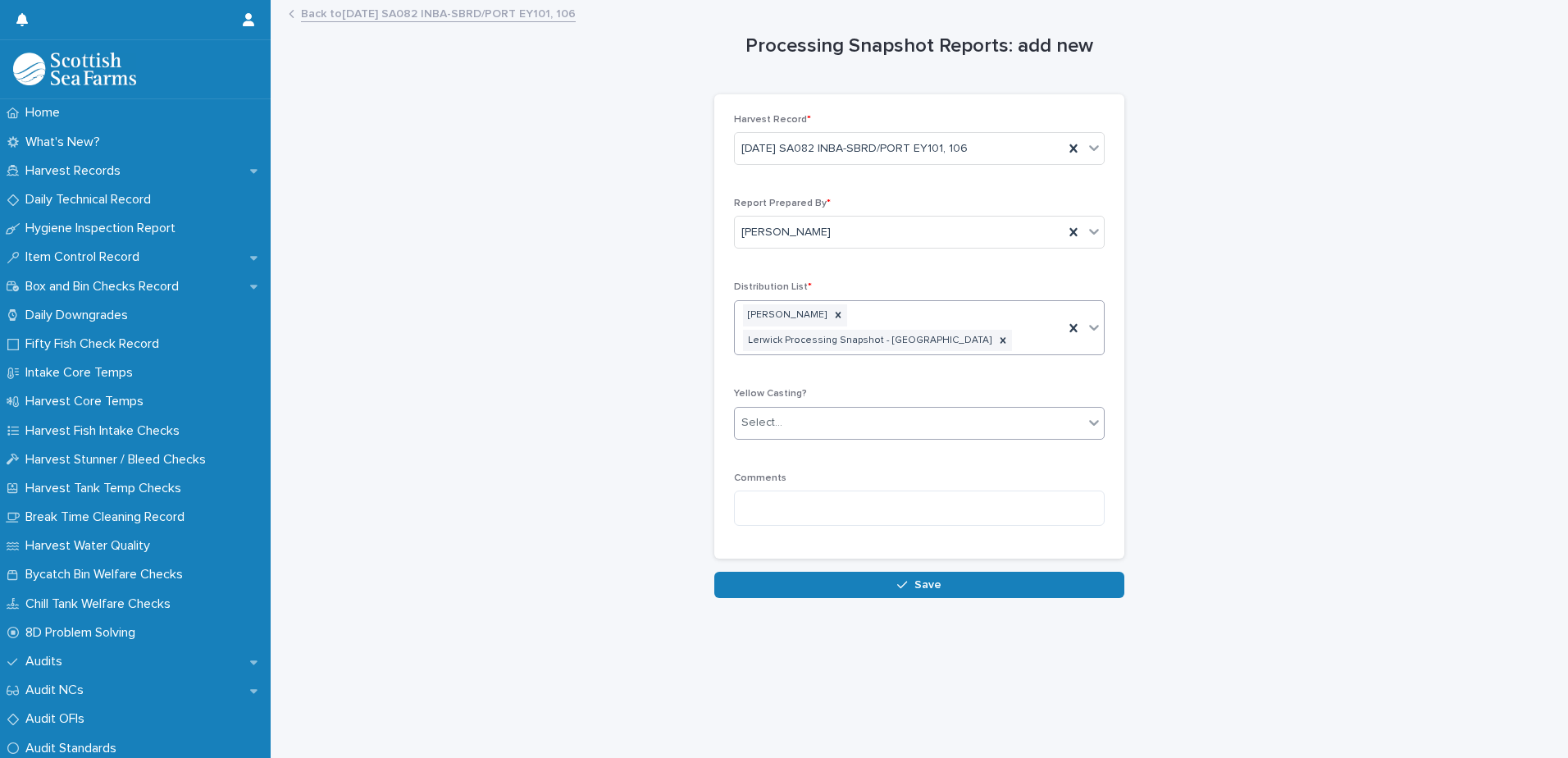
click at [885, 409] on div "Select..." at bounding box center [909, 423] width 349 height 27
click at [812, 430] on span "🟥 Yellow Casting" at bounding box center [785, 430] width 100 height 18
click at [857, 491] on textarea at bounding box center [919, 508] width 371 height 35
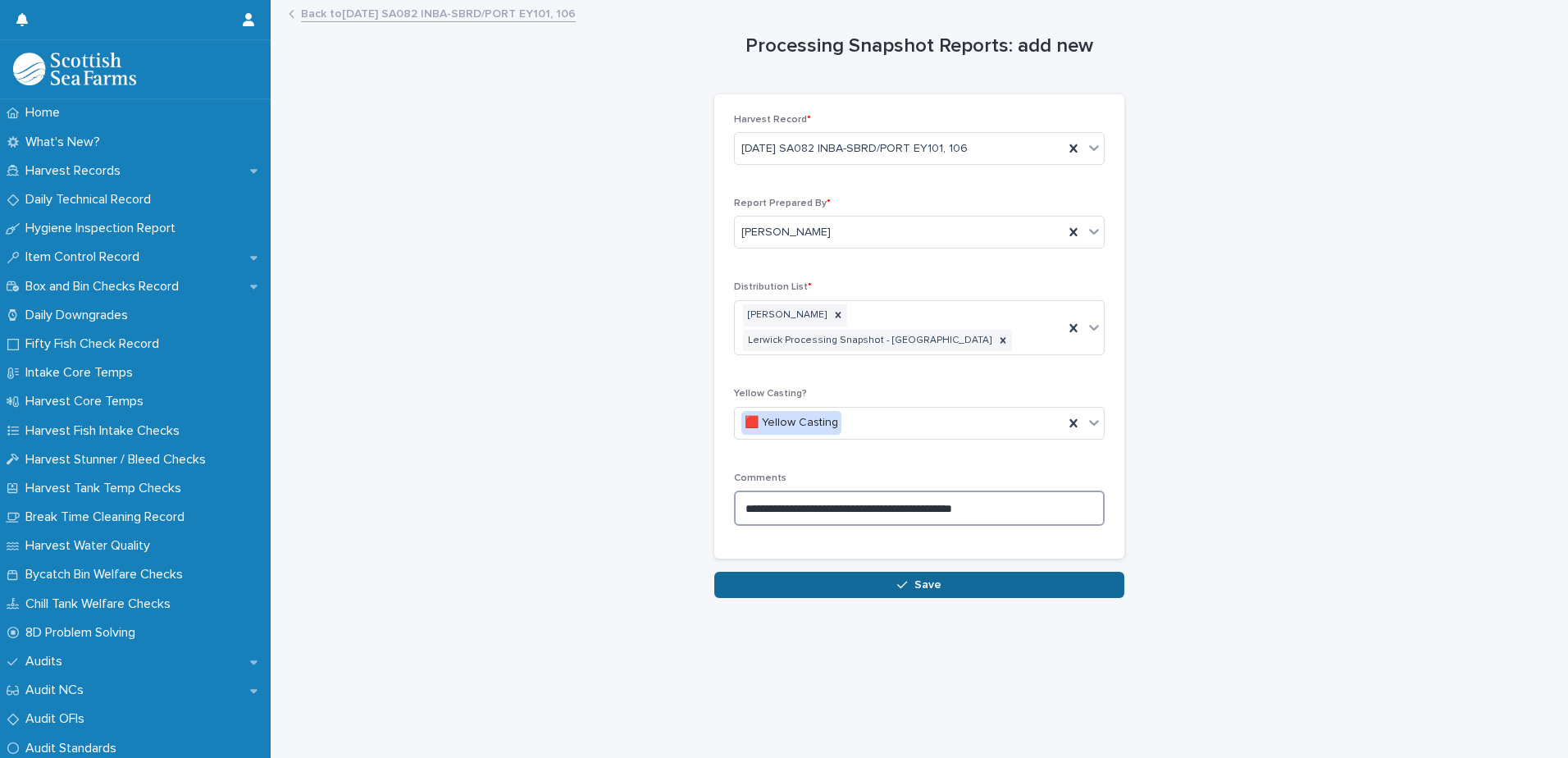
type textarea "**********"
click at [927, 579] on span "Save" at bounding box center [928, 585] width 27 height 12
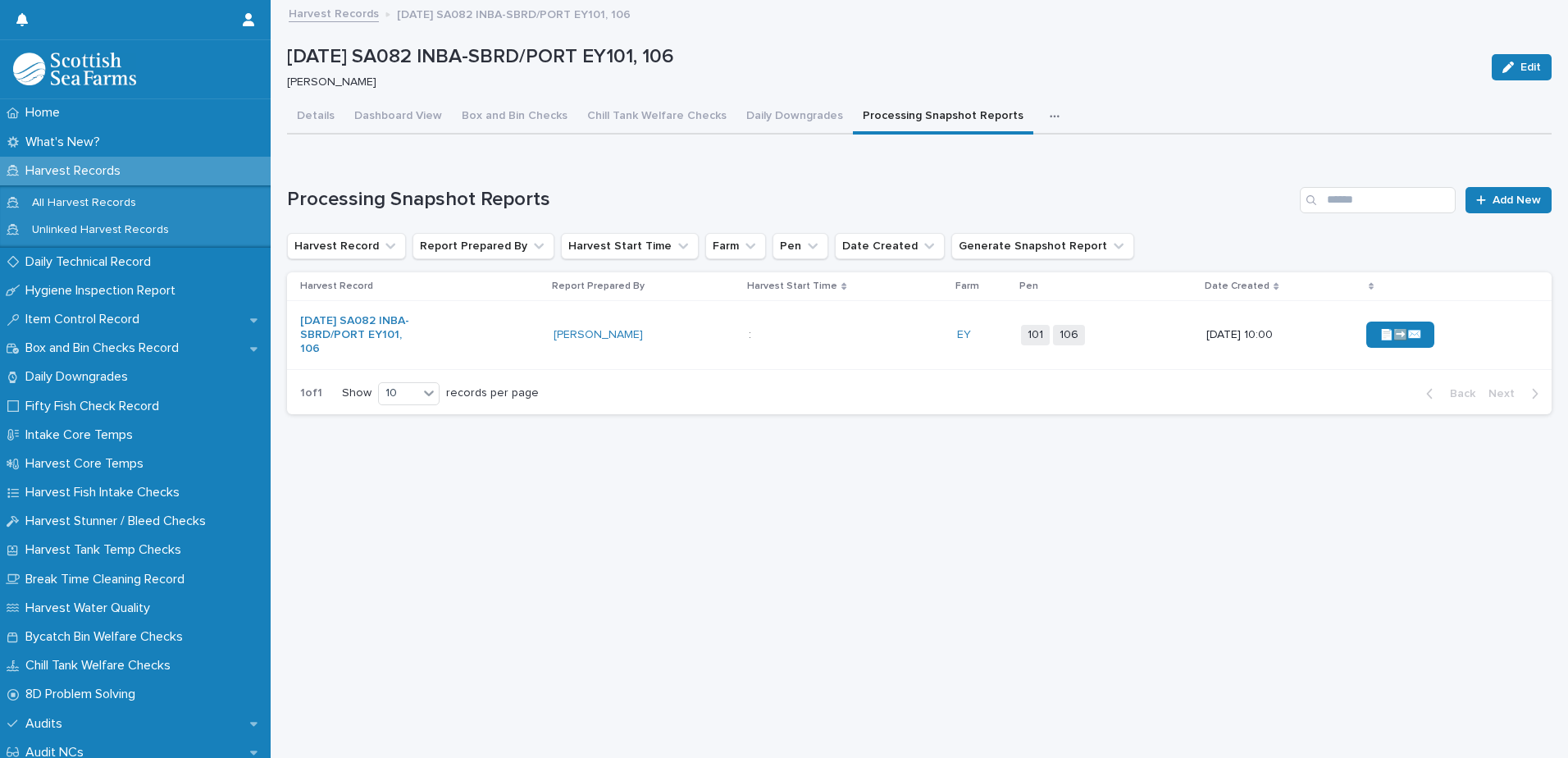
click at [1486, 333] on div "📄➡️✉️" at bounding box center [1446, 335] width 159 height 40
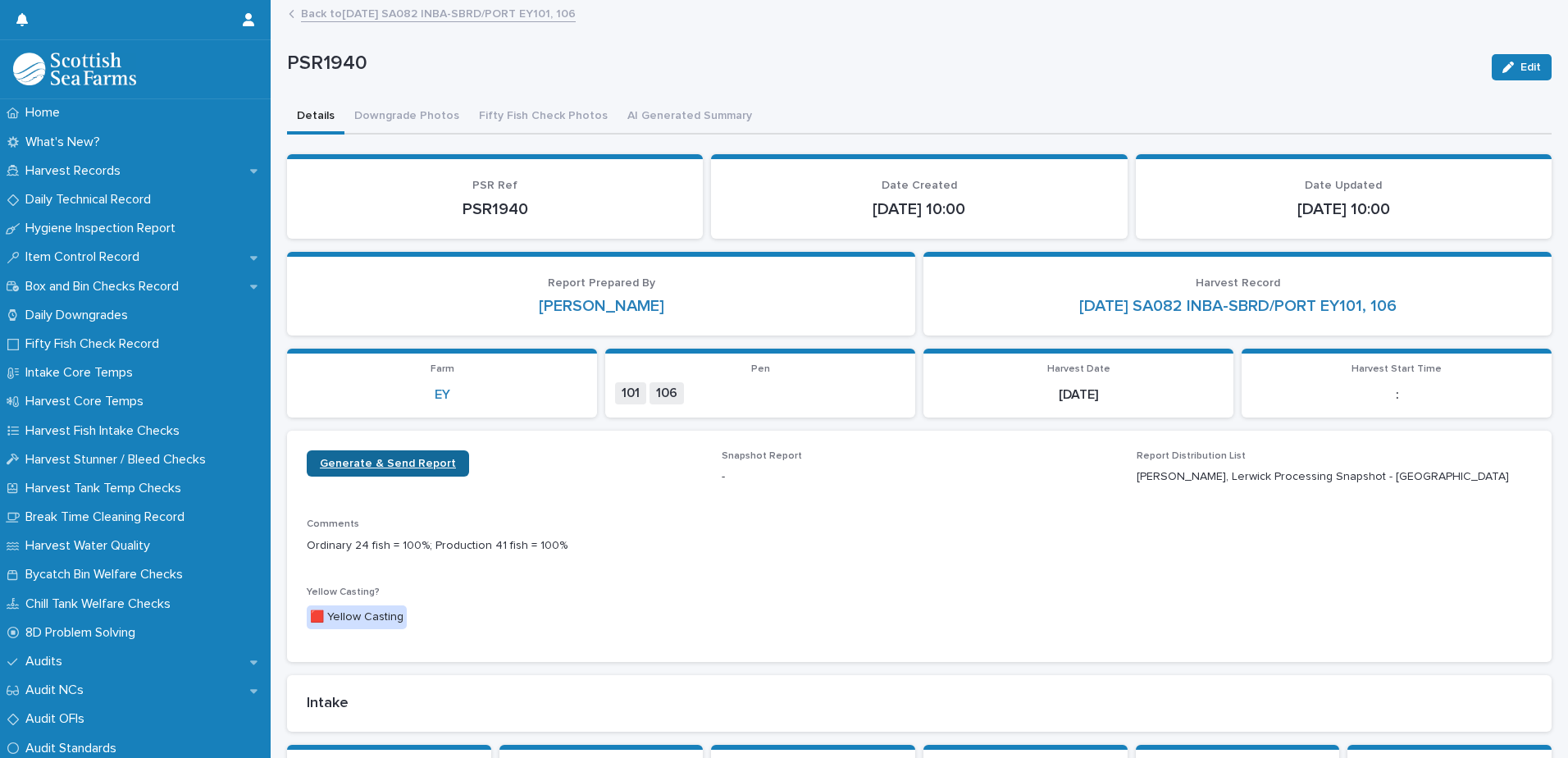
click at [382, 463] on span "Generate & Send Report" at bounding box center [388, 463] width 136 height 12
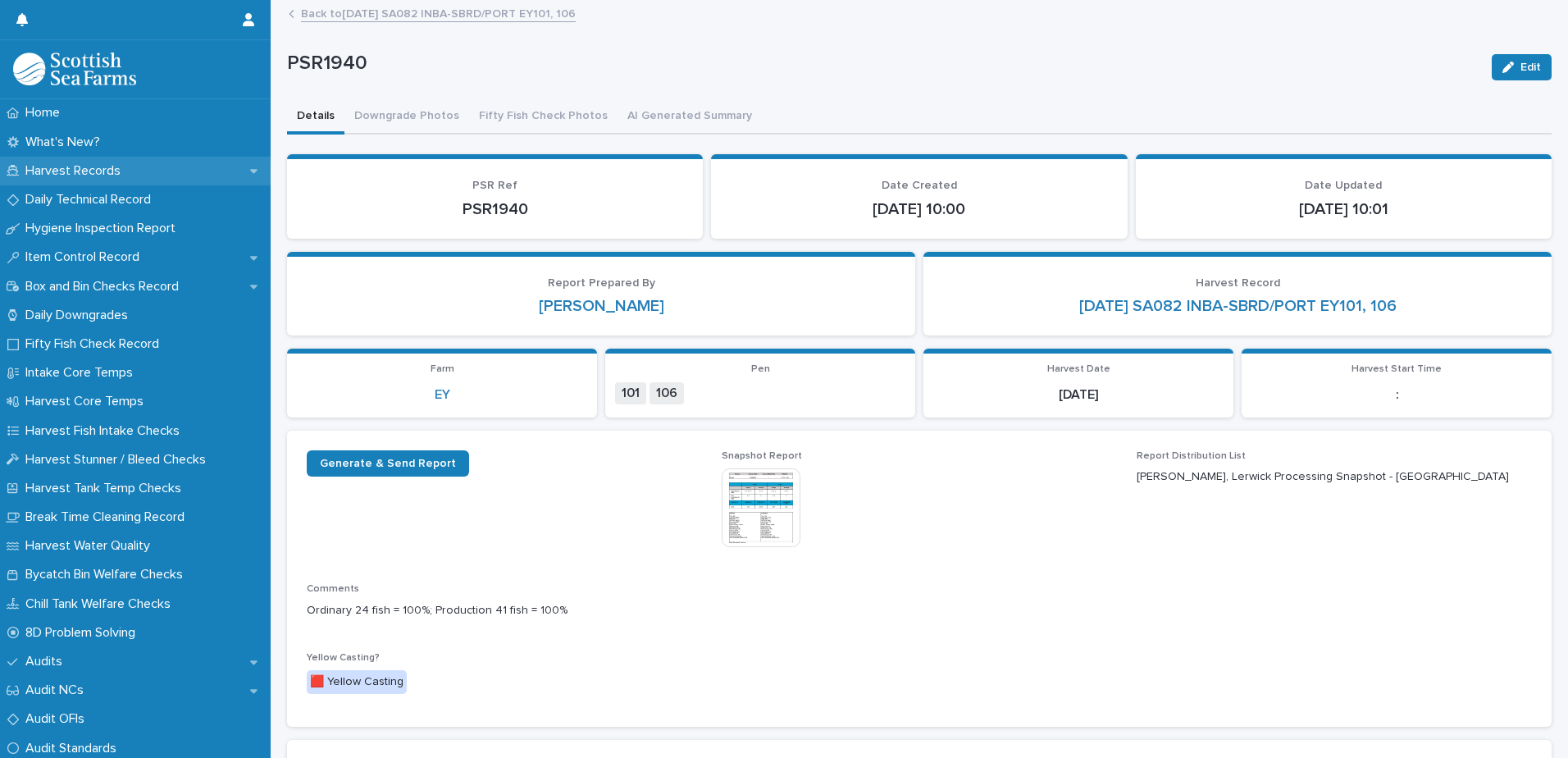
click at [102, 173] on p "Harvest Records" at bounding box center [76, 171] width 115 height 15
